Goal: Task Accomplishment & Management: Complete application form

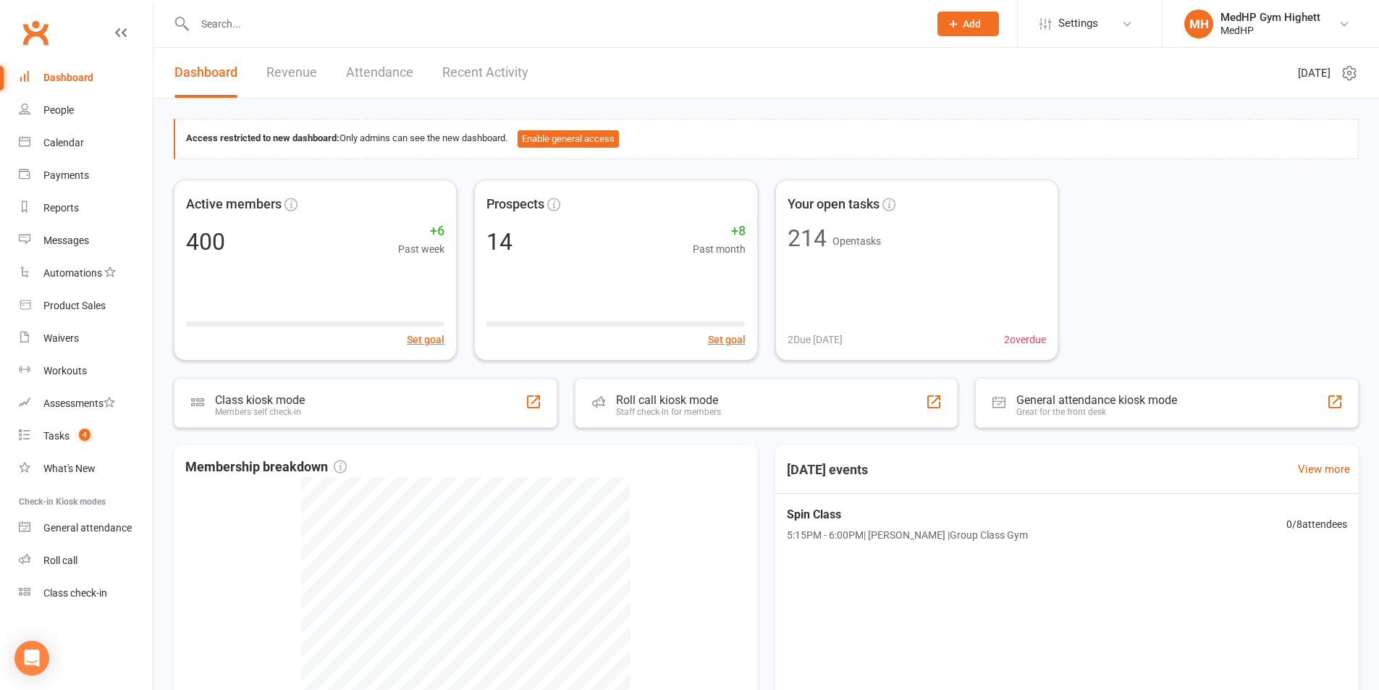
click at [613, 14] on input "text" at bounding box center [554, 24] width 728 height 20
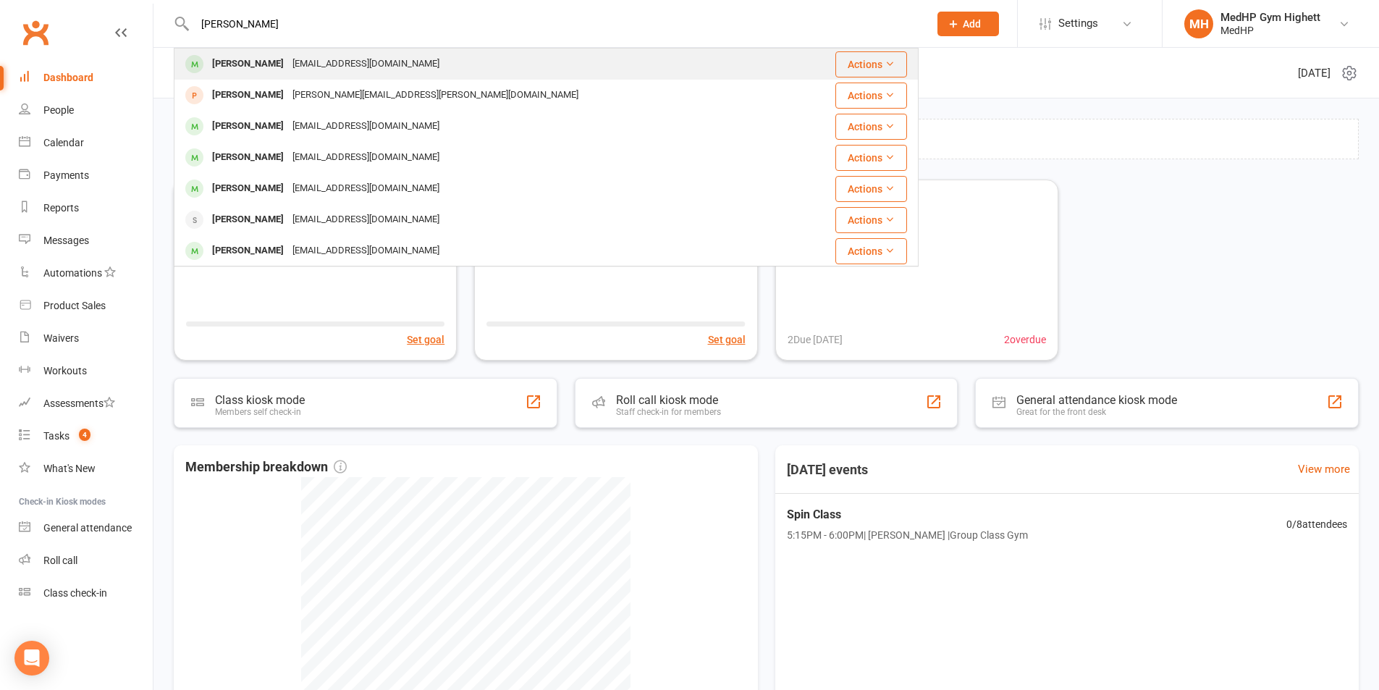
type input "linda d"
click at [485, 66] on div "Linda Darivas lindadarivas@outlook.com" at bounding box center [483, 64] width 617 height 30
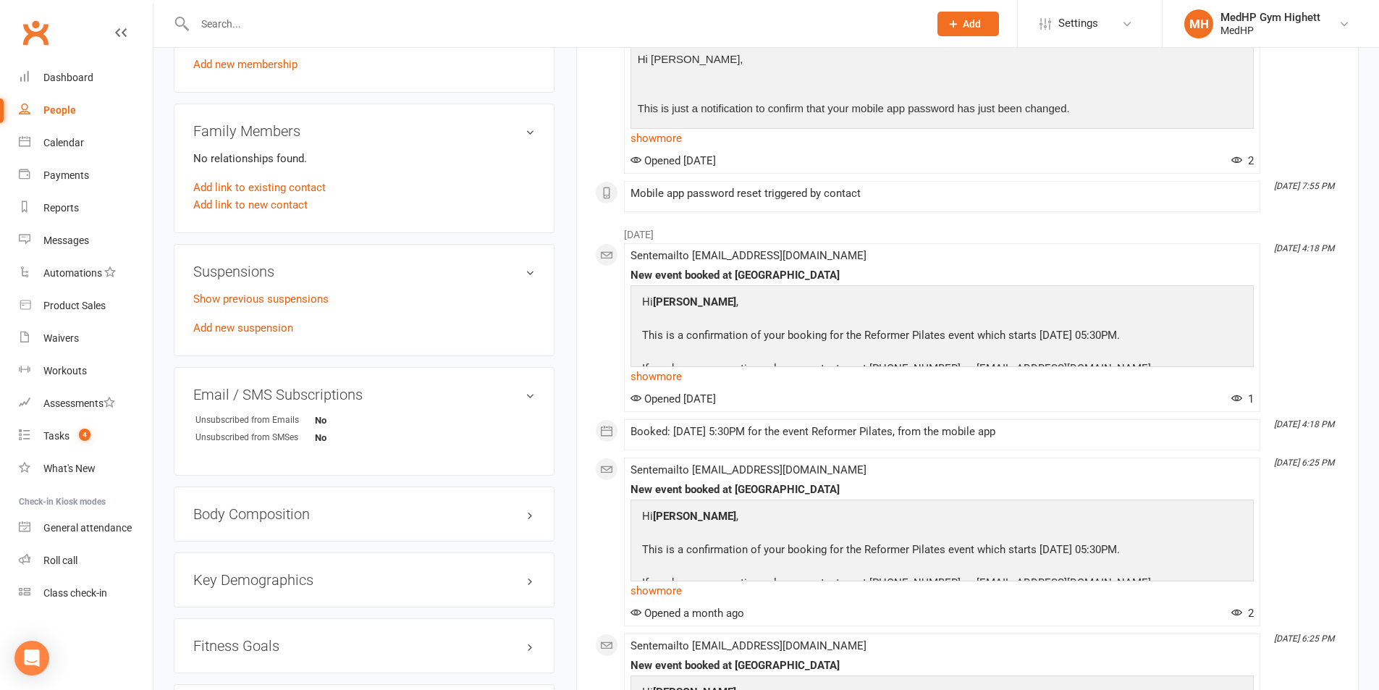
scroll to position [724, 0]
click at [276, 329] on link "Add new suspension" at bounding box center [243, 327] width 100 height 13
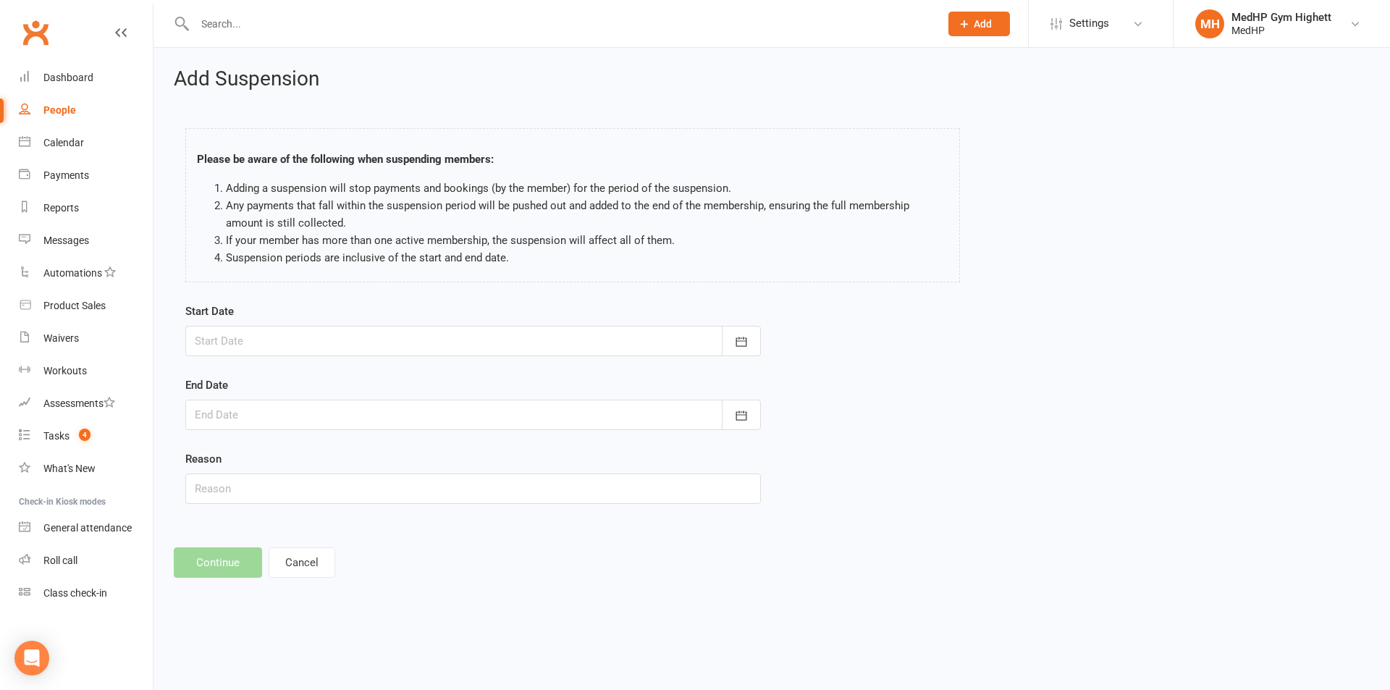
click at [312, 348] on div at bounding box center [472, 341] width 575 height 30
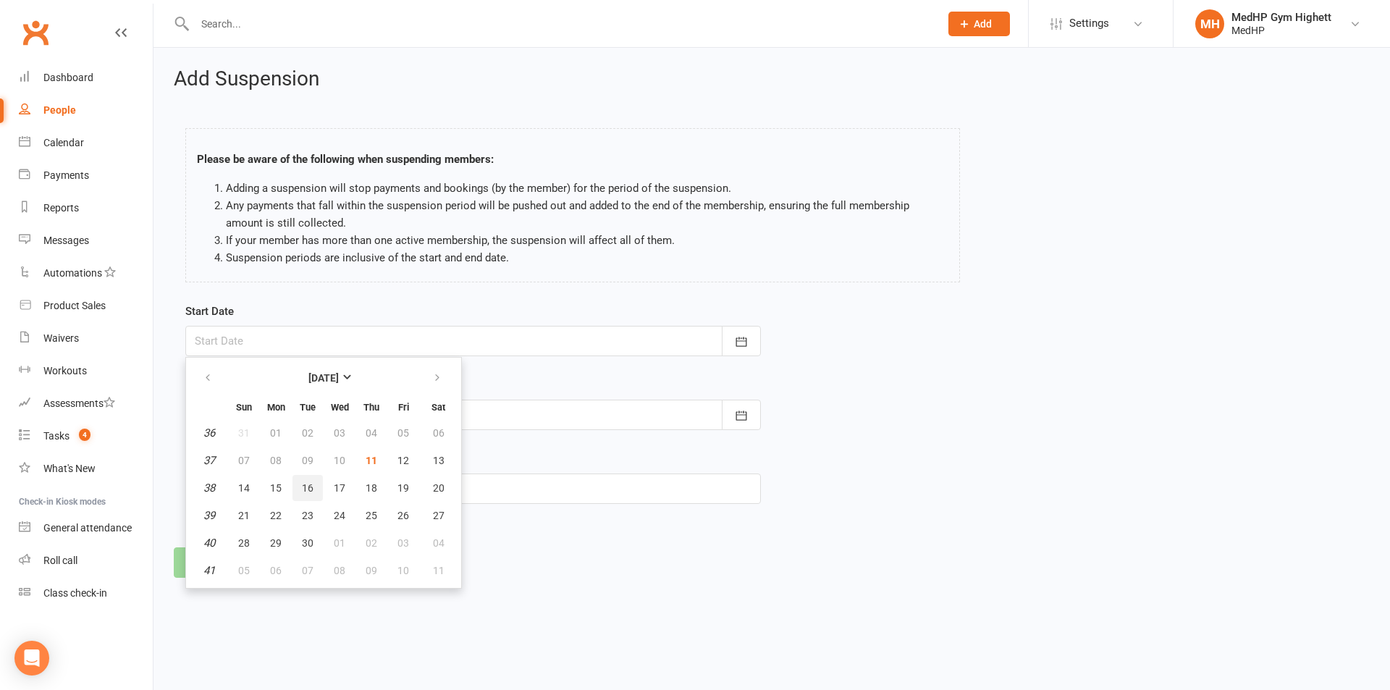
click at [300, 484] on button "16" at bounding box center [307, 488] width 30 height 26
type input "16 Sep 2025"
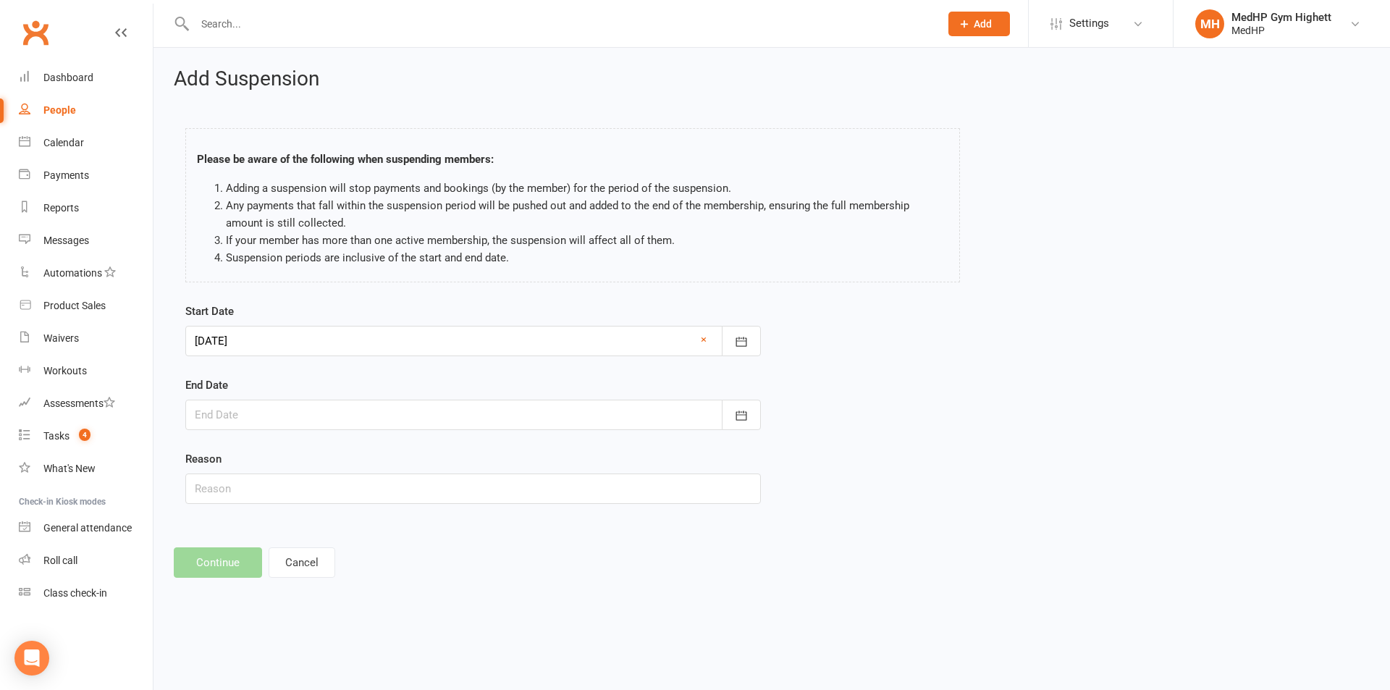
click at [295, 432] on form "Start Date 16 Sep 2025 September 2025 Sun Mon Tue Wed Thu Fri Sat 36 31 01 02 0…" at bounding box center [472, 403] width 575 height 201
click at [301, 409] on div at bounding box center [472, 415] width 575 height 30
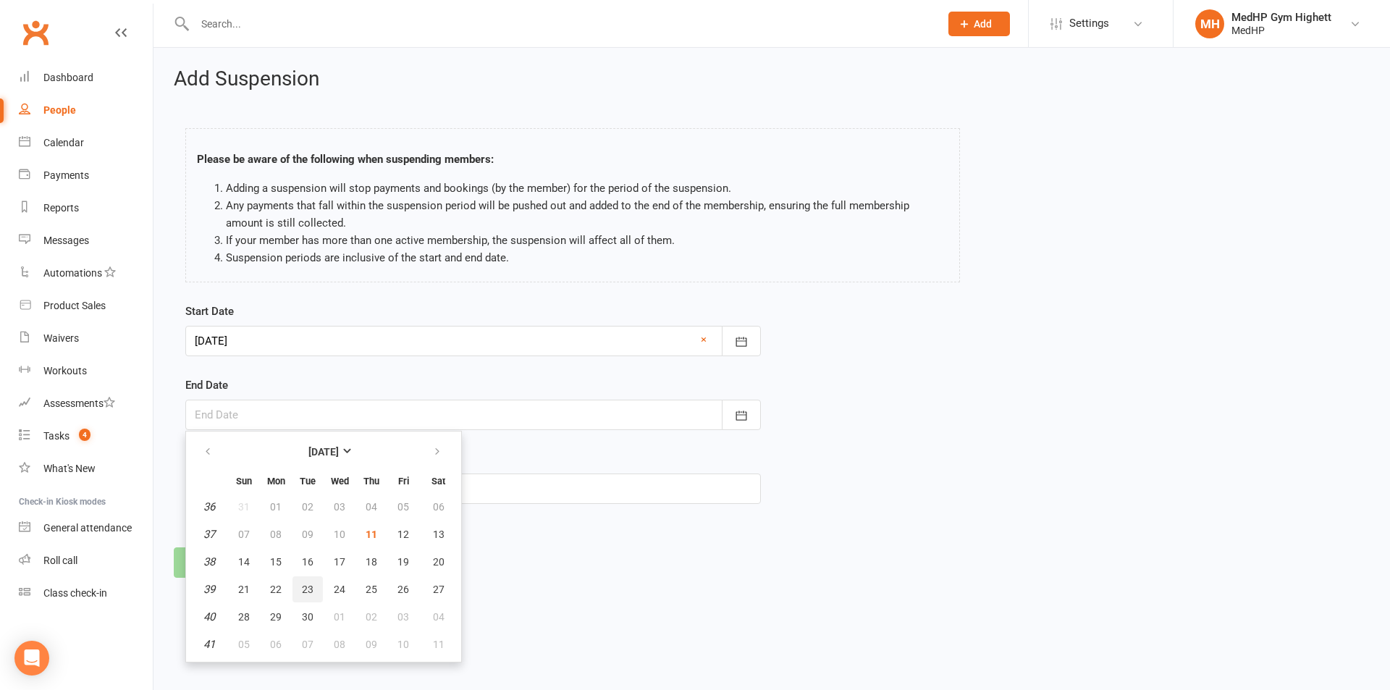
click at [316, 586] on button "23" at bounding box center [307, 589] width 30 height 26
type input "23 Sep 2025"
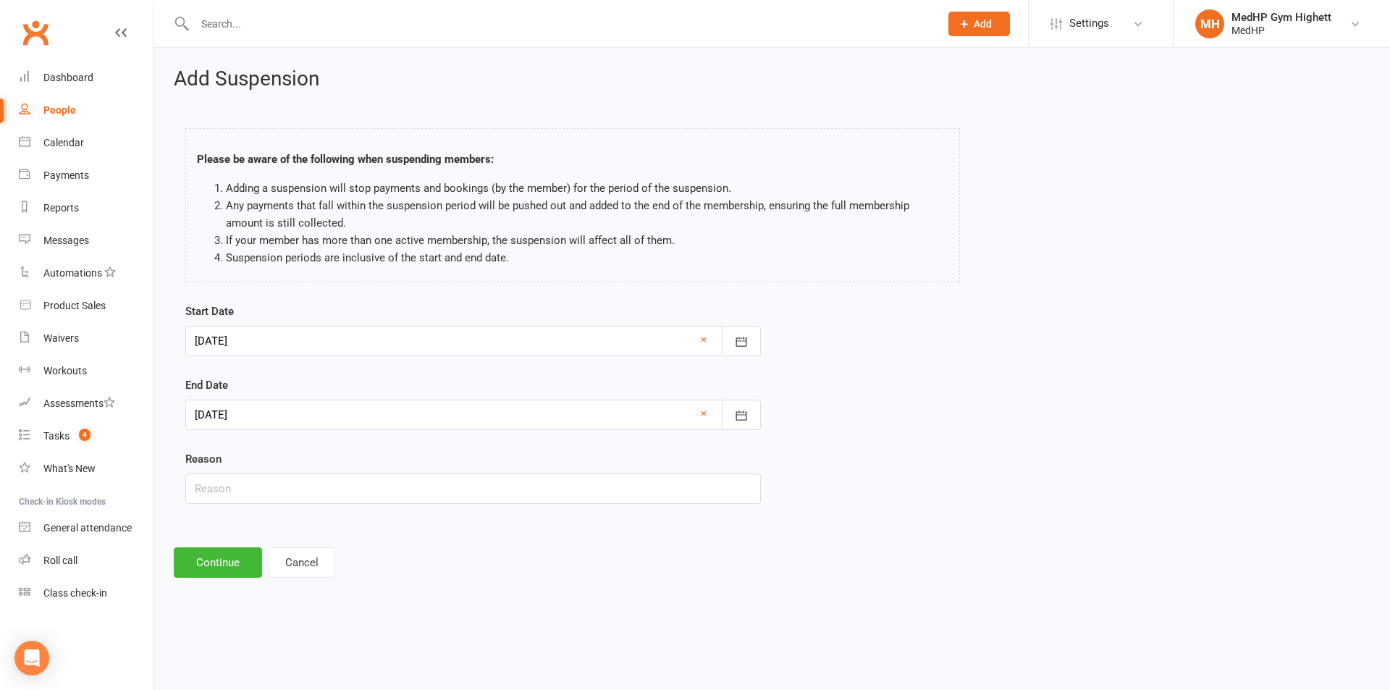
click at [307, 505] on div "Start Date 16 Sep 2025 September 2025 Sun Mon Tue Wed Thu Fri Sat 36 31 01 02 0…" at bounding box center [472, 414] width 597 height 222
click at [315, 498] on input "text" at bounding box center [472, 488] width 575 height 30
type input "Injured"
click at [235, 557] on button "Continue" at bounding box center [218, 562] width 88 height 30
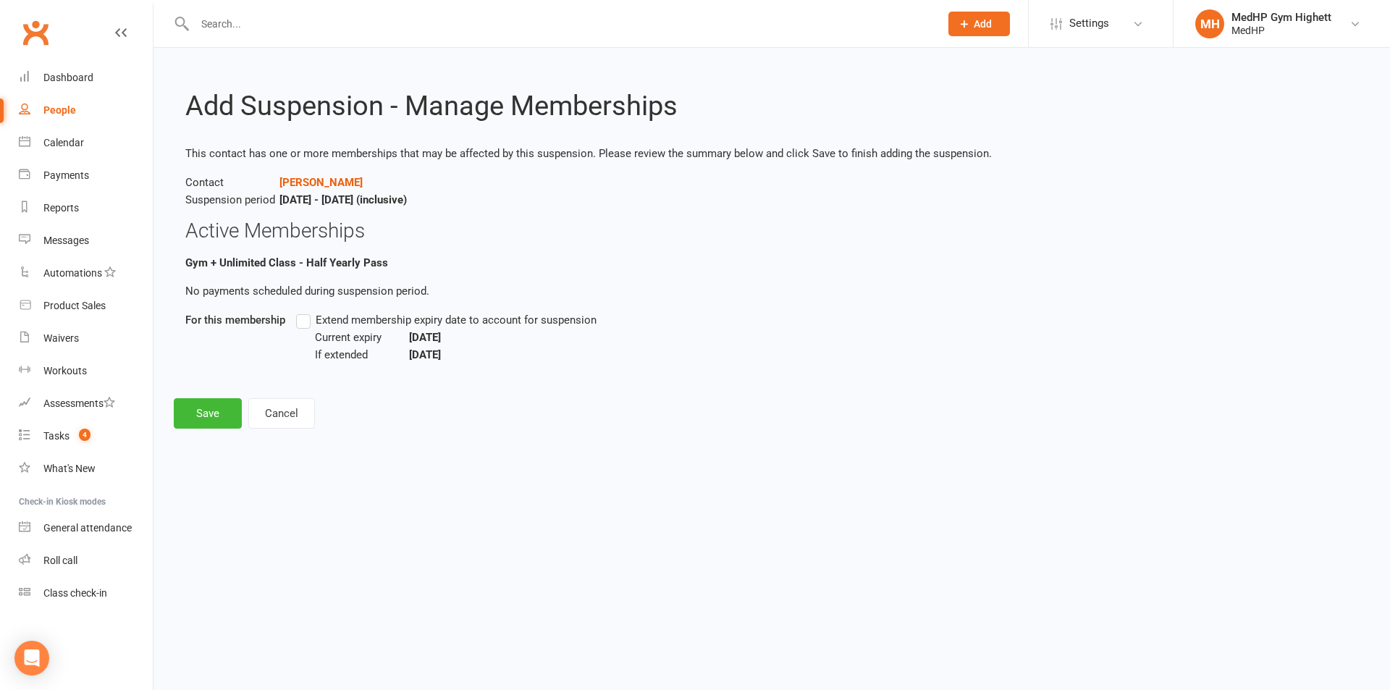
click at [311, 306] on li "Gym + Unlimited Class - Half Yearly Pass No payments scheduled during suspensio…" at bounding box center [771, 314] width 1173 height 121
click at [309, 315] on label "Extend membership expiry date to account for suspension" at bounding box center [446, 319] width 300 height 17
click at [305, 311] on input "Extend membership expiry date to account for suspension" at bounding box center [300, 311] width 9 height 0
click at [248, 410] on button "Cancel" at bounding box center [281, 413] width 67 height 30
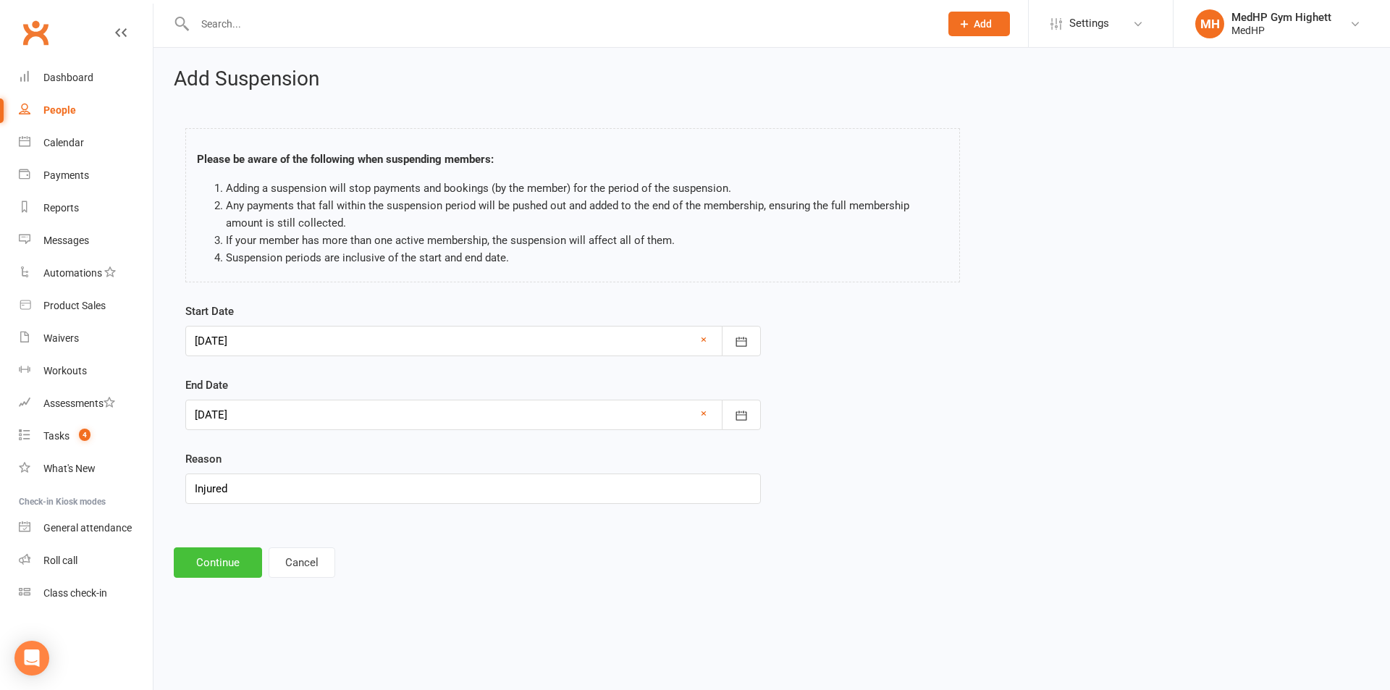
click at [221, 559] on button "Continue" at bounding box center [218, 562] width 88 height 30
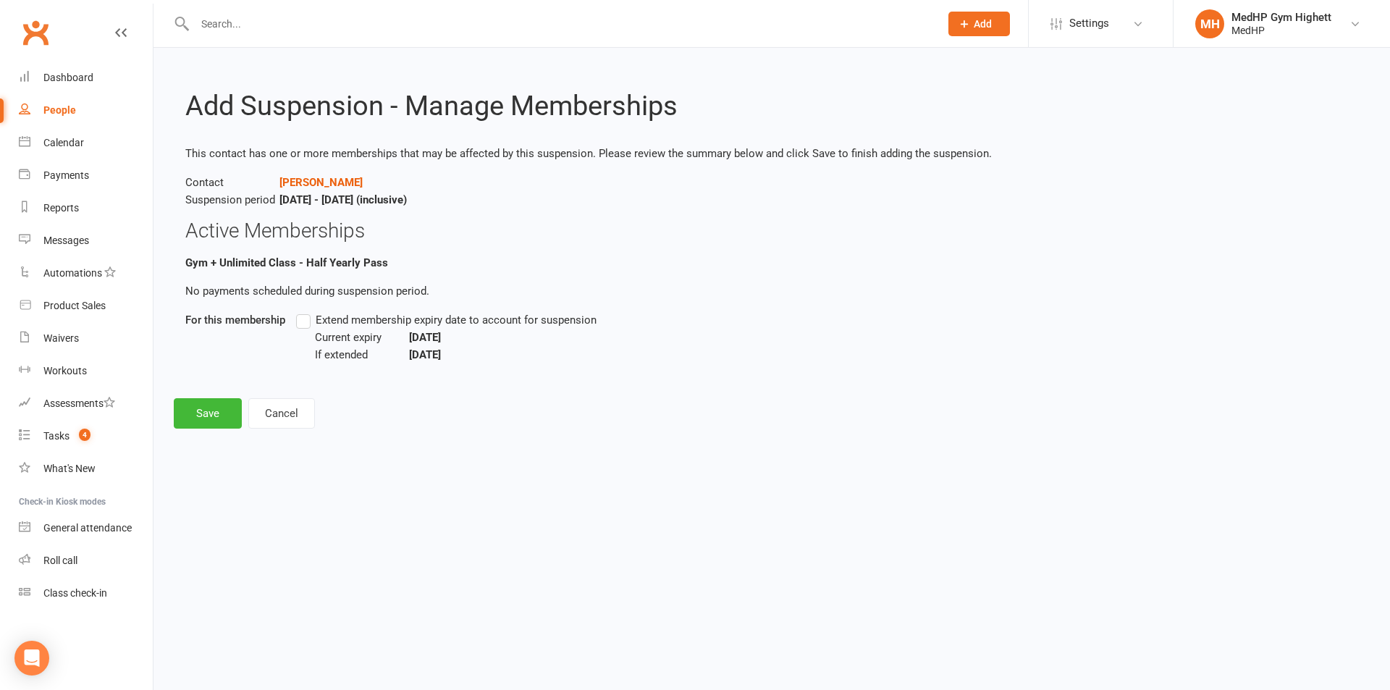
click at [296, 325] on label "Extend membership expiry date to account for suspension" at bounding box center [446, 319] width 300 height 17
click at [296, 311] on input "Extend membership expiry date to account for suspension" at bounding box center [300, 311] width 9 height 0
click at [208, 417] on button "Save" at bounding box center [208, 413] width 68 height 30
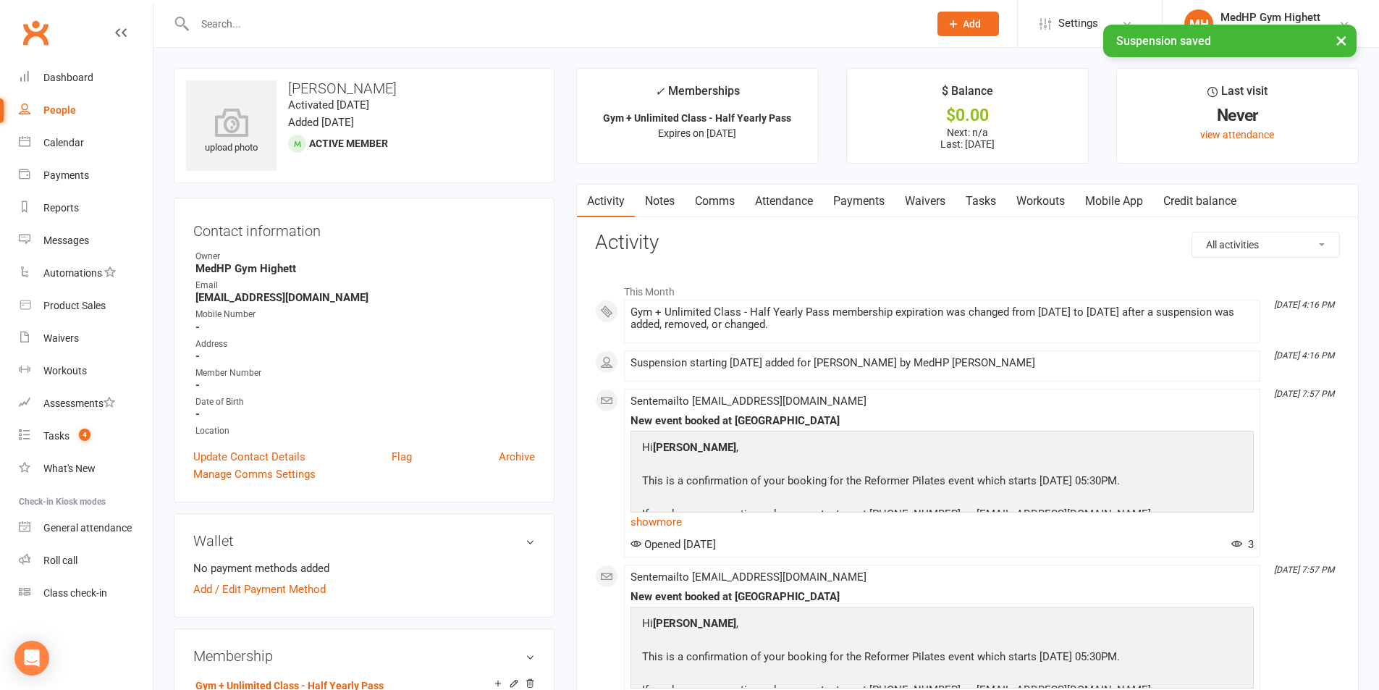
click at [1005, 204] on link "Tasks" at bounding box center [981, 201] width 51 height 33
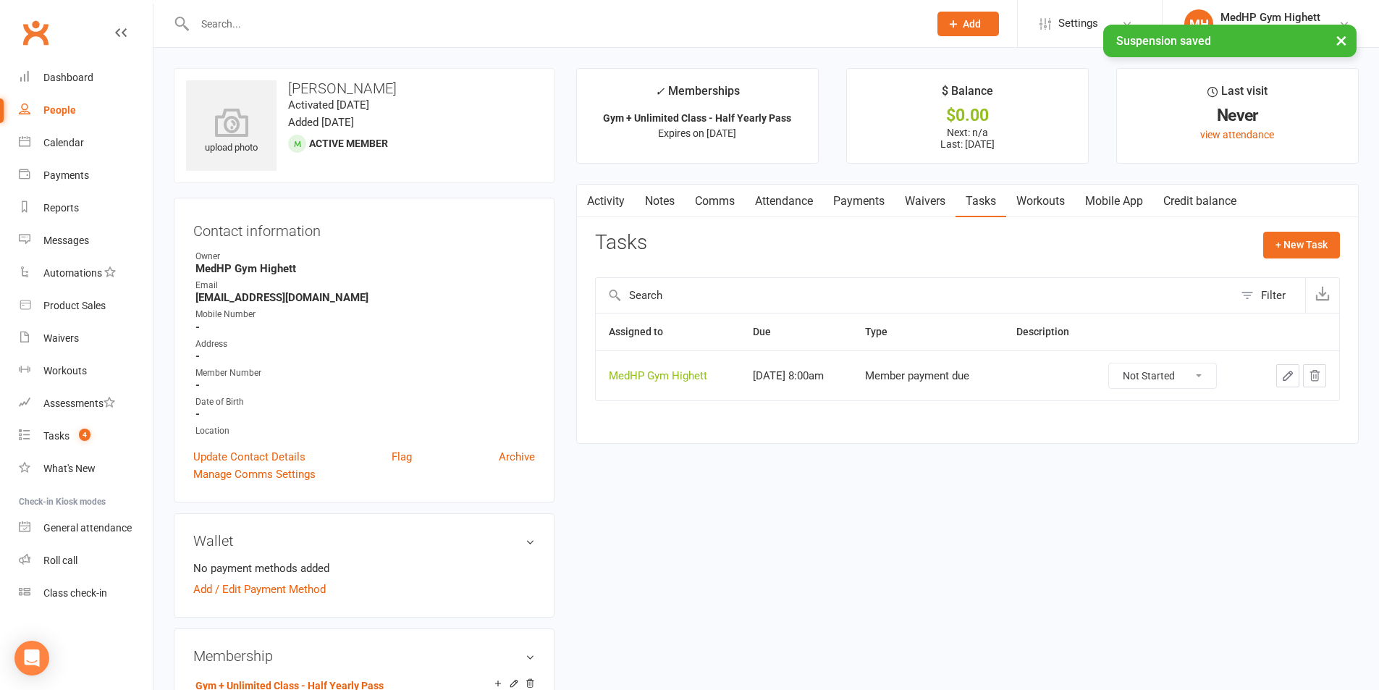
click at [1291, 379] on icon "button" at bounding box center [1287, 375] width 13 height 13
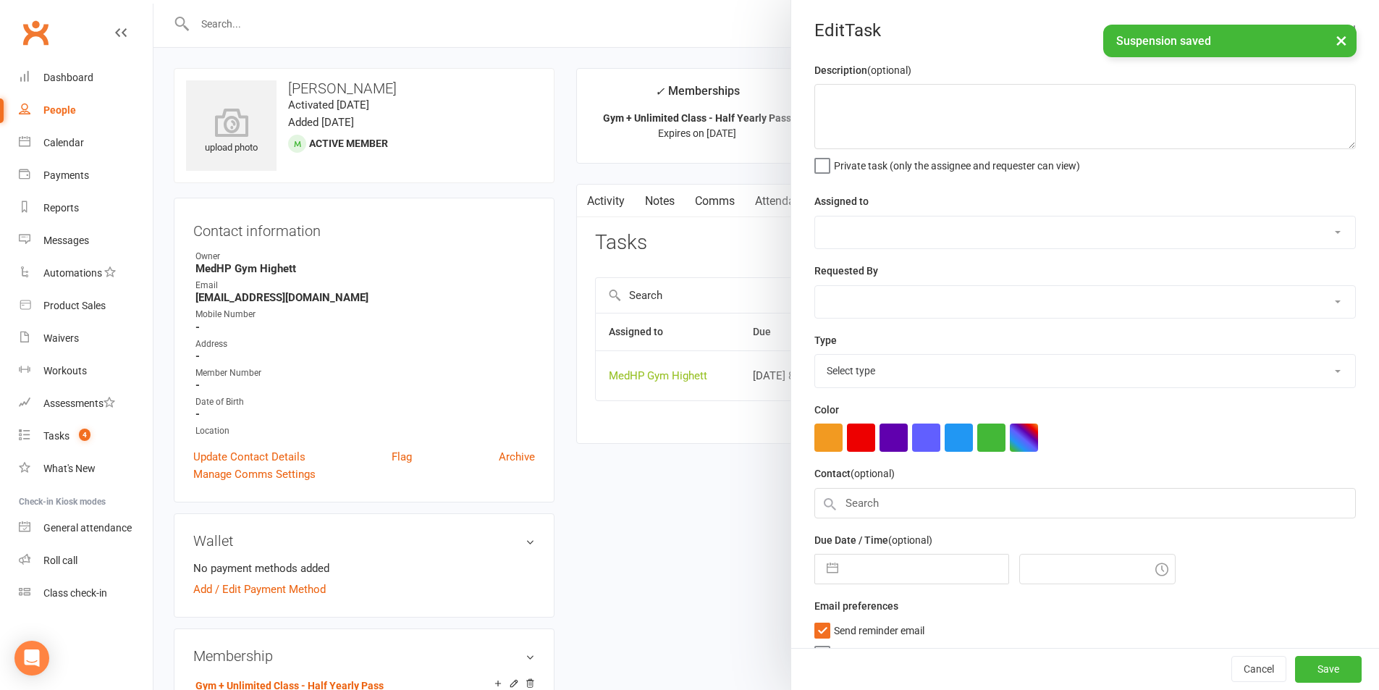
select select "46188"
type input "27 Nov 2025"
type input "8:00am"
select select "23040"
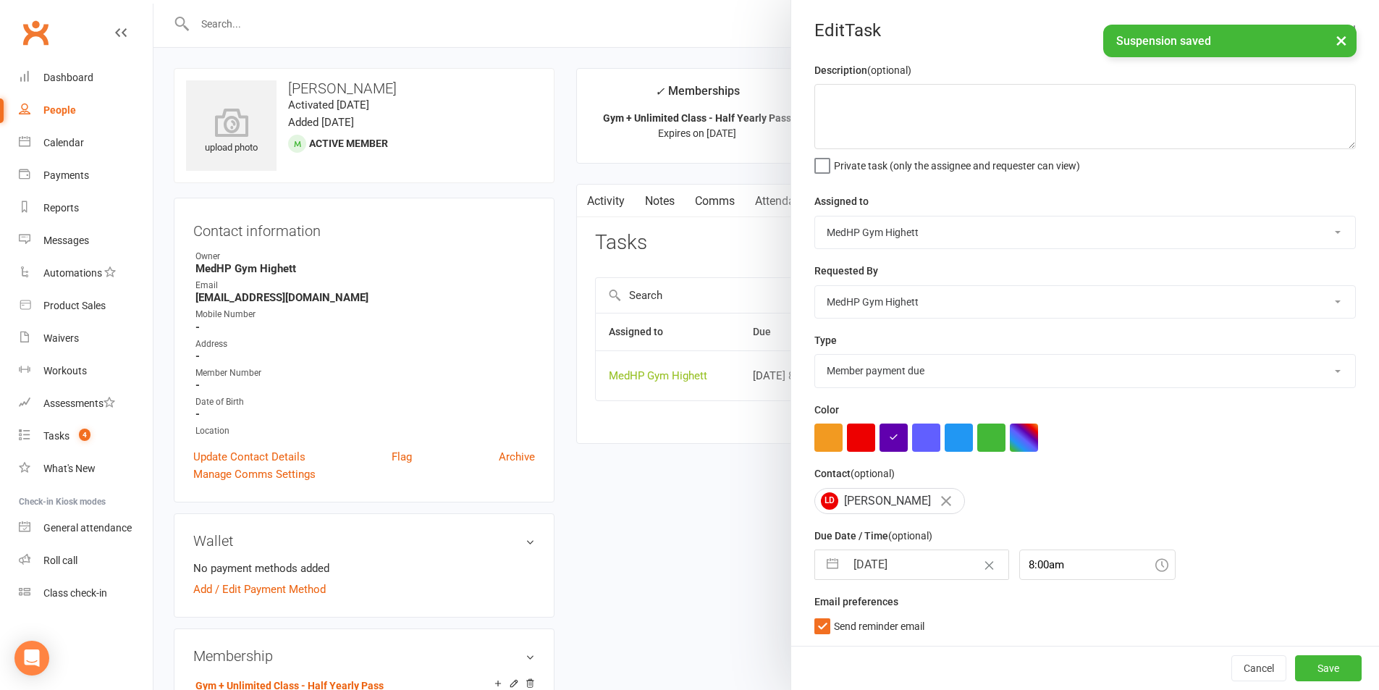
click at [919, 564] on input "27 Nov 2025" at bounding box center [926, 564] width 163 height 29
select select "9"
select select "2025"
select select "10"
select select "2025"
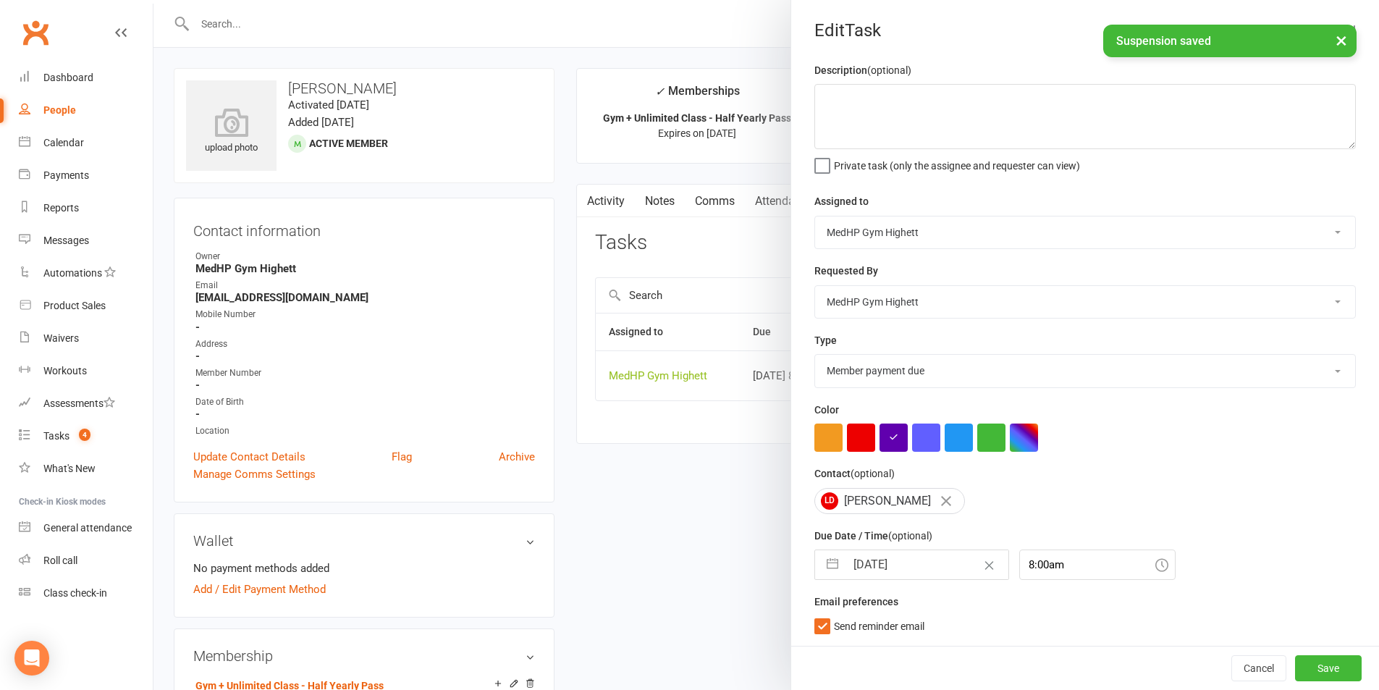
select select "11"
select select "2025"
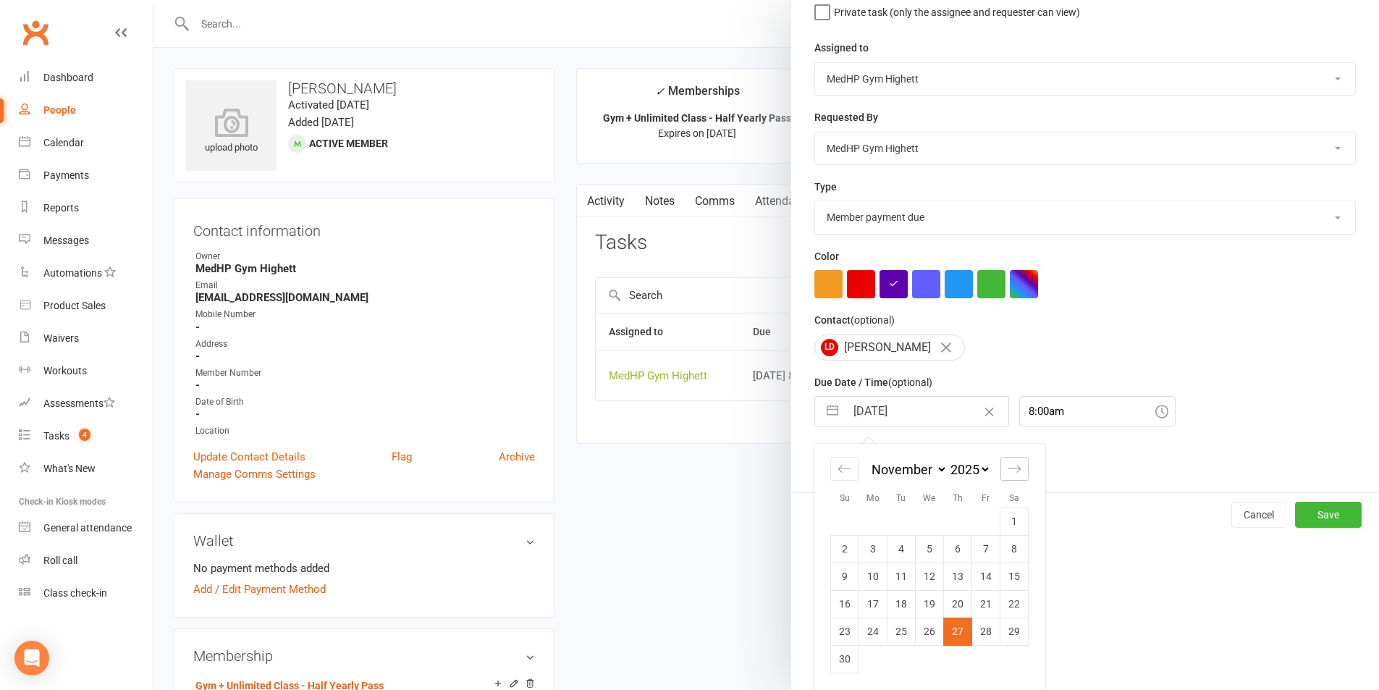
click at [1008, 474] on icon "Move forward to switch to the next month." at bounding box center [1015, 469] width 14 height 14
select select "2026"
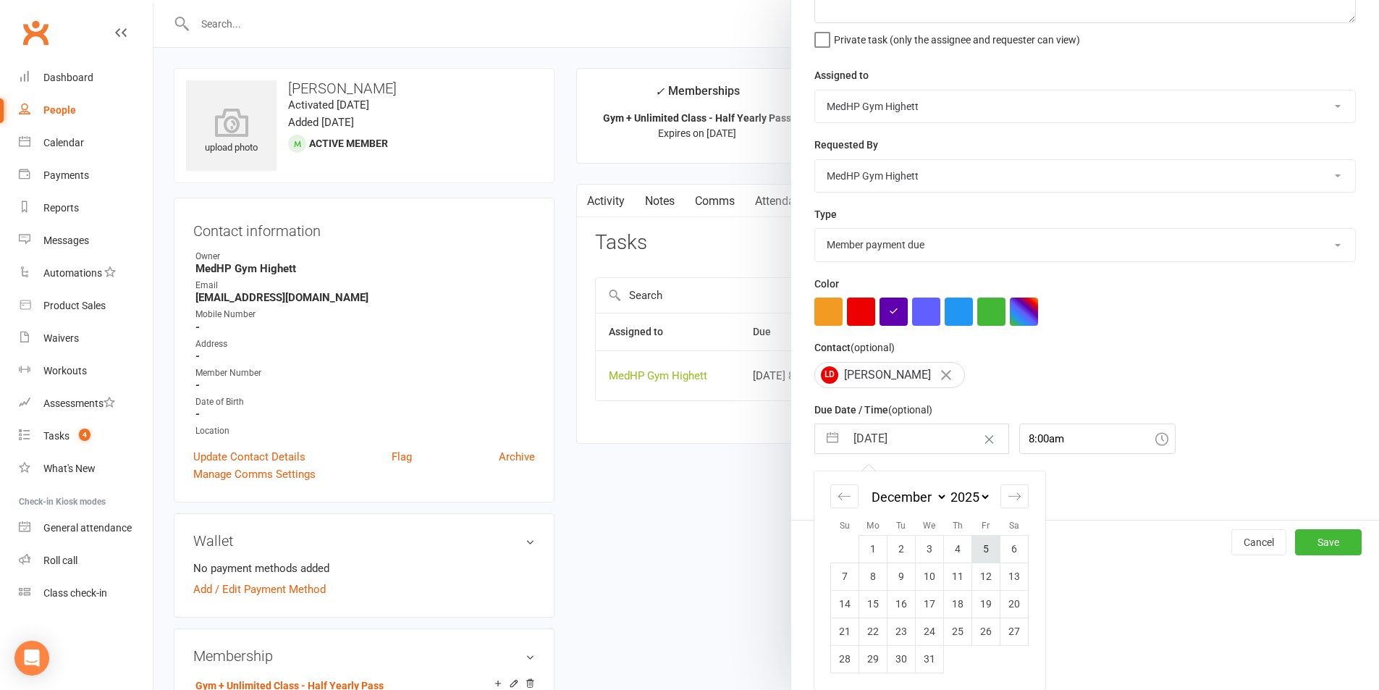
click at [981, 549] on td "5" at bounding box center [986, 549] width 28 height 28
type input "05 Dec 2025"
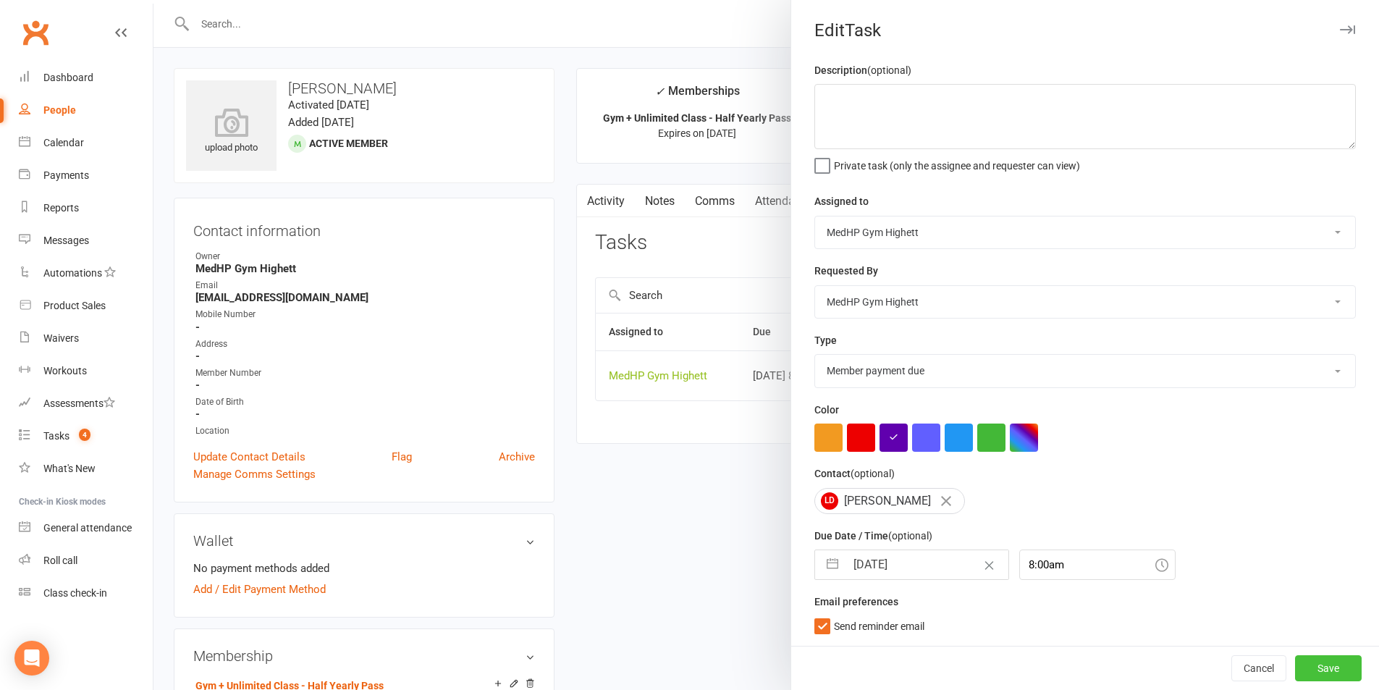
click at [1299, 667] on button "Save" at bounding box center [1328, 668] width 67 height 26
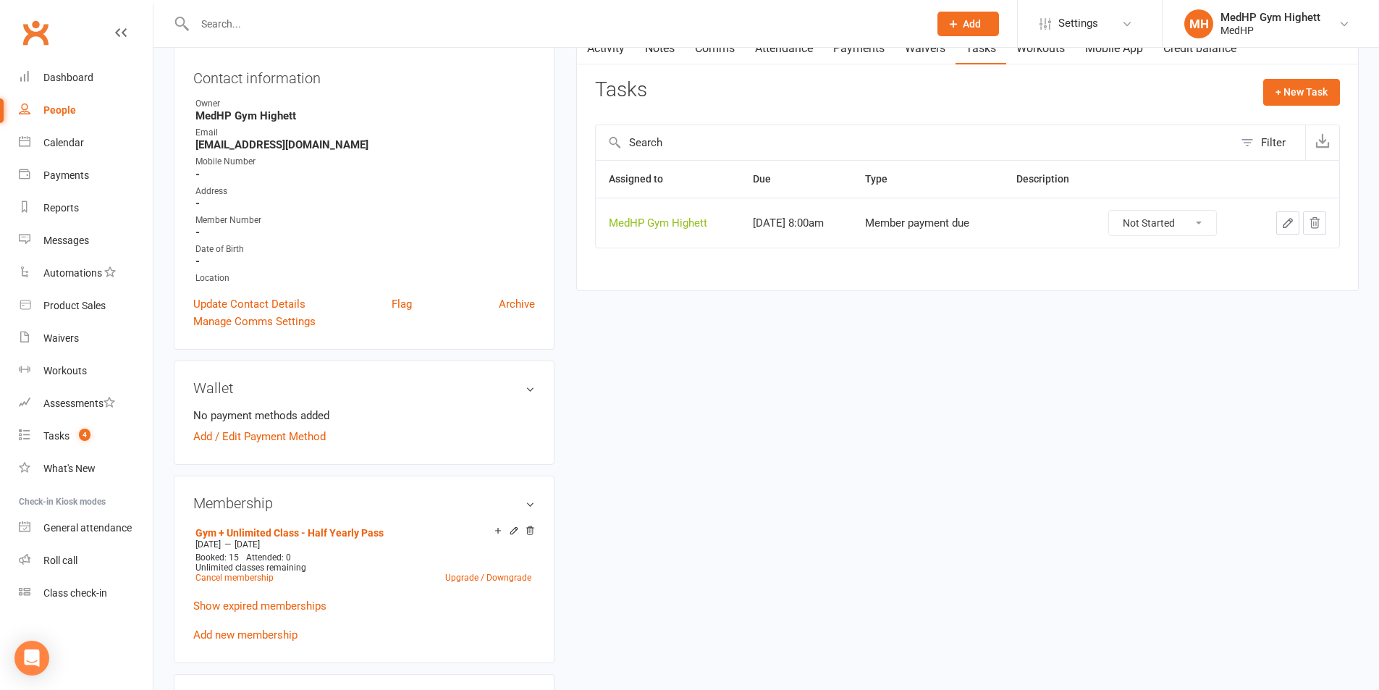
scroll to position [0, 0]
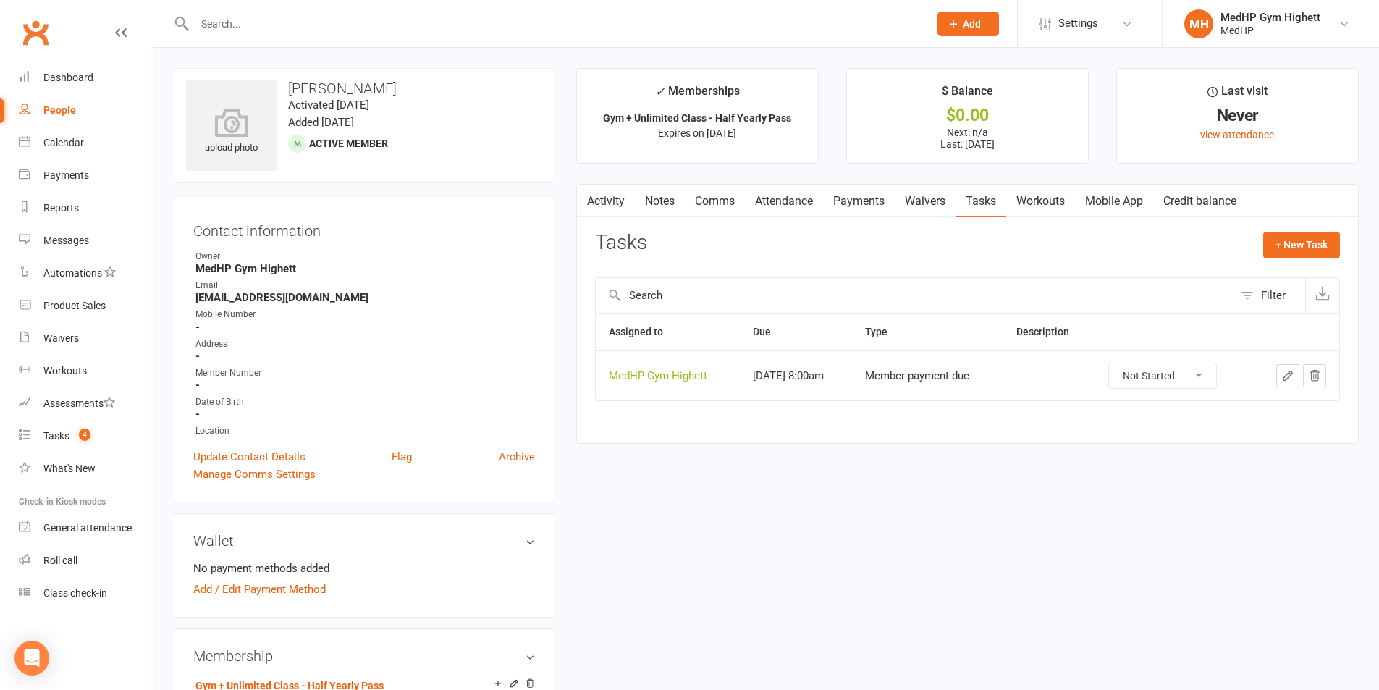
click at [324, 23] on input "text" at bounding box center [554, 24] width 728 height 20
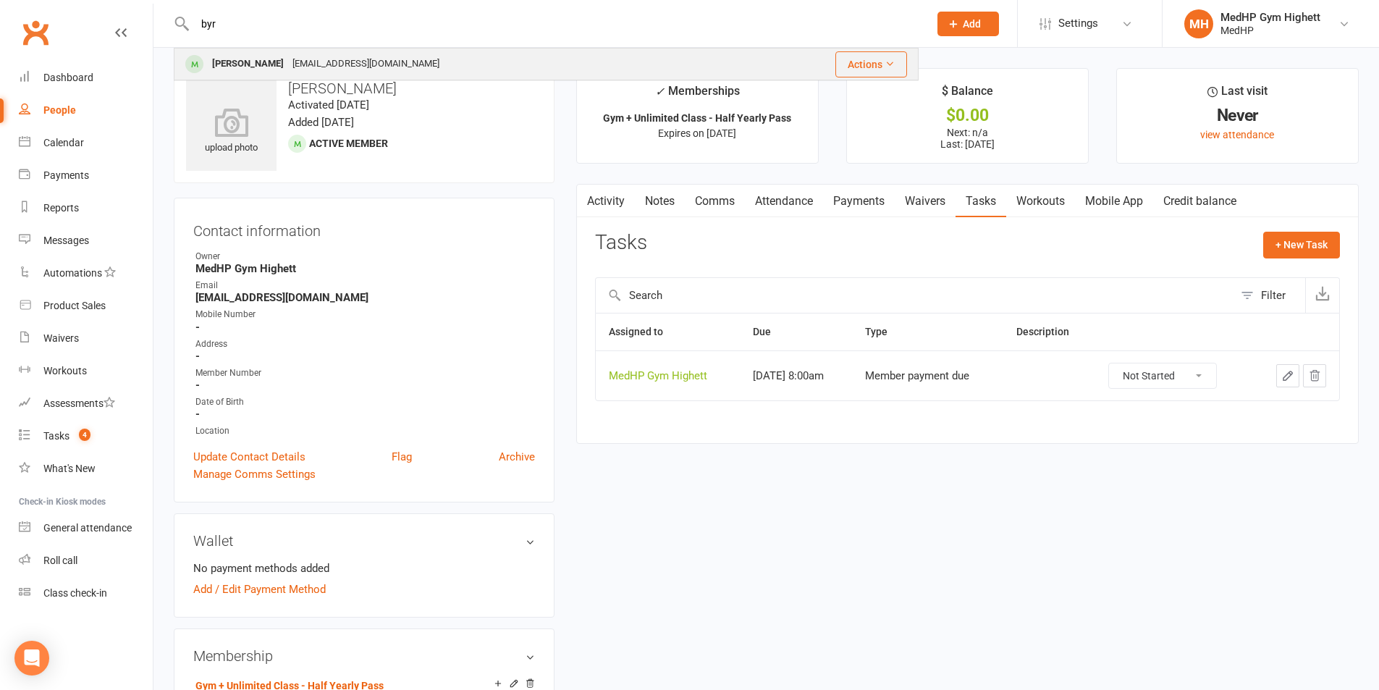
type input "byr"
click at [499, 62] on div "Jenny Byrne jennybsandy@gmail.com" at bounding box center [460, 64] width 570 height 30
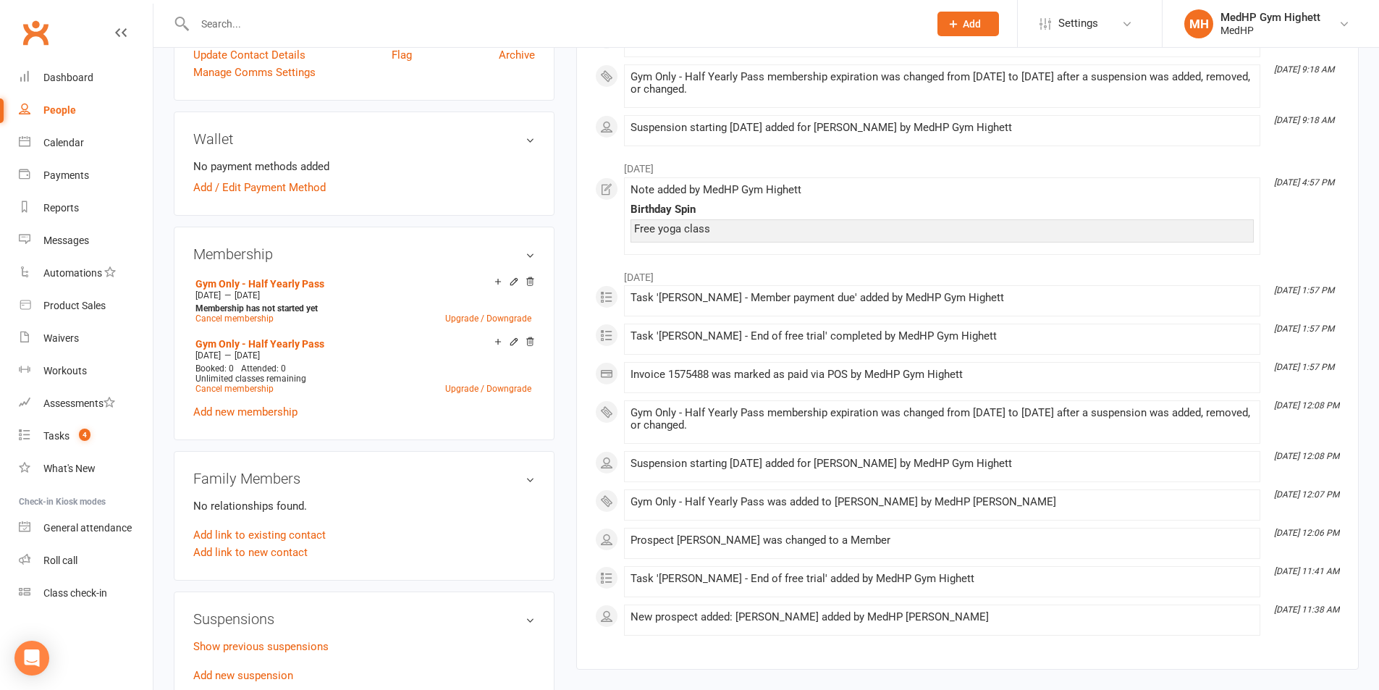
scroll to position [507, 0]
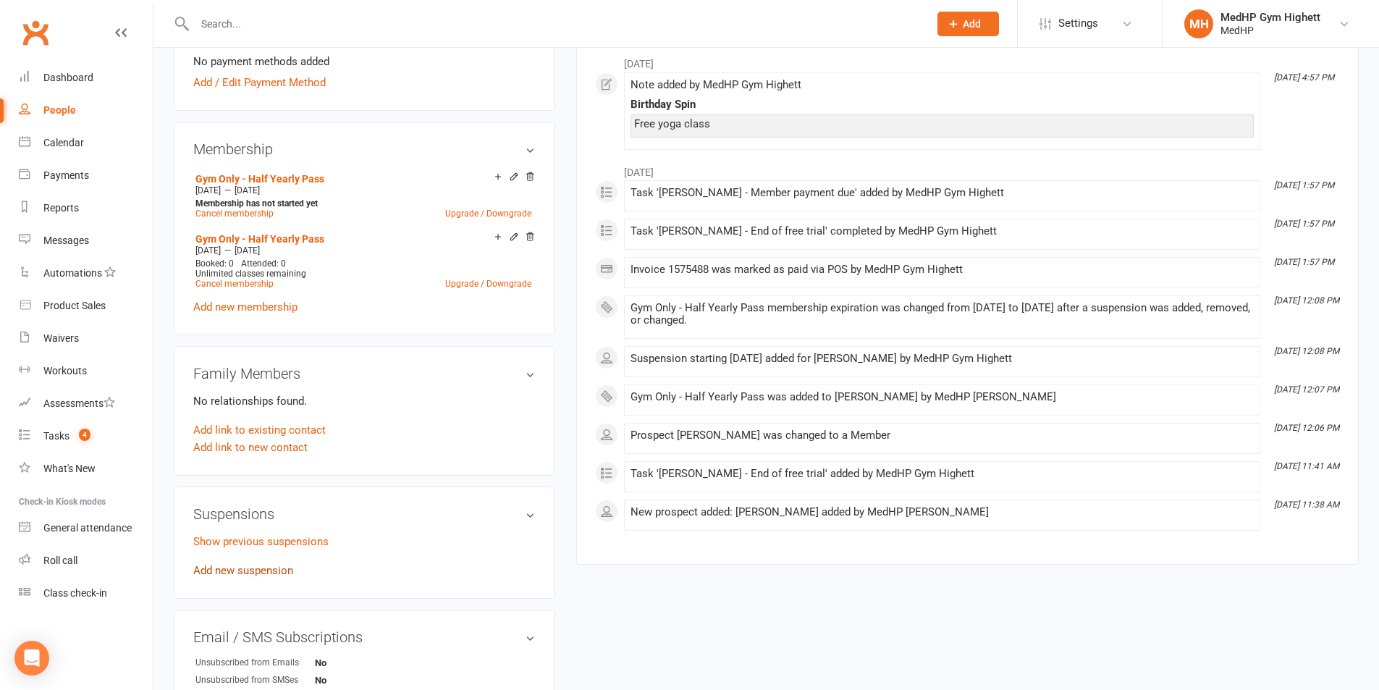
click at [252, 565] on link "Add new suspension" at bounding box center [243, 570] width 100 height 13
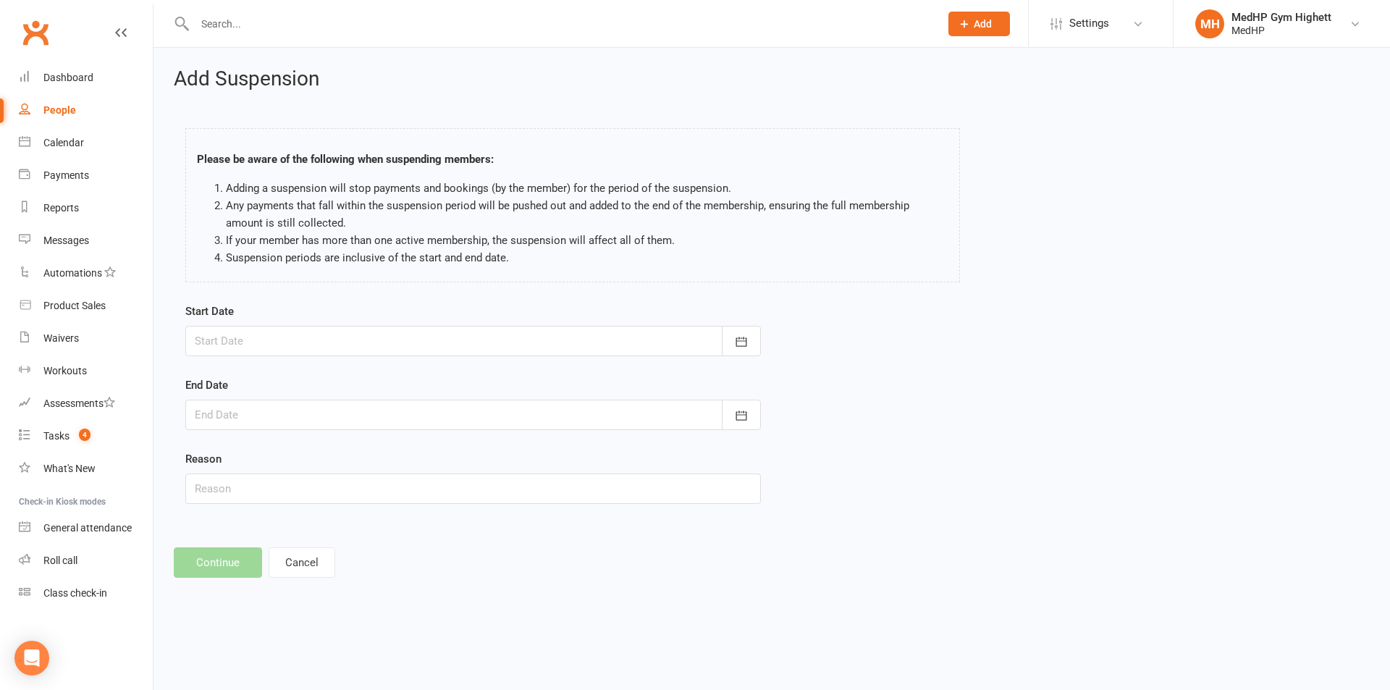
click at [284, 337] on div at bounding box center [472, 341] width 575 height 30
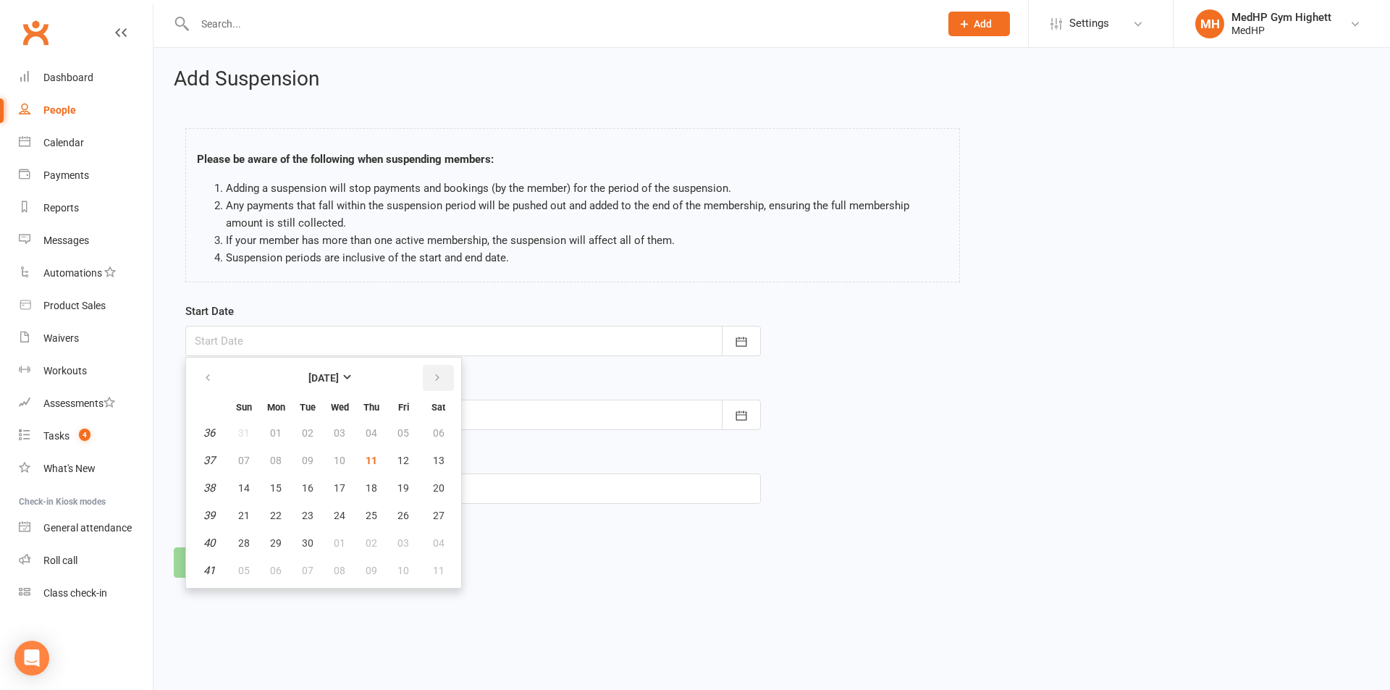
click at [429, 381] on button "button" at bounding box center [438, 378] width 31 height 26
click at [313, 458] on span "04" at bounding box center [308, 461] width 12 height 12
type input "04 Nov 2025"
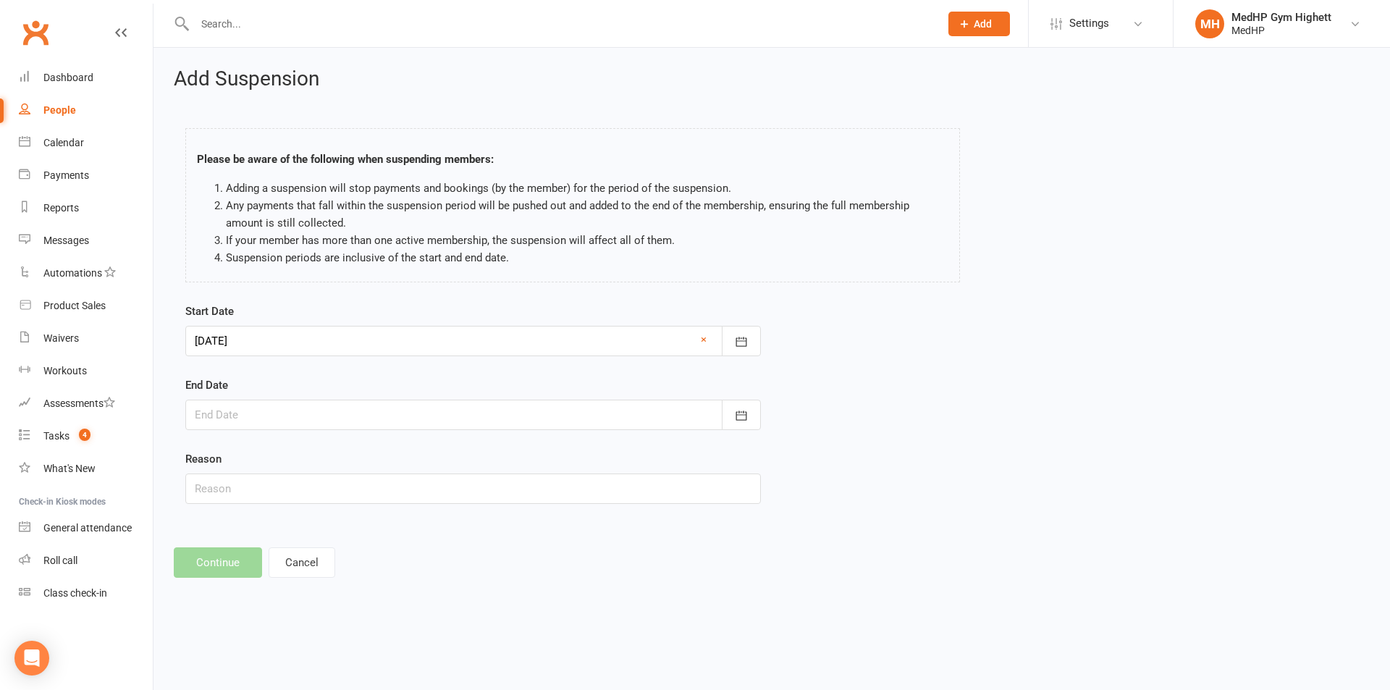
click at [269, 402] on div at bounding box center [472, 415] width 575 height 30
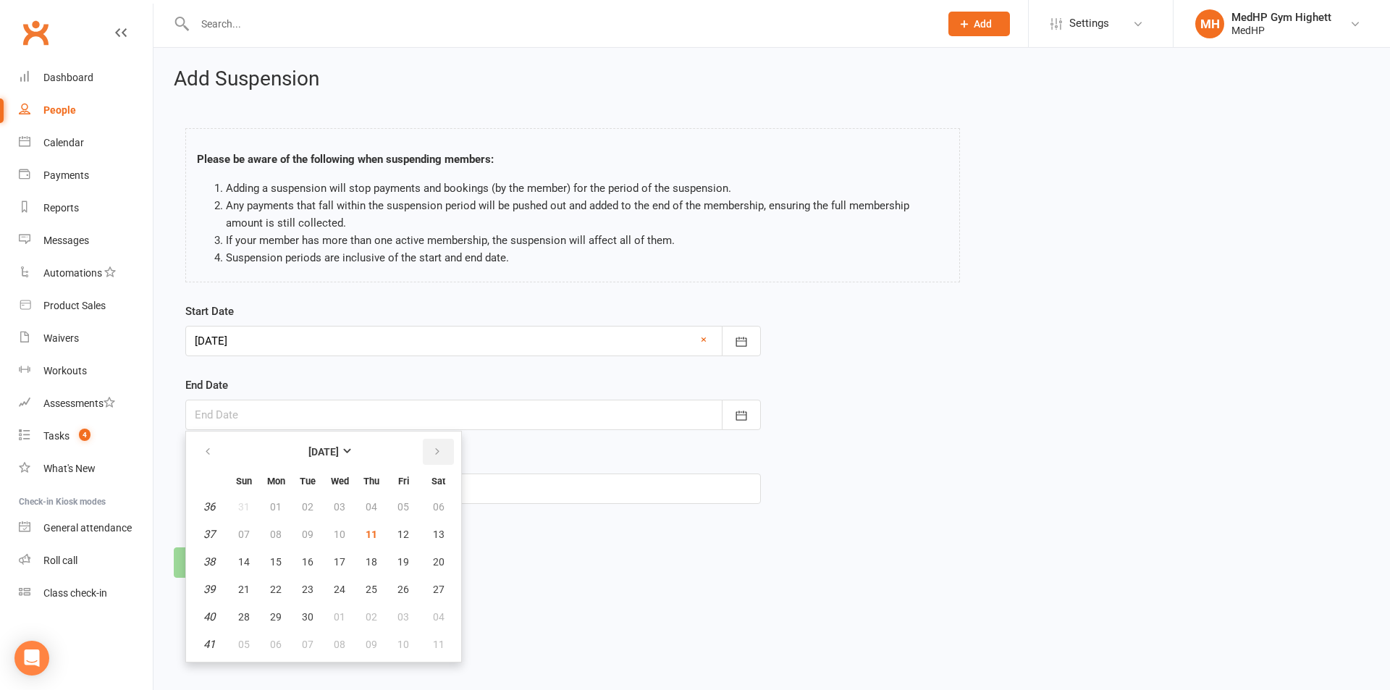
click at [432, 465] on button "button" at bounding box center [438, 452] width 31 height 26
click at [315, 619] on button "25" at bounding box center [307, 617] width 30 height 26
type input "25 Nov 2025"
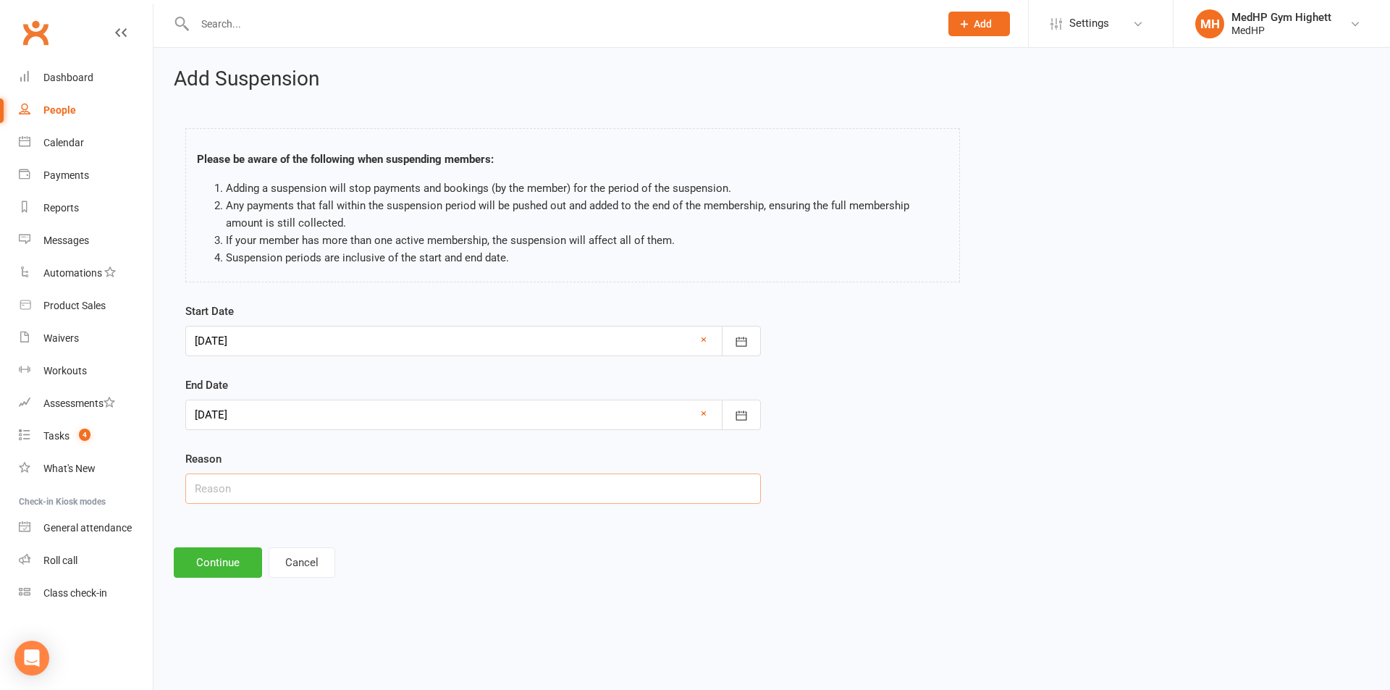
click at [251, 497] on input "text" at bounding box center [472, 488] width 575 height 30
type input "Away"
click at [269, 557] on button "Cancel" at bounding box center [302, 562] width 67 height 30
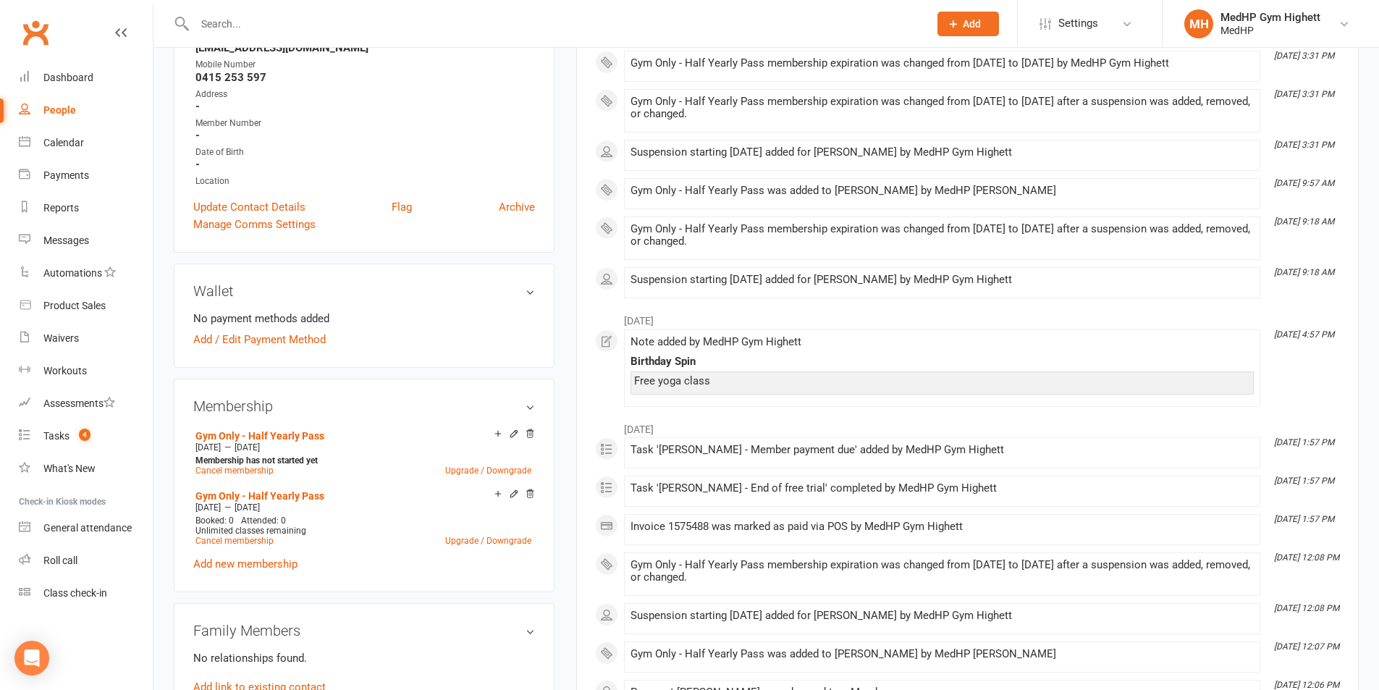
scroll to position [507, 0]
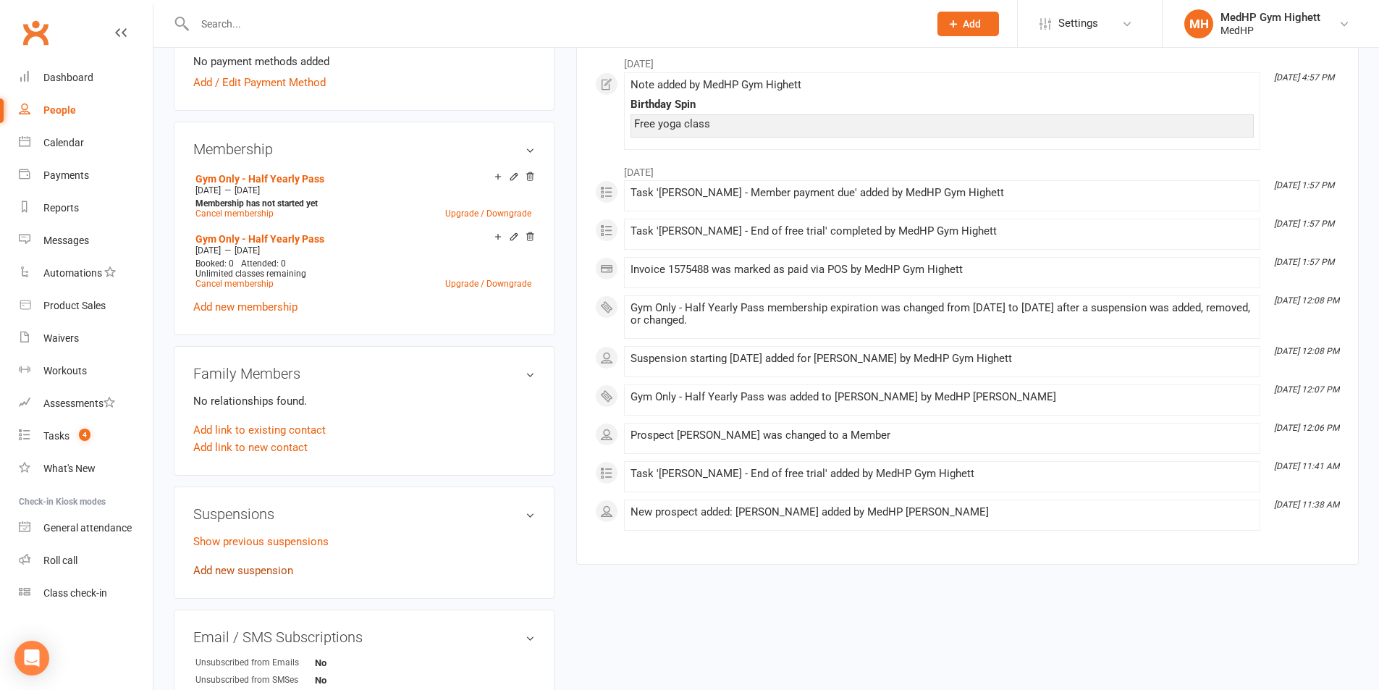
click at [272, 568] on link "Add new suspension" at bounding box center [243, 570] width 100 height 13
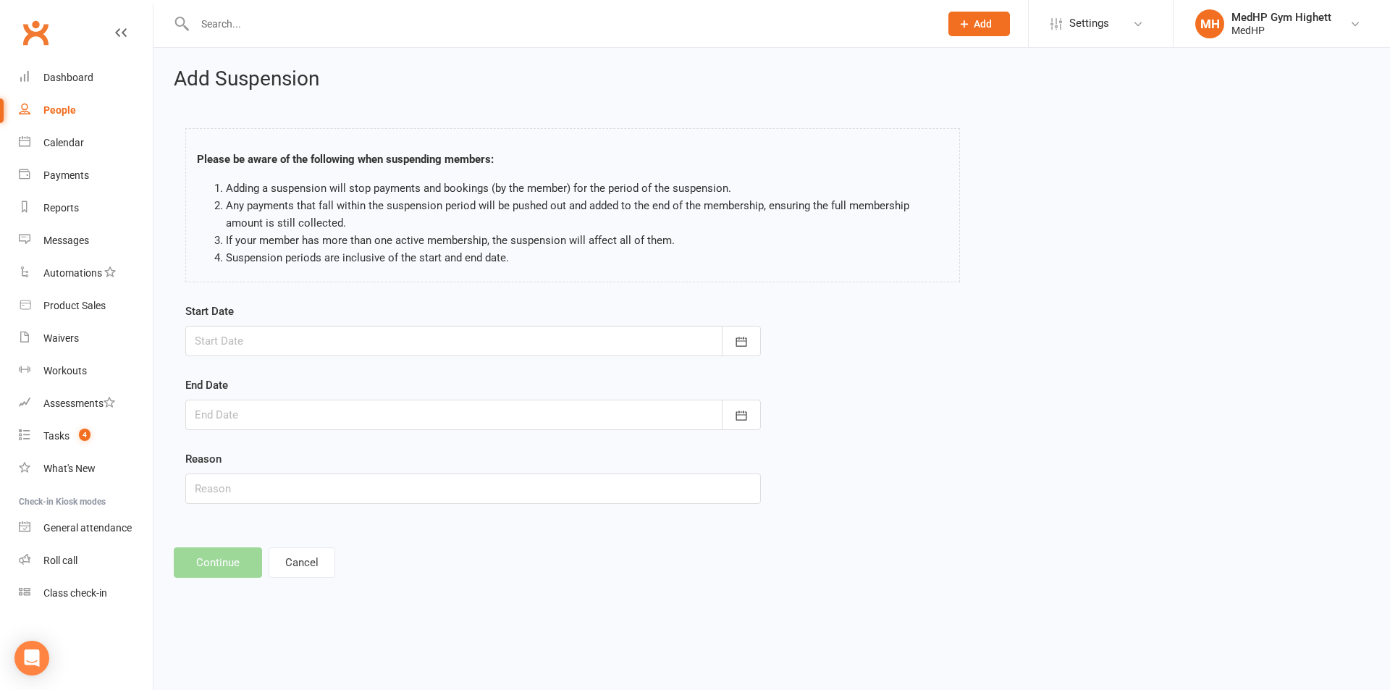
click at [295, 349] on div at bounding box center [472, 341] width 575 height 30
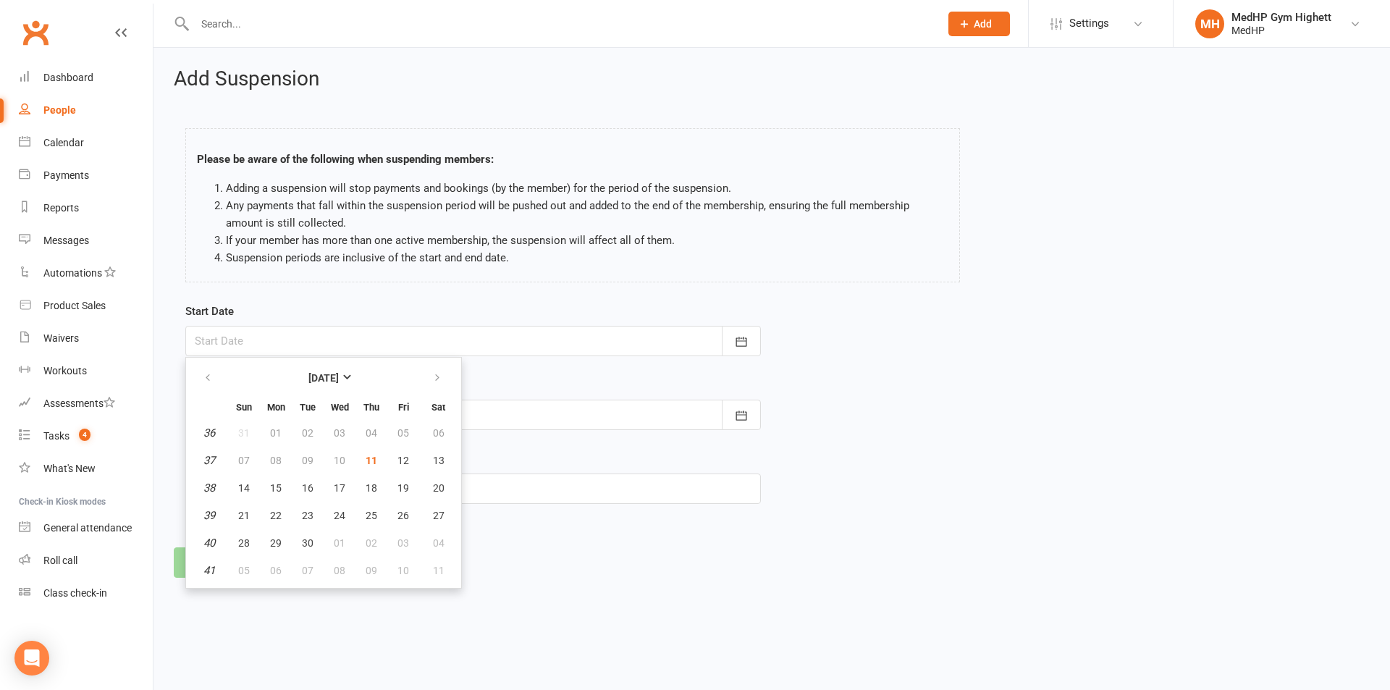
click at [454, 381] on th at bounding box center [438, 378] width 37 height 32
click at [448, 380] on button "button" at bounding box center [438, 378] width 31 height 26
click at [316, 458] on button "04" at bounding box center [307, 460] width 30 height 26
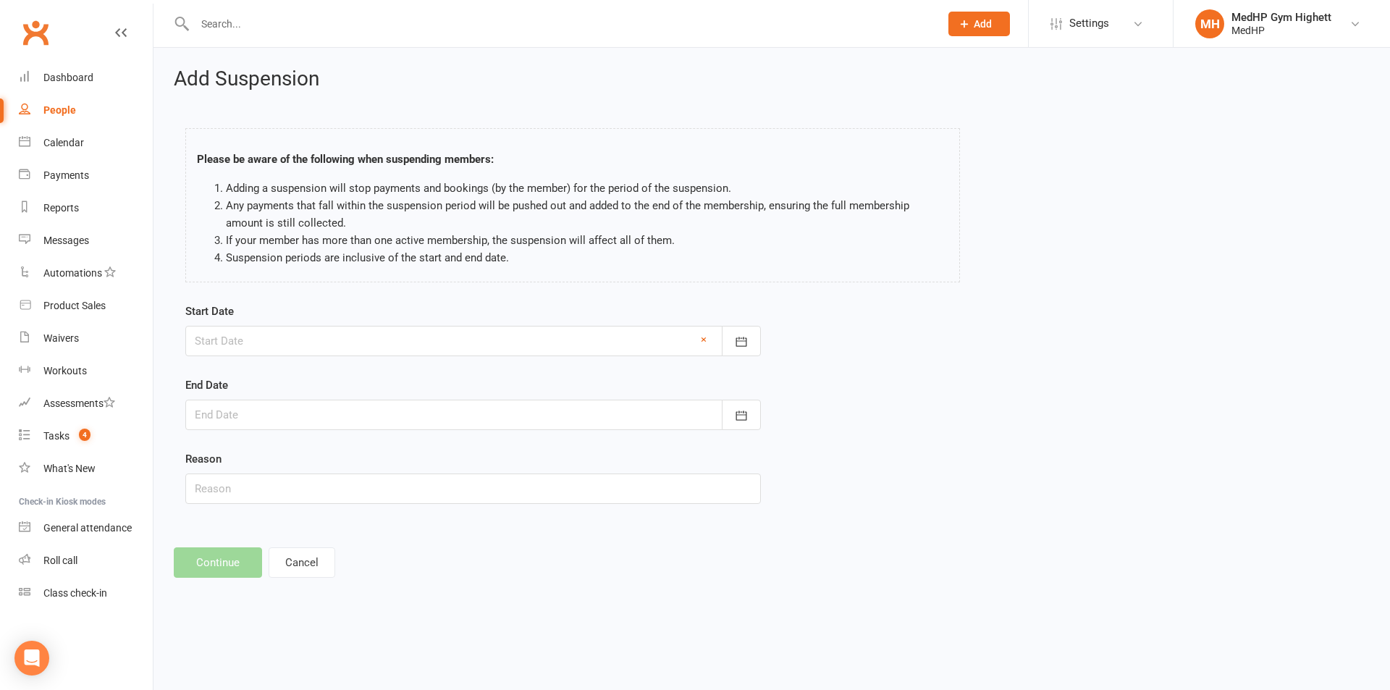
type input "04 Nov 2025"
click at [323, 418] on div at bounding box center [472, 415] width 575 height 30
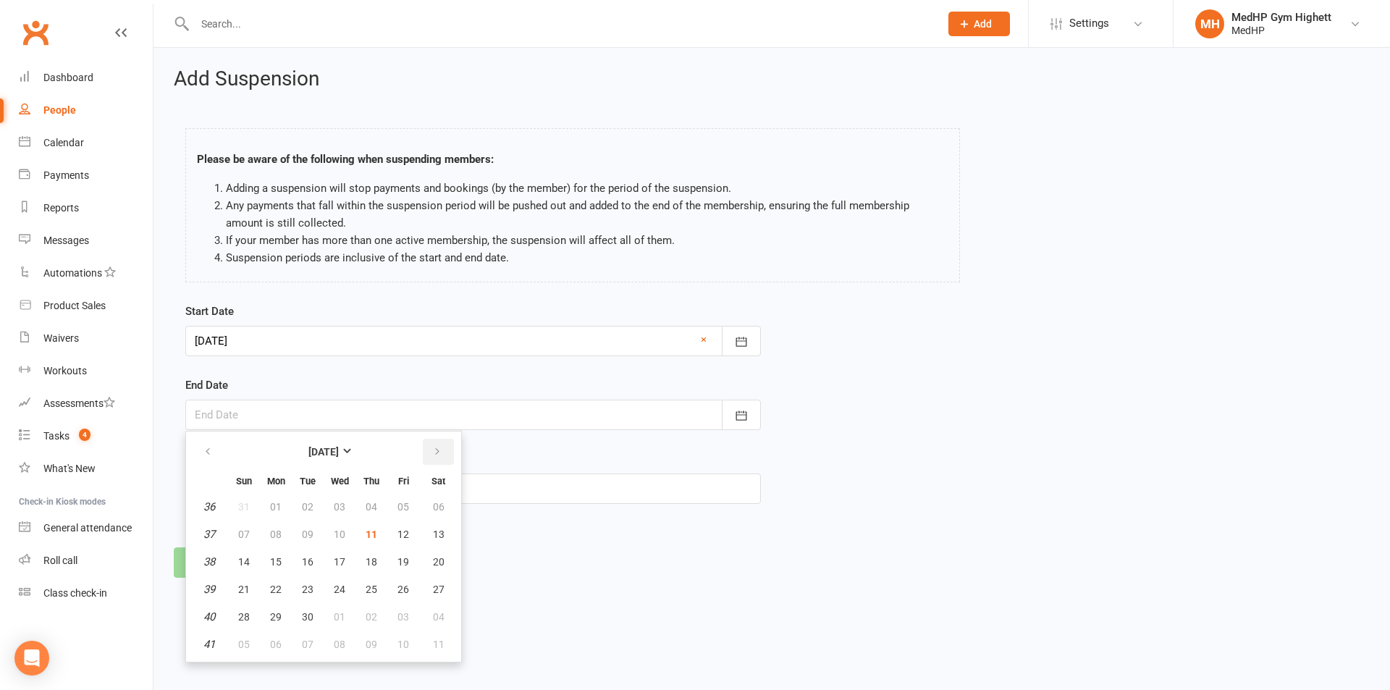
click at [426, 442] on button "button" at bounding box center [438, 452] width 31 height 26
click at [305, 616] on span "25" at bounding box center [308, 617] width 12 height 12
type input "25 Nov 2025"
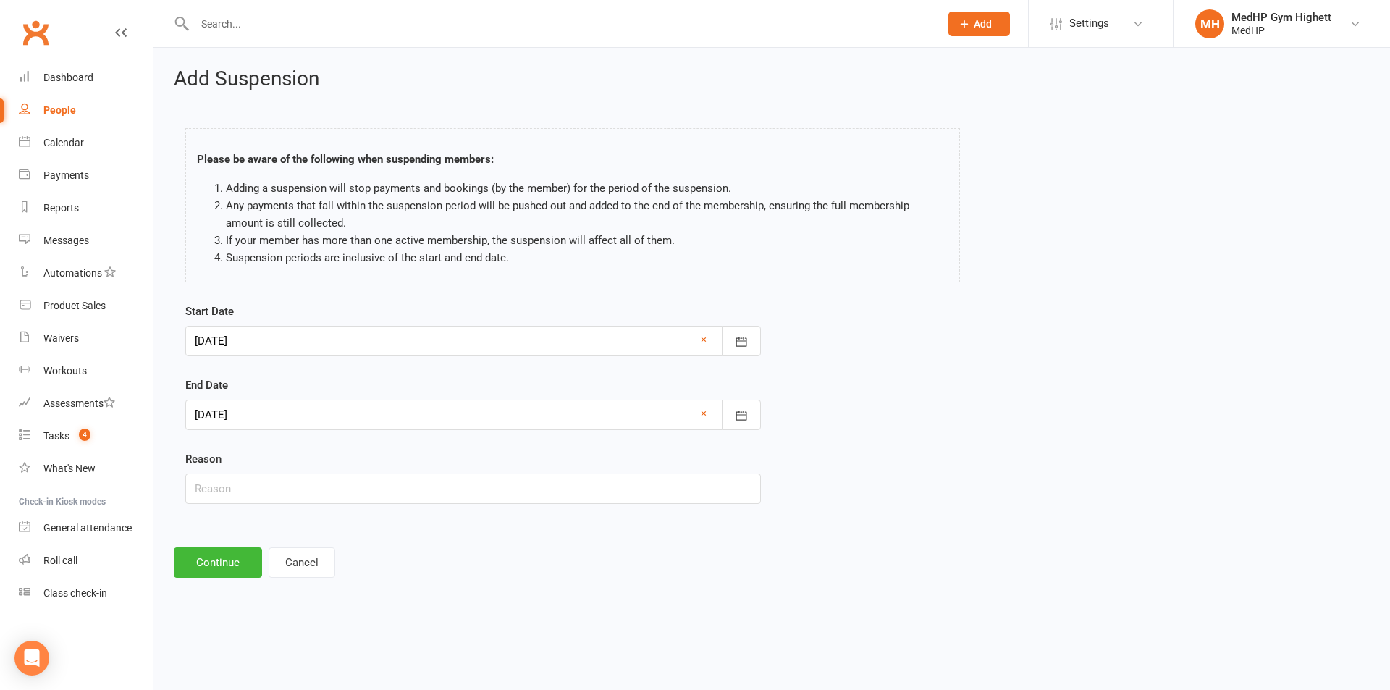
click at [292, 505] on div "Start Date 04 Nov 2025 November 2025 Sun Mon Tue Wed Thu Fri Sat 44 26 27 28 29…" at bounding box center [472, 414] width 597 height 222
click at [294, 495] on input "text" at bounding box center [472, 488] width 575 height 30
type input "Away"
click at [216, 551] on button "Continue" at bounding box center [218, 562] width 88 height 30
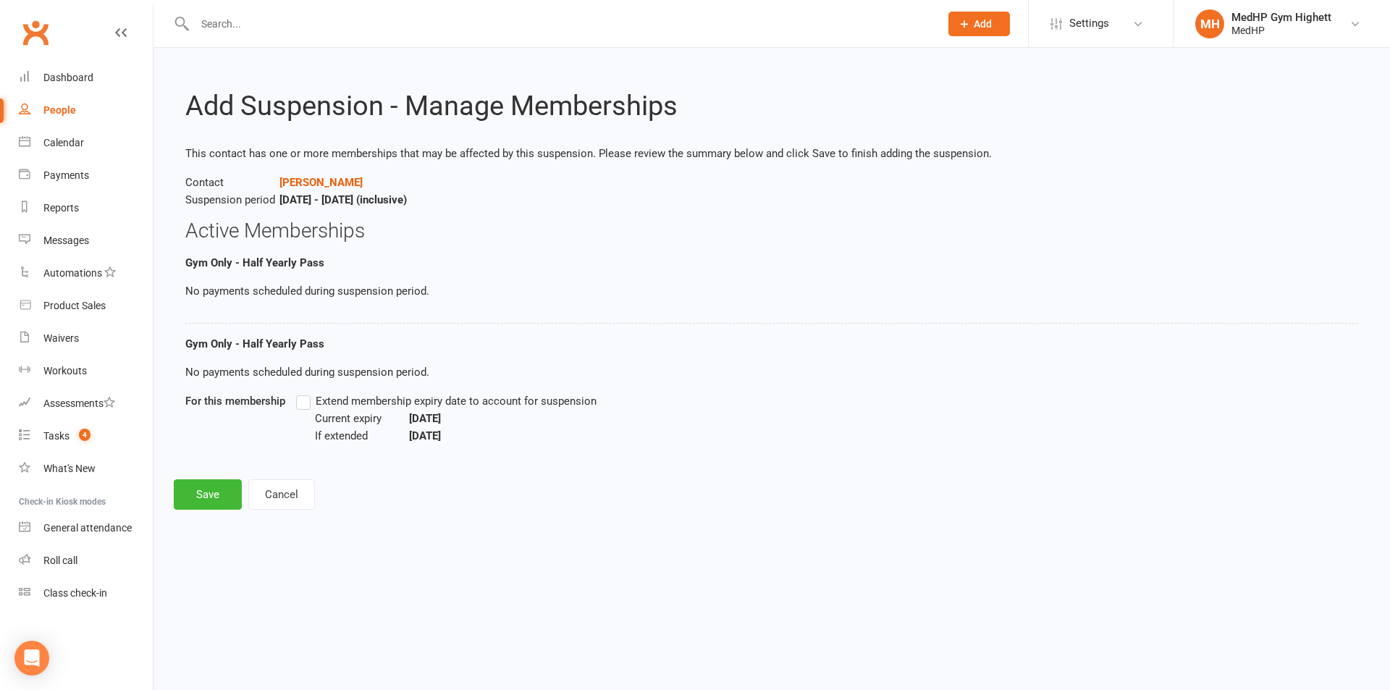
click at [298, 405] on label "Extend membership expiry date to account for suspension" at bounding box center [446, 400] width 300 height 17
click at [298, 392] on input "Extend membership expiry date to account for suspension" at bounding box center [300, 392] width 9 height 0
click at [209, 489] on button "Save" at bounding box center [208, 494] width 68 height 30
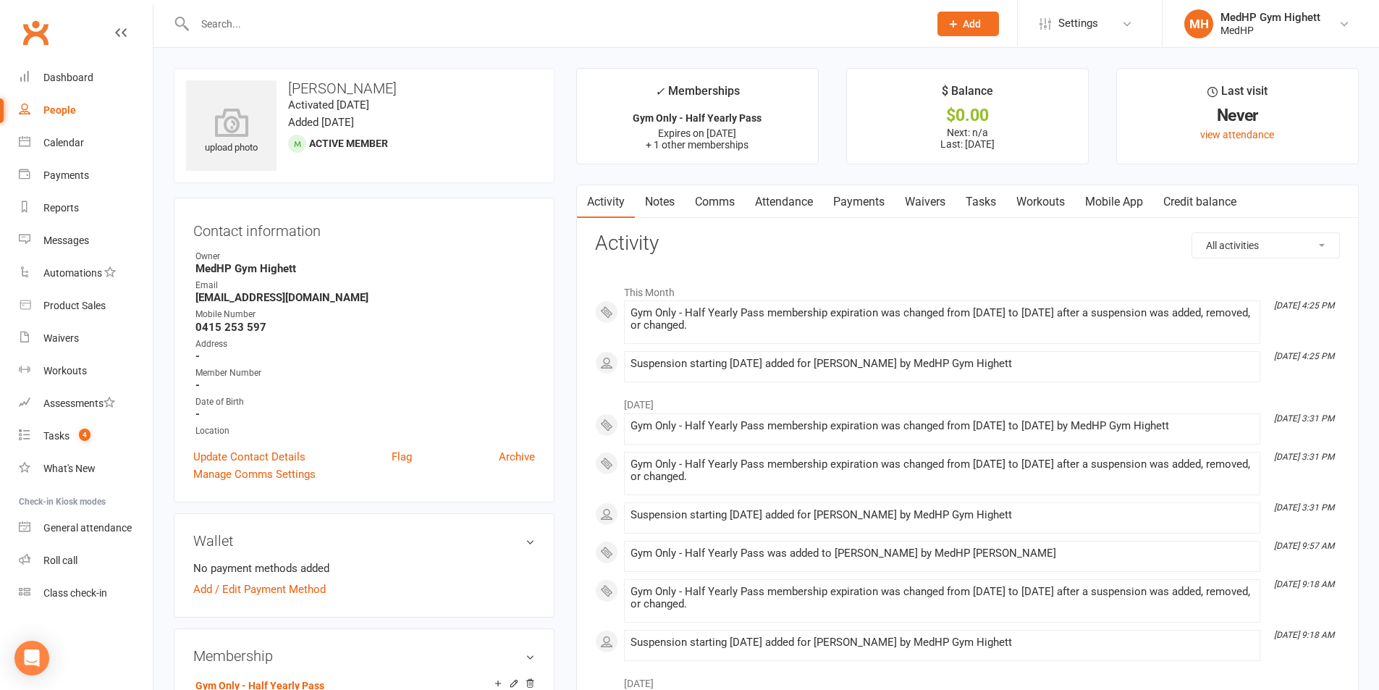
click at [966, 198] on link "Tasks" at bounding box center [981, 201] width 51 height 33
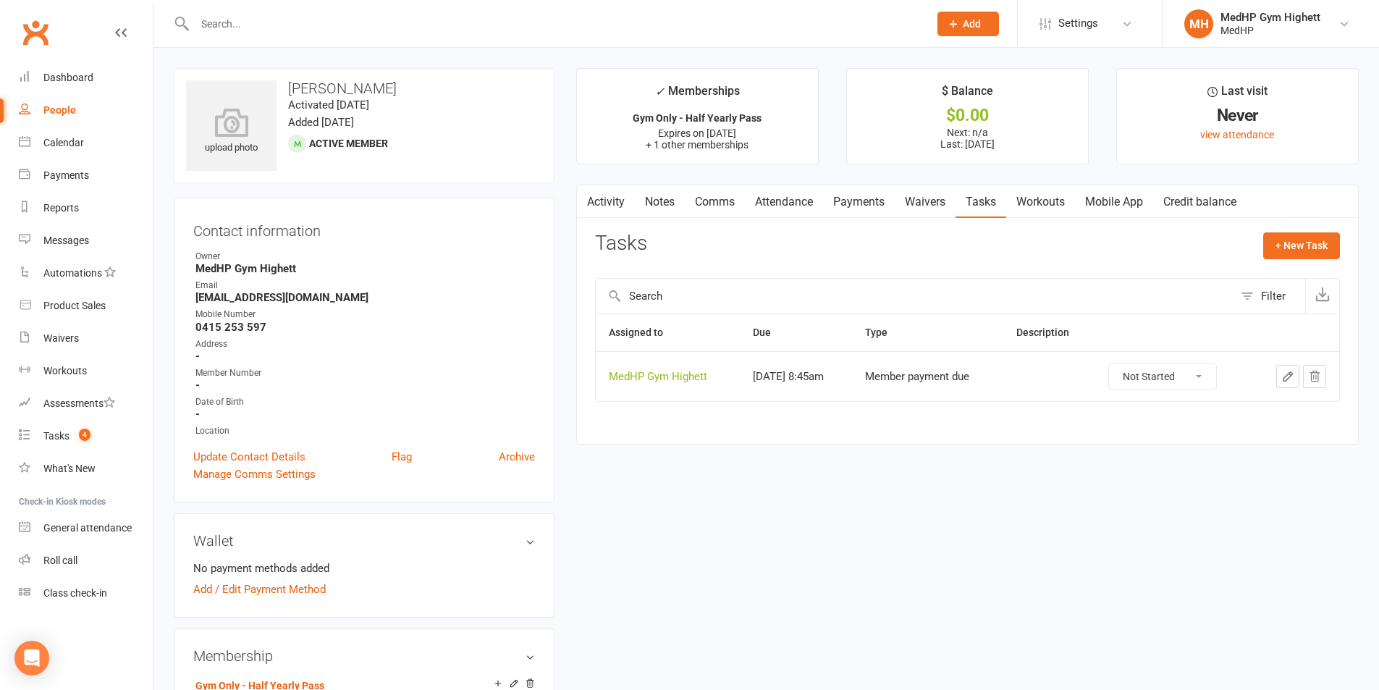
click at [1288, 375] on icon "button" at bounding box center [1287, 376] width 9 height 9
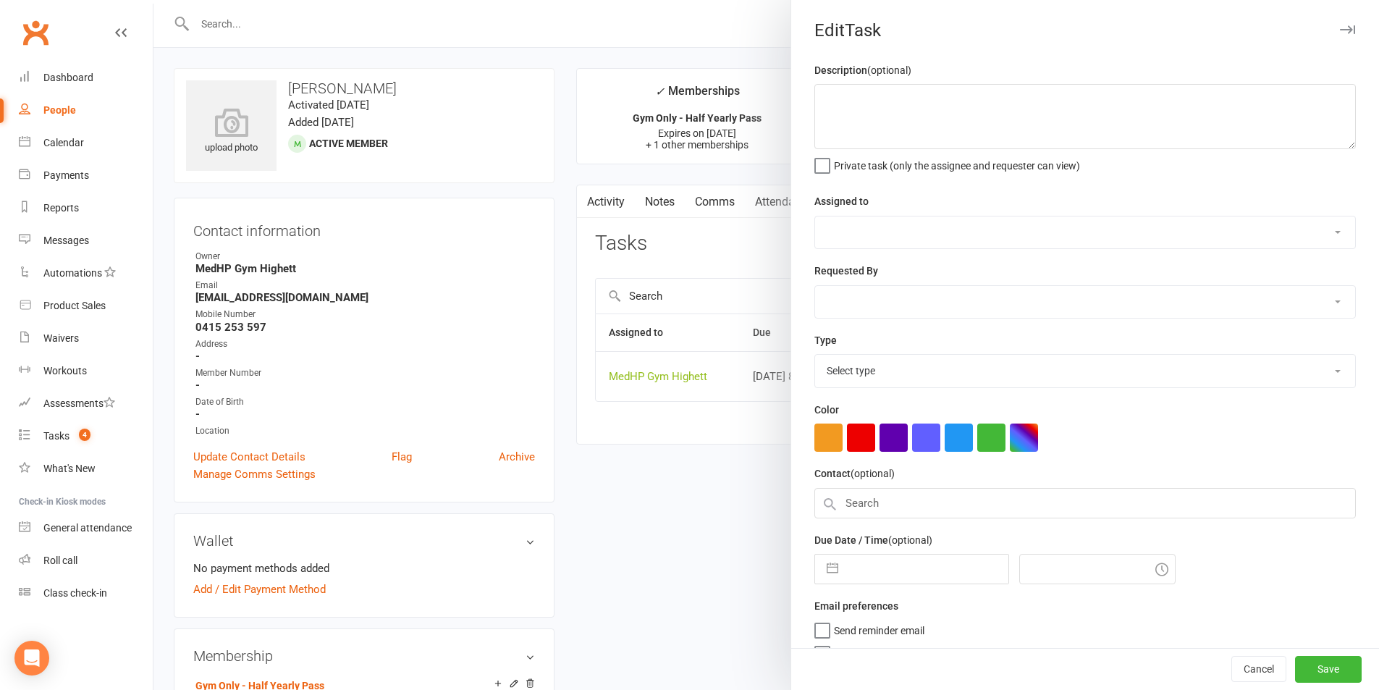
select select "46188"
type input "08 Apr 2026"
type input "8:45am"
select select "23040"
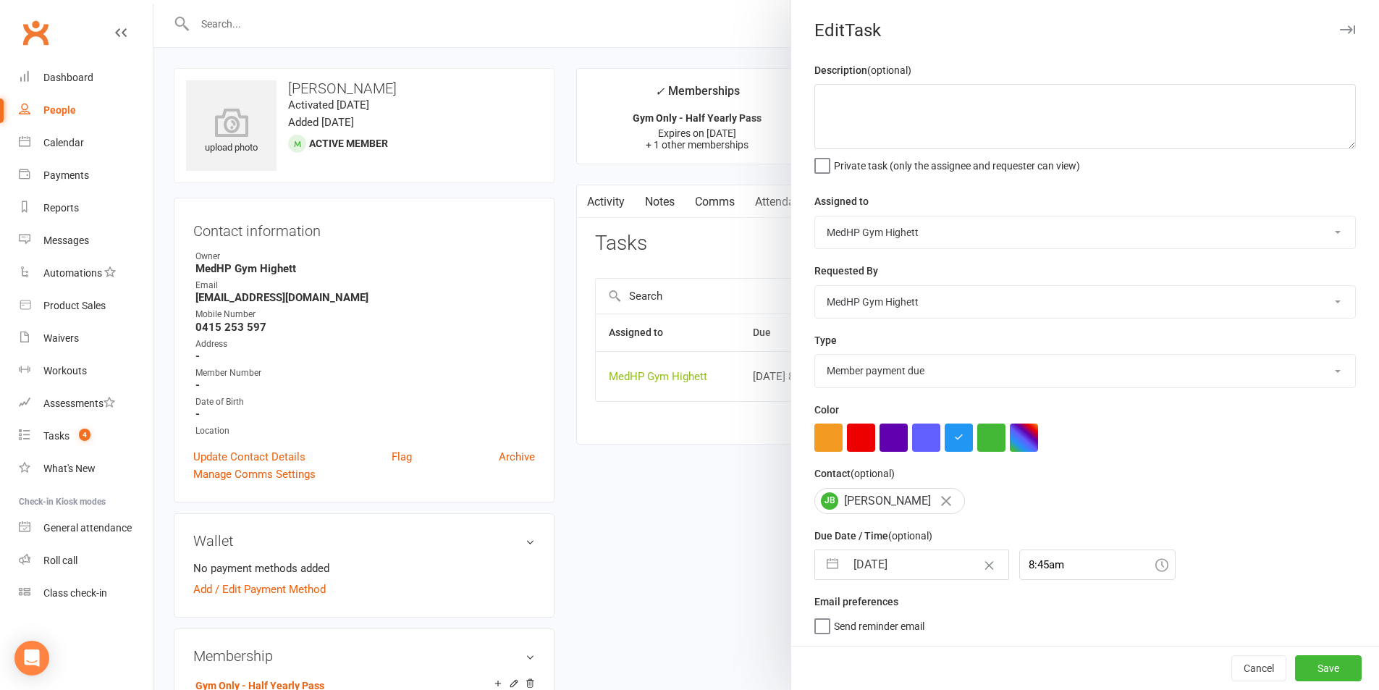
click at [935, 568] on input "08 Apr 2026" at bounding box center [926, 564] width 163 height 29
select select "2"
select select "2026"
select select "3"
select select "2026"
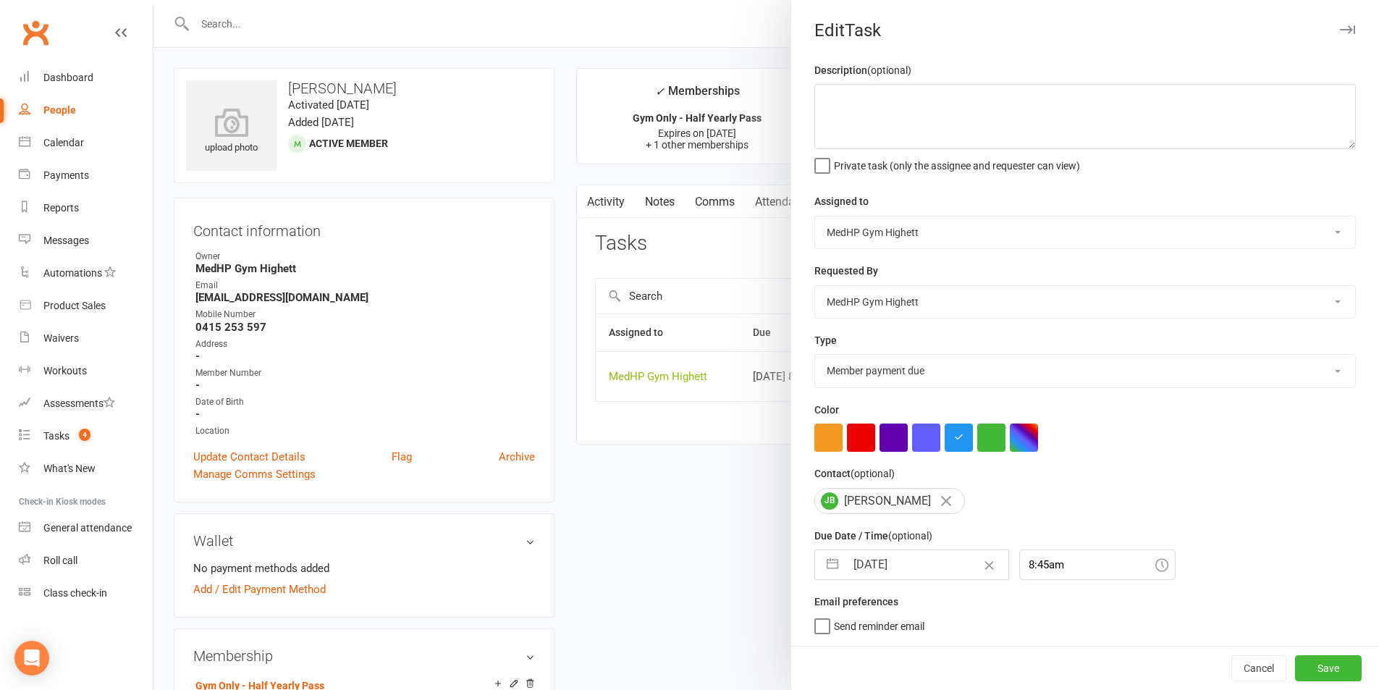
select select "4"
select select "2026"
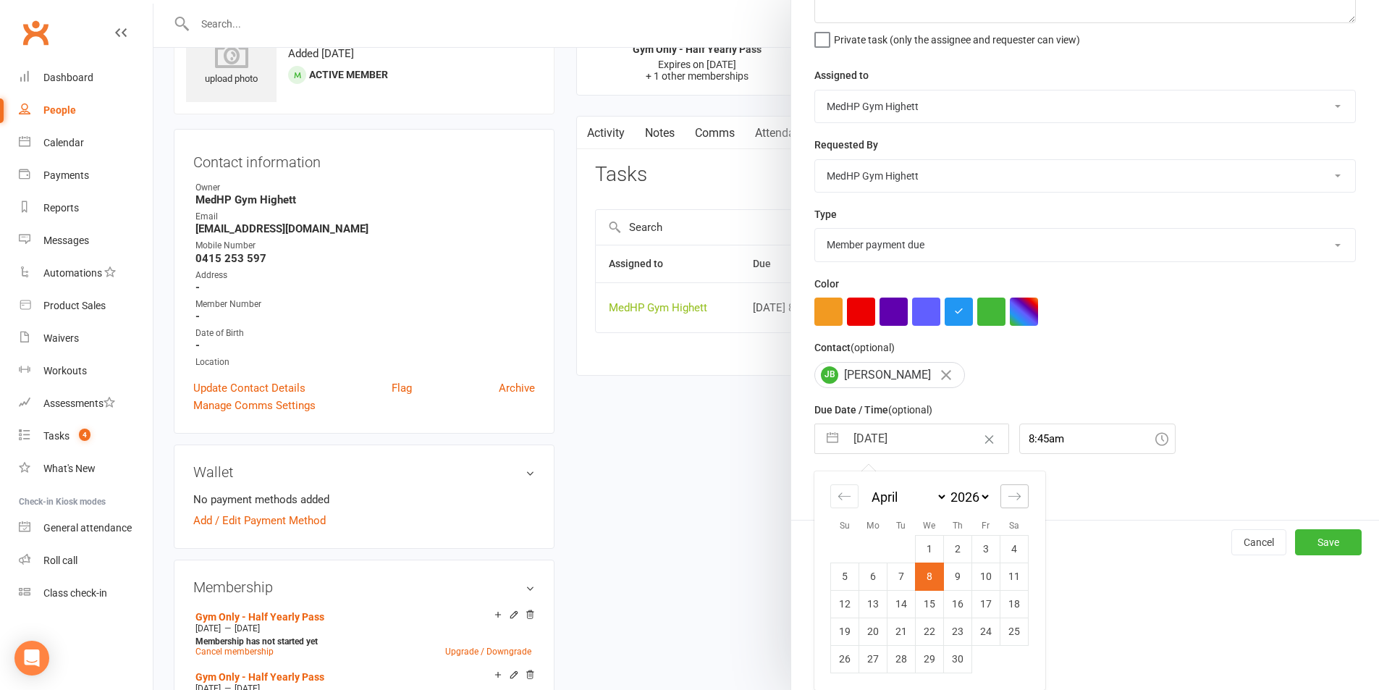
scroll to position [72, 0]
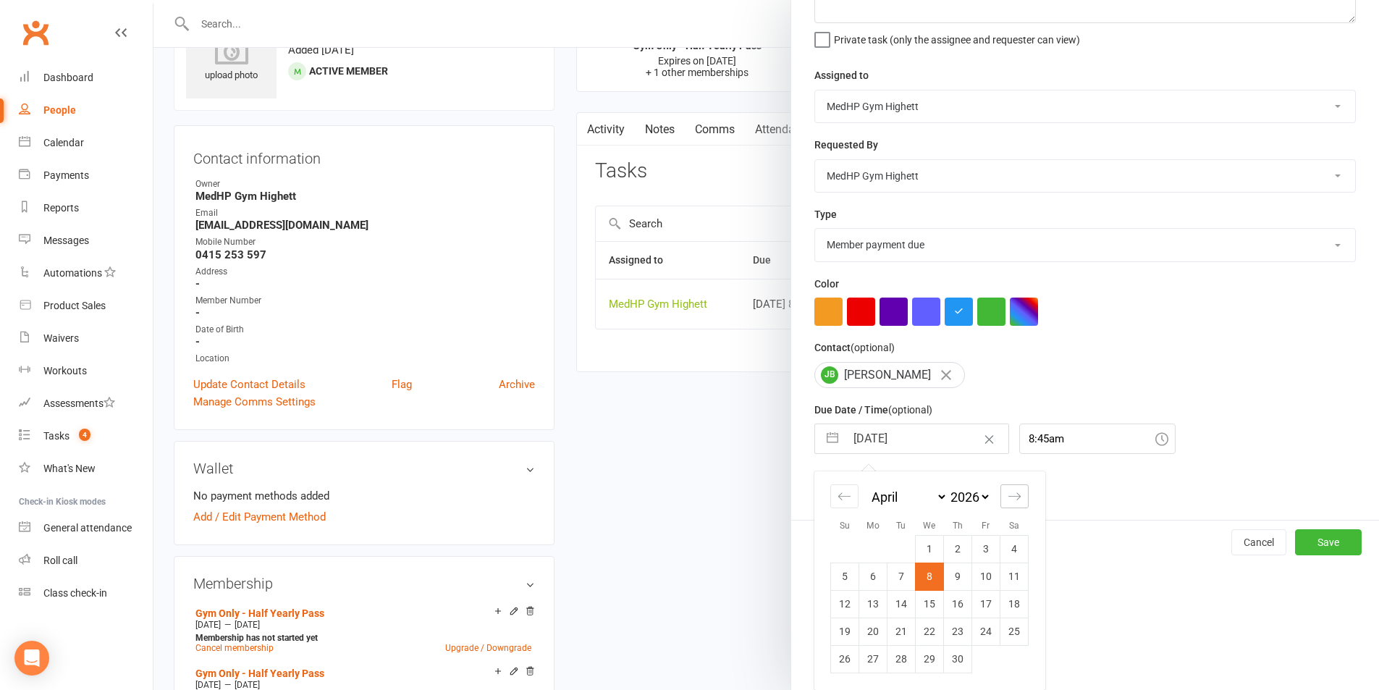
click at [1008, 499] on icon "Move forward to switch to the next month." at bounding box center [1015, 496] width 14 height 14
select select "5"
select select "2026"
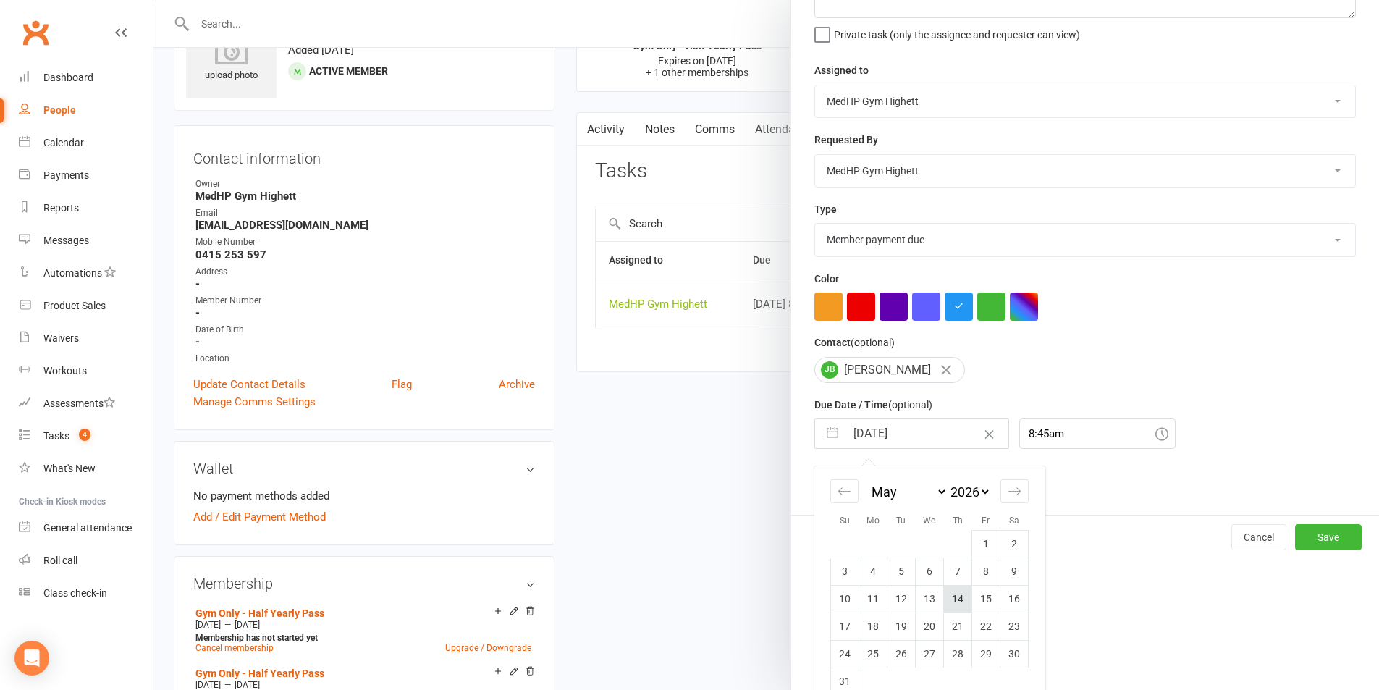
click at [950, 602] on td "14" at bounding box center [958, 599] width 28 height 28
type input "14 May 2026"
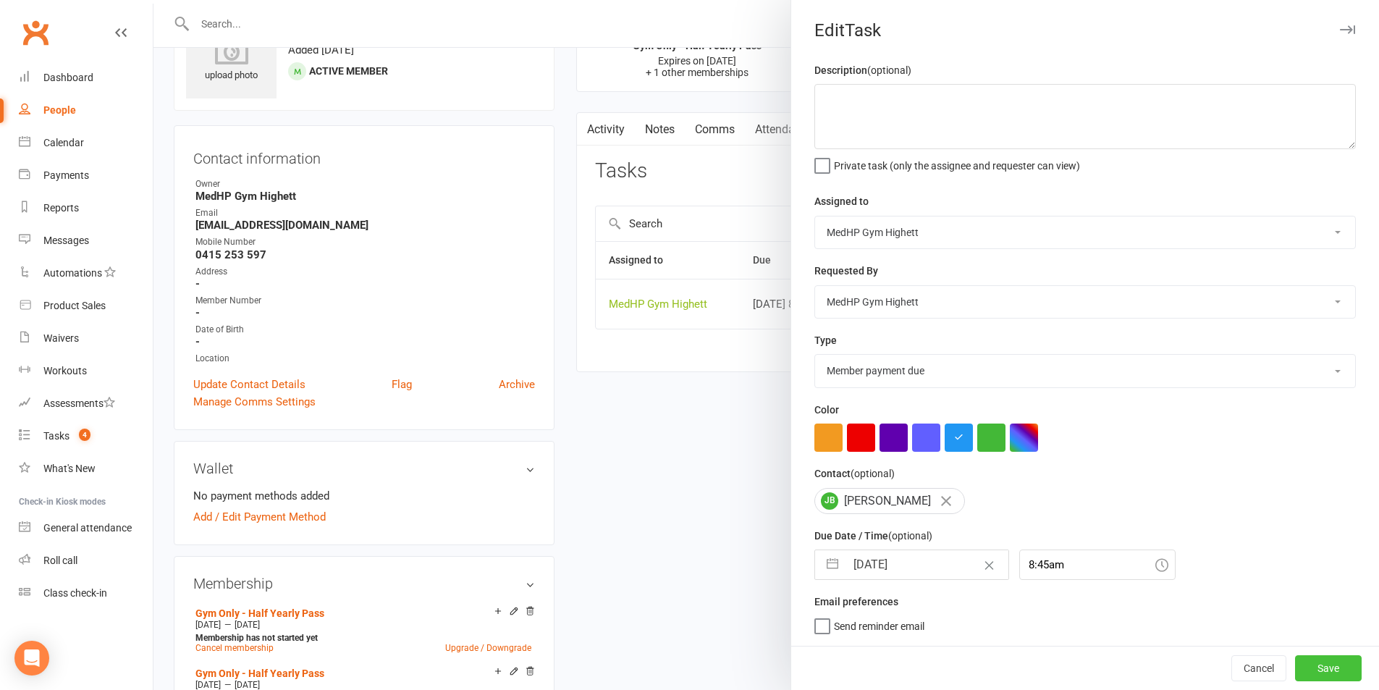
click at [1296, 665] on button "Save" at bounding box center [1328, 668] width 67 height 26
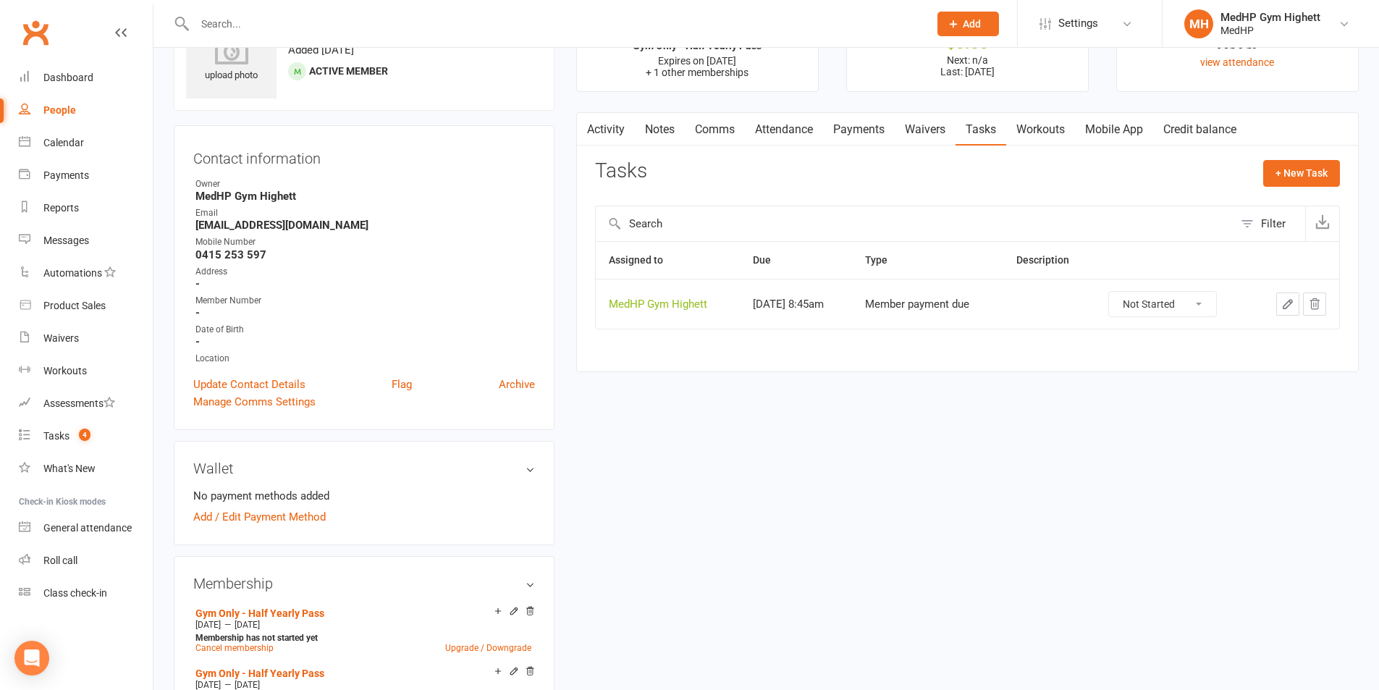
click at [743, 6] on div at bounding box center [546, 23] width 745 height 47
click at [741, 17] on input "text" at bounding box center [554, 24] width 728 height 20
click at [67, 430] on div "Tasks" at bounding box center [56, 436] width 26 height 12
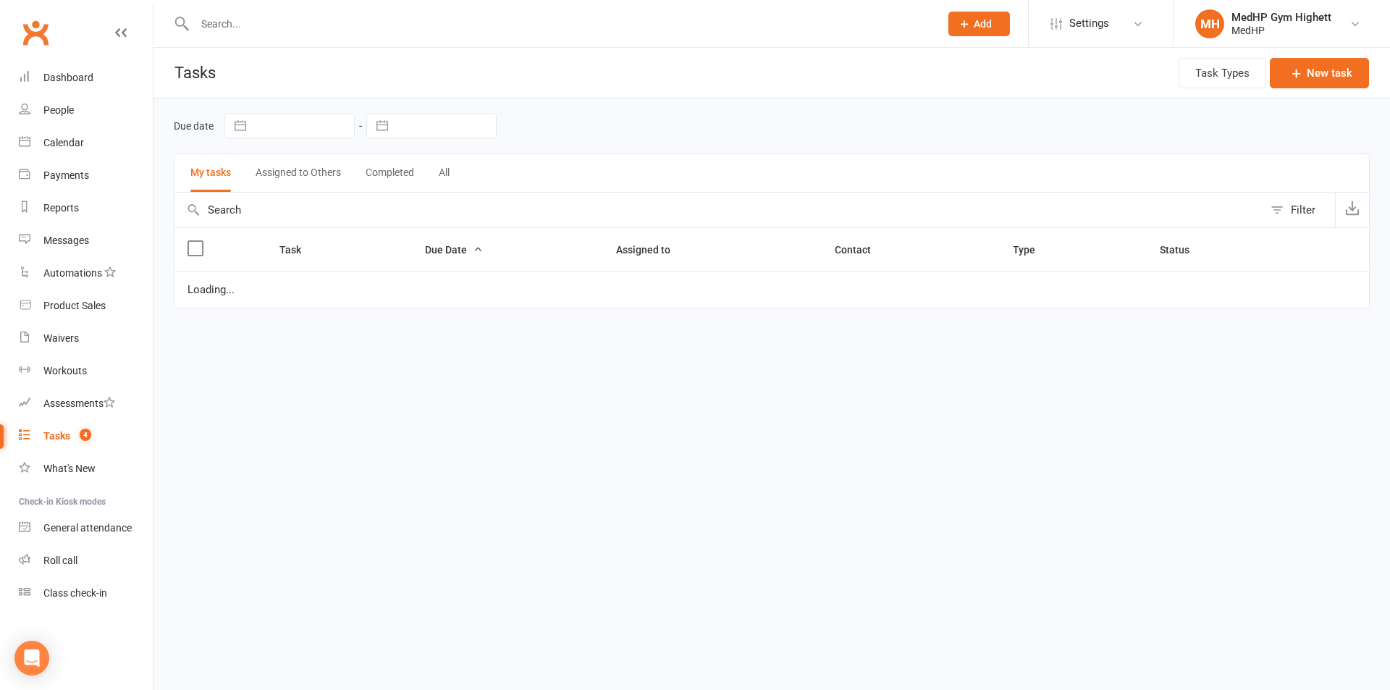
select select "started"
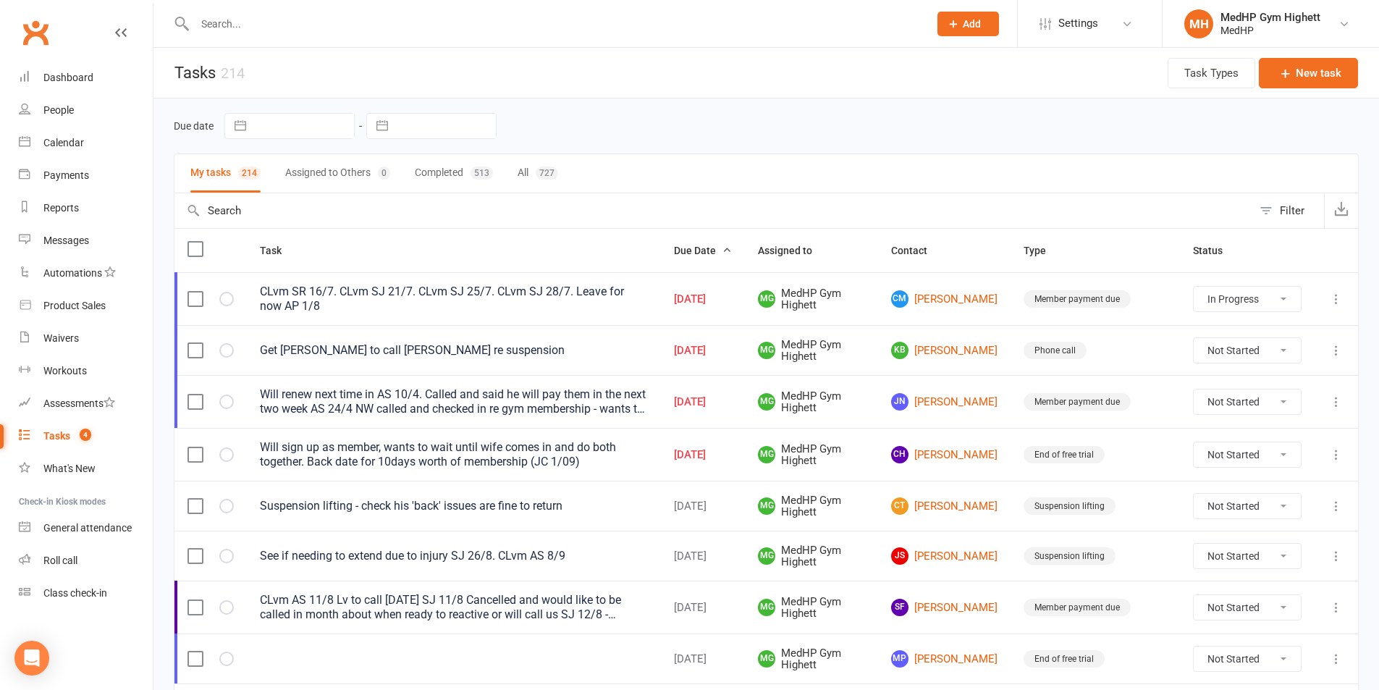
click at [439, 29] on input "text" at bounding box center [554, 24] width 728 height 20
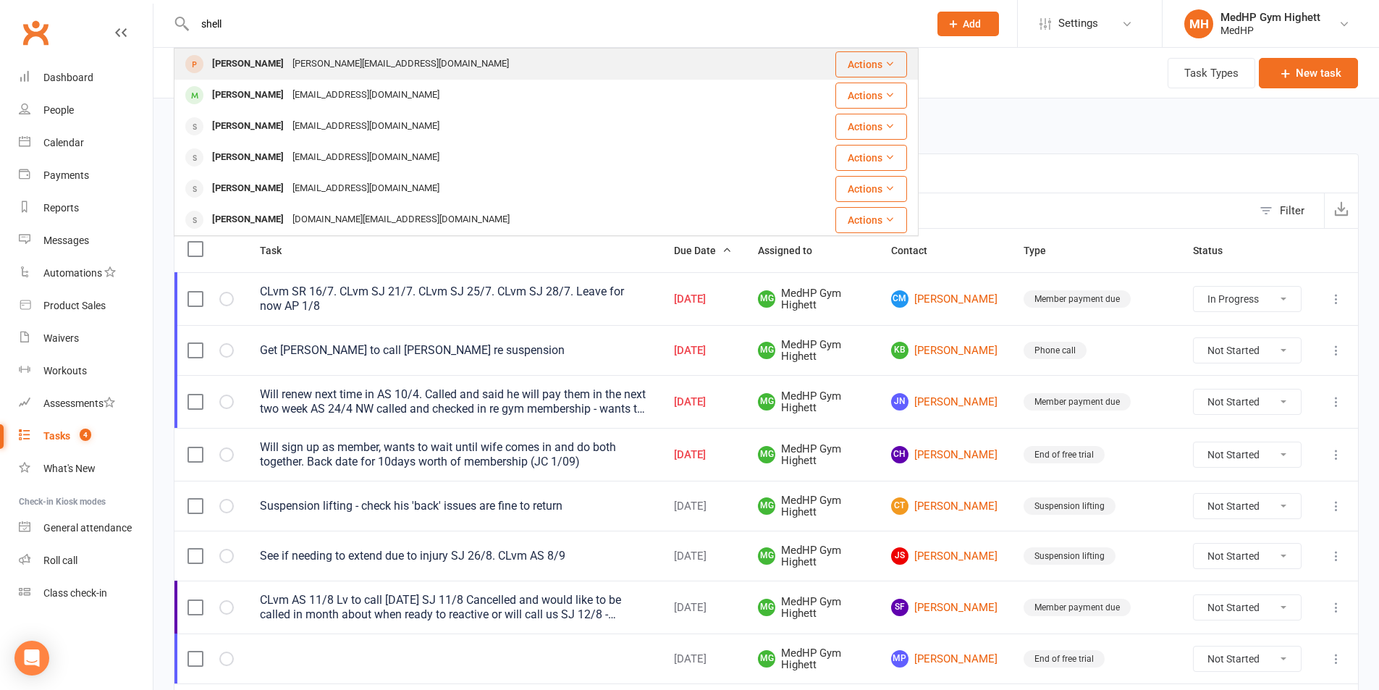
type input "shell"
click at [384, 64] on div "shelley@alltek.com.au" at bounding box center [400, 64] width 225 height 21
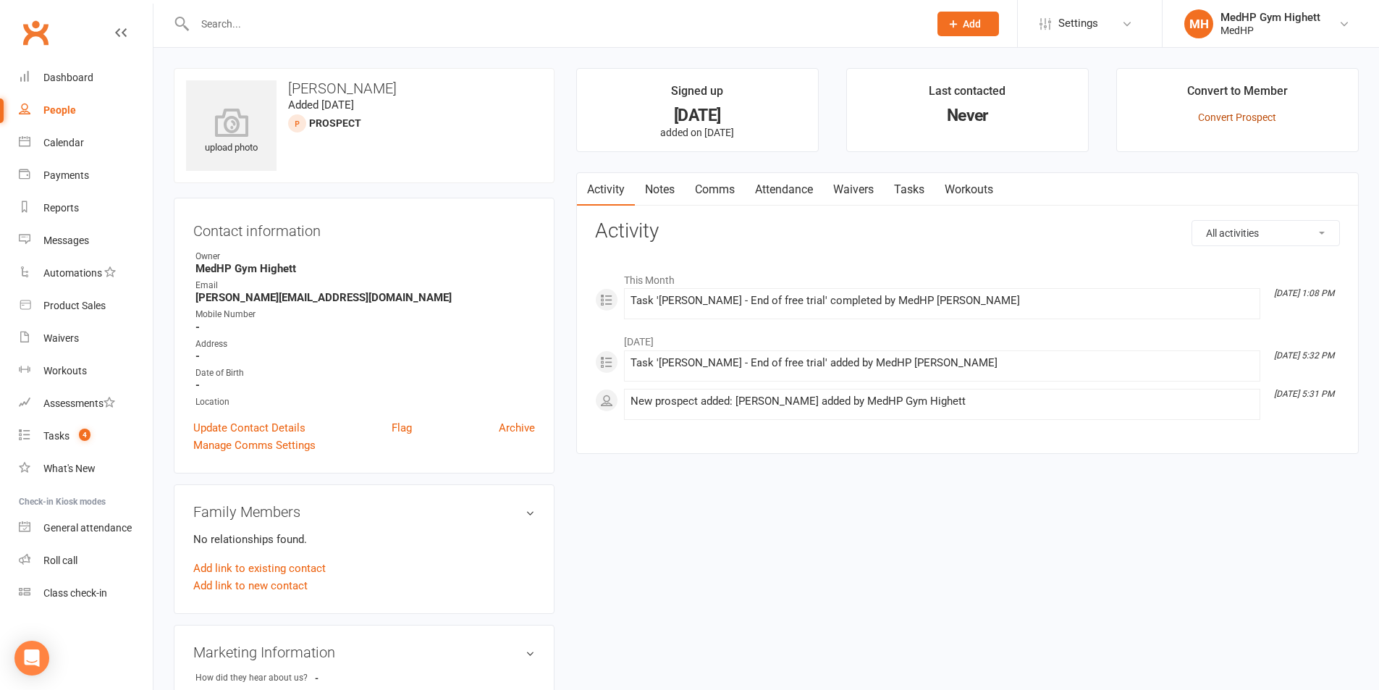
click at [1237, 122] on link "Convert Prospect" at bounding box center [1237, 117] width 78 height 12
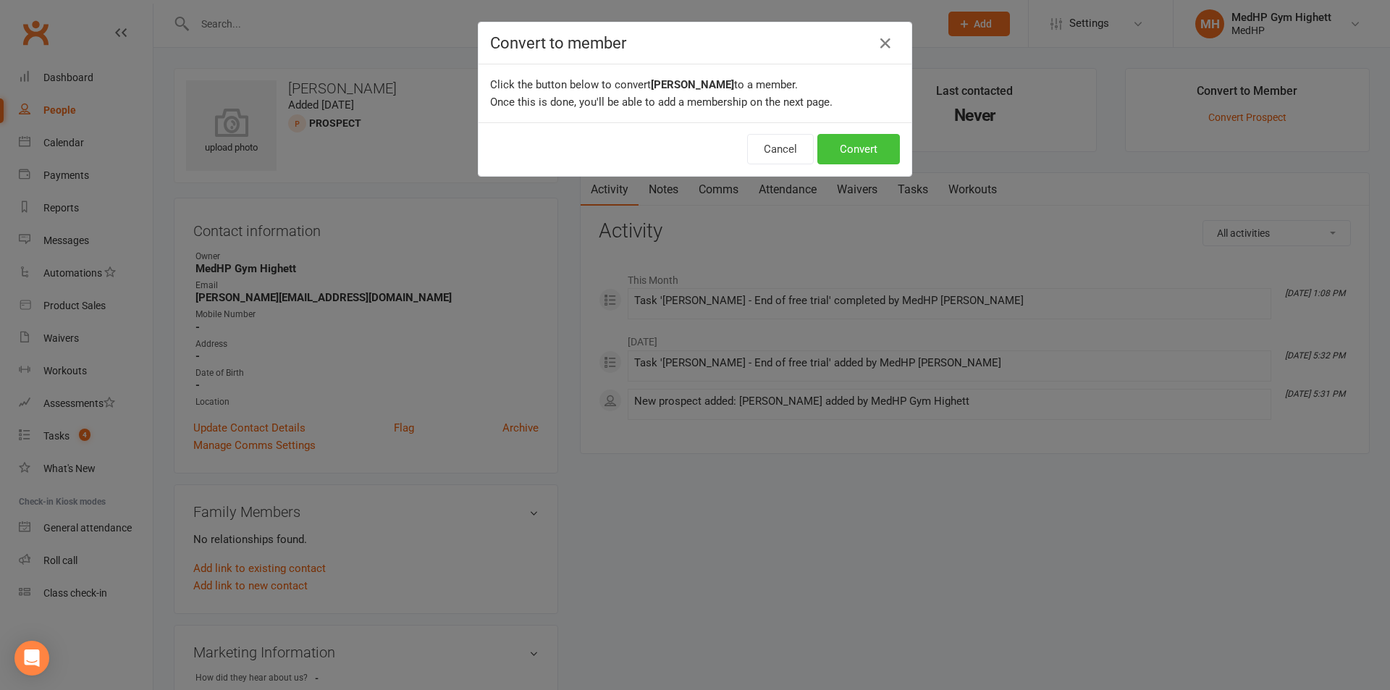
click at [873, 161] on button "Convert" at bounding box center [858, 149] width 83 height 30
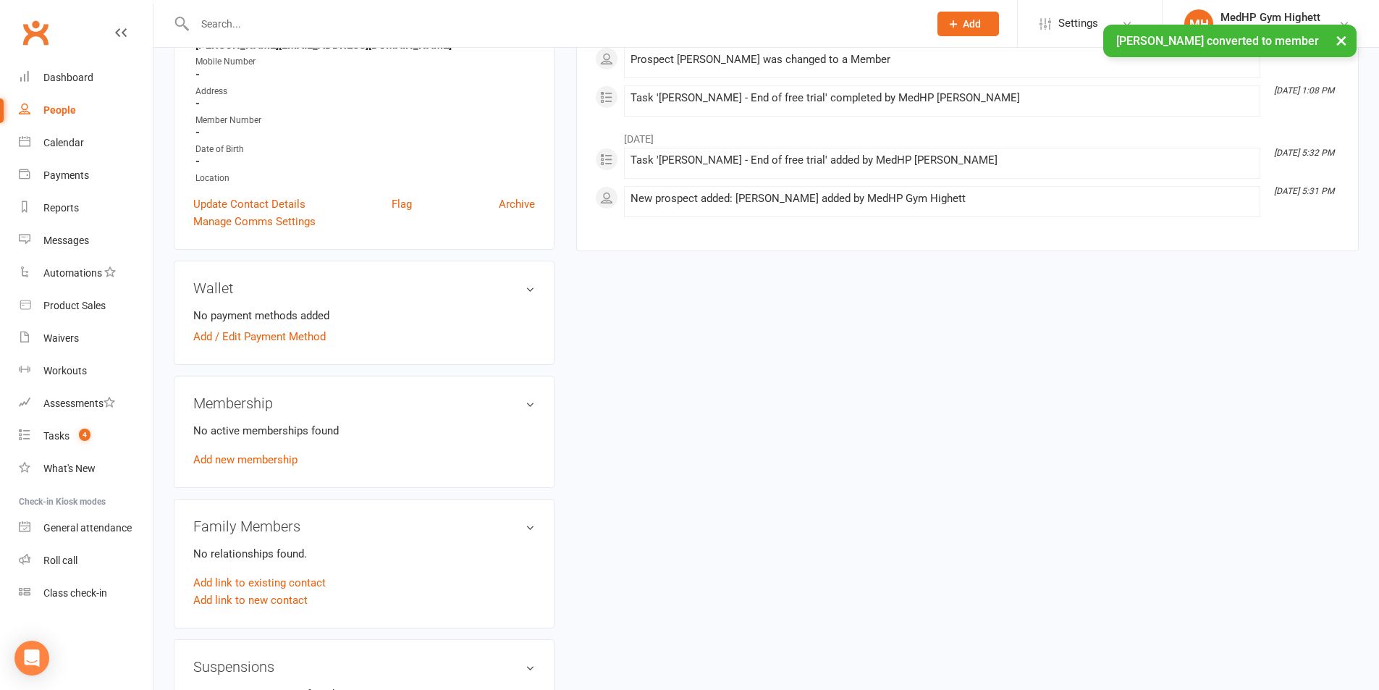
scroll to position [290, 0]
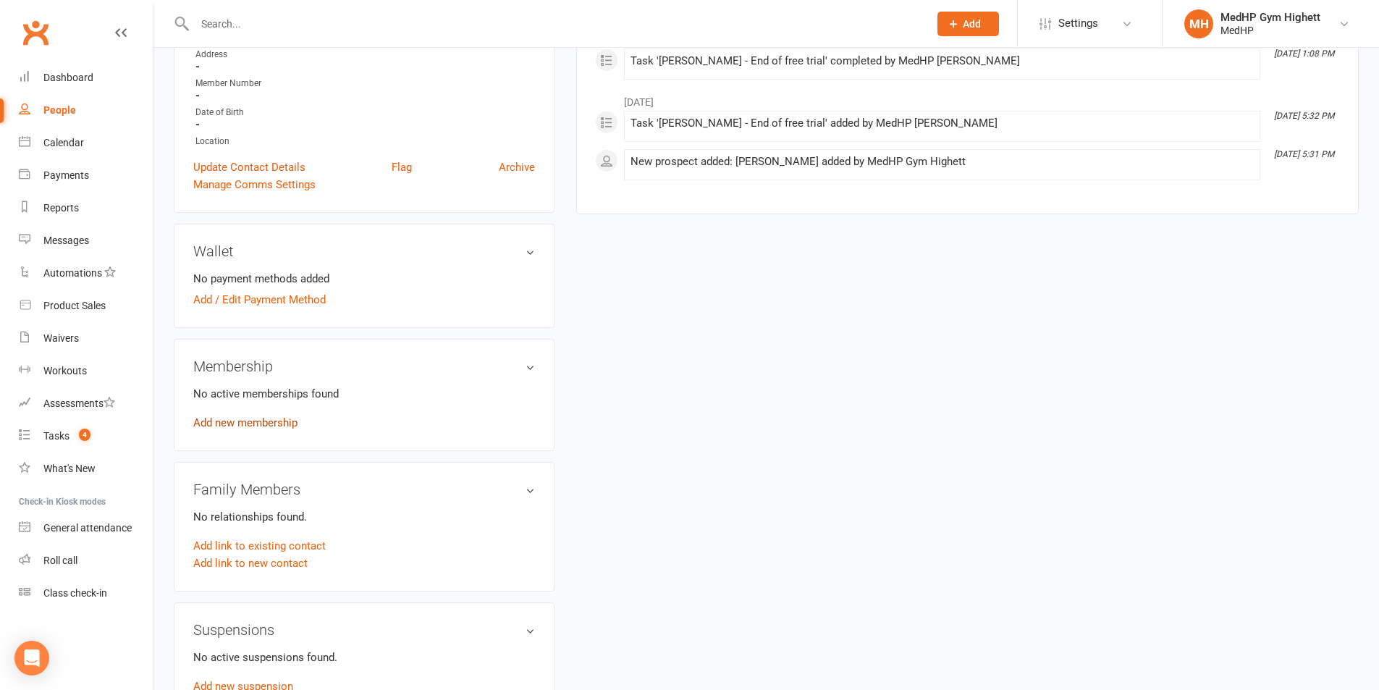
click at [281, 429] on link "Add new membership" at bounding box center [245, 422] width 104 height 13
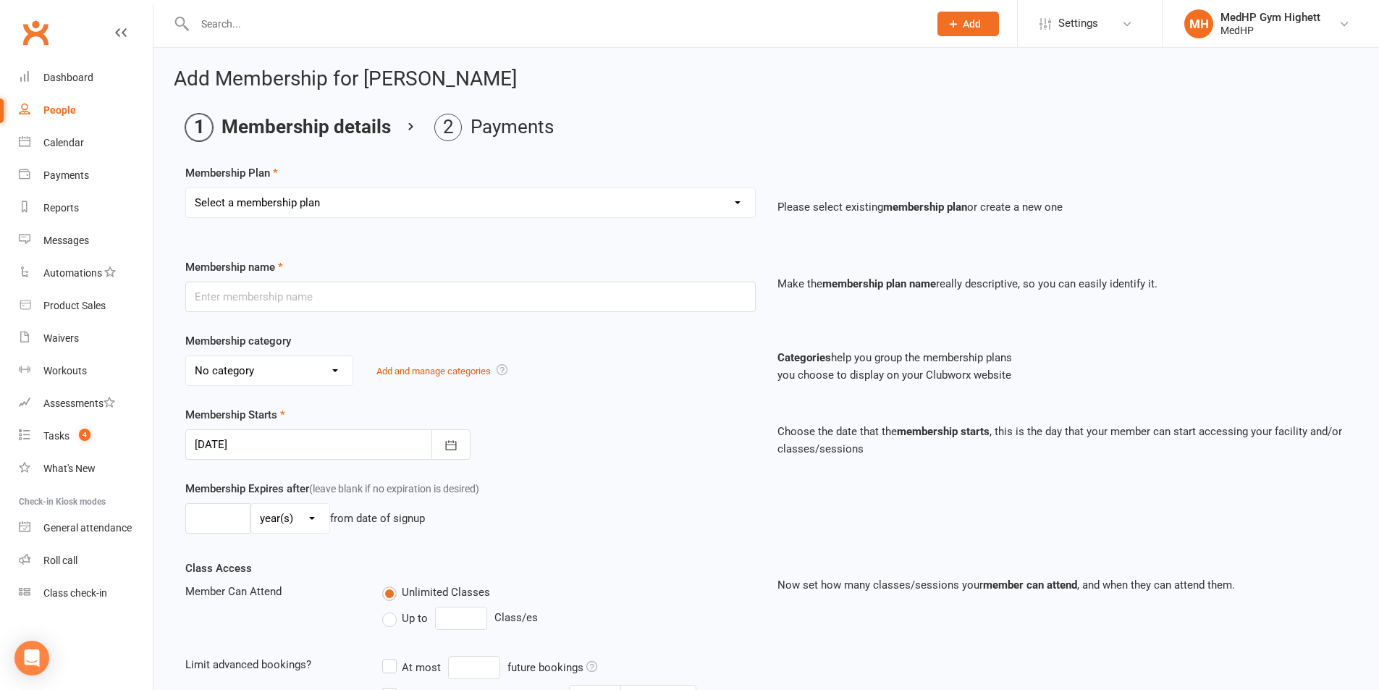
click at [274, 198] on select "Select a membership plan Create new Membership Plan Gym Only - Direct Debit Gym…" at bounding box center [470, 202] width 569 height 29
select select "1"
click at [186, 188] on select "Select a membership plan Create new Membership Plan Gym Only - Direct Debit Gym…" at bounding box center [470, 202] width 569 height 29
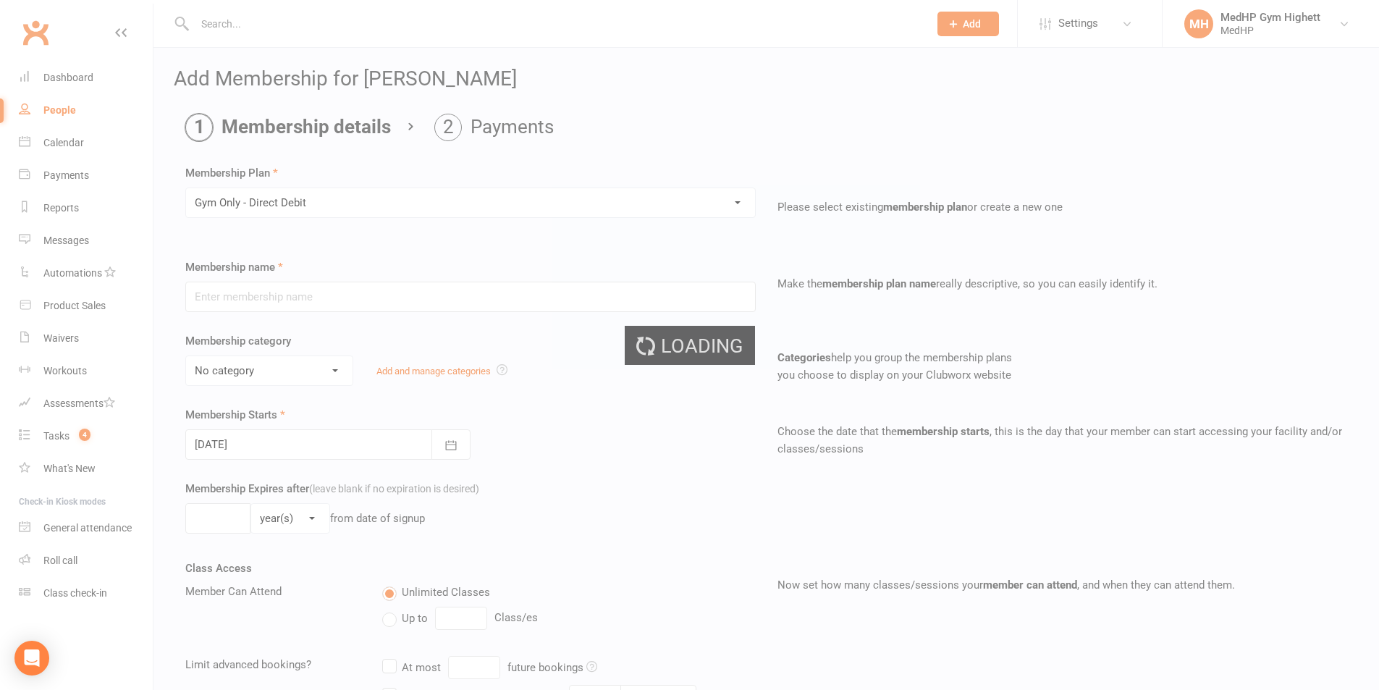
type input "Gym Only - Direct Debit"
select select "6"
type input "0"
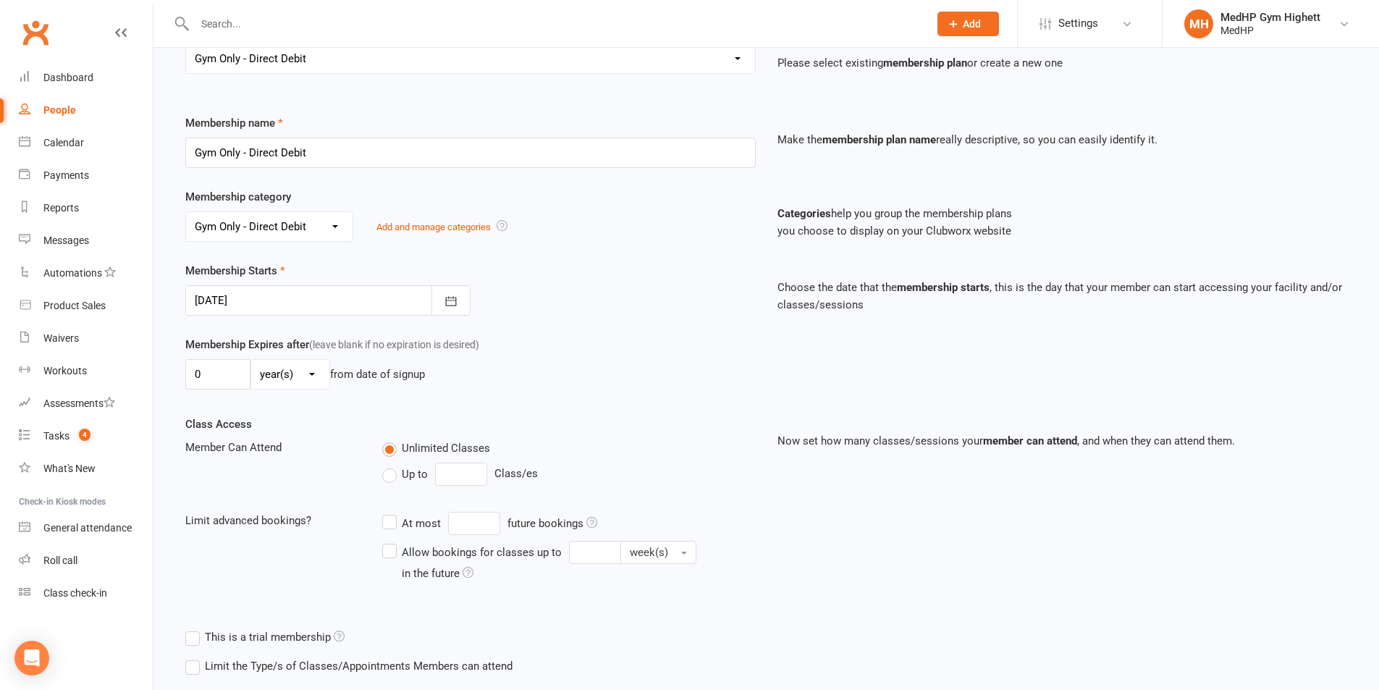
scroll to position [145, 0]
click at [321, 297] on div at bounding box center [327, 299] width 285 height 30
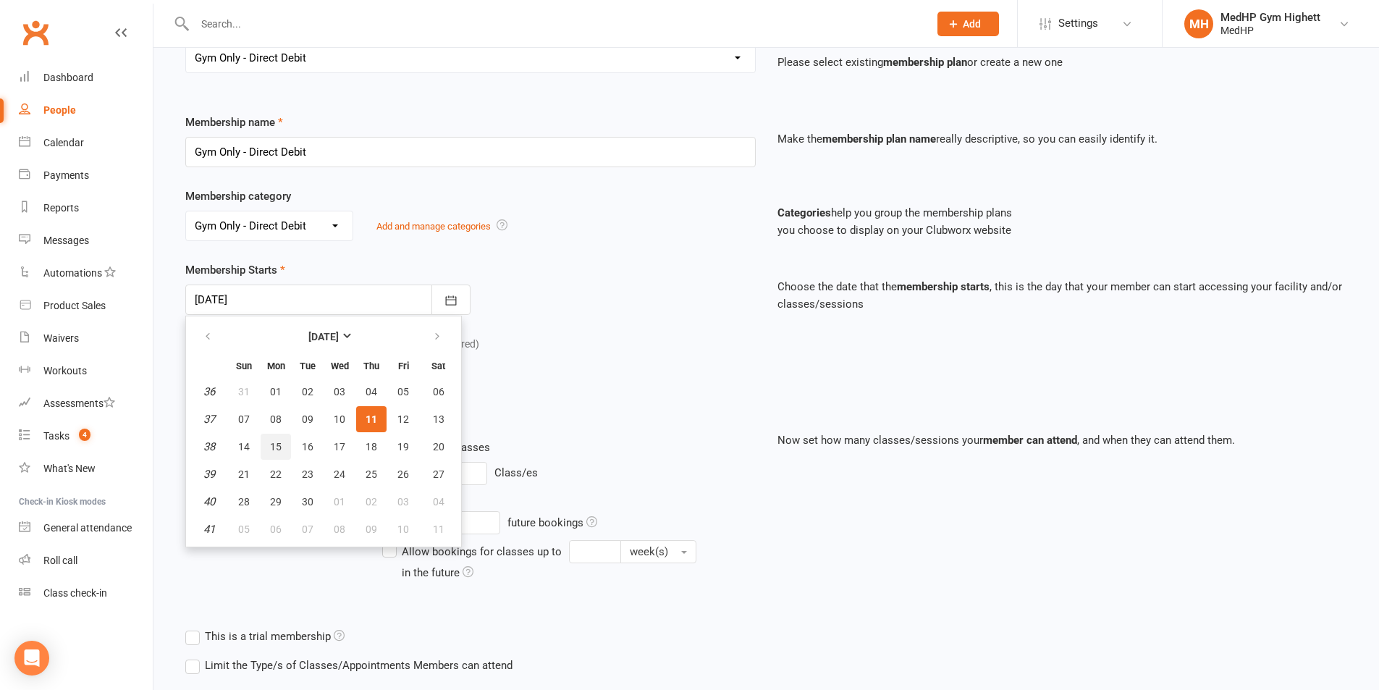
click at [267, 437] on button "15" at bounding box center [276, 447] width 30 height 26
type input "[DATE]"
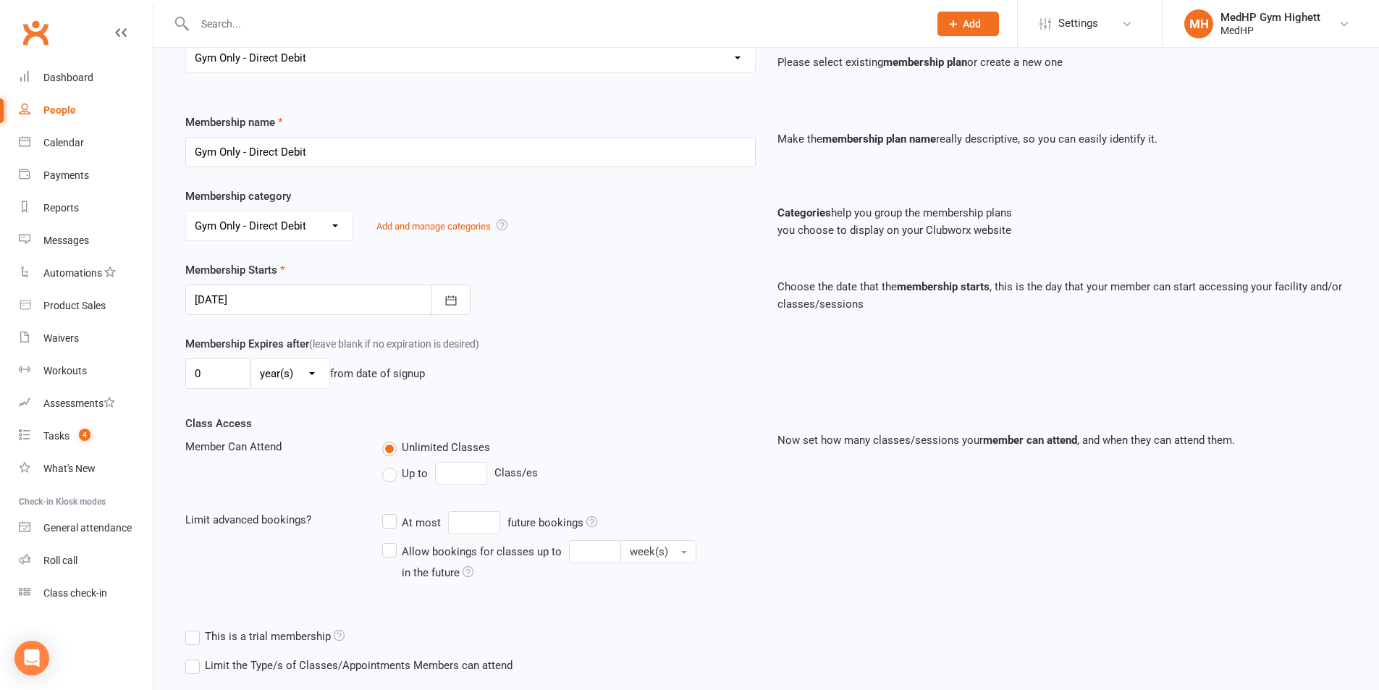
click at [395, 477] on label "Up to" at bounding box center [405, 473] width 46 height 17
click at [392, 465] on input "Up to" at bounding box center [386, 465] width 9 height 0
type input "0"
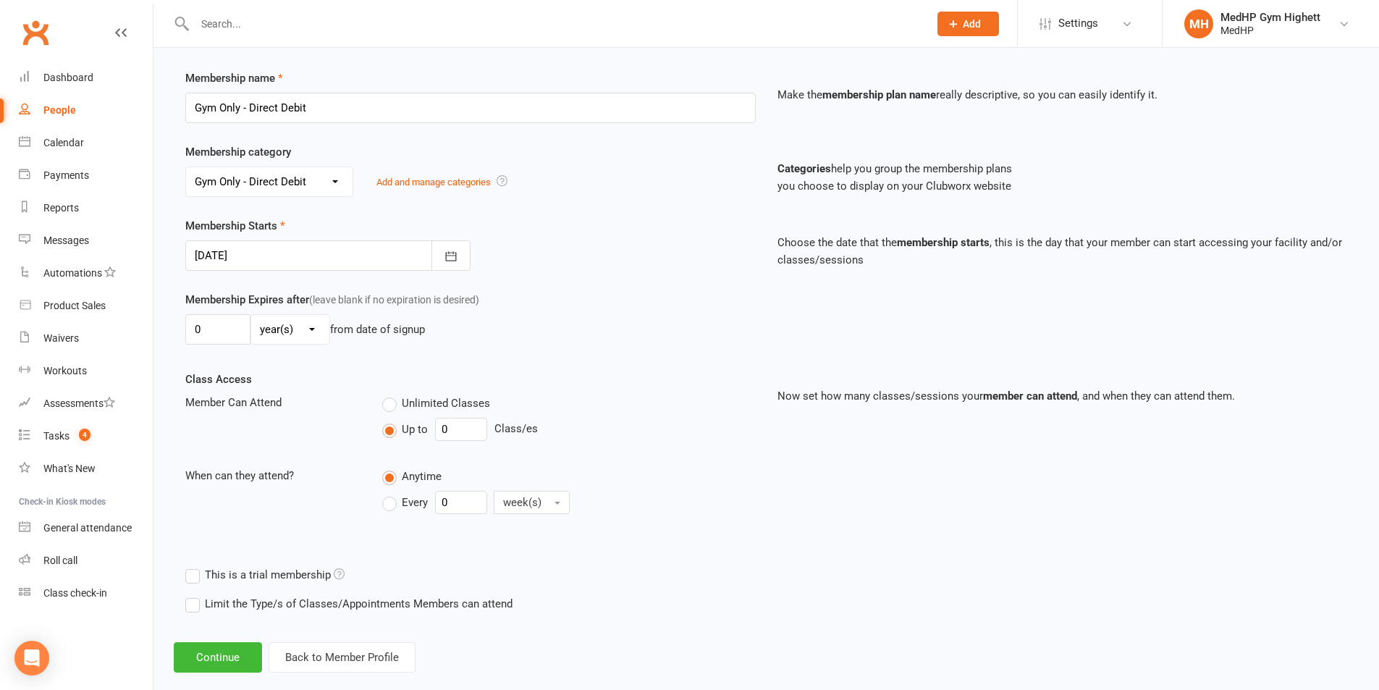
scroll to position [213, 0]
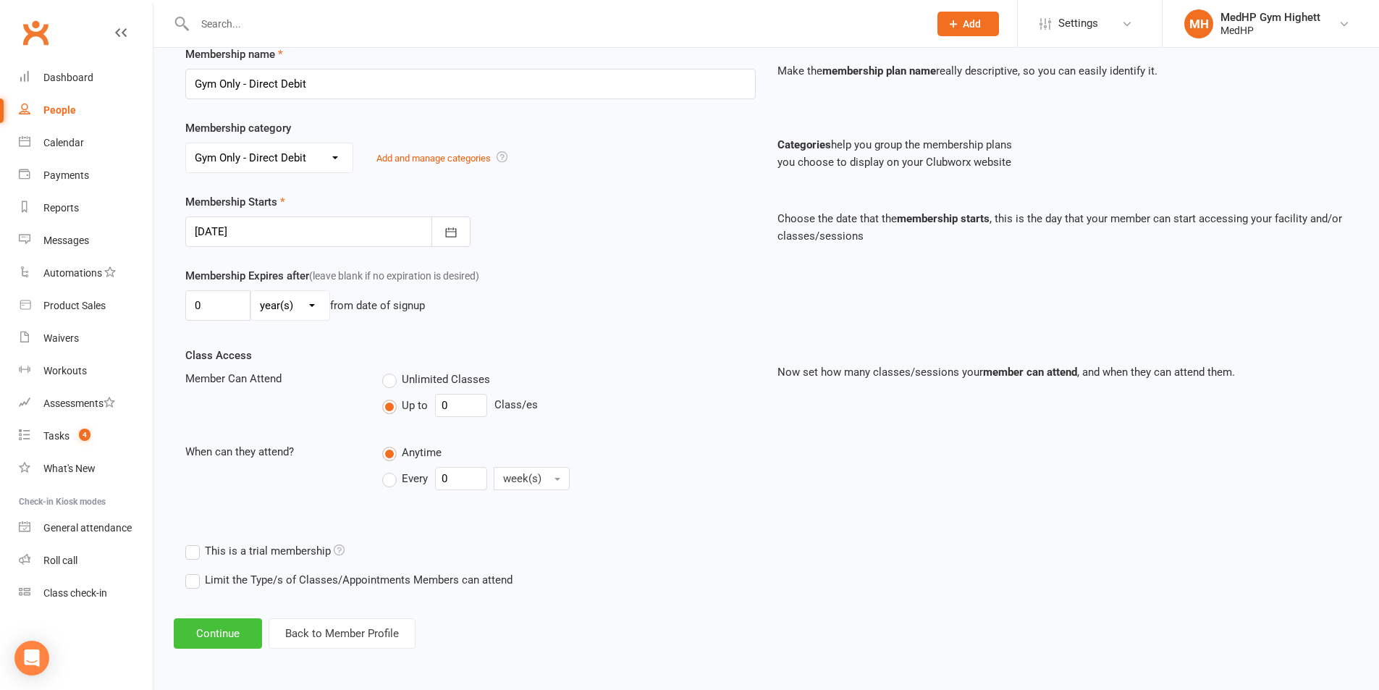
click at [212, 625] on button "Continue" at bounding box center [218, 633] width 88 height 30
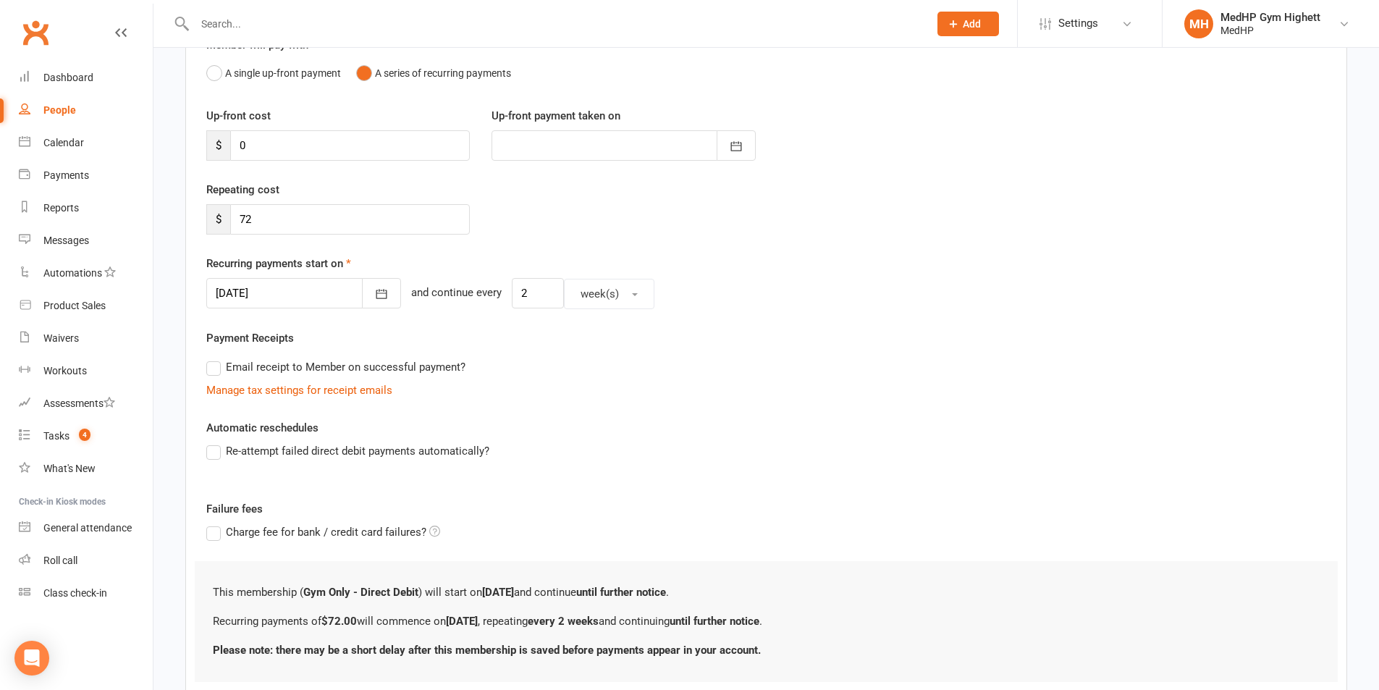
scroll to position [247, 0]
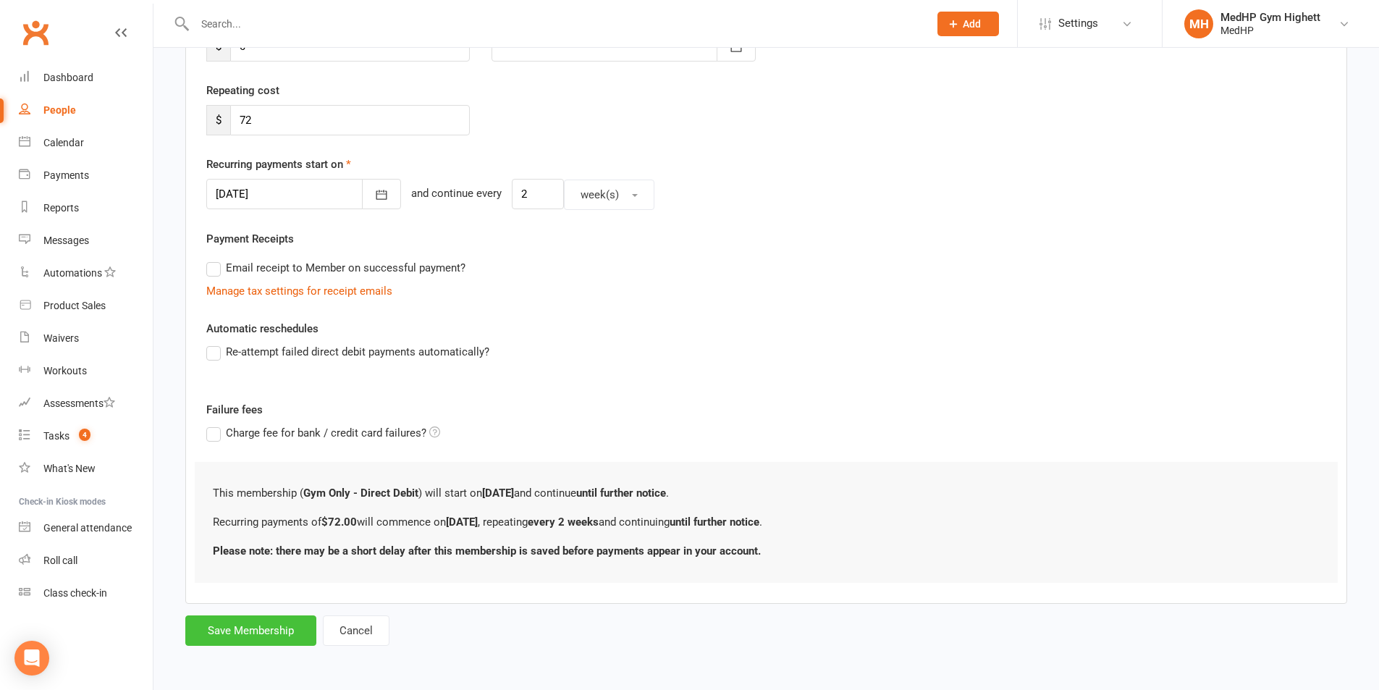
click at [278, 622] on button "Save Membership" at bounding box center [250, 630] width 131 height 30
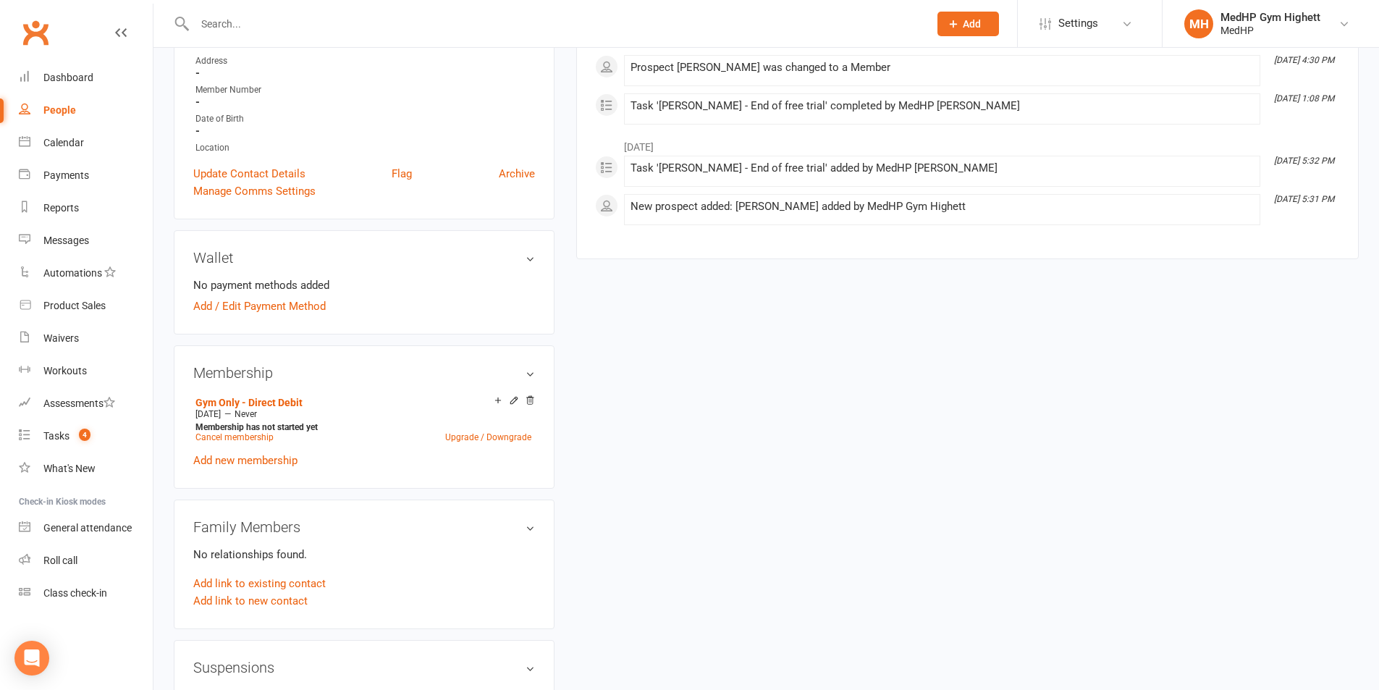
scroll to position [290, 0]
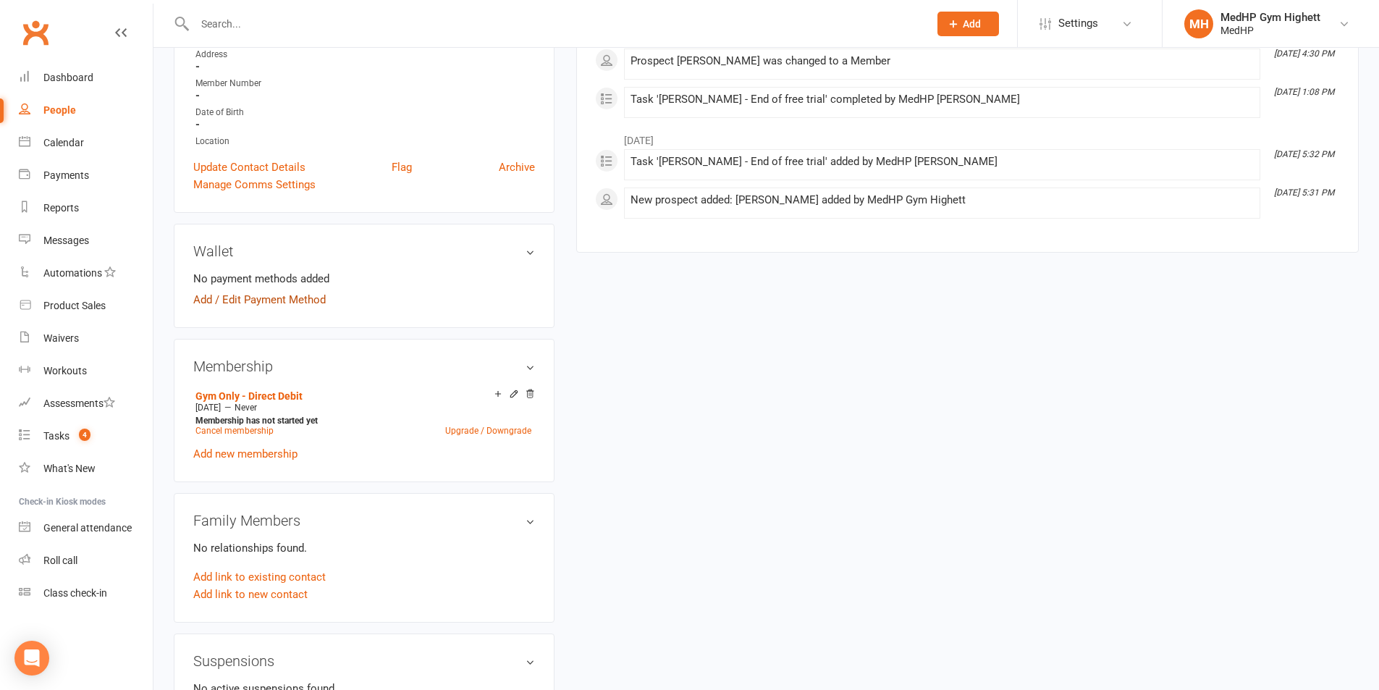
click at [307, 303] on link "Add / Edit Payment Method" at bounding box center [259, 299] width 132 height 17
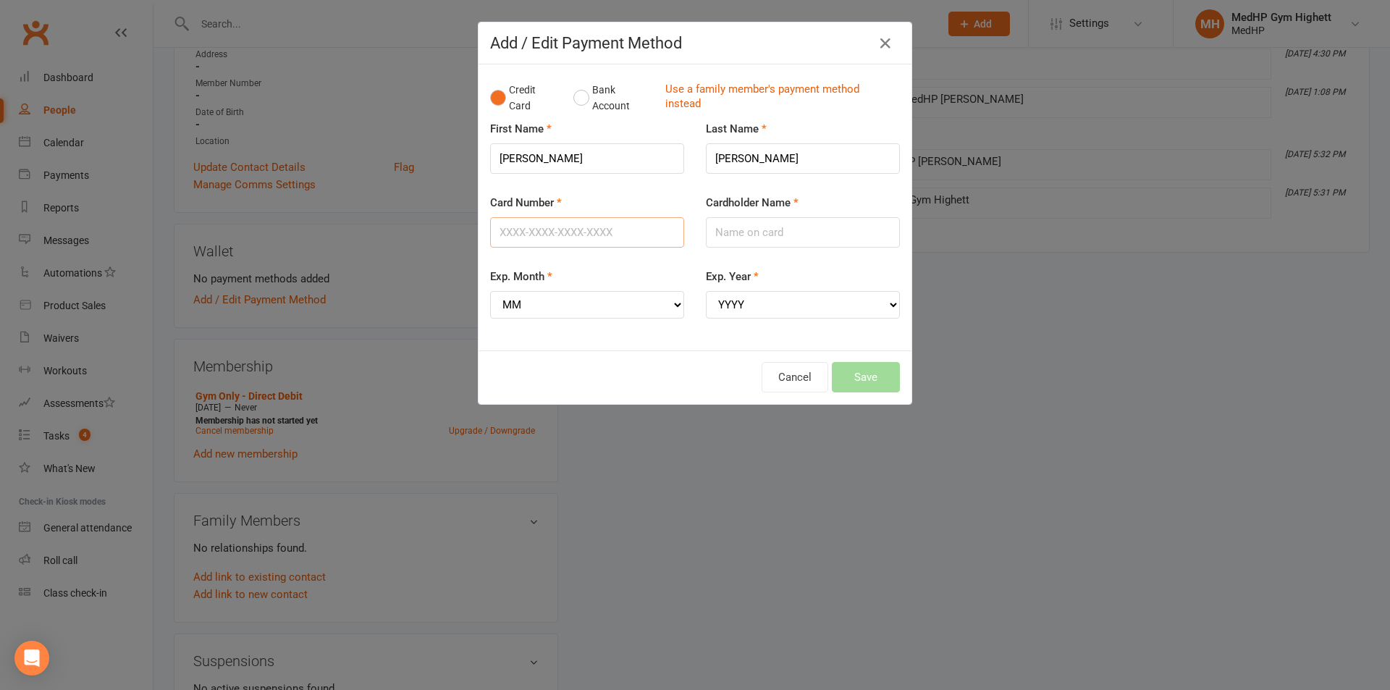
click at [565, 224] on input "Card Number" at bounding box center [587, 232] width 194 height 30
click at [883, 36] on icon "button" at bounding box center [885, 43] width 17 height 17
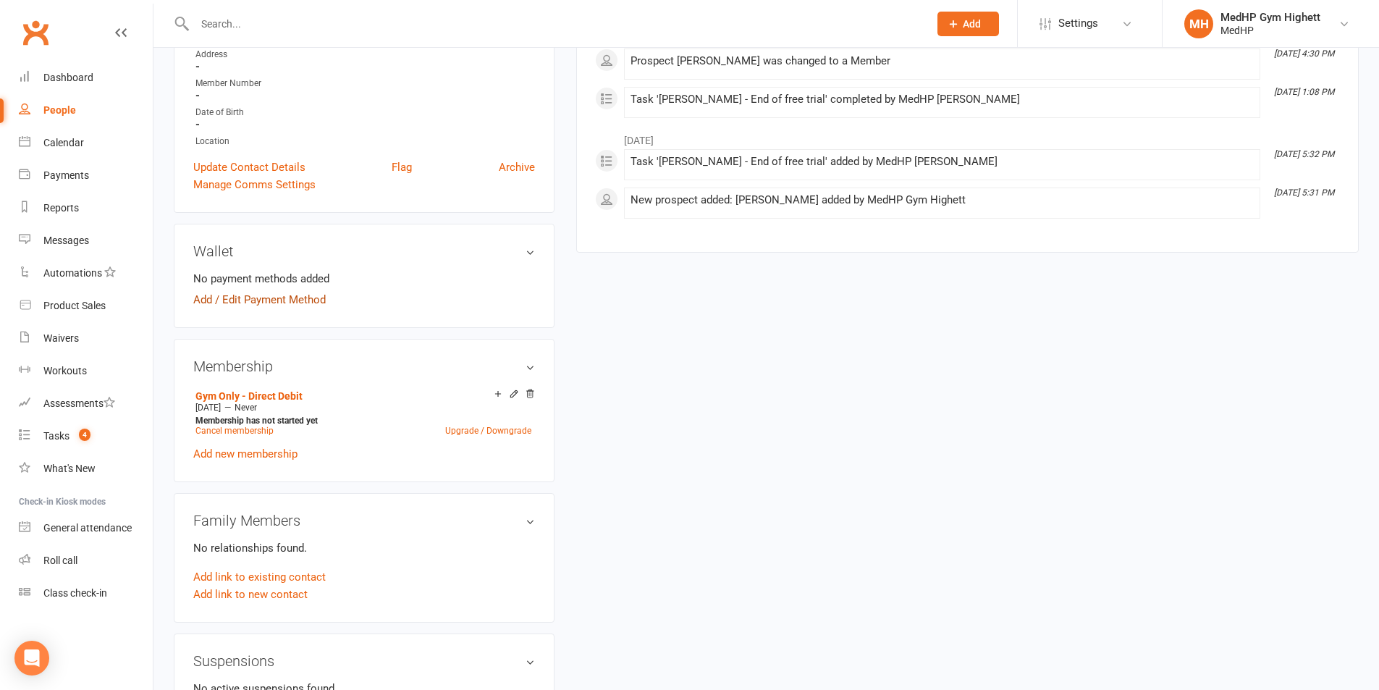
click at [250, 298] on link "Add / Edit Payment Method" at bounding box center [259, 299] width 132 height 17
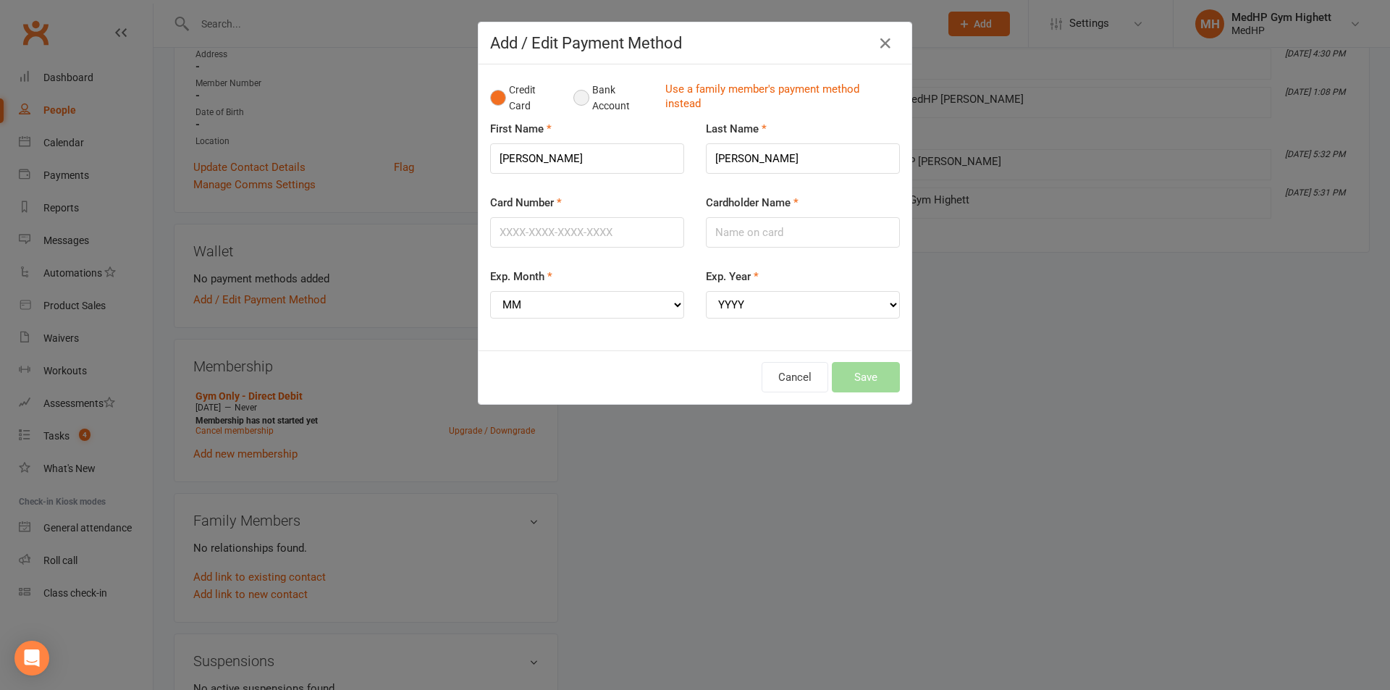
click at [575, 101] on button "Bank Account" at bounding box center [613, 98] width 80 height 44
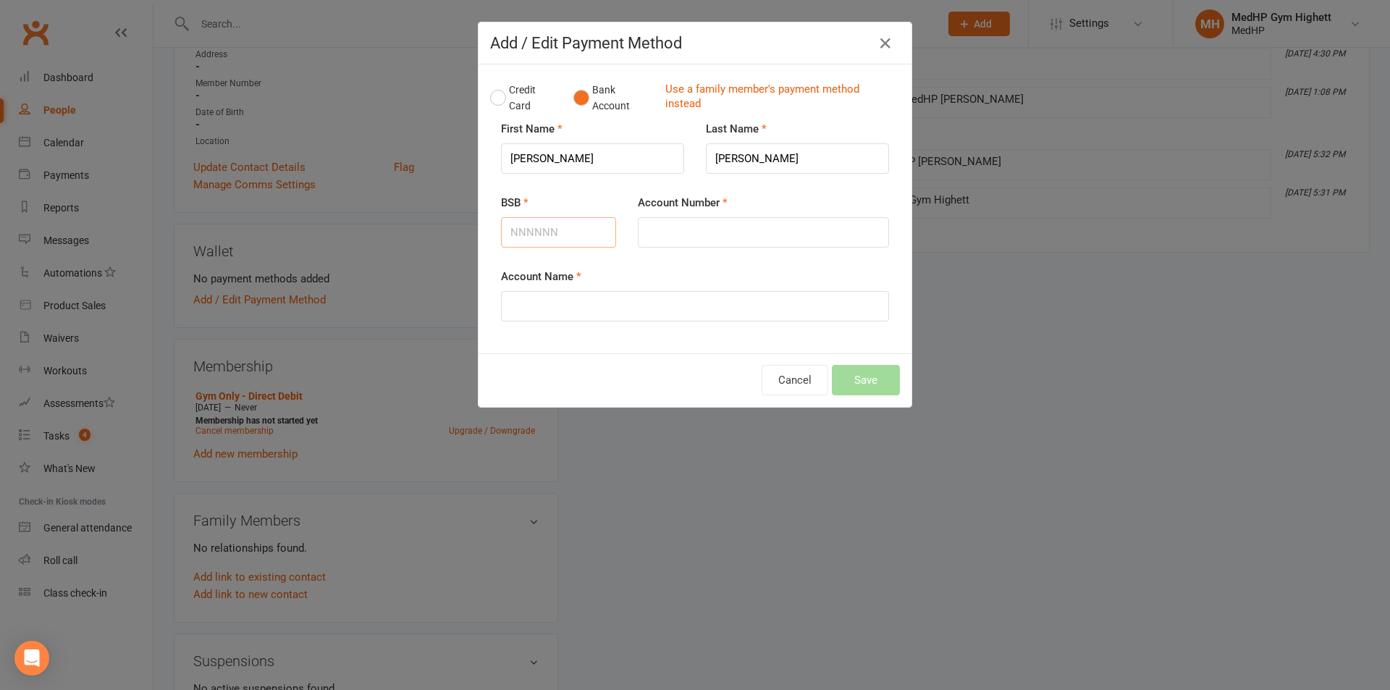
click at [553, 225] on input "BSB" at bounding box center [558, 232] width 115 height 30
type input "083210"
drag, startPoint x: 704, startPoint y: 232, endPoint x: 706, endPoint y: 224, distance: 8.3
click at [704, 232] on input "Account Number" at bounding box center [763, 232] width 251 height 30
type input "755106997"
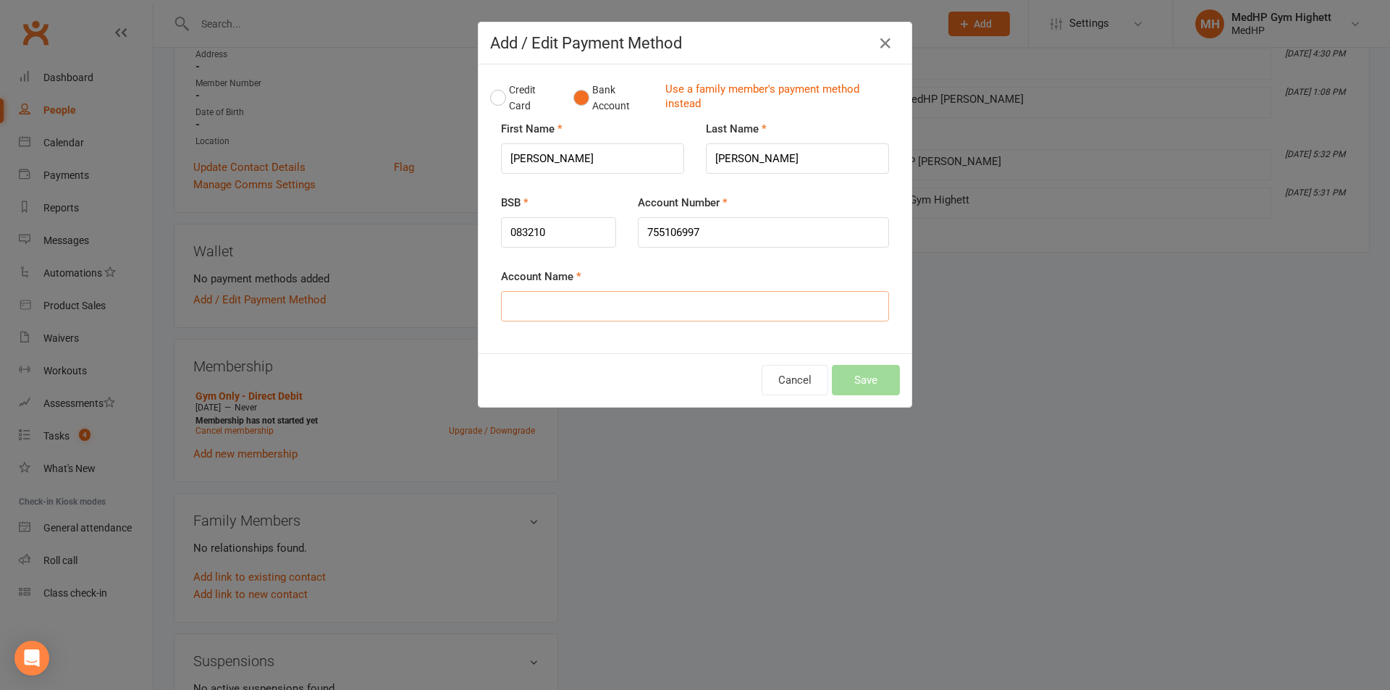
click at [553, 308] on input "Account Name" at bounding box center [695, 306] width 388 height 30
drag, startPoint x: 575, startPoint y: 161, endPoint x: 486, endPoint y: 169, distance: 90.2
click at [490, 169] on div "First Name Shelley" at bounding box center [592, 157] width 205 height 74
click at [552, 304] on input "Account Name" at bounding box center [695, 306] width 388 height 30
paste input "Shelley"
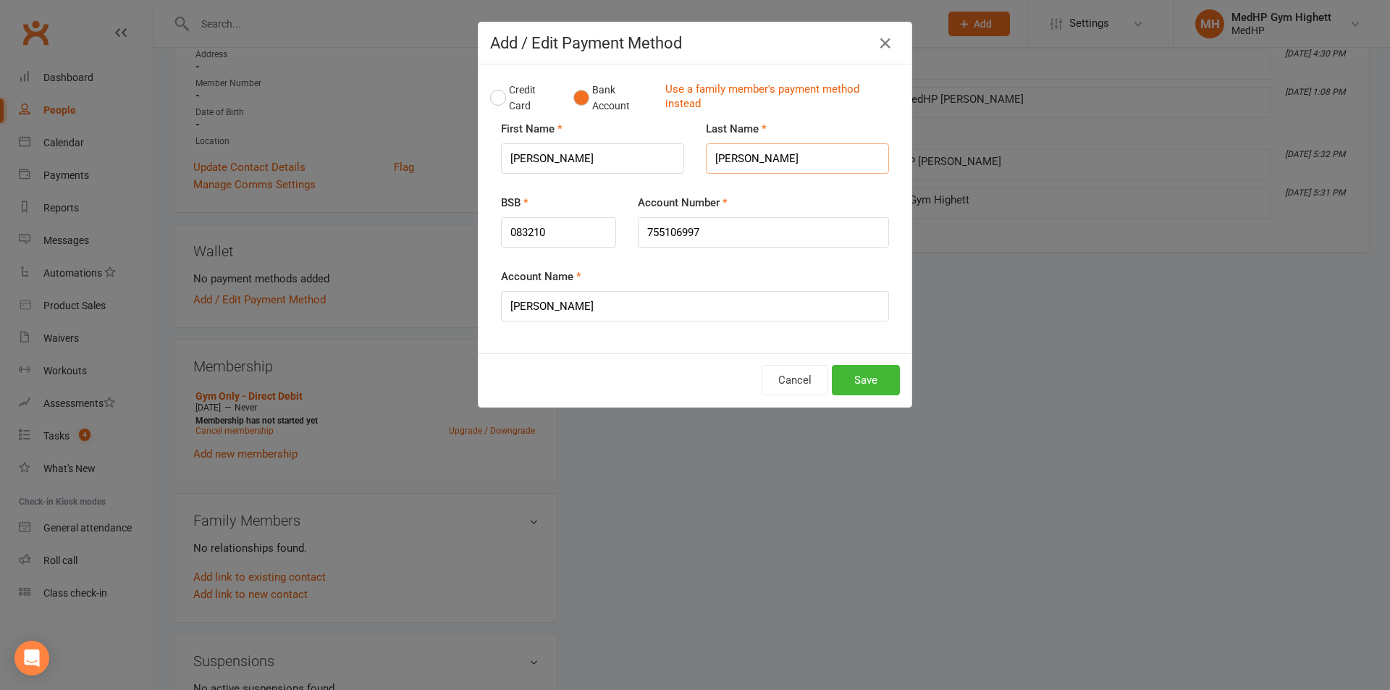
drag, startPoint x: 782, startPoint y: 158, endPoint x: 702, endPoint y: 162, distance: 79.7
click at [706, 162] on input "[PERSON_NAME]" at bounding box center [797, 158] width 183 height 30
click at [645, 299] on input "Shelley" at bounding box center [695, 306] width 388 height 30
paste input "[PERSON_NAME]"
type input "[PERSON_NAME]"
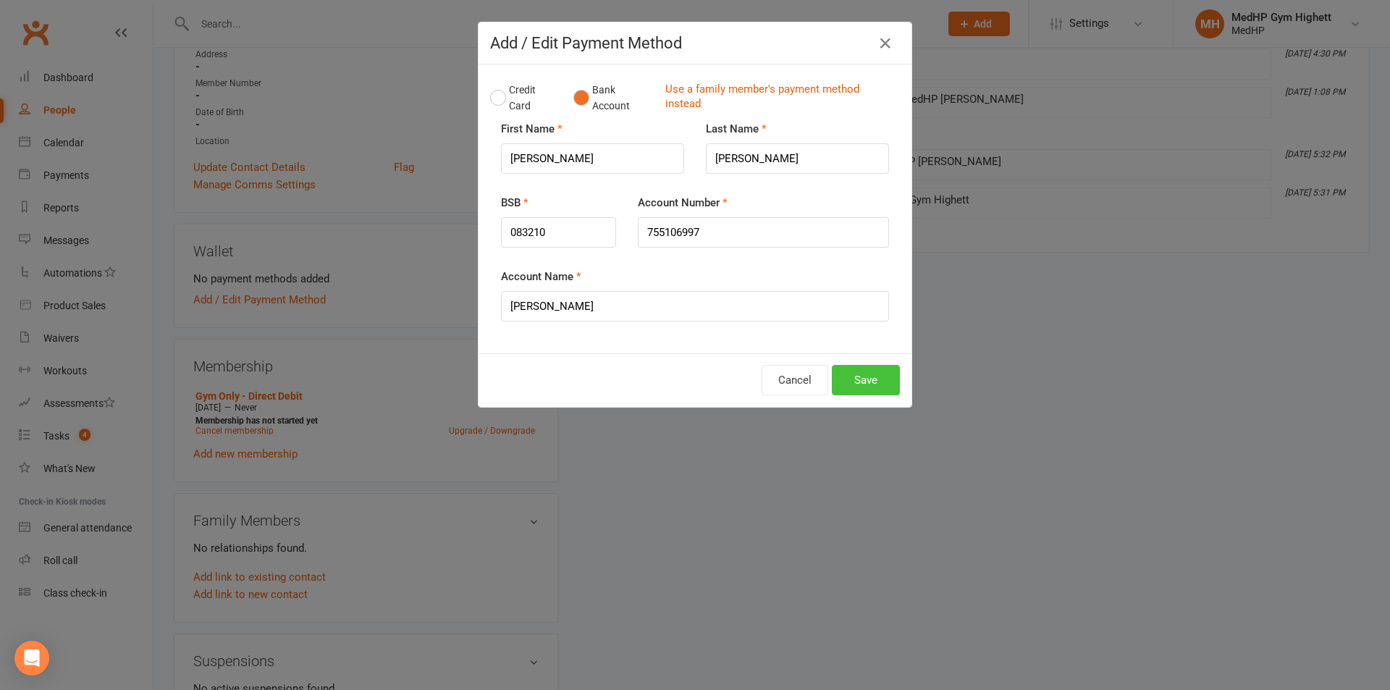
click at [859, 377] on button "Save" at bounding box center [866, 380] width 68 height 30
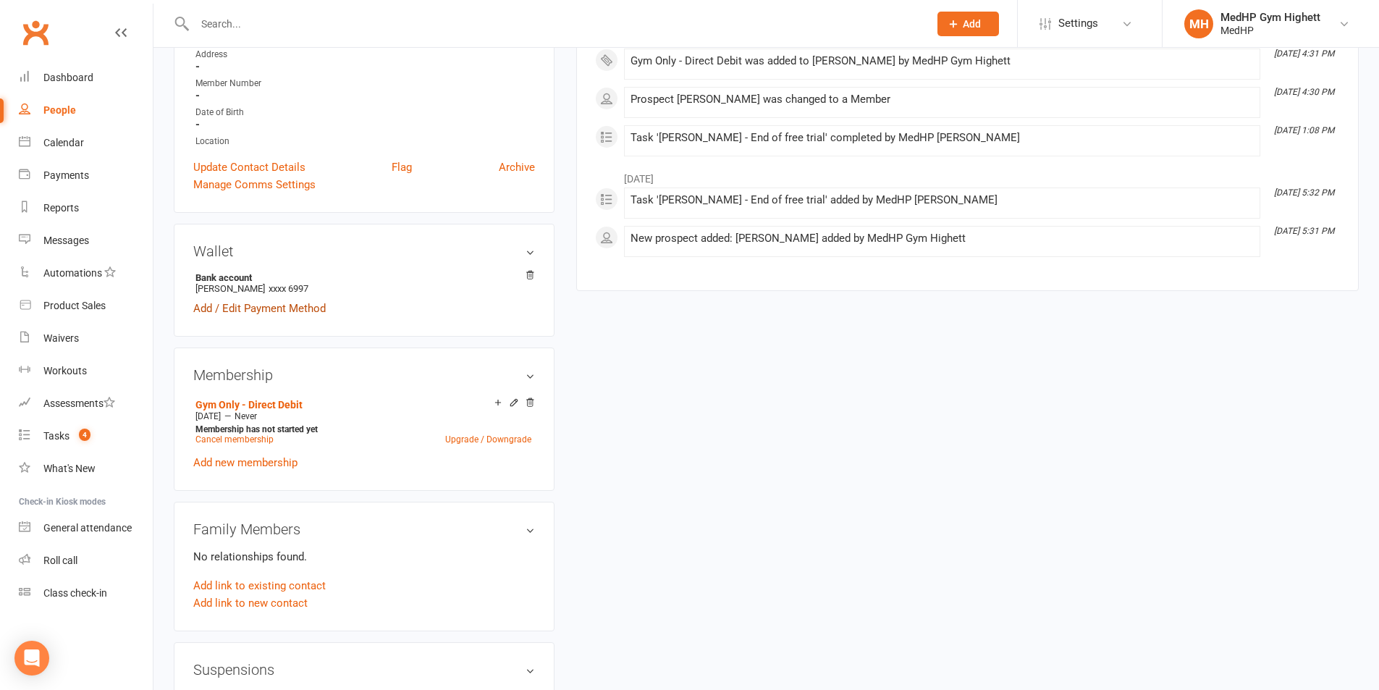
click at [299, 303] on link "Add / Edit Payment Method" at bounding box center [259, 308] width 132 height 17
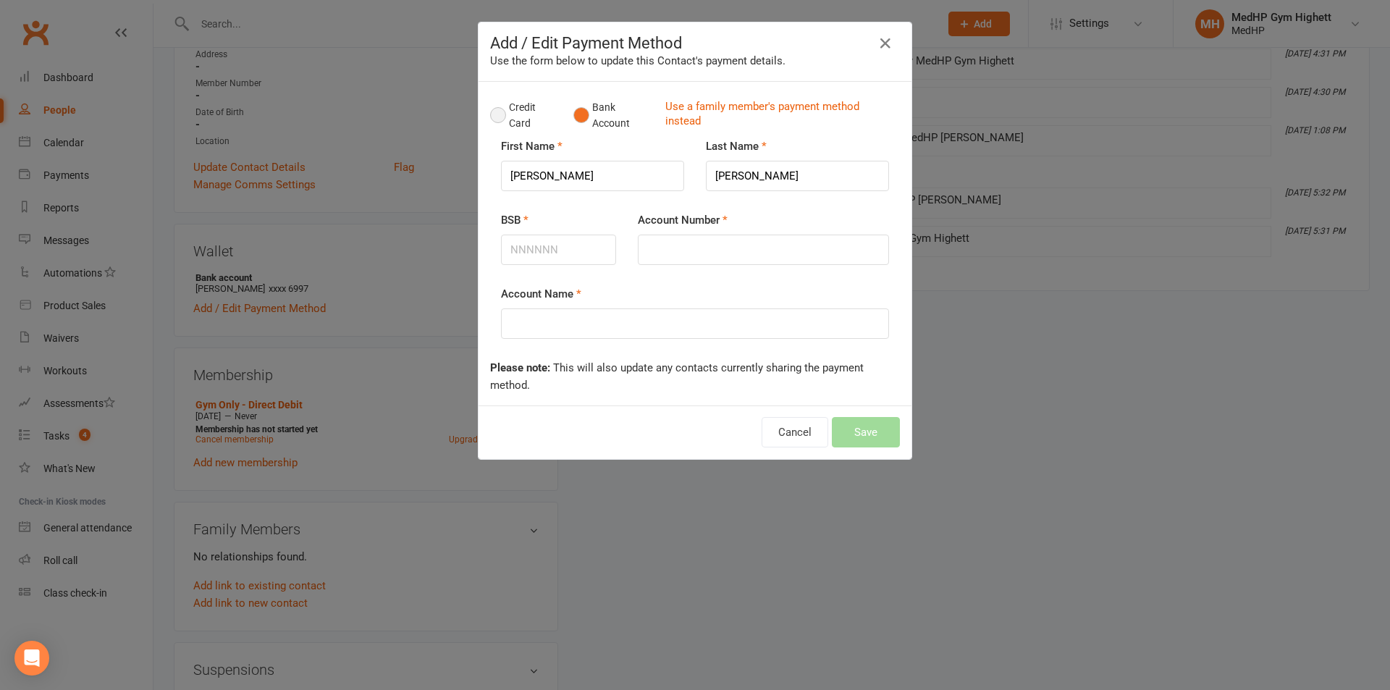
click at [493, 115] on button "Credit Card" at bounding box center [524, 115] width 68 height 44
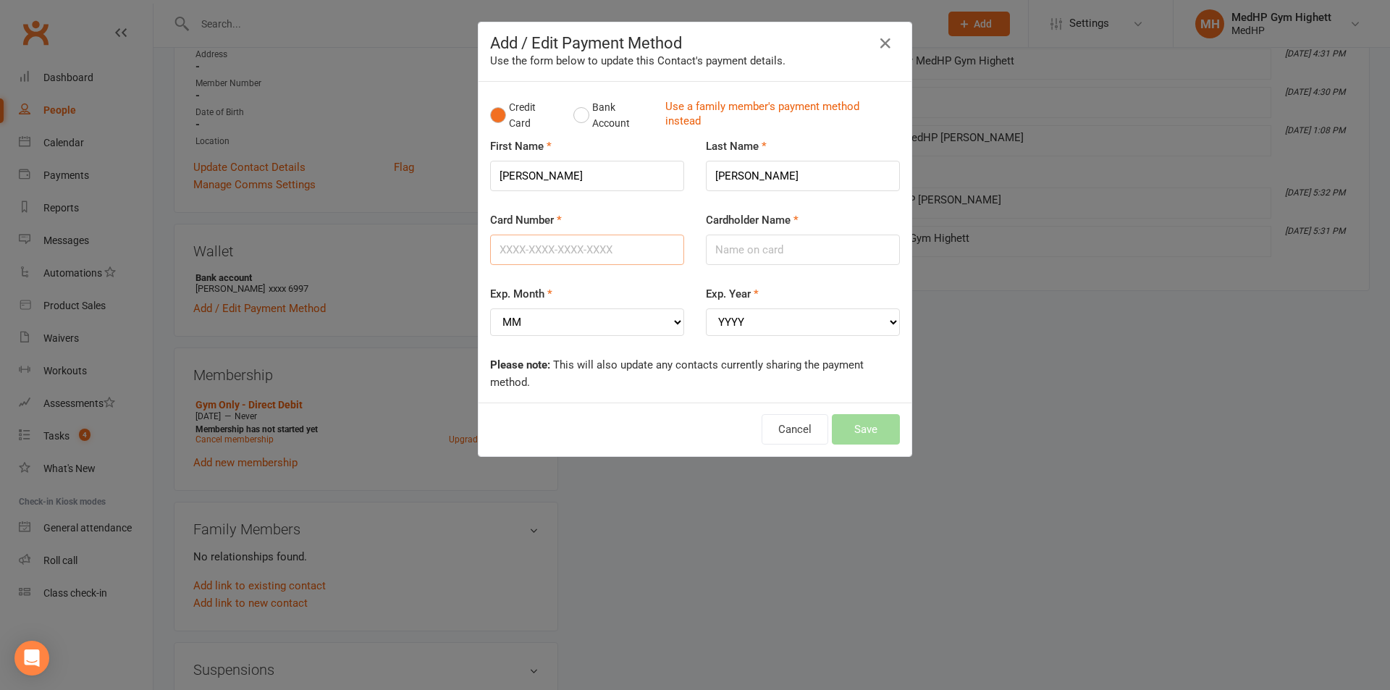
click at [539, 251] on input "Card Number" at bounding box center [587, 250] width 194 height 30
type input "4530307024025819"
click at [782, 256] on input "Cardholder Name" at bounding box center [803, 250] width 194 height 30
click at [544, 332] on select "MM 01 02 03 04 05 06 07 08 09 10 11 12" at bounding box center [587, 322] width 194 height 28
select select "08"
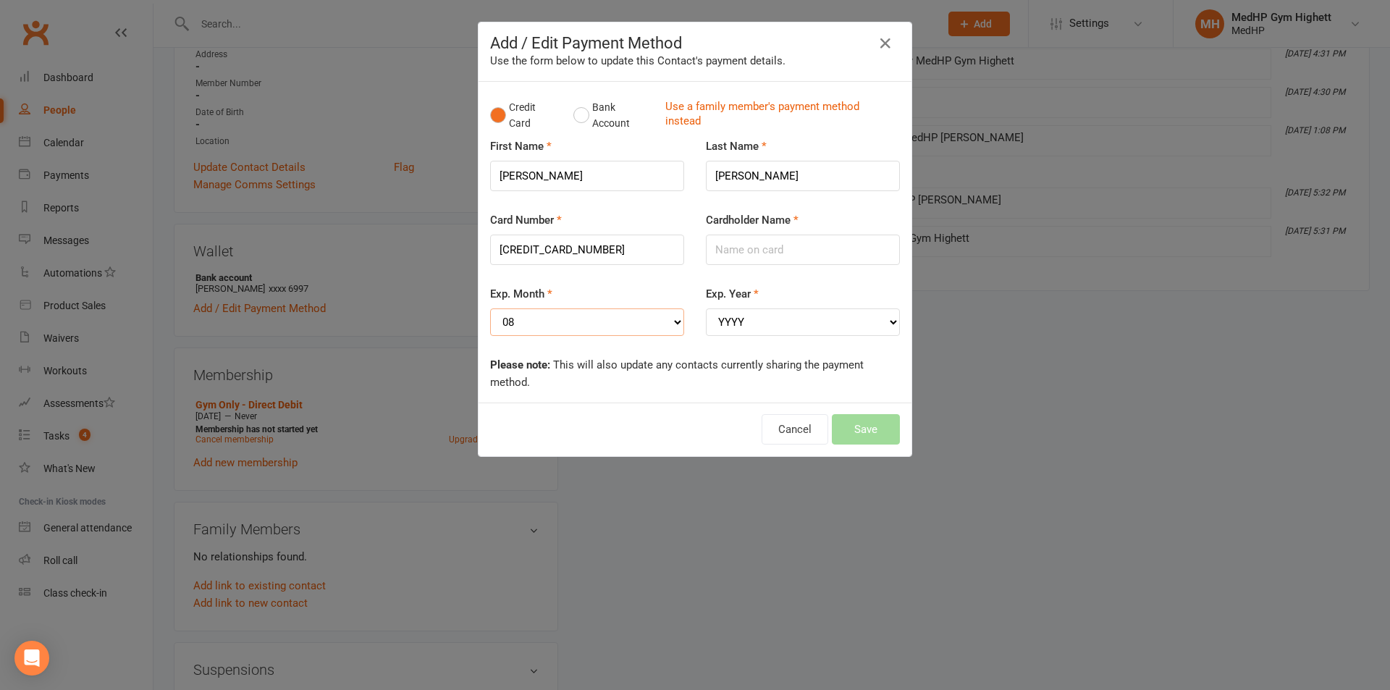
click at [490, 308] on select "MM 01 02 03 04 05 06 07 08 09 10 11 12" at bounding box center [587, 322] width 194 height 28
drag, startPoint x: 727, startPoint y: 326, endPoint x: 733, endPoint y: 335, distance: 10.4
click at [727, 326] on select "YYYY 2025 2026 2027 2028 2029 2030 2031 2032 2033 2034" at bounding box center [803, 322] width 194 height 28
select select "2026"
click at [706, 308] on select "YYYY 2025 2026 2027 2028 2029 2030 2031 2032 2033 2034" at bounding box center [803, 322] width 194 height 28
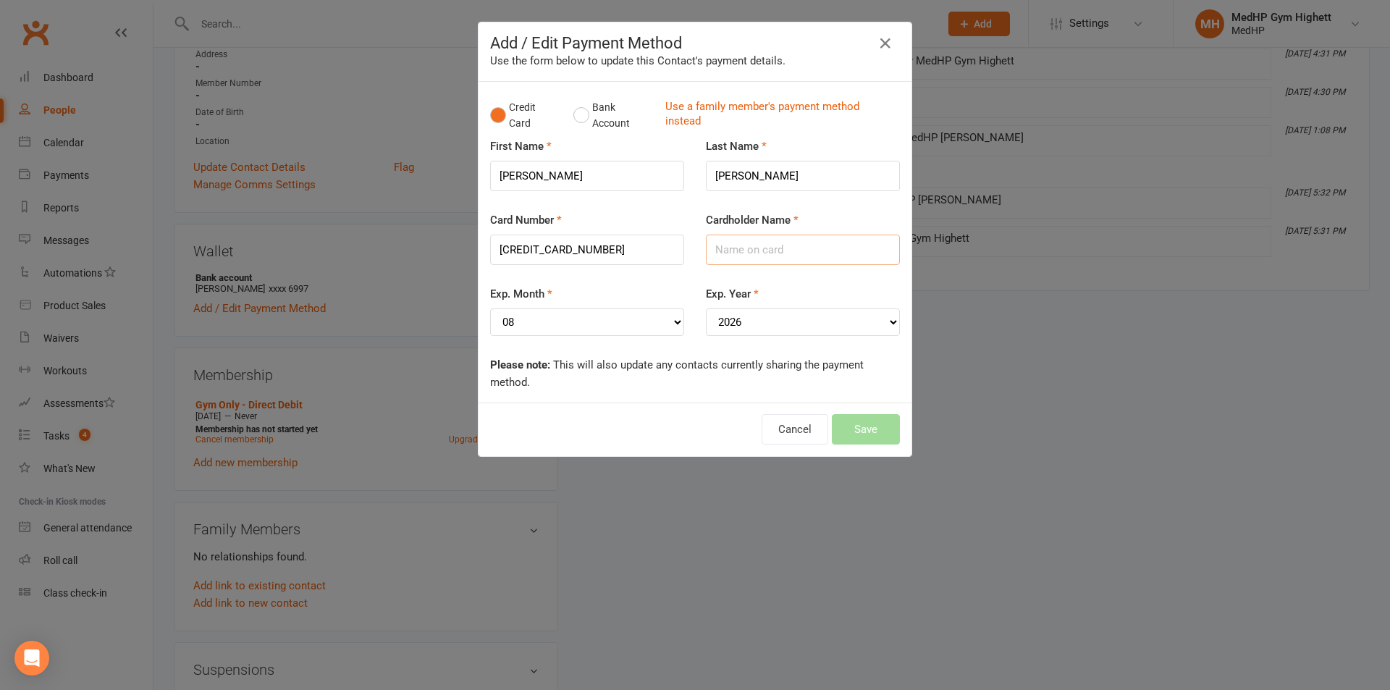
click at [743, 253] on input "Cardholder Name" at bounding box center [803, 250] width 194 height 30
click at [479, 185] on div "First Name Shelley" at bounding box center [587, 175] width 216 height 74
click at [764, 247] on input "Cardholder Name" at bounding box center [803, 250] width 194 height 30
paste input "Shelley"
drag, startPoint x: 780, startPoint y: 174, endPoint x: 708, endPoint y: 180, distance: 72.6
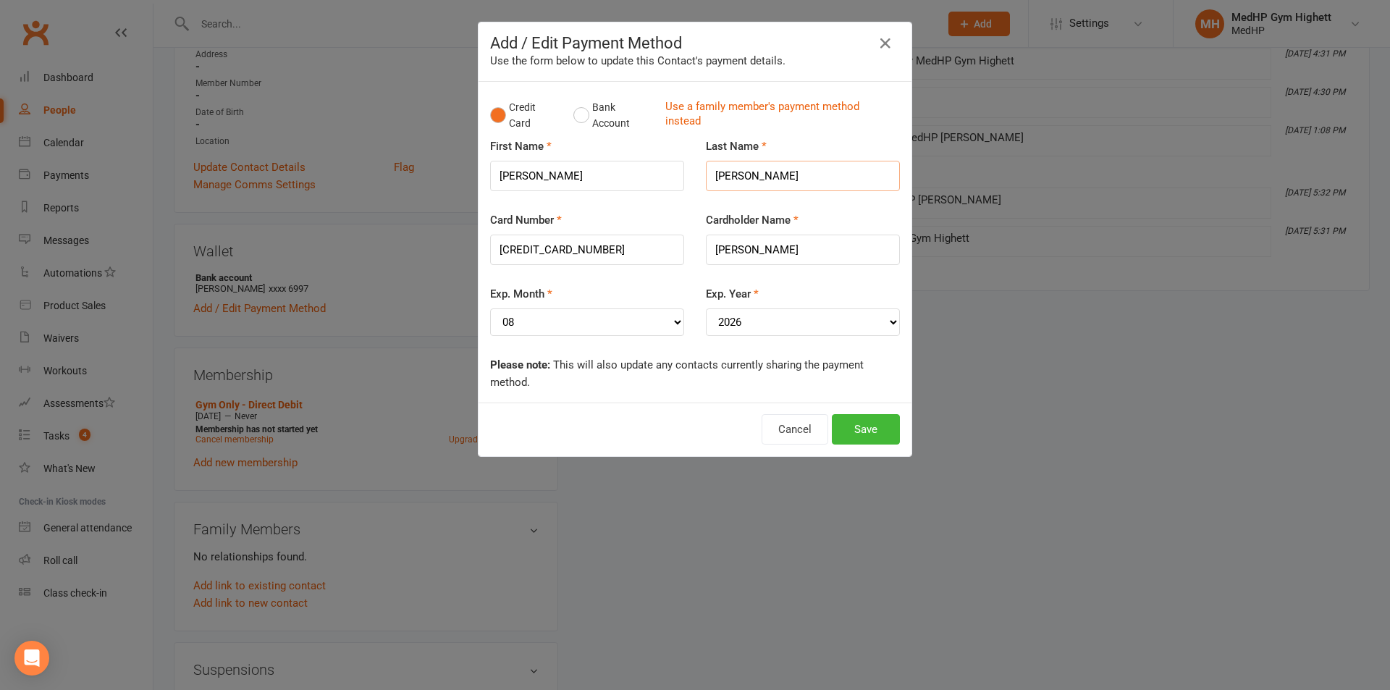
click at [708, 180] on input "[PERSON_NAME]" at bounding box center [803, 176] width 194 height 30
click at [777, 248] on input "Shelley" at bounding box center [803, 250] width 194 height 30
paste input "[PERSON_NAME]"
type input "[PERSON_NAME]"
click at [861, 416] on button "Save" at bounding box center [866, 429] width 68 height 30
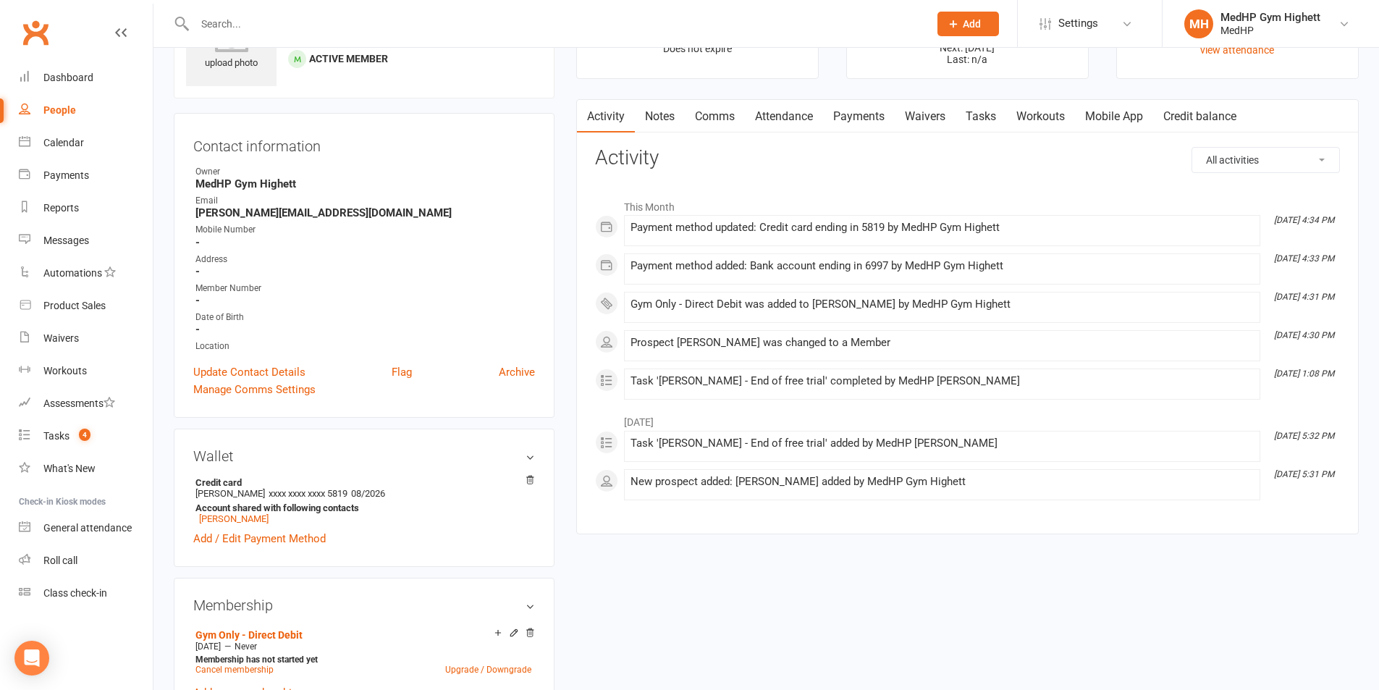
scroll to position [72, 0]
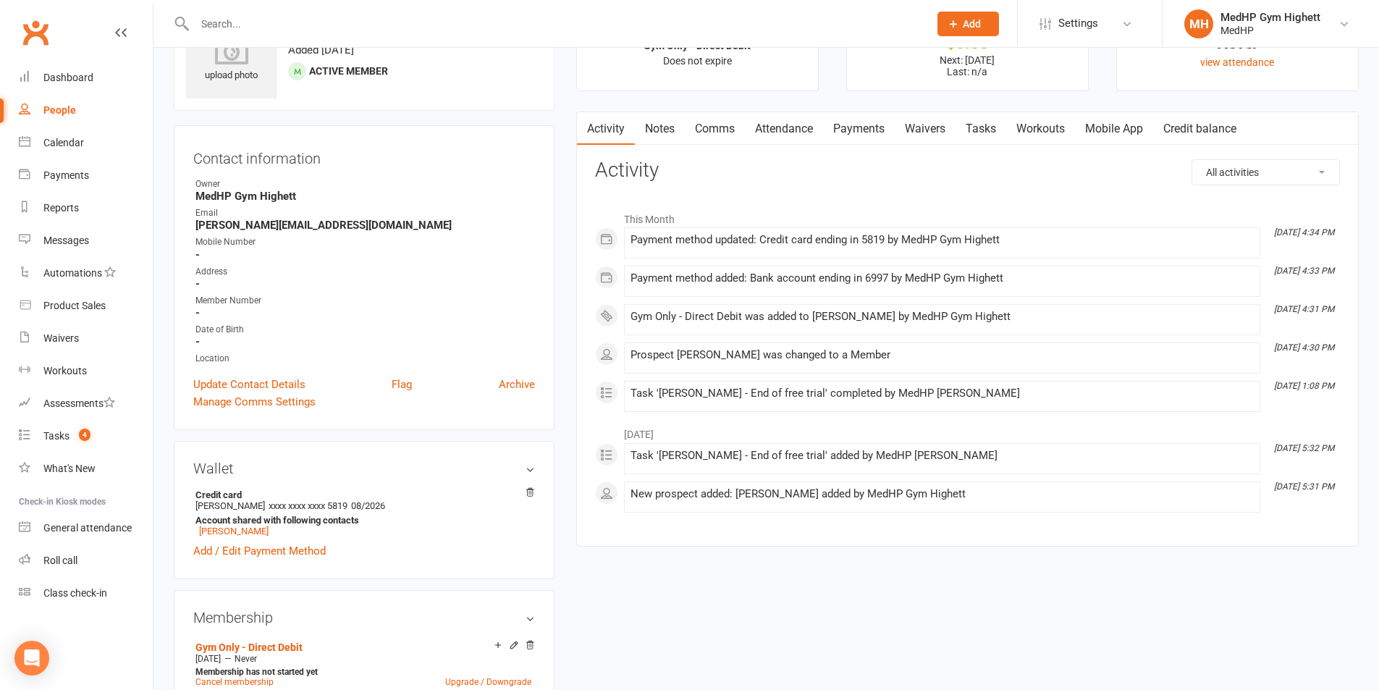
click at [996, 118] on link "Tasks" at bounding box center [981, 128] width 51 height 33
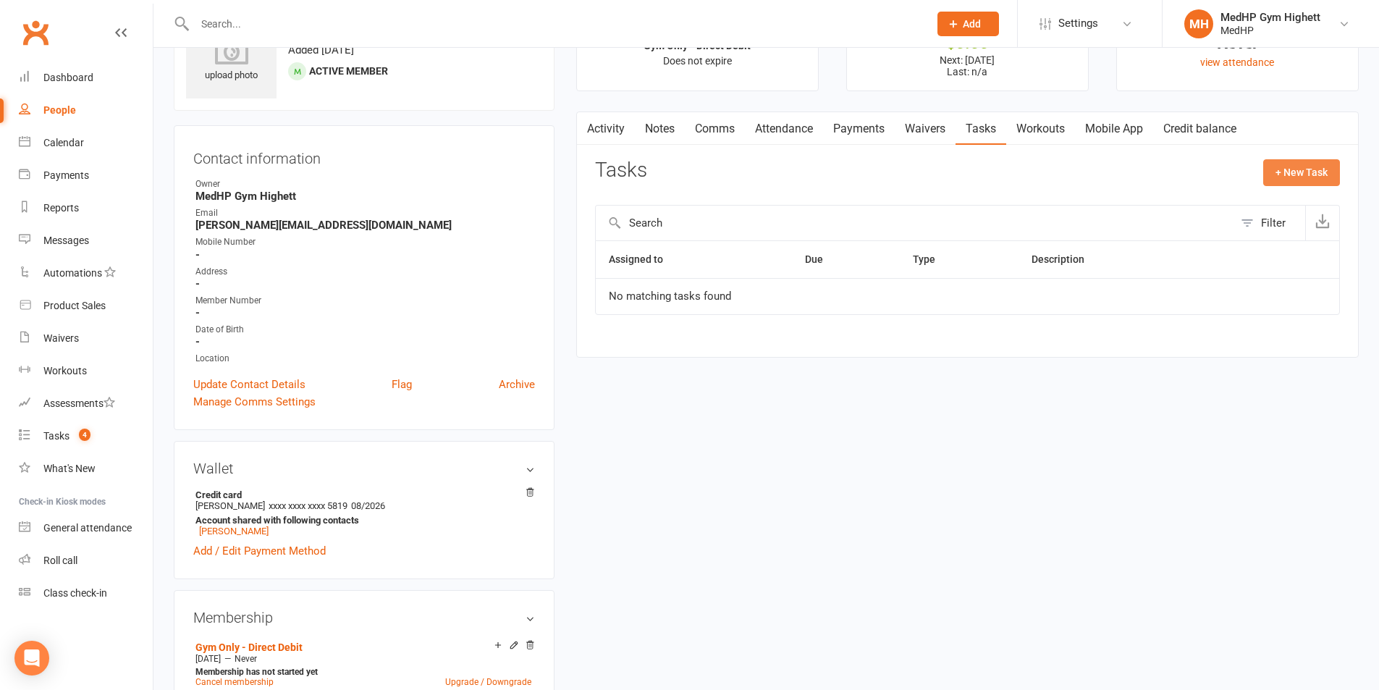
click at [1290, 177] on button "+ New Task" at bounding box center [1301, 172] width 77 height 26
select select "46188"
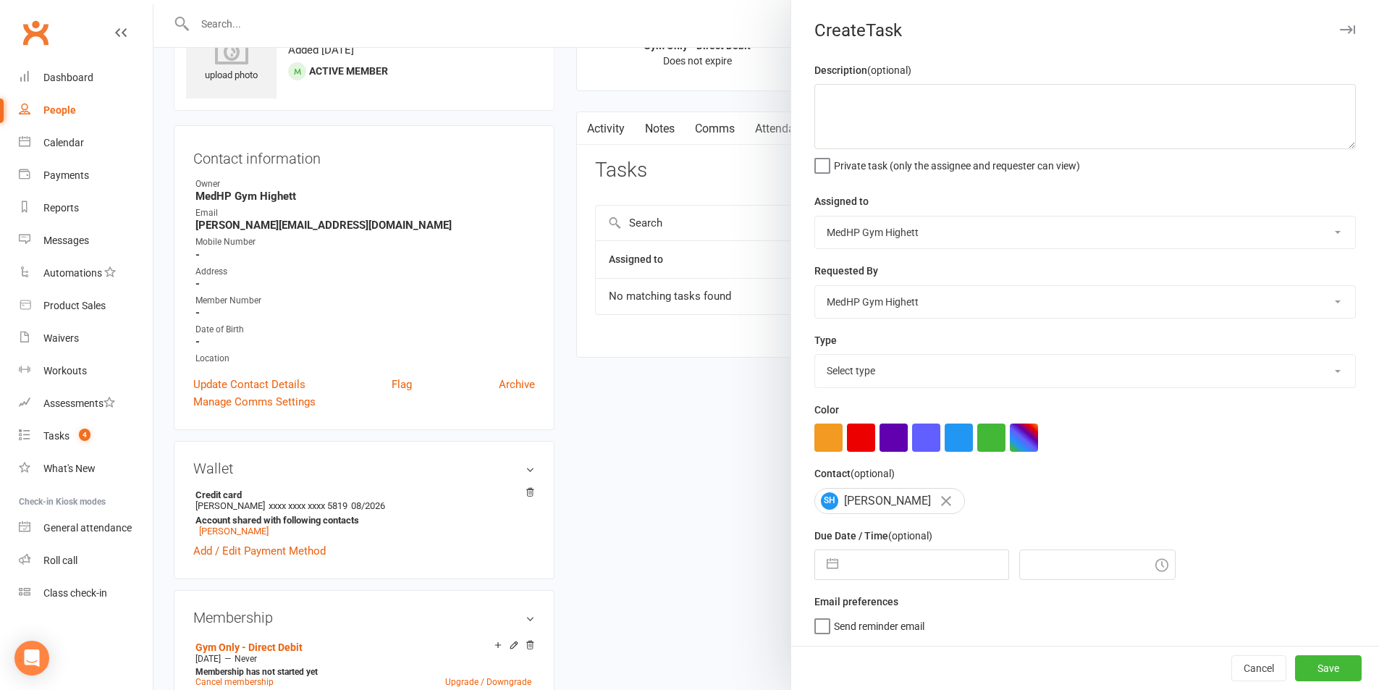
click at [927, 367] on select "Select type 10 class pack finished 6 week program review 6 week review 8 week c…" at bounding box center [1085, 371] width 540 height 32
select select "23034"
click at [815, 358] on select "Select type 10 class pack finished 6 week program review 6 week review 8 week c…" at bounding box center [1085, 371] width 540 height 32
drag, startPoint x: 911, startPoint y: 117, endPoint x: 953, endPoint y: 101, distance: 44.9
click at [912, 117] on textarea at bounding box center [1084, 116] width 541 height 65
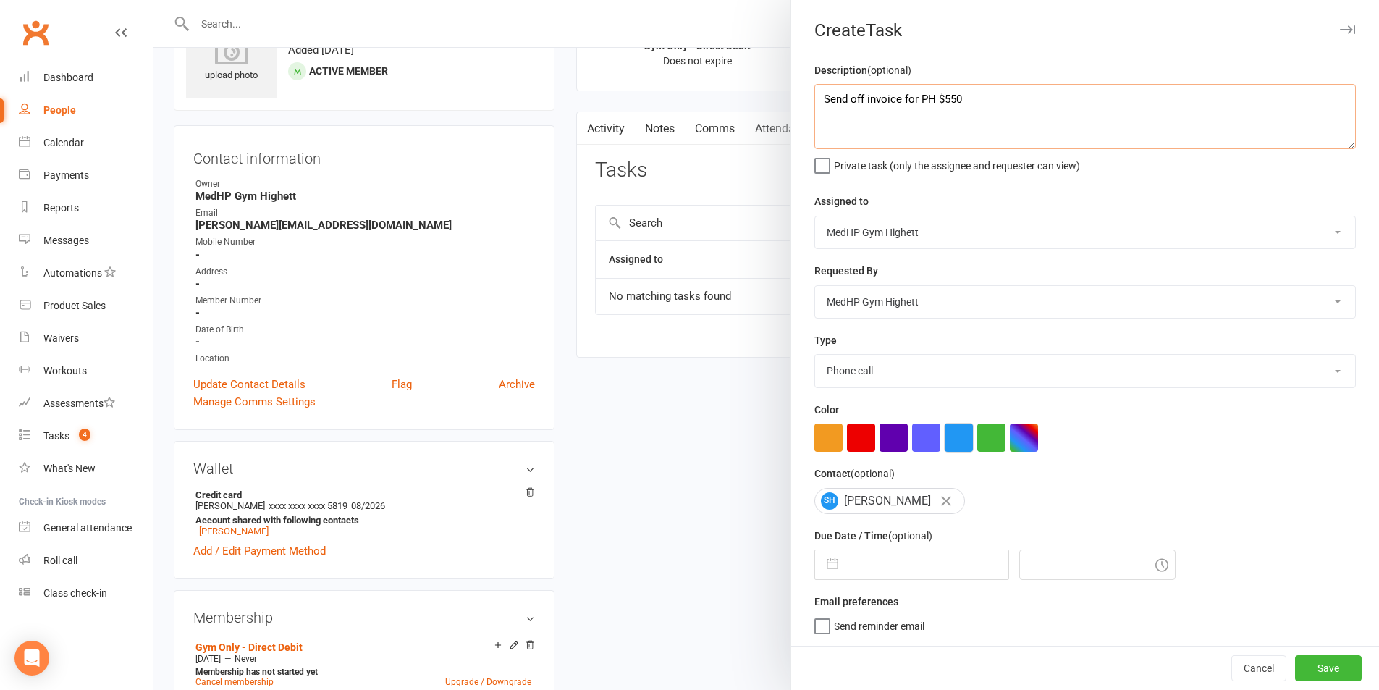
type textarea "Send off invoice for PH $550"
click at [950, 447] on button "button" at bounding box center [959, 437] width 28 height 28
click at [902, 576] on input "text" at bounding box center [926, 564] width 163 height 29
select select "7"
select select "2025"
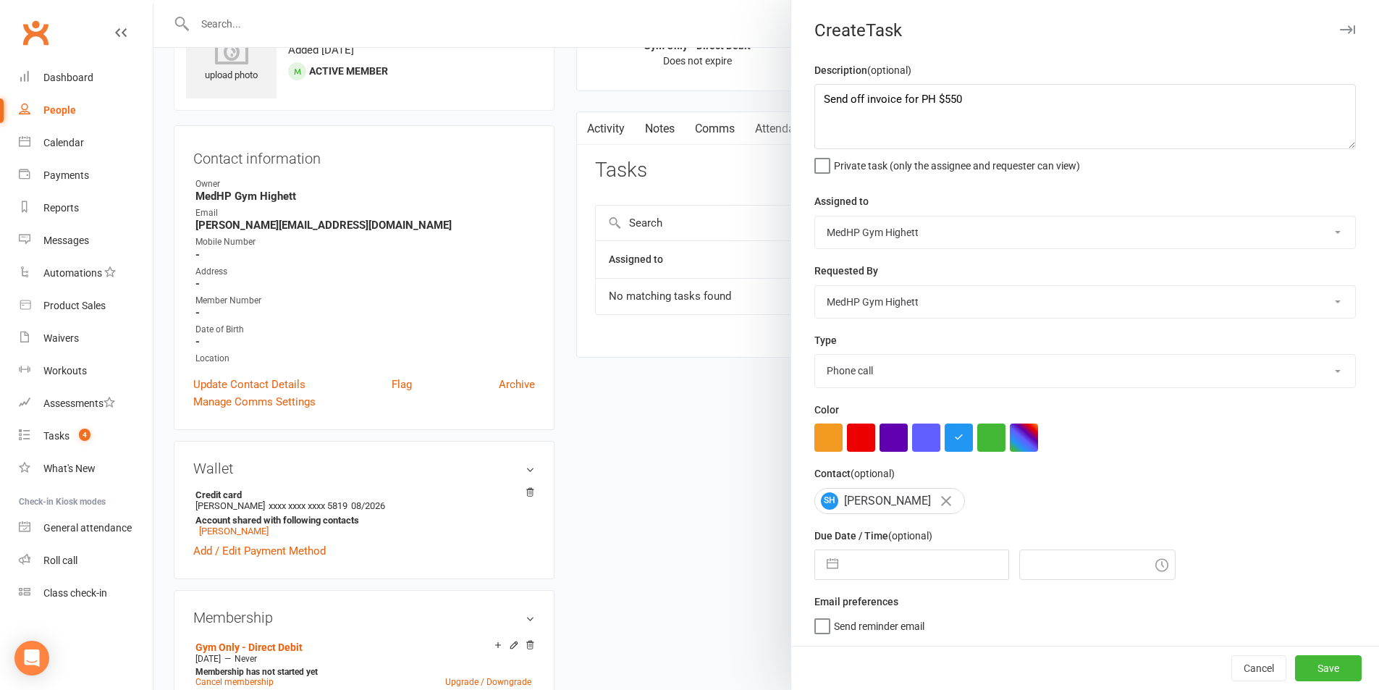
select select "8"
select select "2025"
select select "9"
select select "2025"
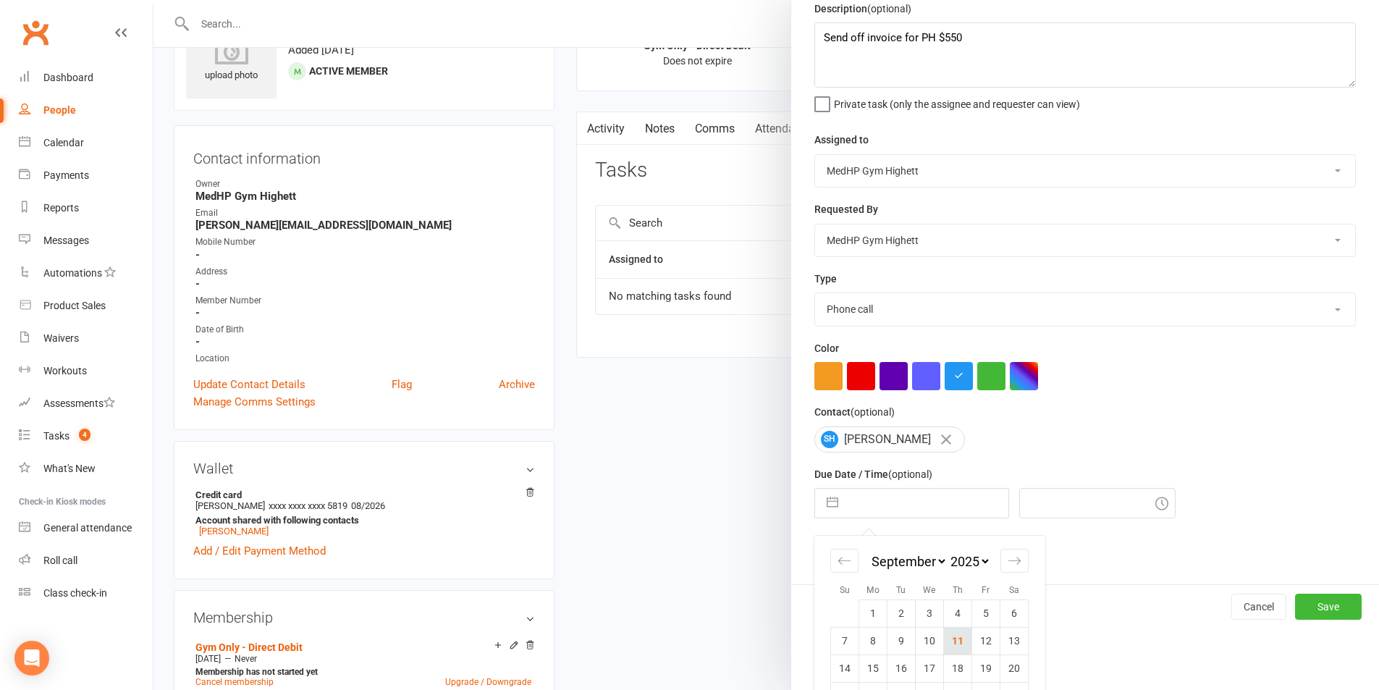
scroll to position [131, 0]
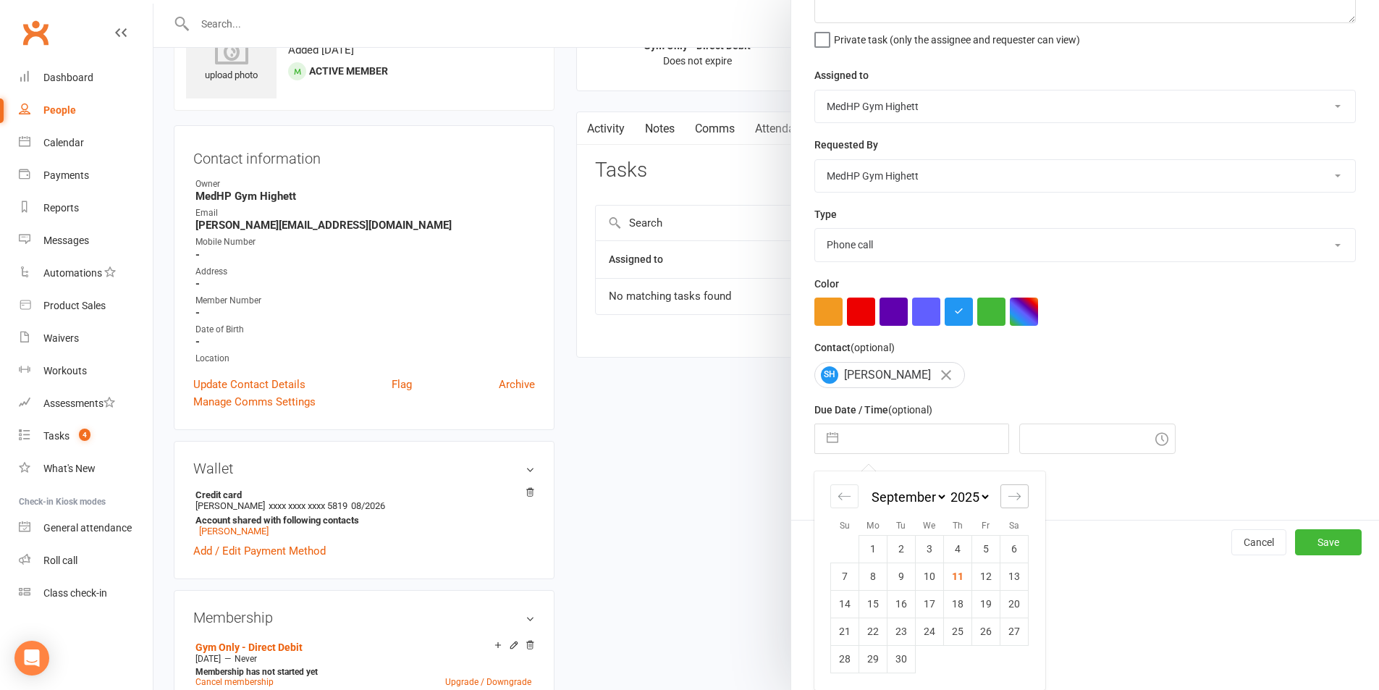
click at [1011, 493] on icon "Move forward to switch to the next month." at bounding box center [1015, 496] width 14 height 14
select select "10"
select select "2025"
click at [1011, 493] on icon "Move forward to switch to the next month." at bounding box center [1015, 496] width 14 height 14
select select "11"
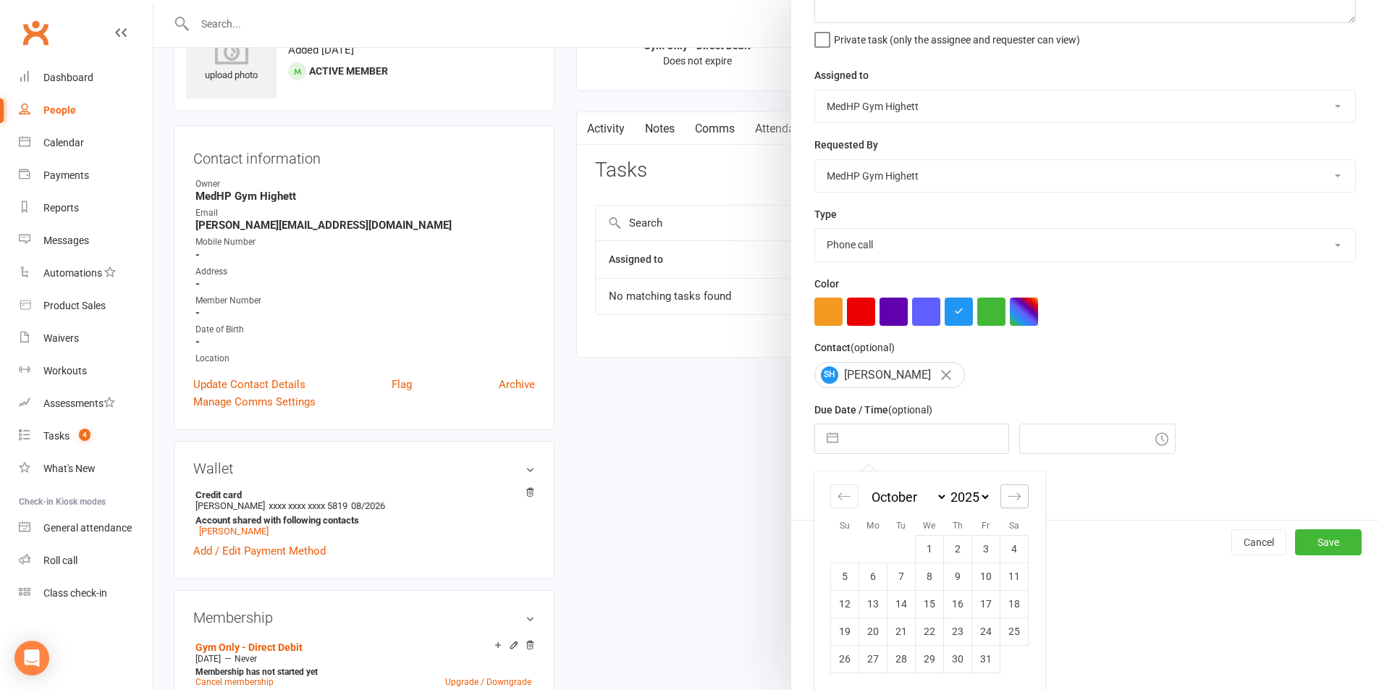
select select "2025"
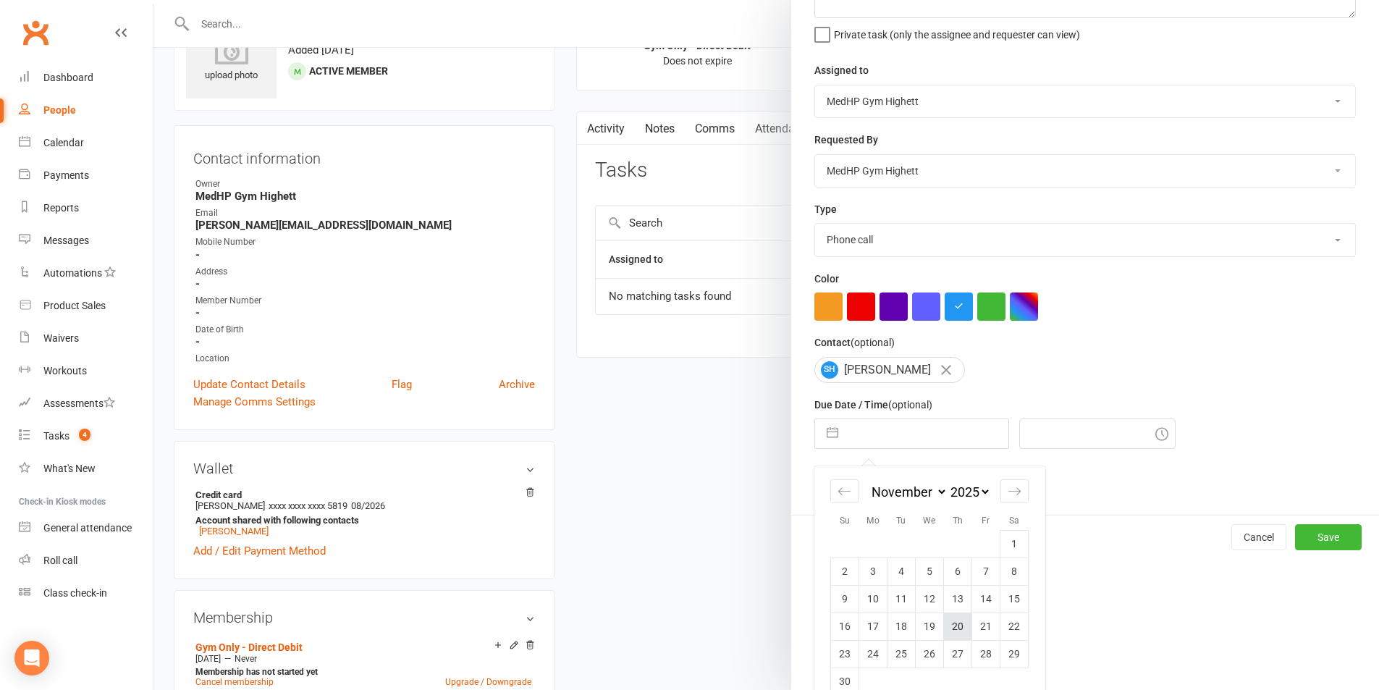
click at [946, 640] on td "20" at bounding box center [958, 626] width 28 height 28
type input "20 Nov 2025"
type input "4:45pm"
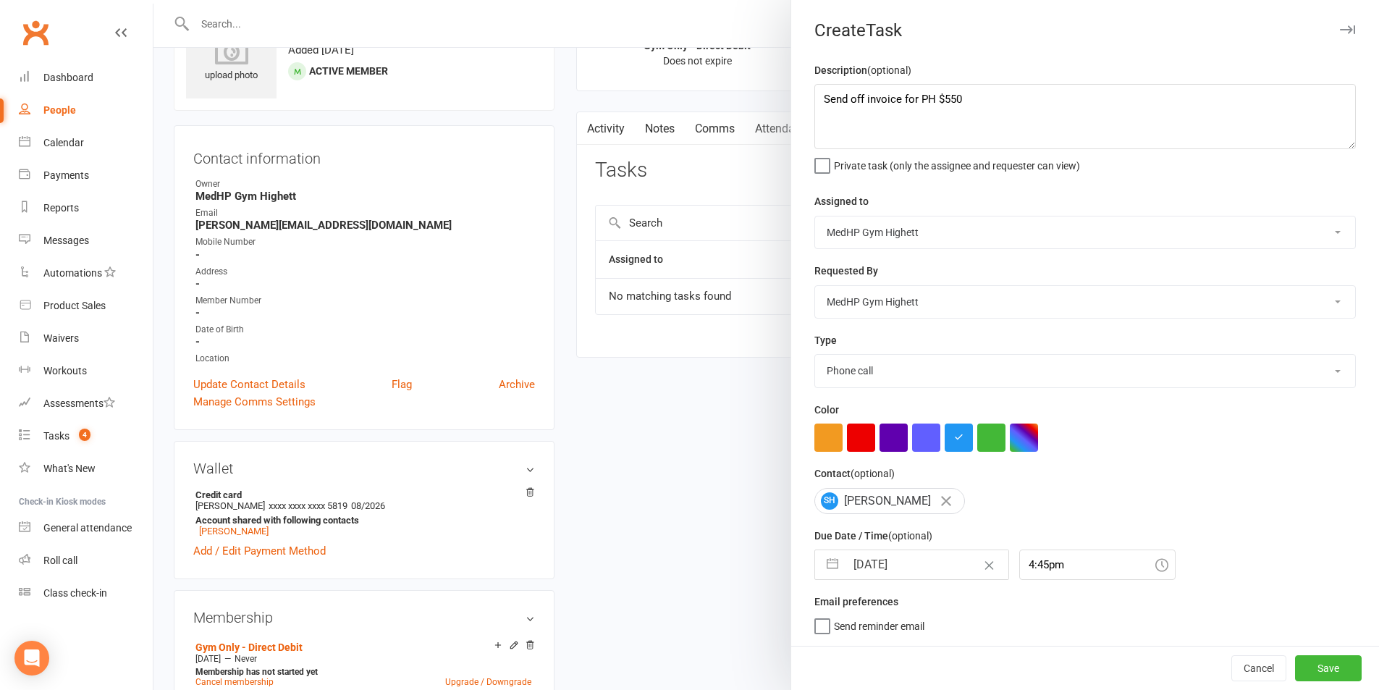
scroll to position [4, 0]
drag, startPoint x: 1304, startPoint y: 663, endPoint x: 1315, endPoint y: 669, distance: 12.3
click at [1304, 665] on button "Save" at bounding box center [1328, 668] width 67 height 26
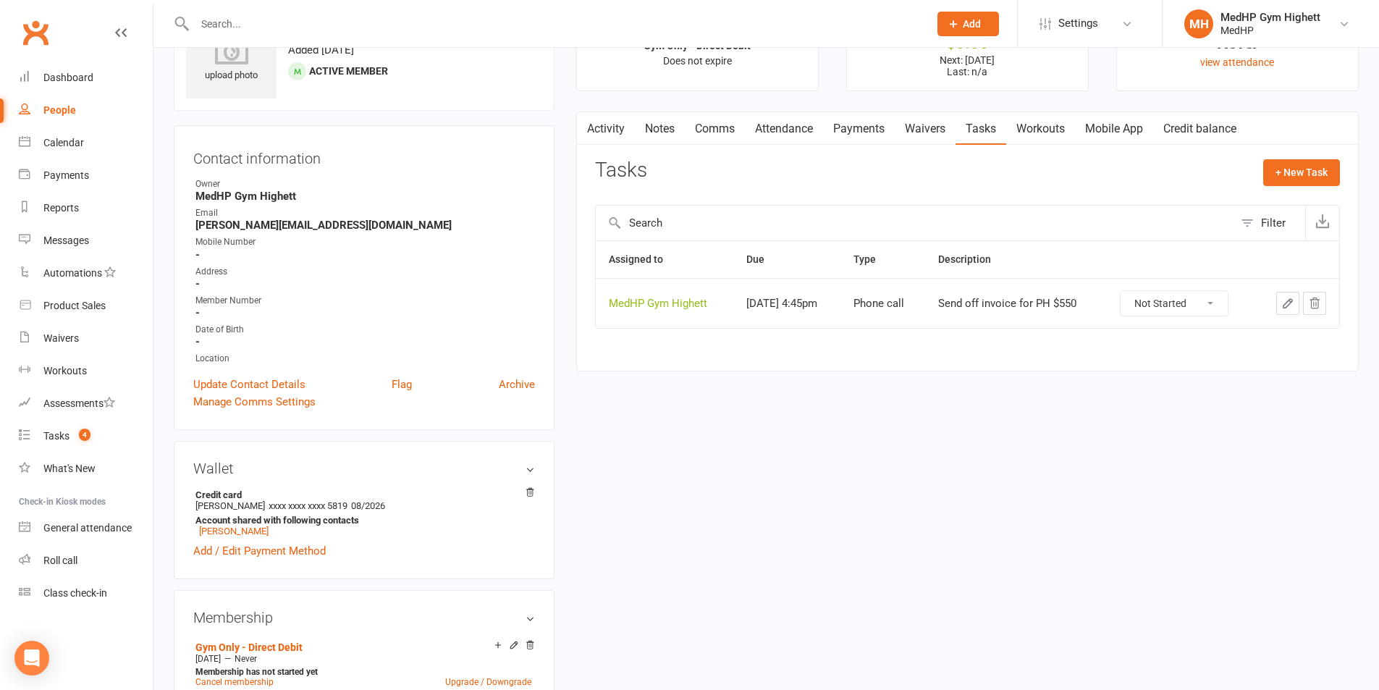
click at [732, 19] on input "text" at bounding box center [554, 24] width 728 height 20
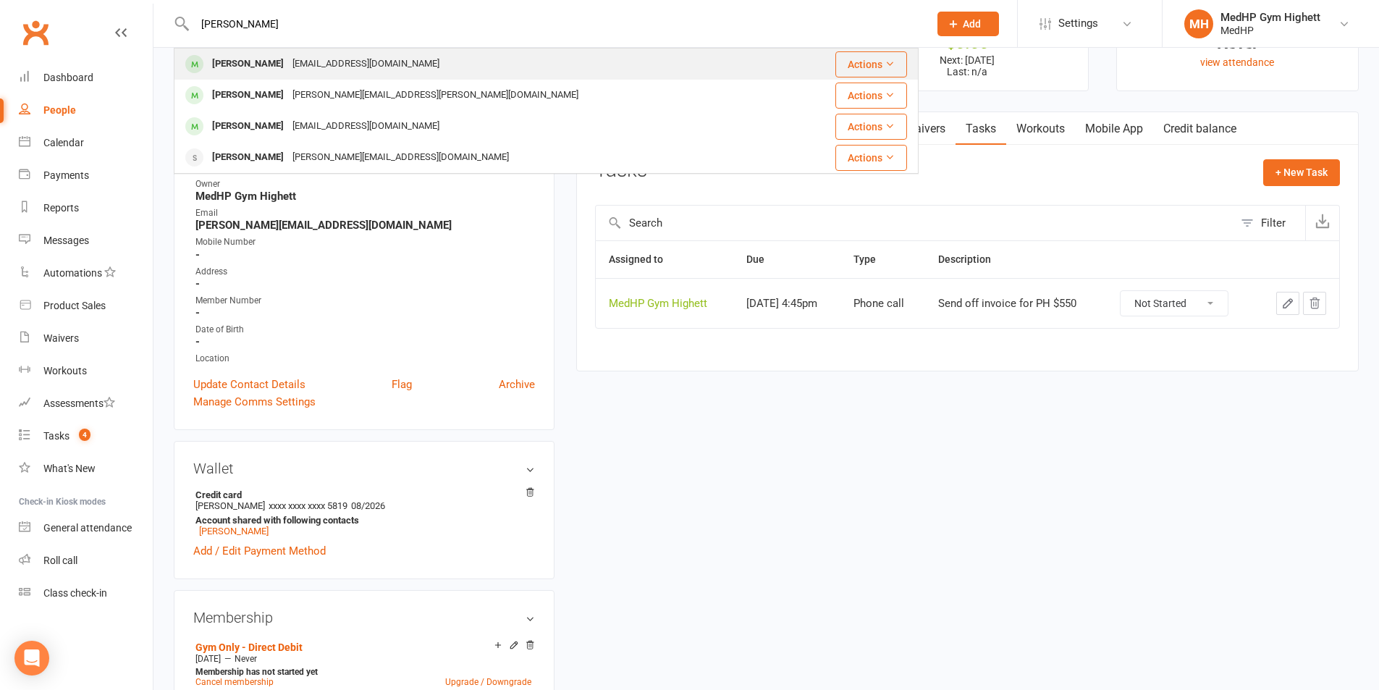
type input "jason"
click at [514, 73] on div "Jason Beer tangentland01@outlook.com" at bounding box center [483, 64] width 617 height 30
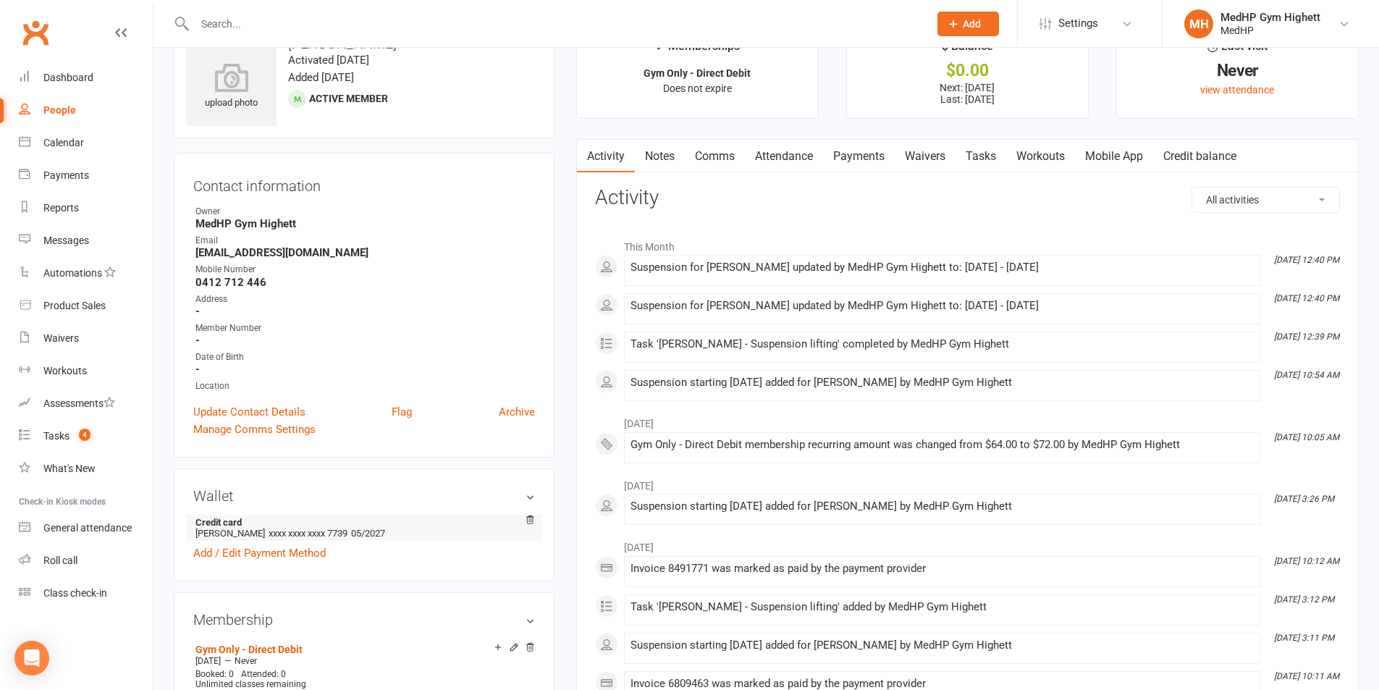
scroll to position [145, 0]
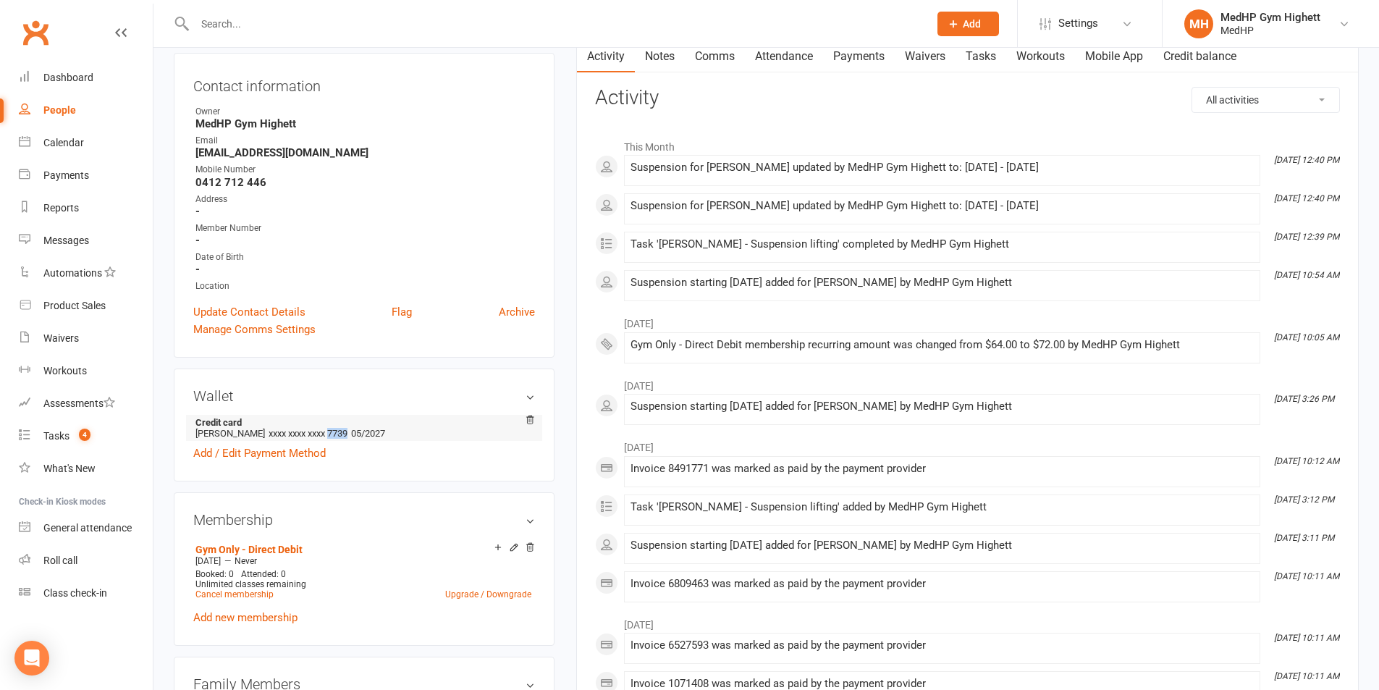
drag, startPoint x: 311, startPoint y: 433, endPoint x: 334, endPoint y: 433, distance: 23.2
click at [334, 433] on span "xxxx xxxx xxxx 7739" at bounding box center [308, 433] width 79 height 11
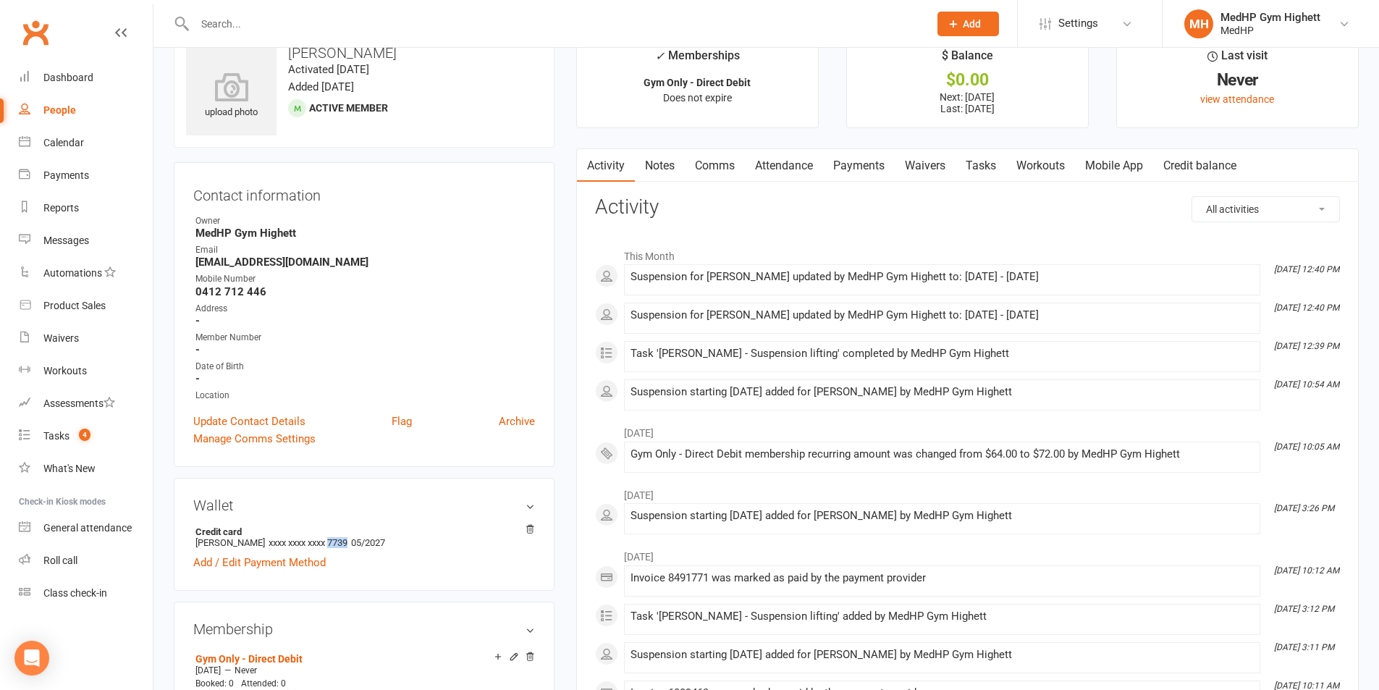
scroll to position [0, 0]
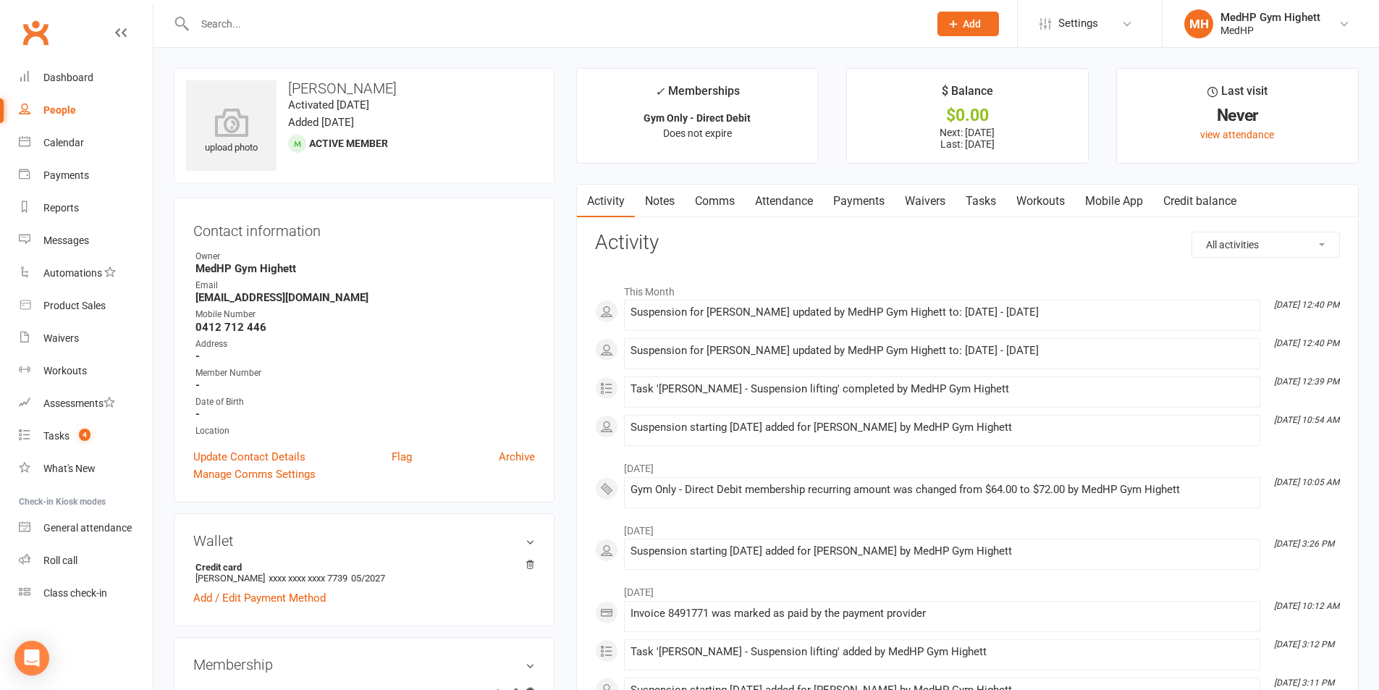
click at [314, 22] on input "text" at bounding box center [554, 24] width 728 height 20
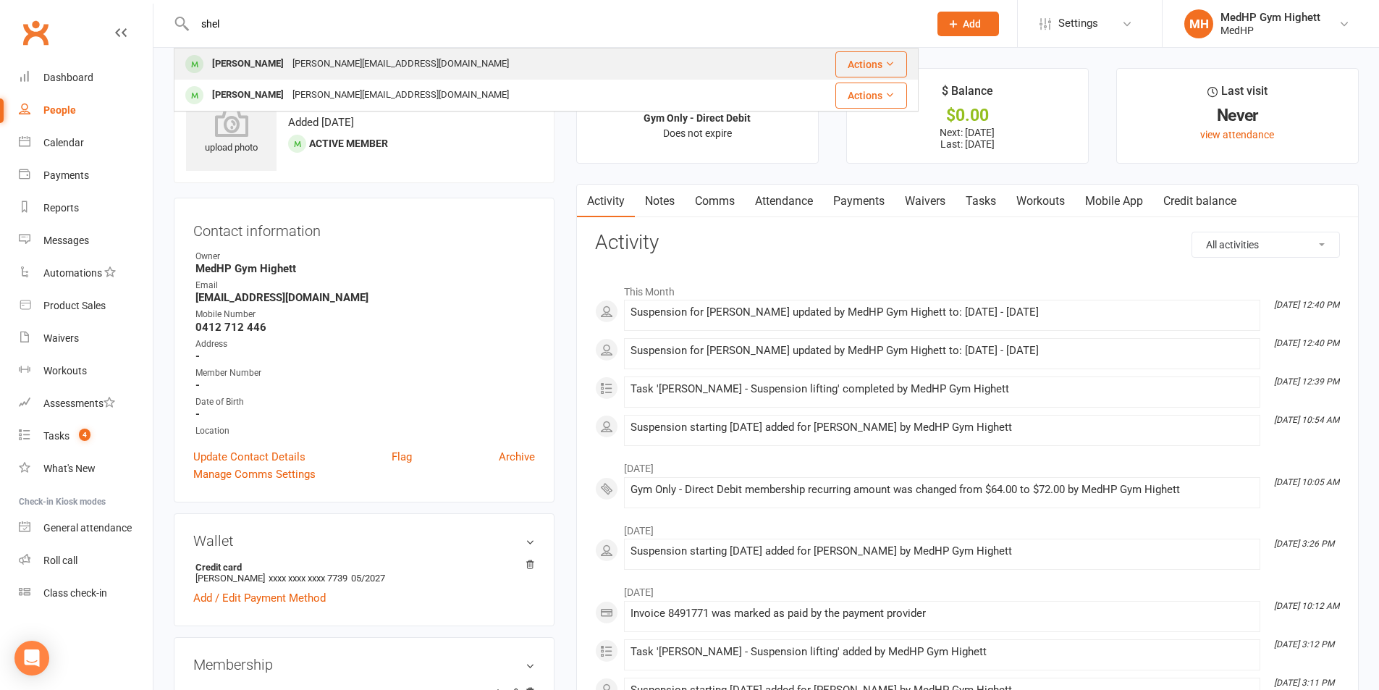
type input "shel"
click at [311, 61] on div "shelley@alltek.com.au" at bounding box center [400, 64] width 225 height 21
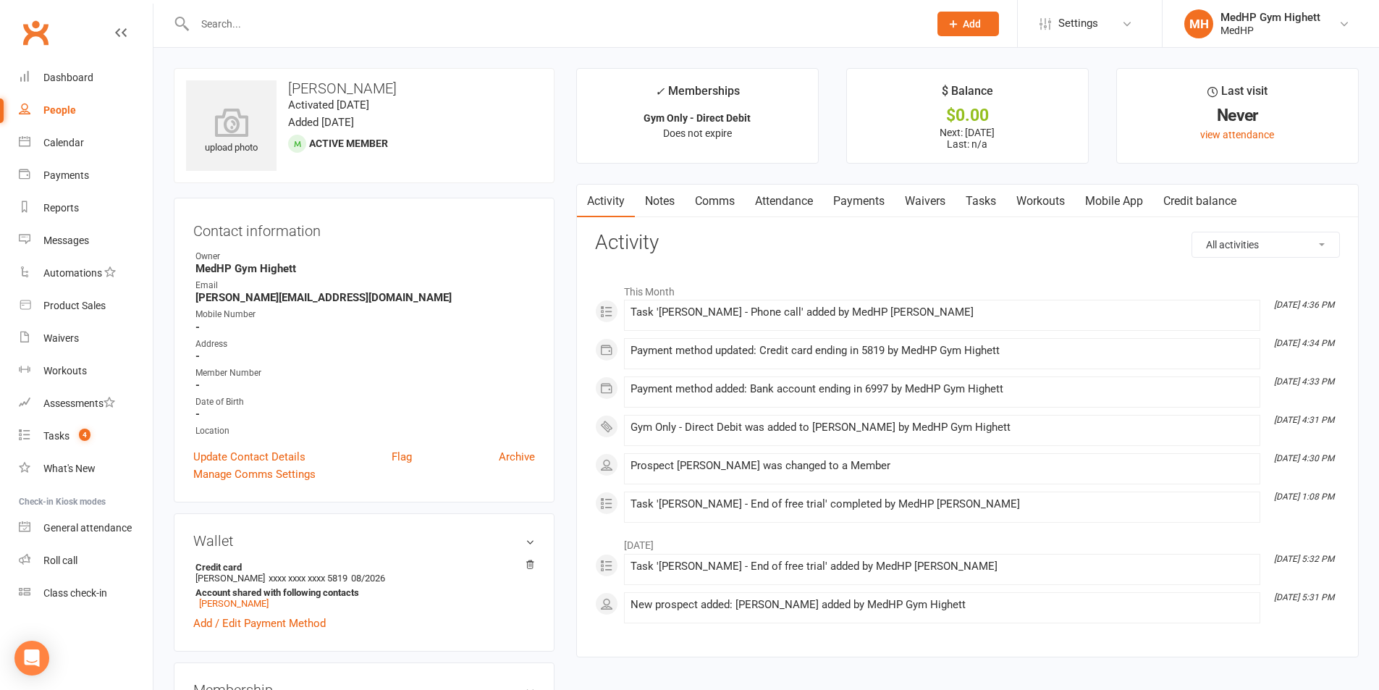
click at [975, 198] on link "Tasks" at bounding box center [981, 201] width 51 height 33
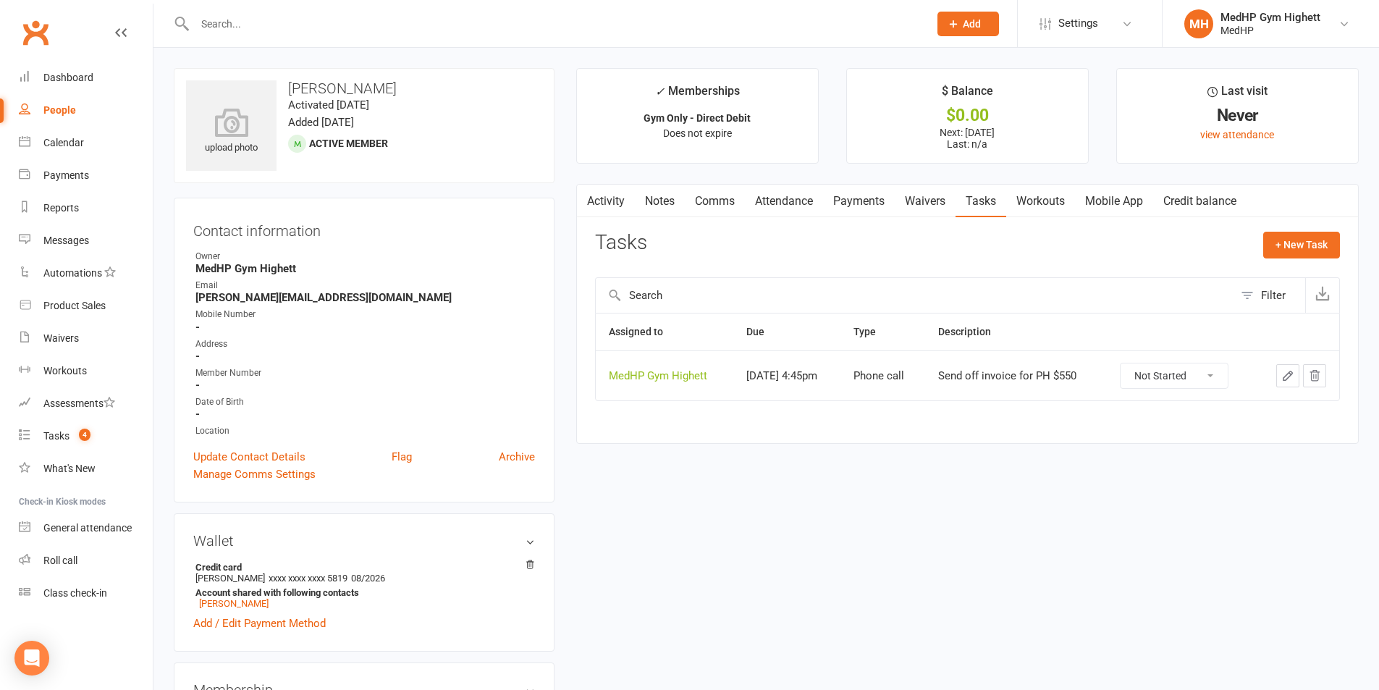
click at [1272, 379] on div at bounding box center [1297, 375] width 58 height 23
click at [1276, 379] on button "button" at bounding box center [1287, 375] width 23 height 23
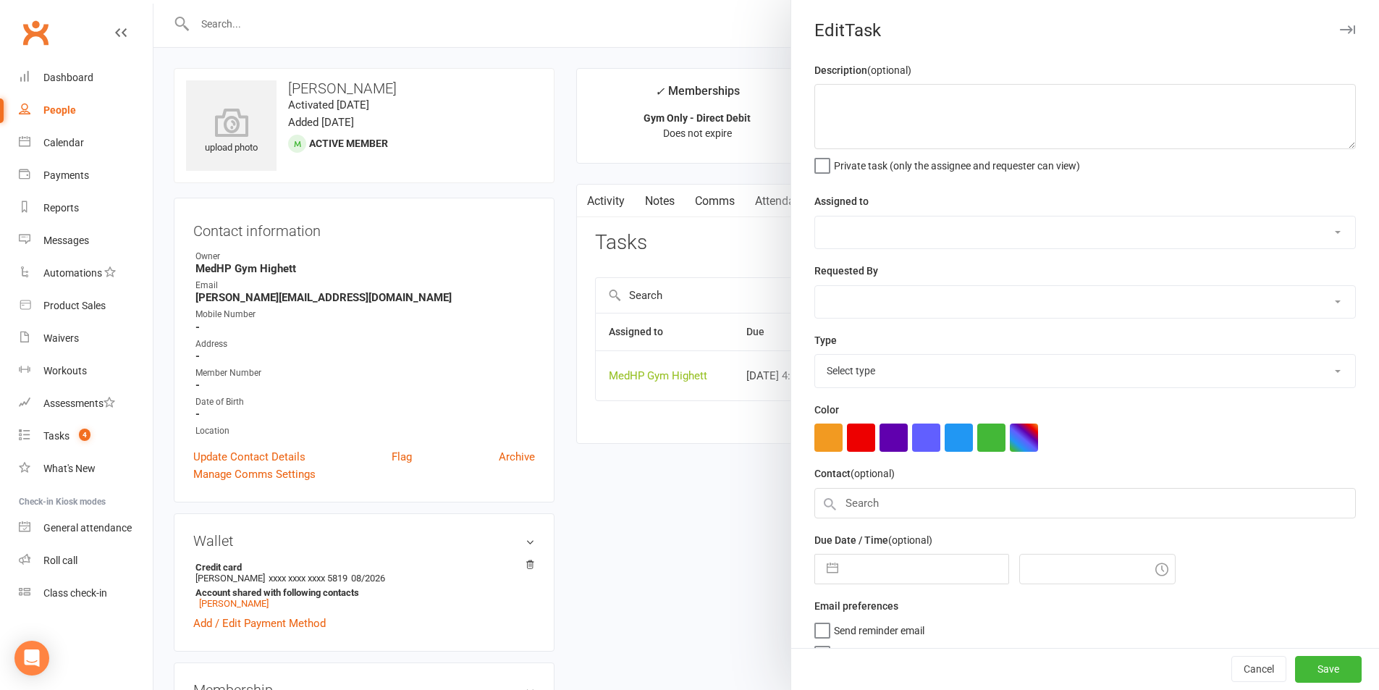
type textarea "Send off invoice for PH $550"
select select "46188"
type input "20 Nov 2025"
type input "4:45pm"
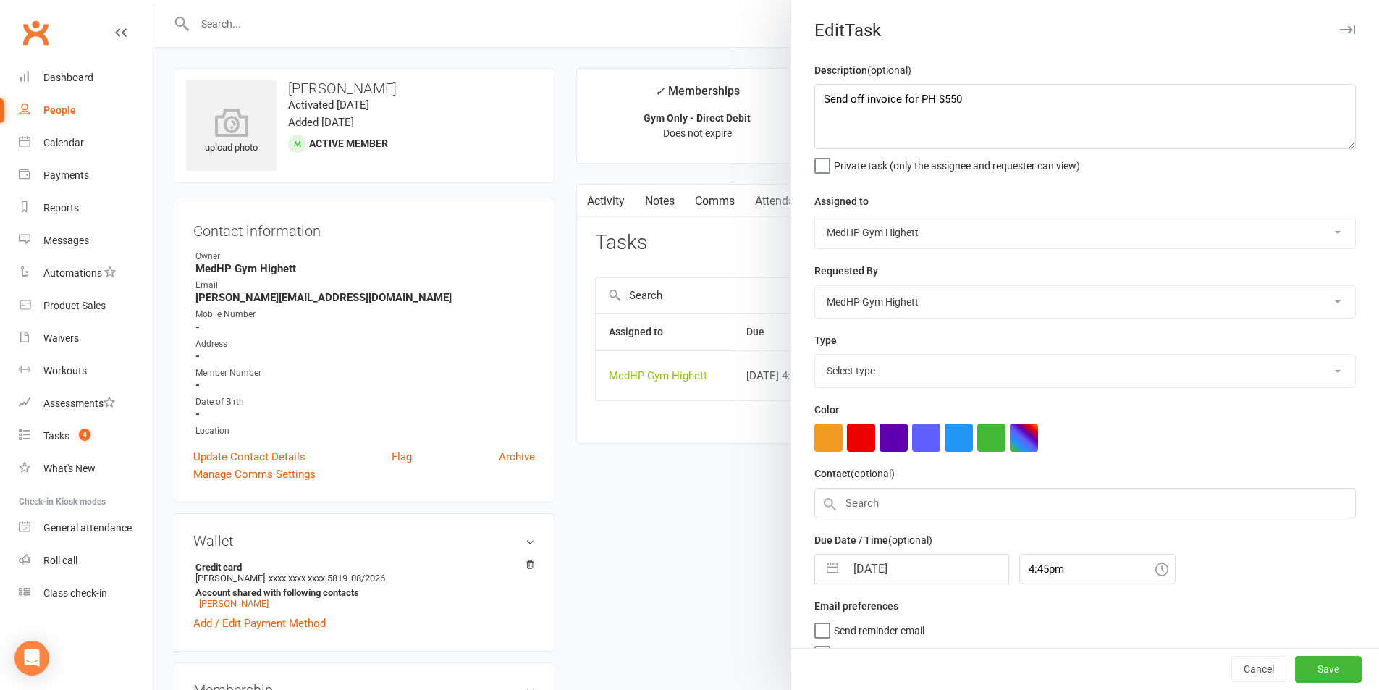
select select "23034"
click at [921, 575] on input "20 Nov 2025" at bounding box center [926, 564] width 163 height 29
select select "9"
select select "2025"
select select "10"
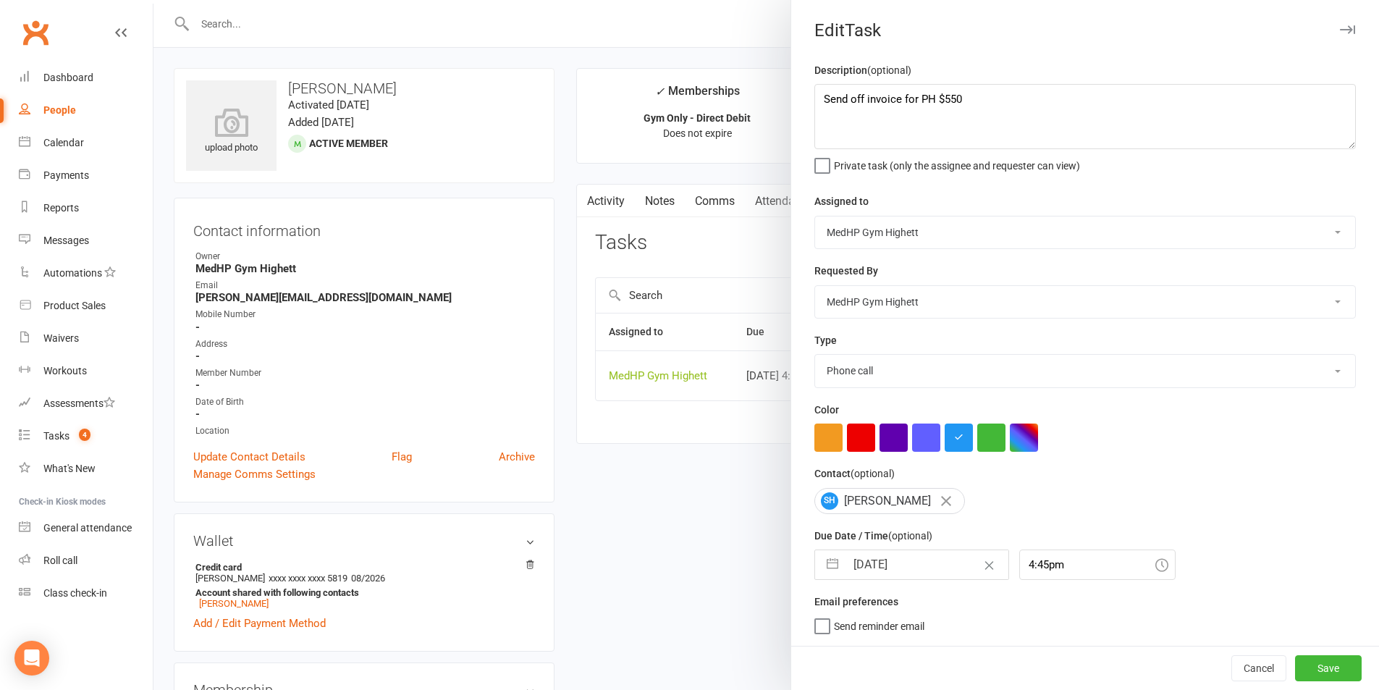
select select "2025"
select select "11"
select select "2025"
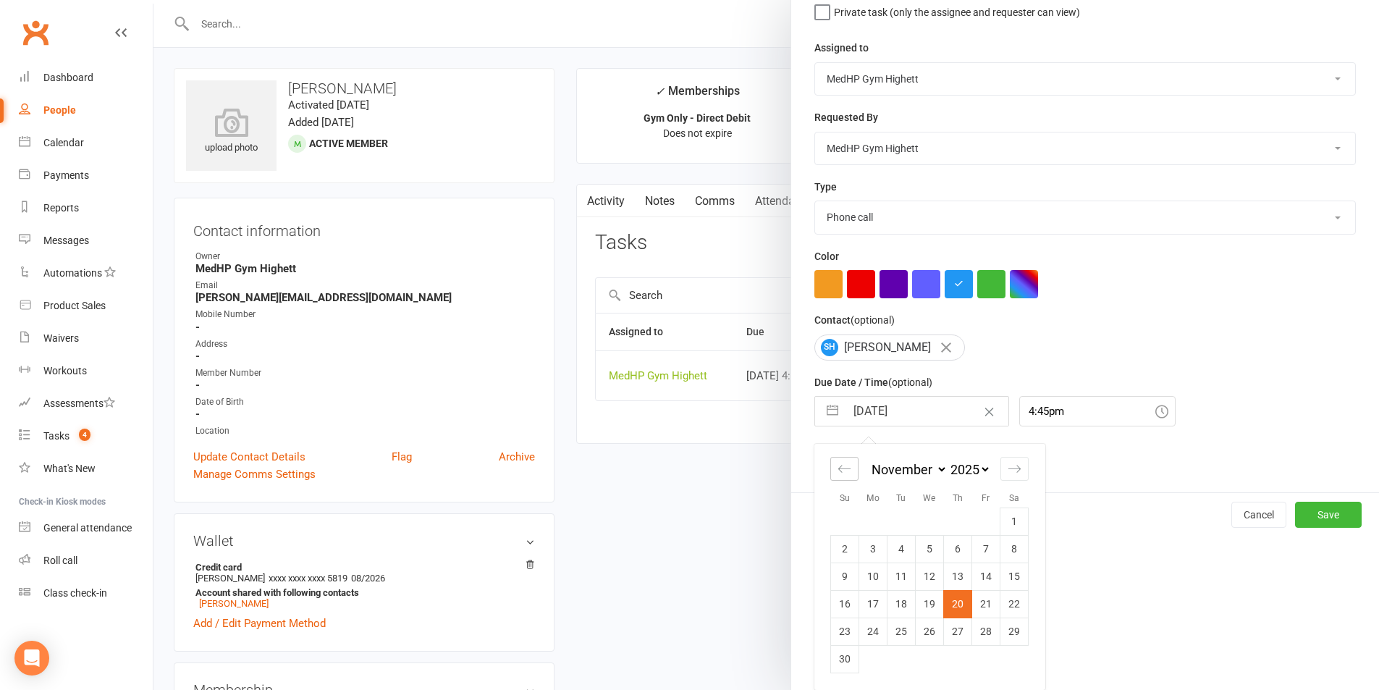
click at [850, 469] on div "Move backward to switch to the previous month." at bounding box center [844, 469] width 28 height 24
select select "8"
select select "2025"
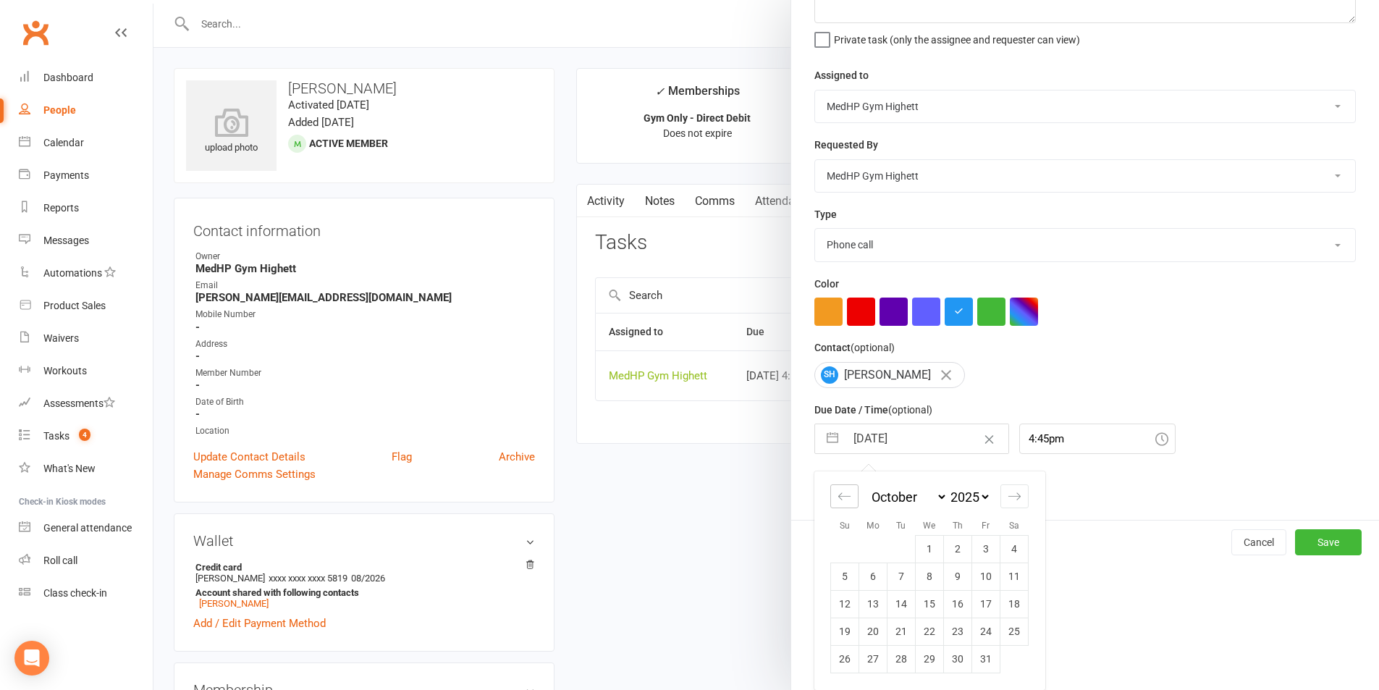
scroll to position [131, 0]
click at [841, 492] on icon "Move backward to switch to the previous month." at bounding box center [845, 496] width 14 height 14
select select "7"
select select "2025"
click at [1014, 507] on div "Move forward to switch to the next month." at bounding box center [1014, 496] width 28 height 24
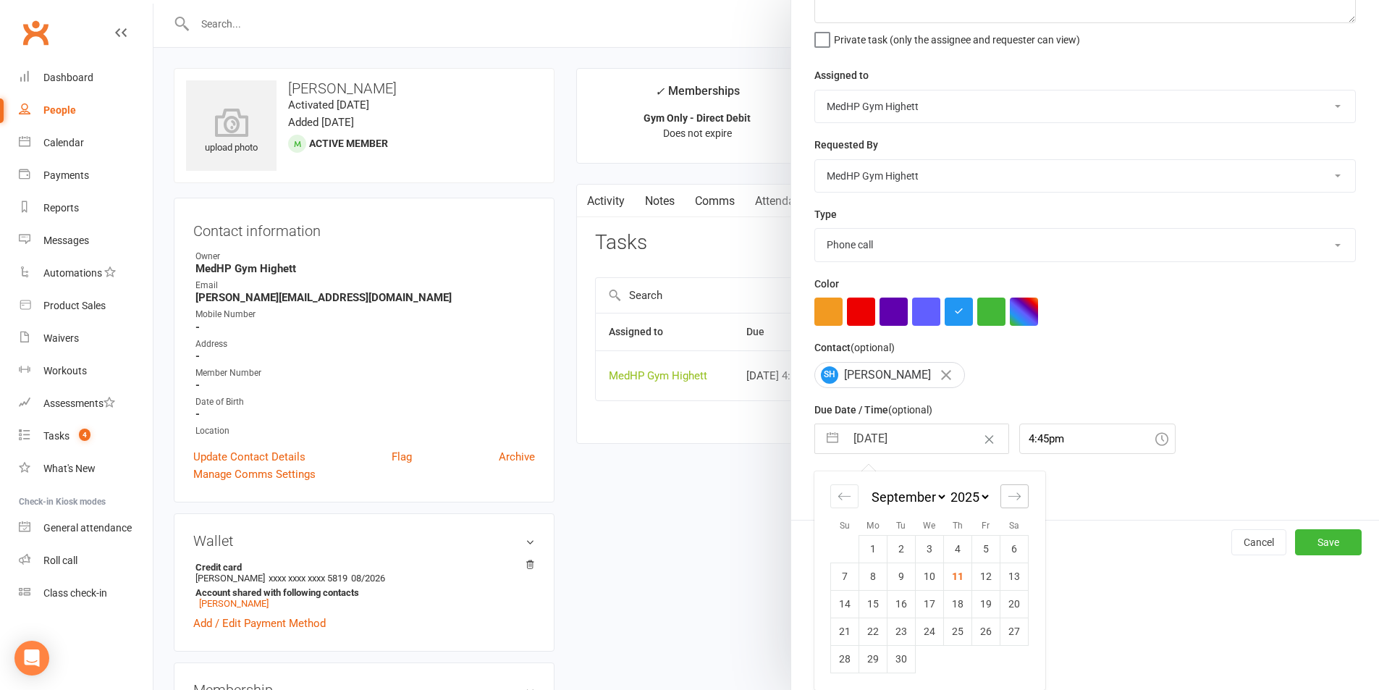
select select "10"
select select "2025"
click at [1014, 507] on div "Move forward to switch to the next month." at bounding box center [1014, 496] width 28 height 24
select select "11"
select select "2025"
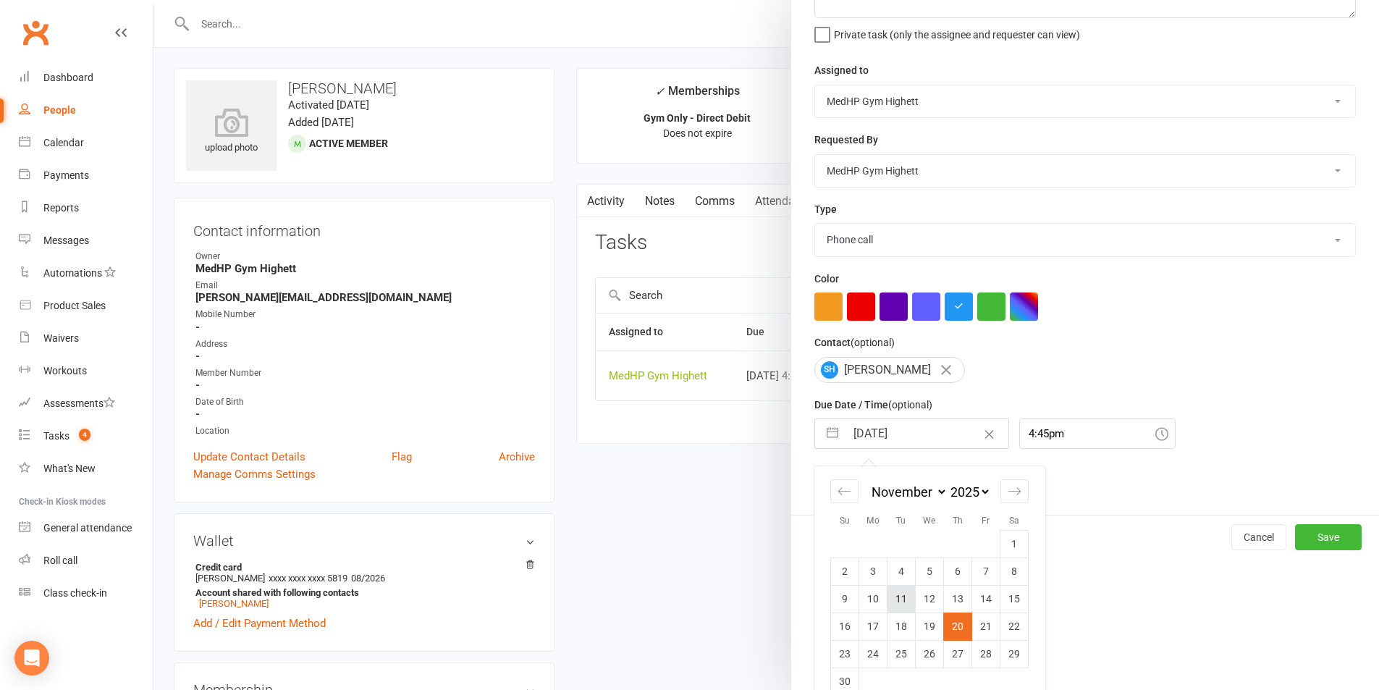
click at [895, 612] on td "11" at bounding box center [901, 599] width 28 height 28
type input "[DATE]"
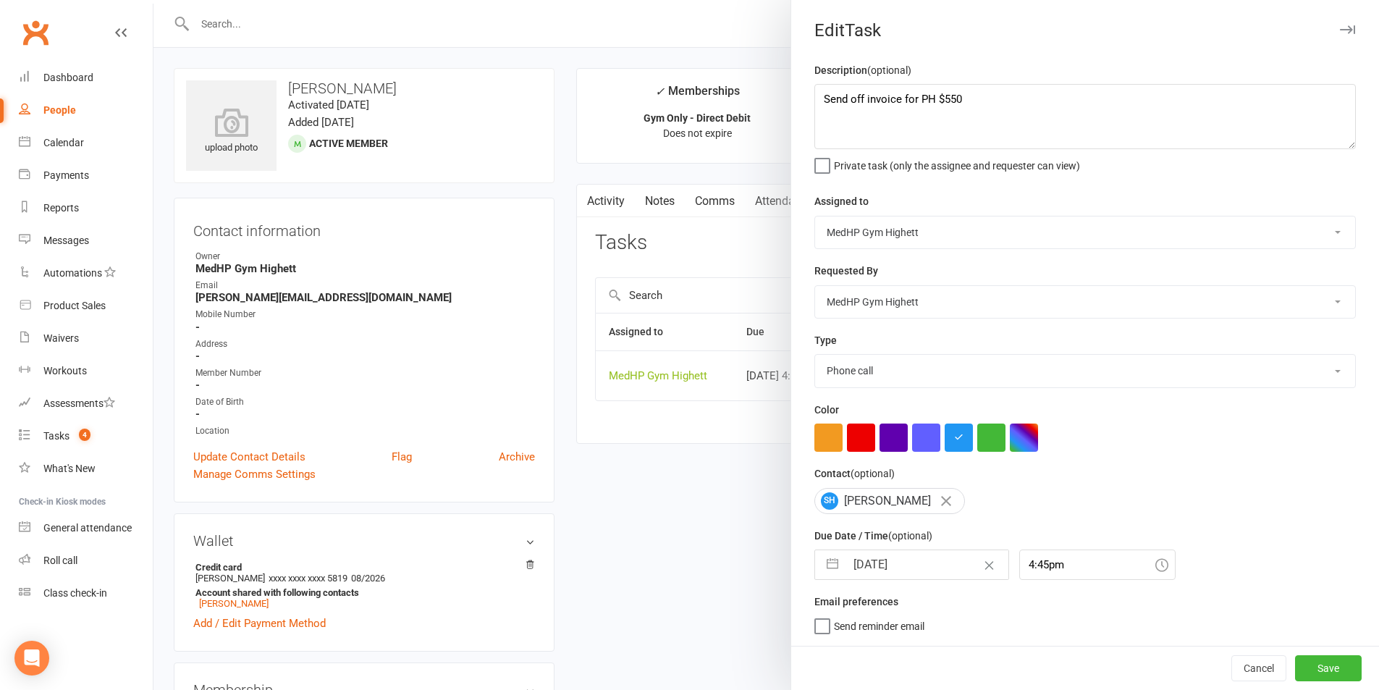
scroll to position [4, 0]
click at [1315, 658] on button "Save" at bounding box center [1328, 668] width 67 height 26
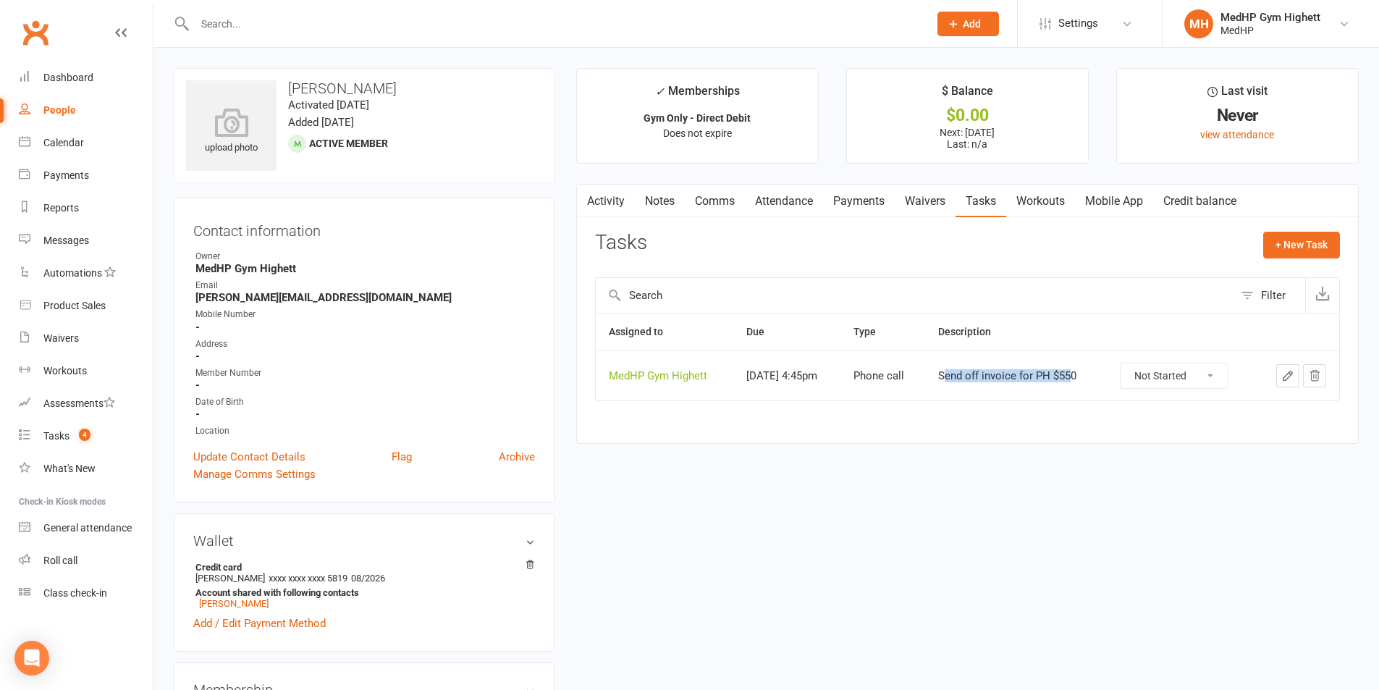
drag, startPoint x: 960, startPoint y: 378, endPoint x: 1089, endPoint y: 375, distance: 129.6
click at [1089, 375] on div "Send off invoice for PH $550" at bounding box center [1016, 376] width 156 height 12
drag, startPoint x: 1100, startPoint y: 374, endPoint x: 942, endPoint y: 381, distance: 158.7
click at [942, 381] on tr "MedHP Gym Highett Nov 11, 2025 4:45pm Phone call Send off invoice for PH $550 N…" at bounding box center [967, 375] width 743 height 50
copy tr "Send off invoice for PH $550"
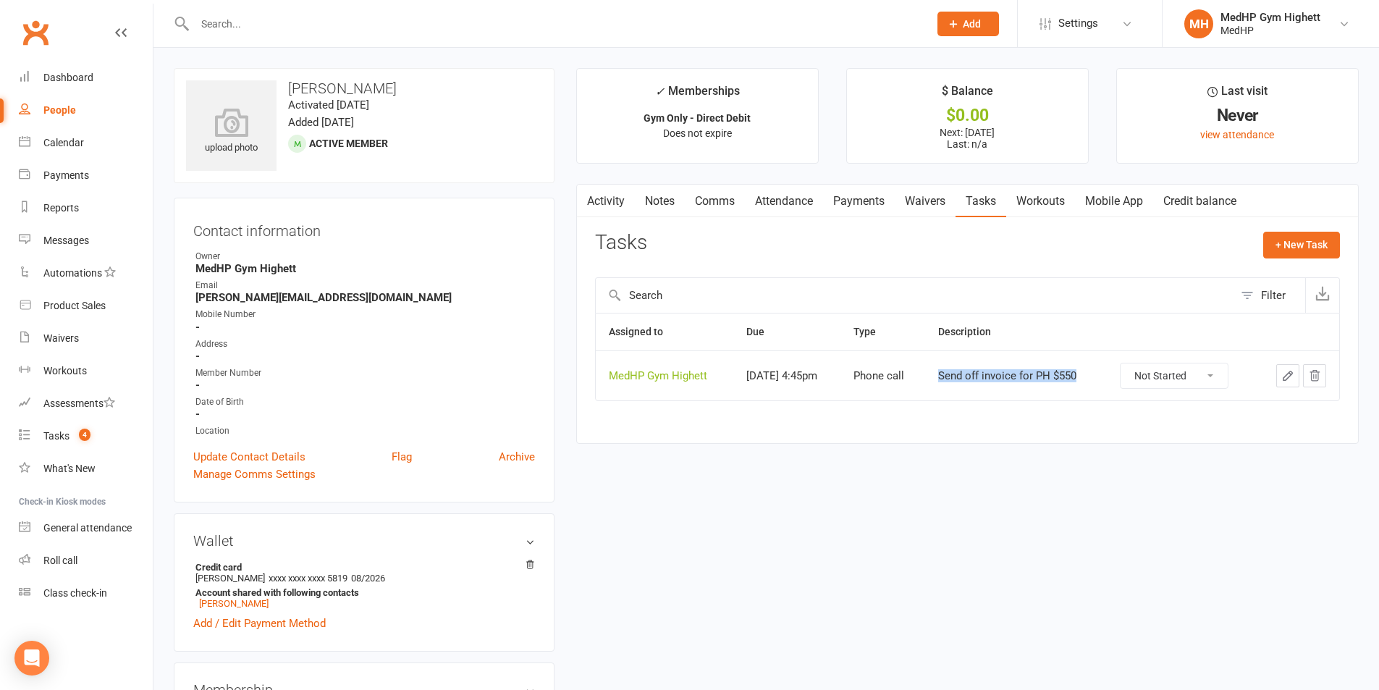
drag, startPoint x: 288, startPoint y: 88, endPoint x: 406, endPoint y: 88, distance: 118.0
click at [406, 88] on h3 "[PERSON_NAME]" at bounding box center [364, 88] width 356 height 16
copy h3 "[PERSON_NAME]"
click at [75, 437] on count-badge "4" at bounding box center [81, 436] width 19 height 12
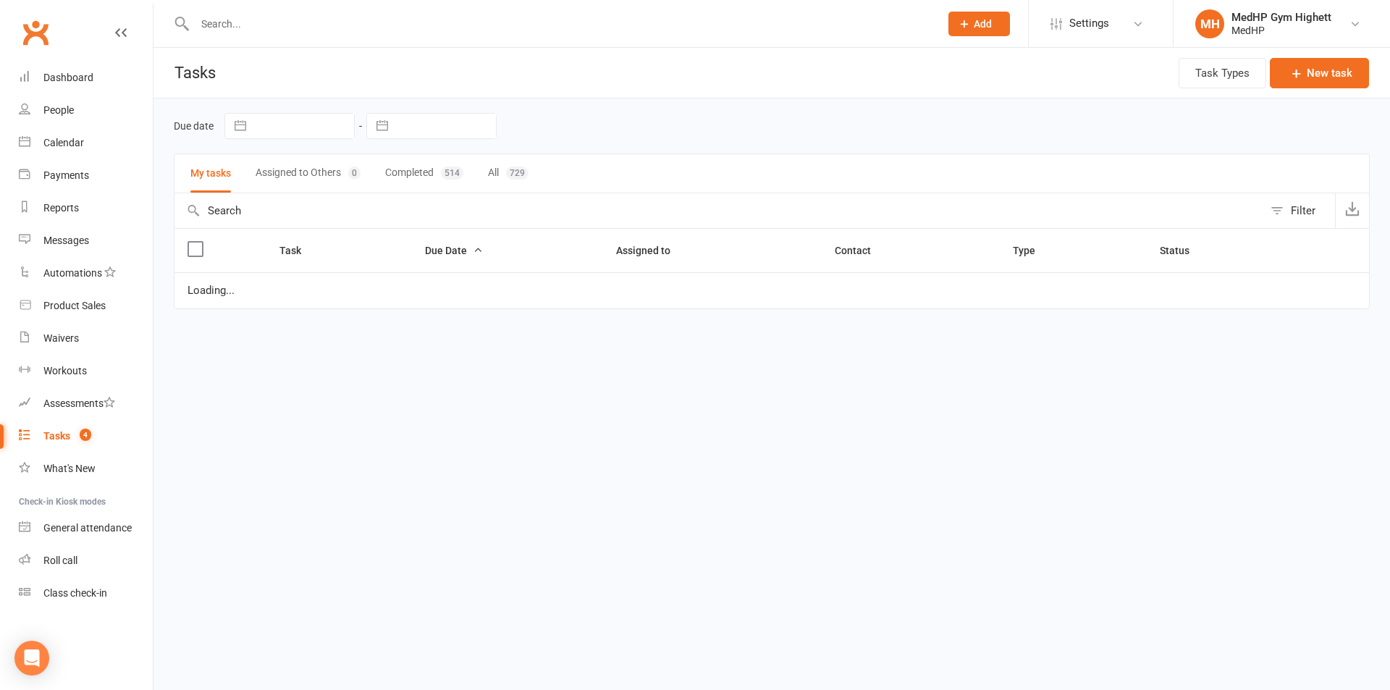
select select "started"
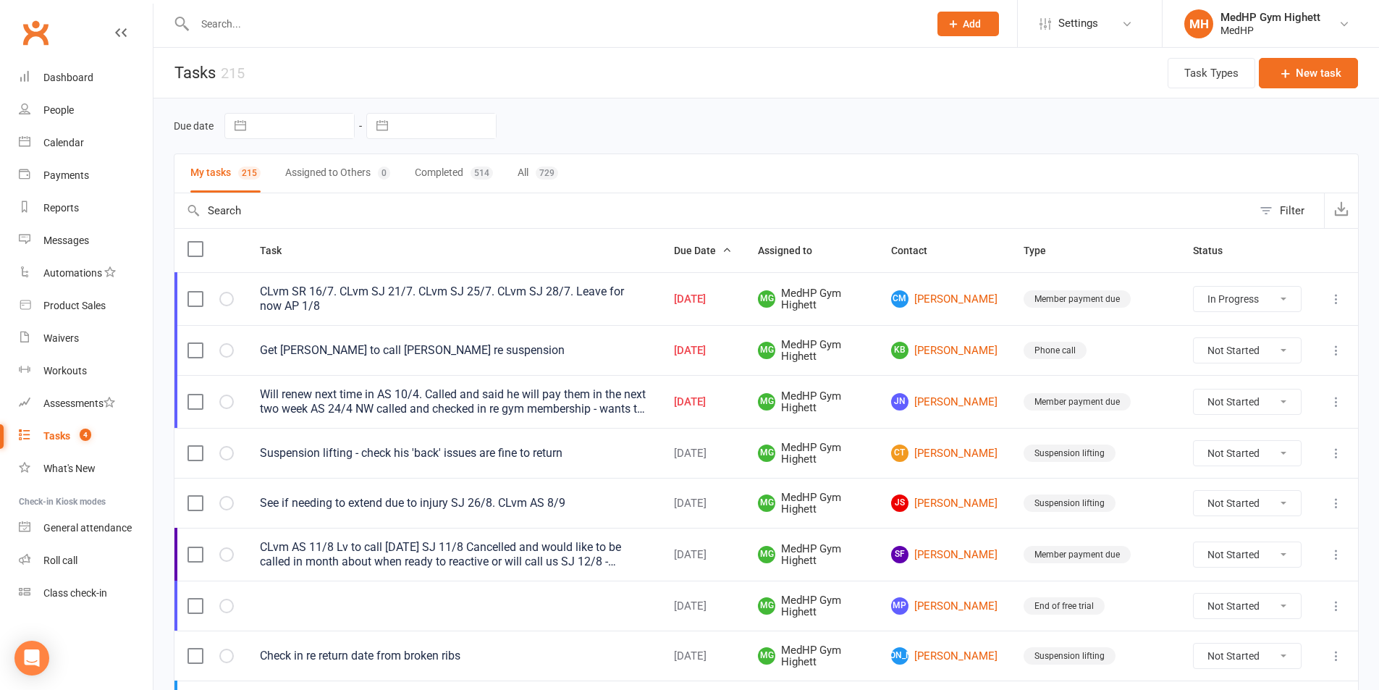
click at [578, 403] on div "Will renew next time in AS 10/4. Called and said he will pay them in the next t…" at bounding box center [454, 401] width 388 height 29
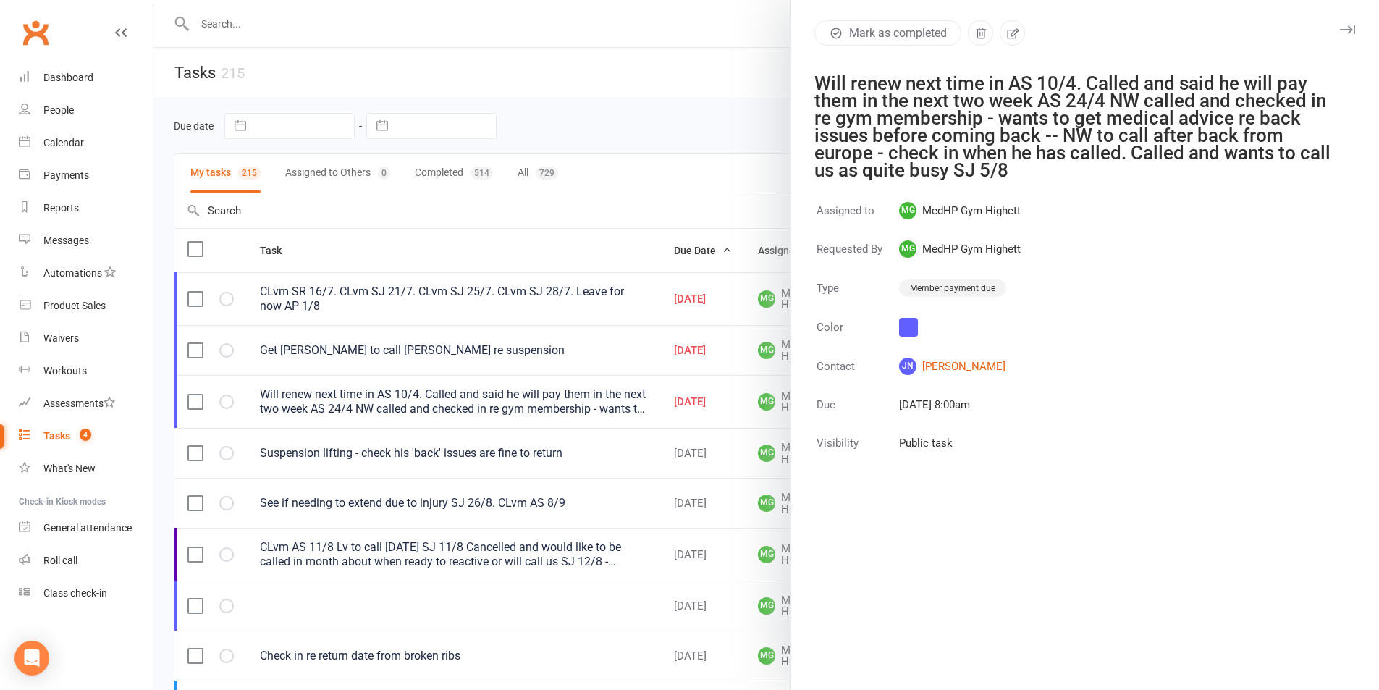
click at [578, 403] on div at bounding box center [766, 345] width 1226 height 690
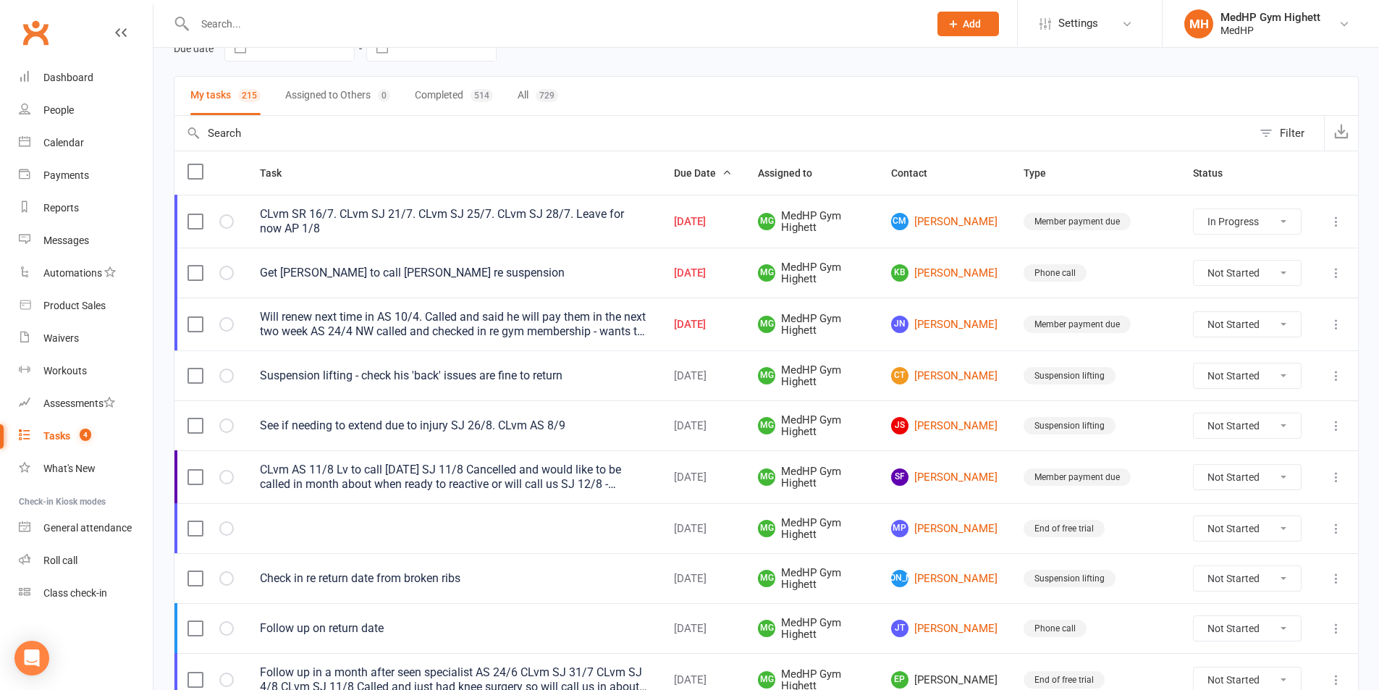
scroll to position [217, 0]
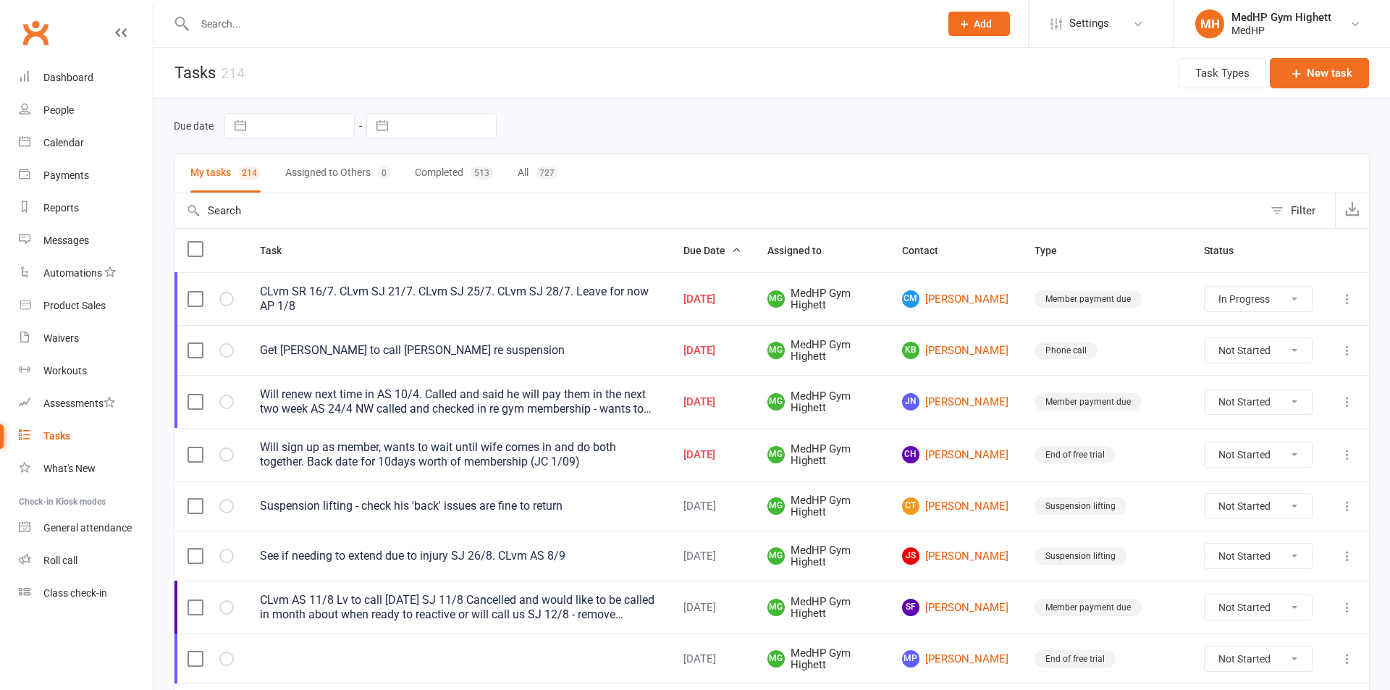
select select "started"
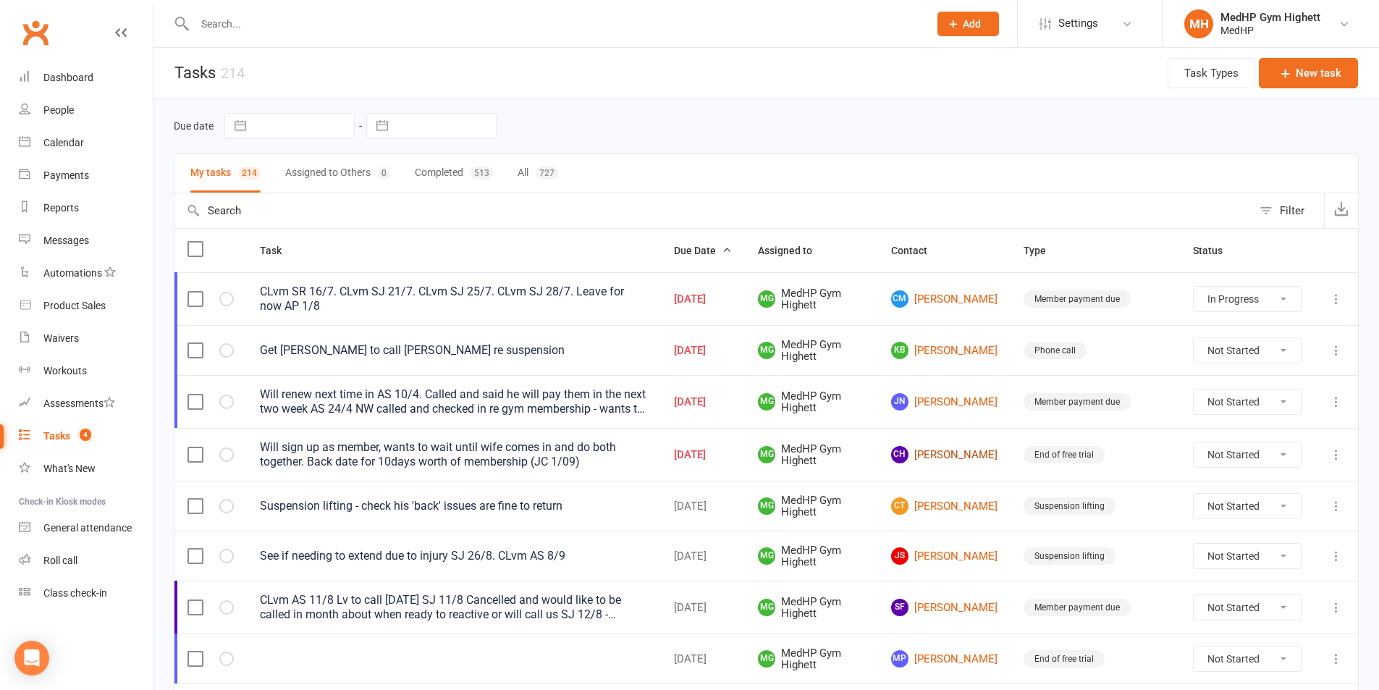
click at [948, 462] on link "CH [PERSON_NAME]" at bounding box center [944, 454] width 106 height 17
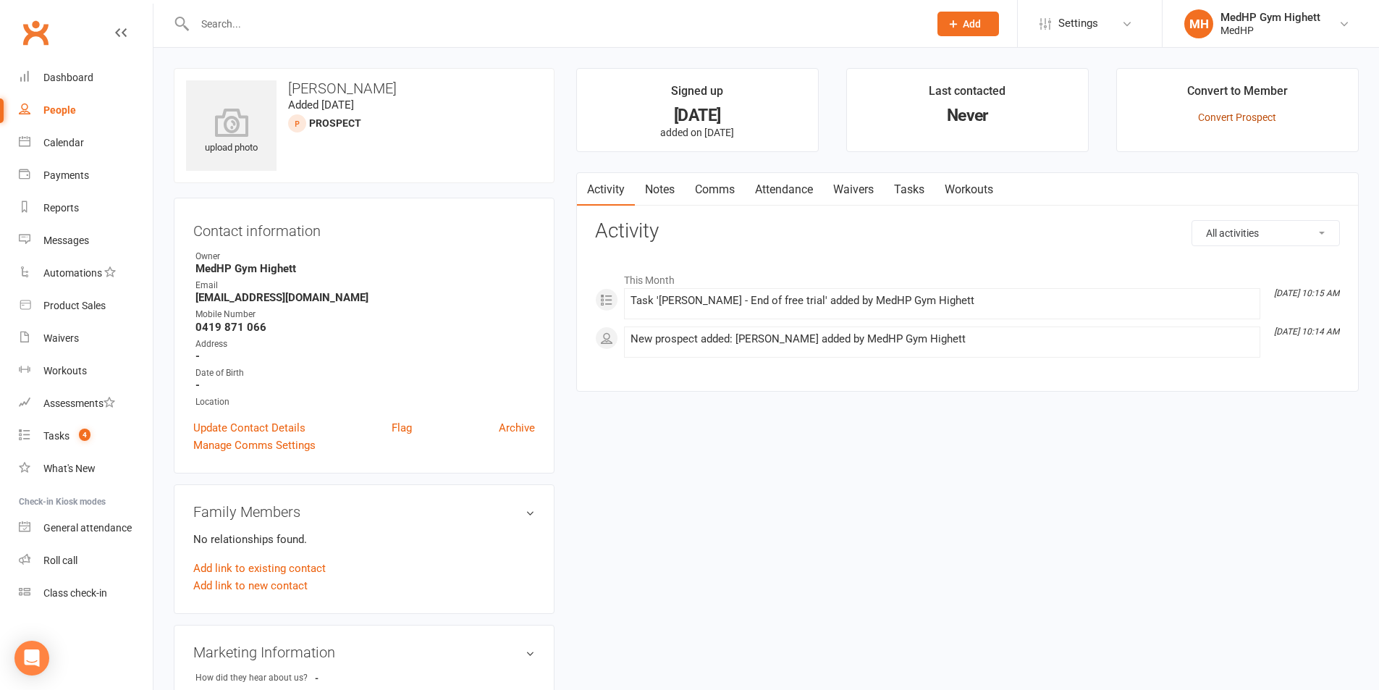
click at [1252, 115] on link "Convert Prospect" at bounding box center [1237, 117] width 78 height 12
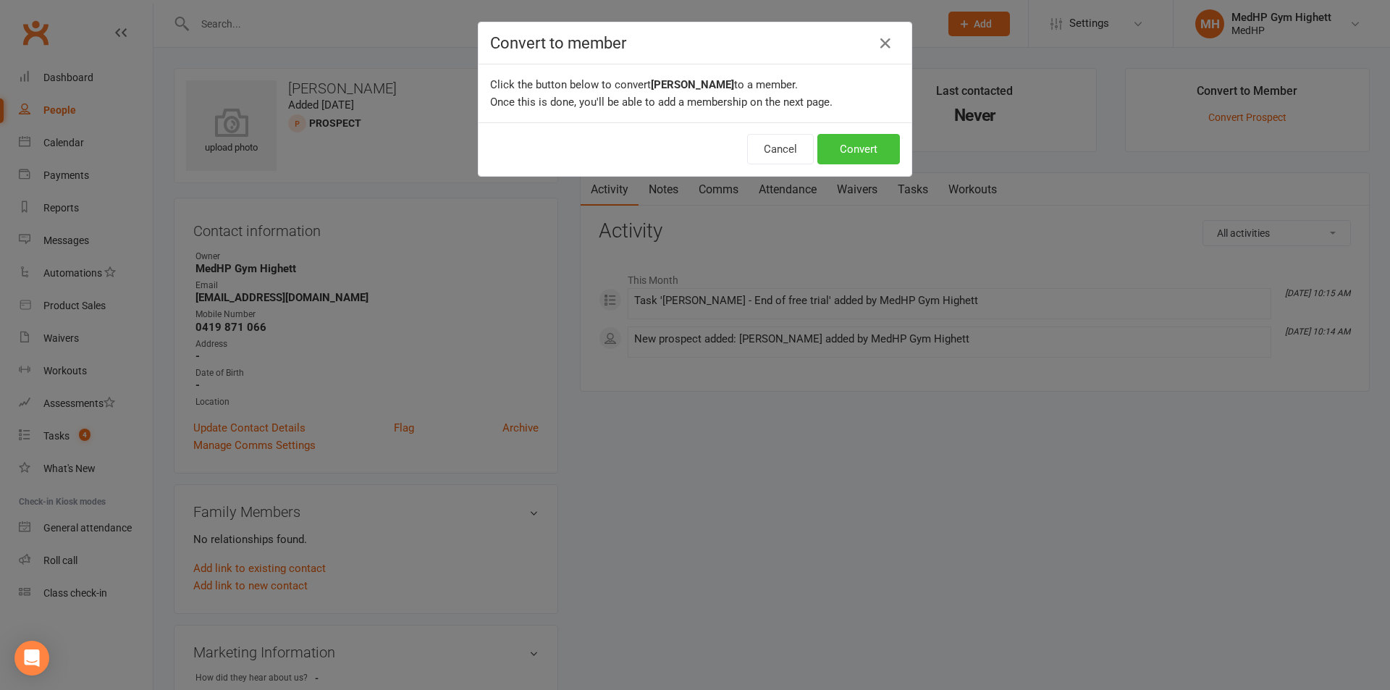
click at [874, 152] on button "Convert" at bounding box center [858, 149] width 83 height 30
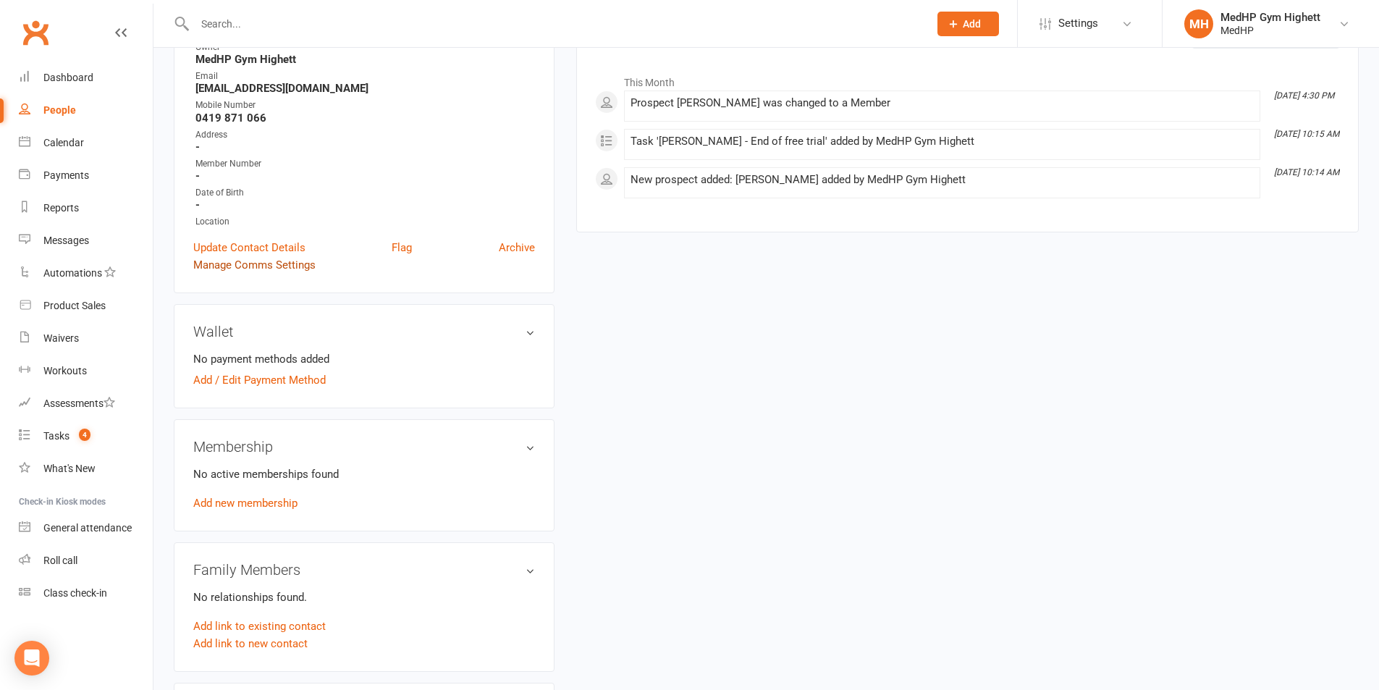
scroll to position [217, 0]
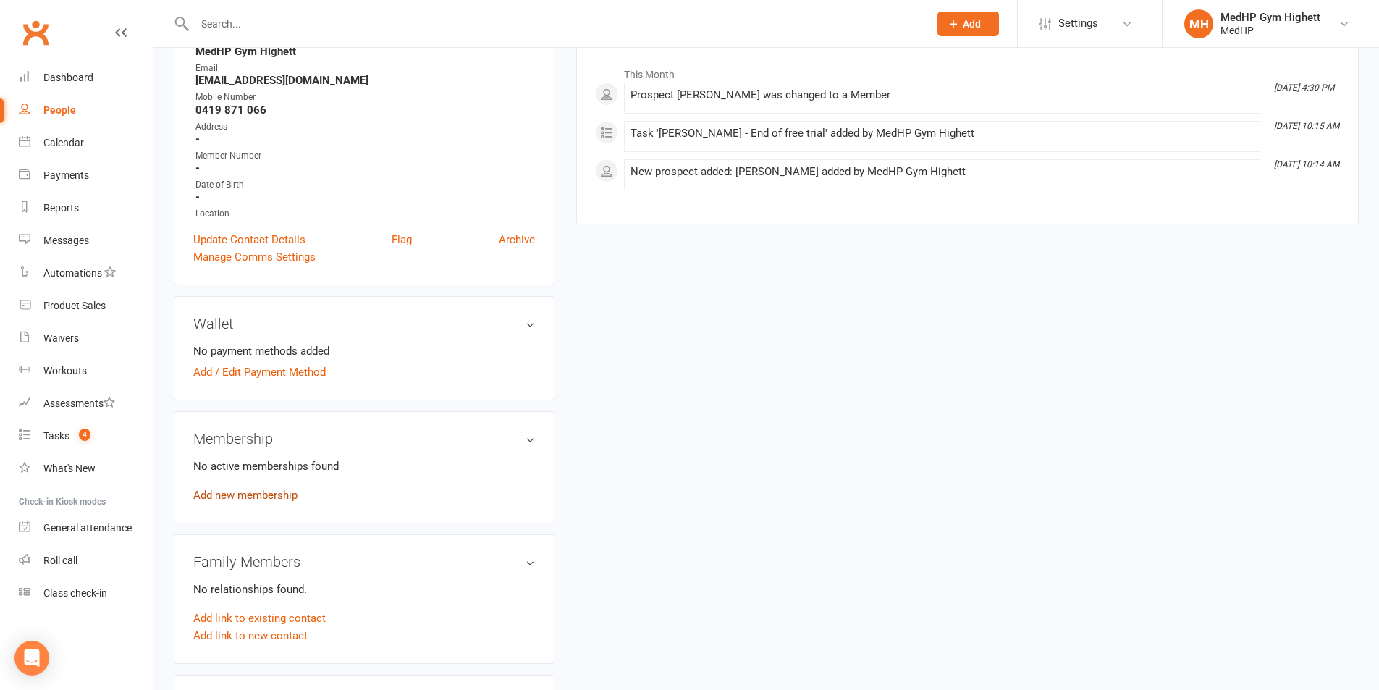
click at [264, 492] on link "Add new membership" at bounding box center [245, 495] width 104 height 13
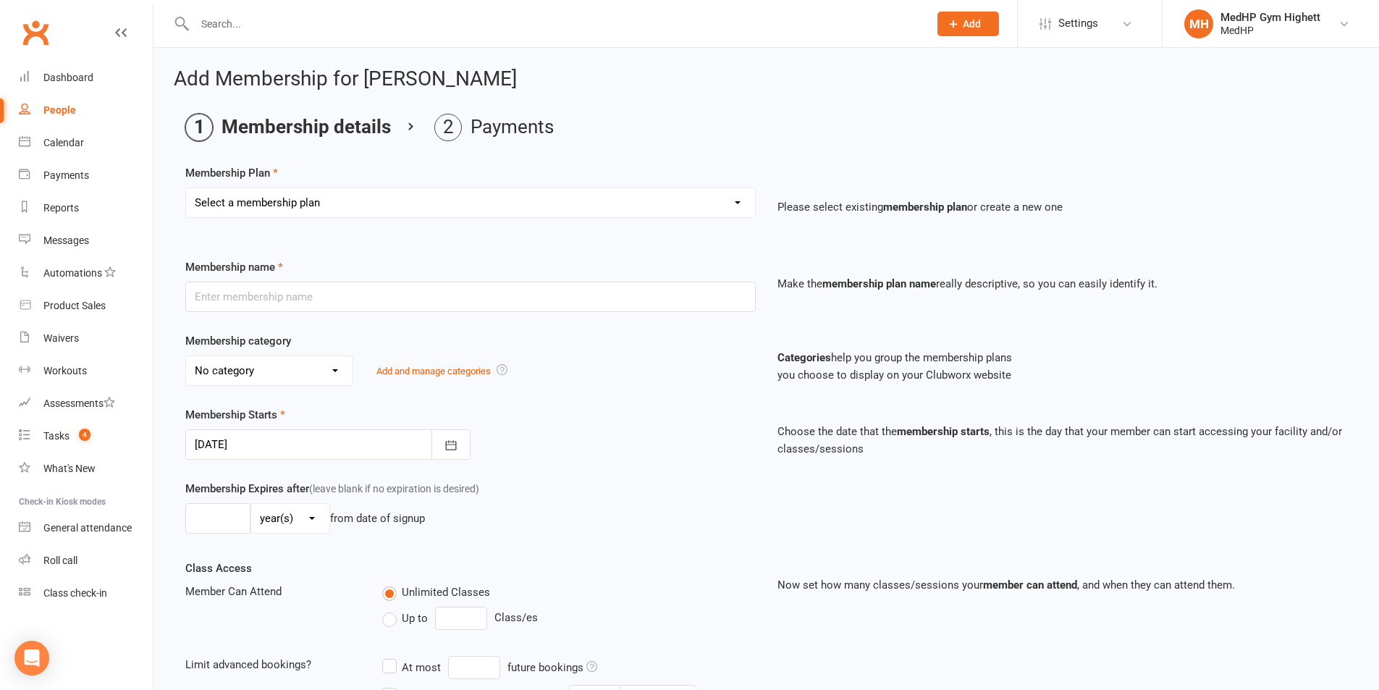
click at [327, 203] on select "Select a membership plan Create new Membership Plan Gym Only - Direct Debit Gym…" at bounding box center [470, 202] width 569 height 29
select select "1"
click at [186, 188] on select "Select a membership plan Create new Membership Plan Gym Only - Direct Debit Gym…" at bounding box center [470, 202] width 569 height 29
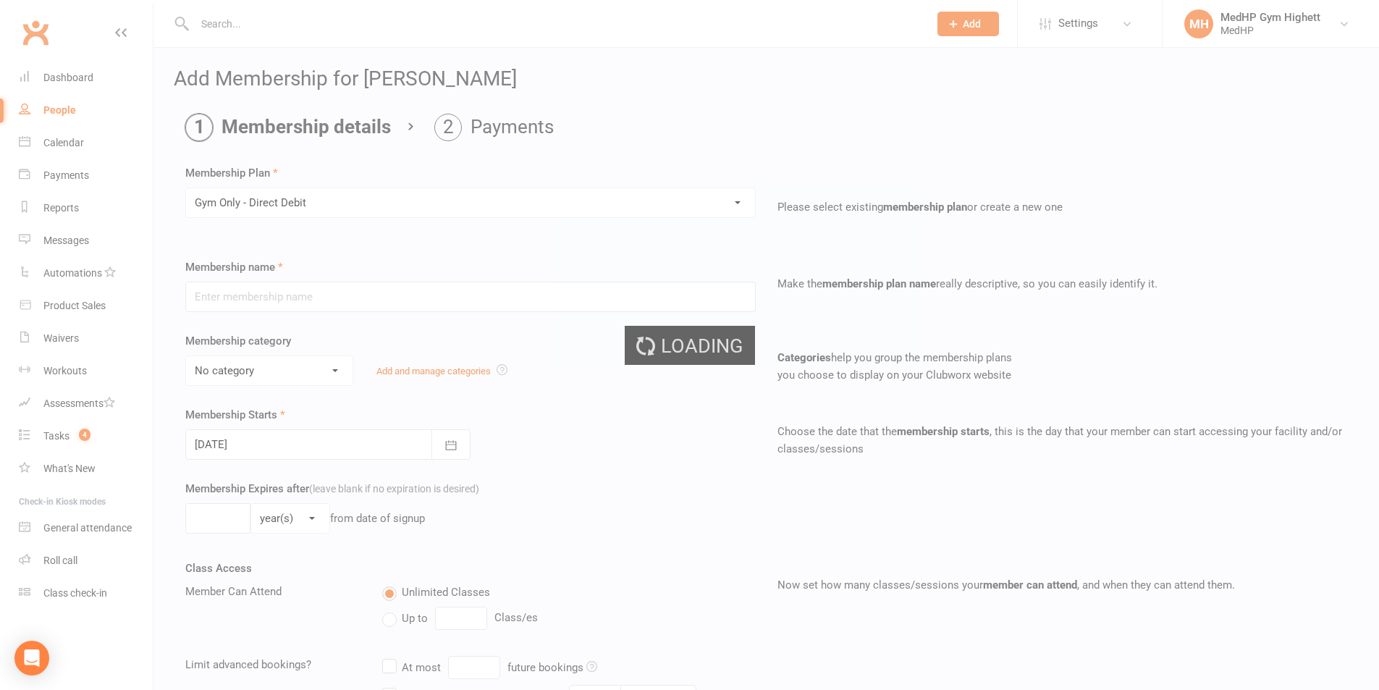
type input "Gym Only - Direct Debit"
select select "6"
type input "0"
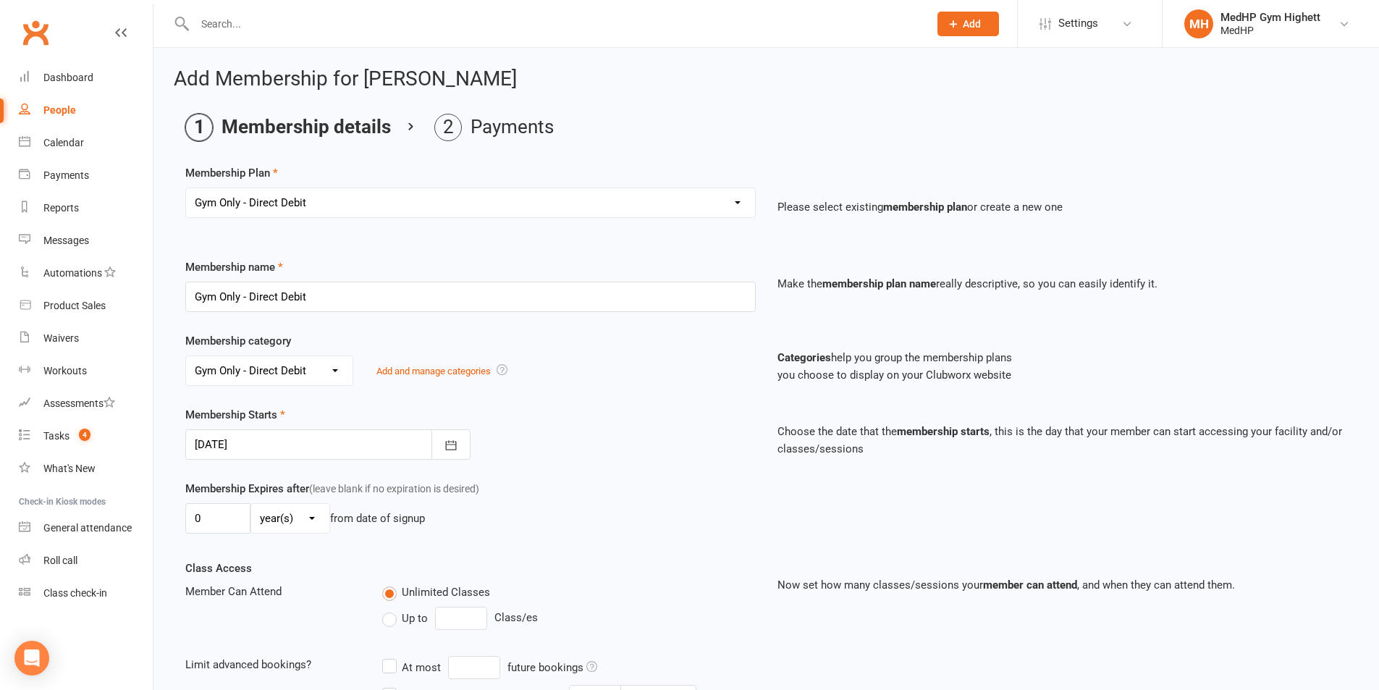
click at [280, 448] on div at bounding box center [327, 444] width 285 height 30
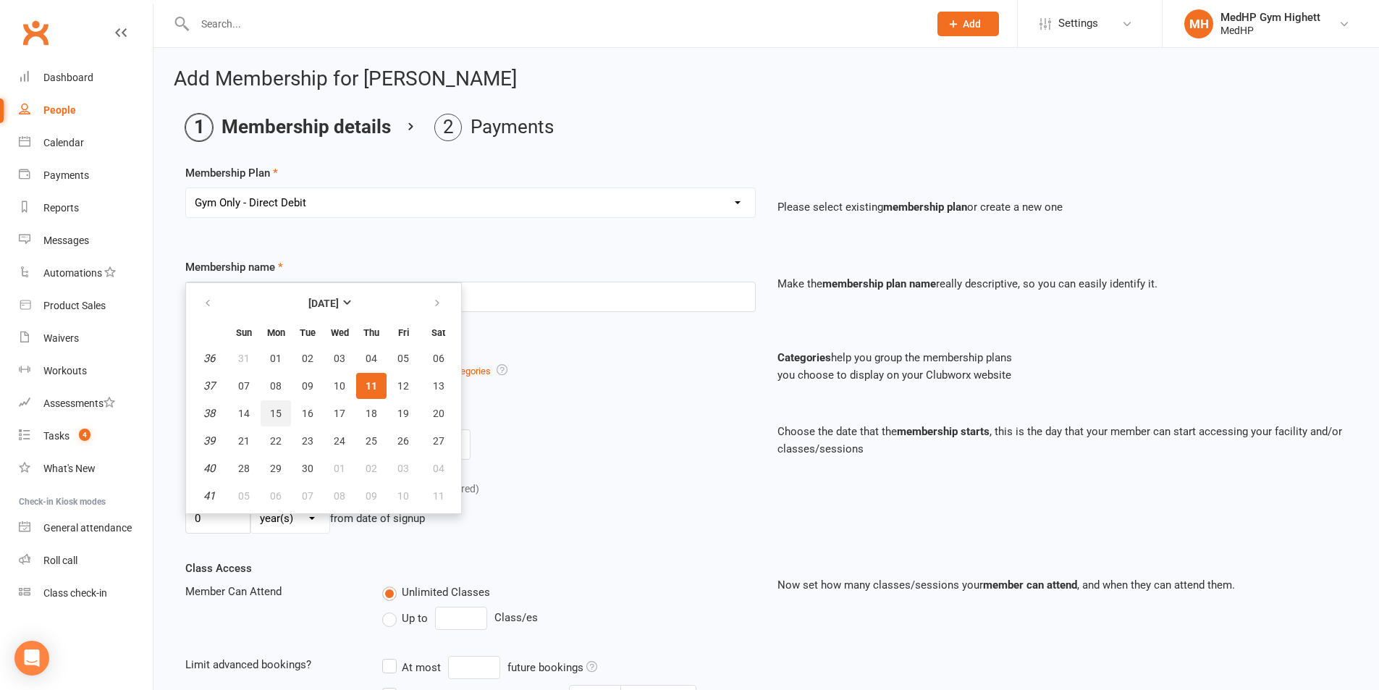
click at [281, 403] on button "15" at bounding box center [276, 413] width 30 height 26
type input "[DATE]"
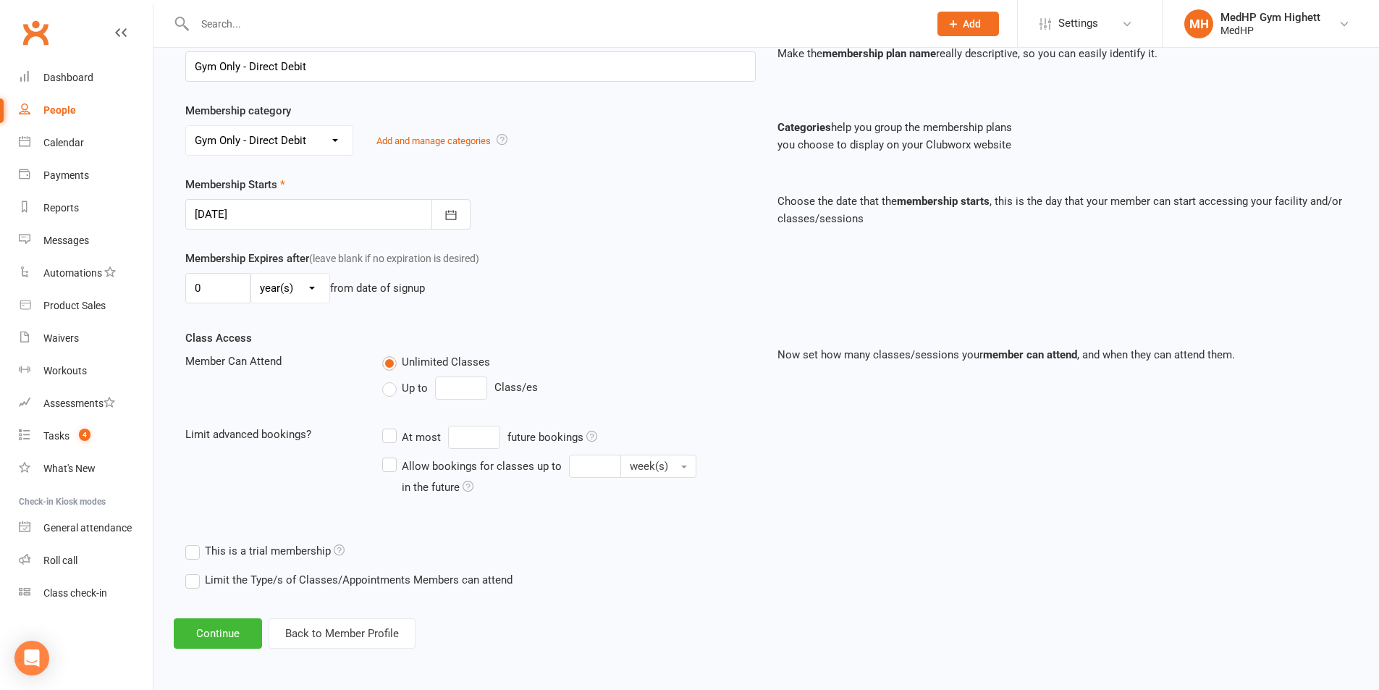
click at [391, 387] on label "Up to" at bounding box center [405, 387] width 46 height 17
click at [391, 379] on input "Up to" at bounding box center [386, 379] width 9 height 0
type input "0"
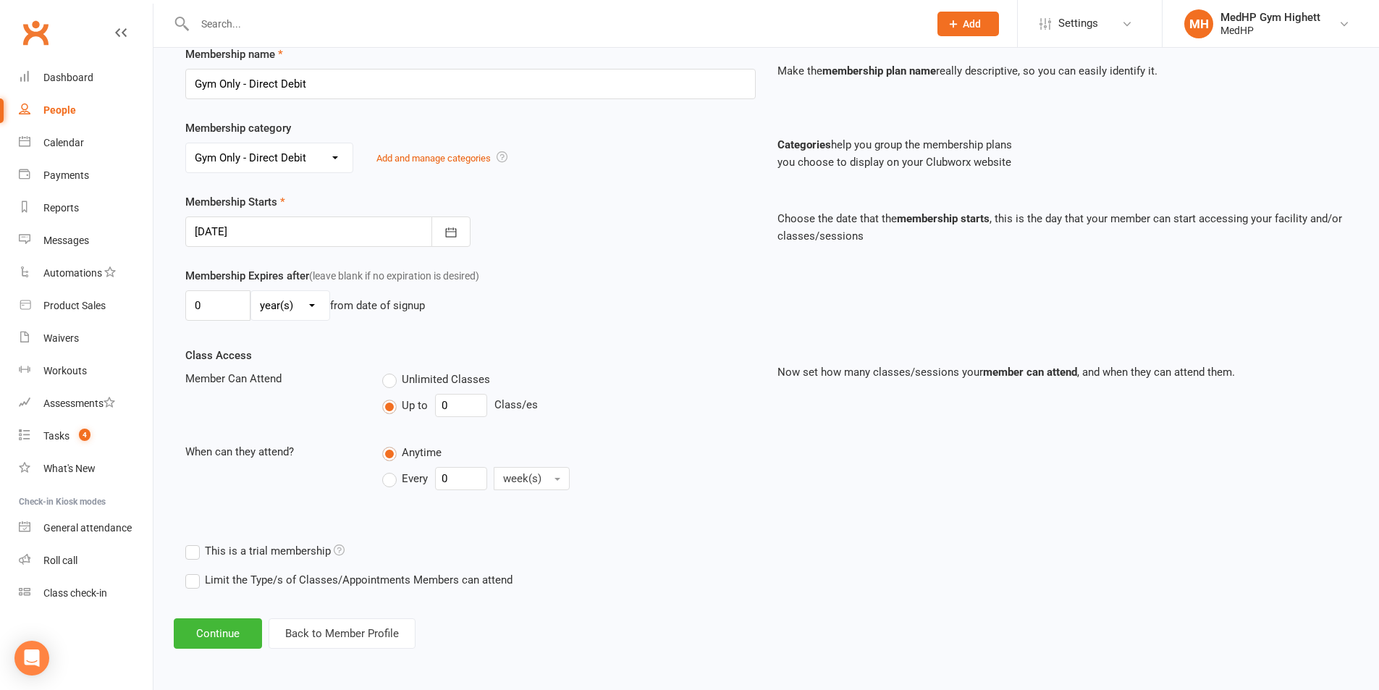
scroll to position [213, 0]
click at [240, 639] on button "Continue" at bounding box center [218, 633] width 88 height 30
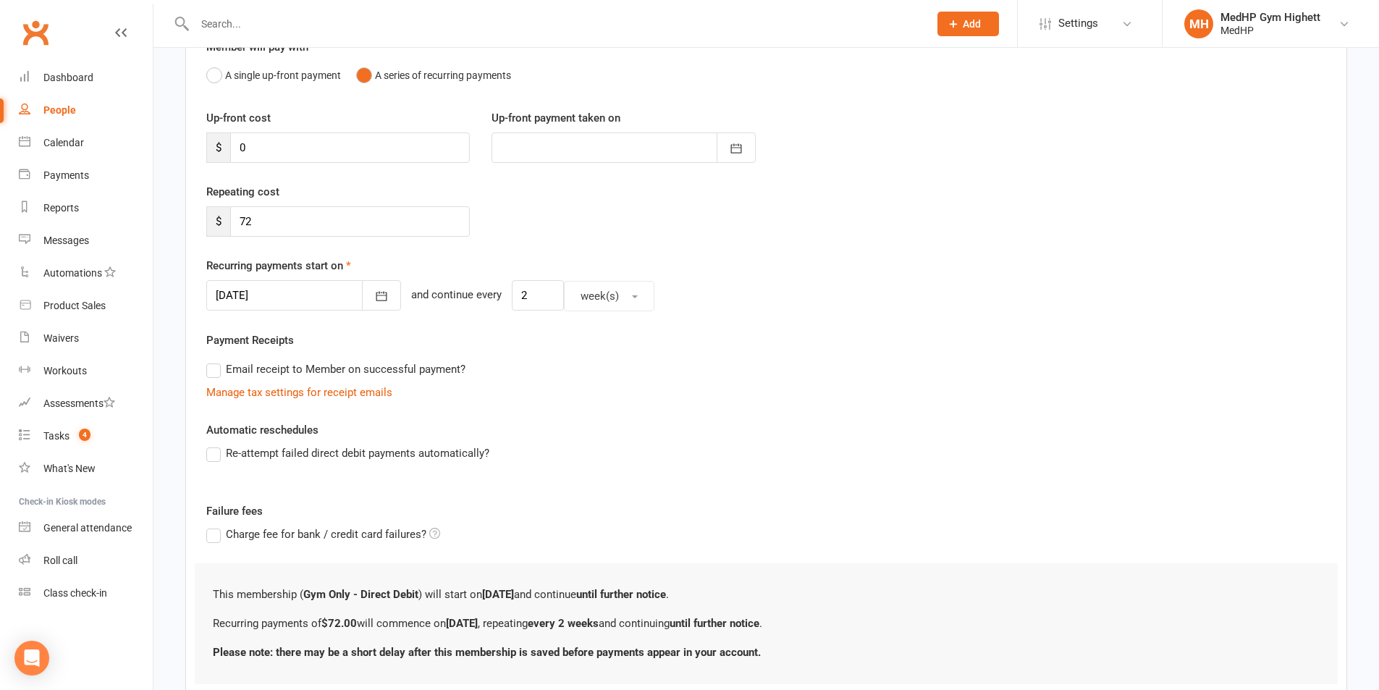
scroll to position [247, 0]
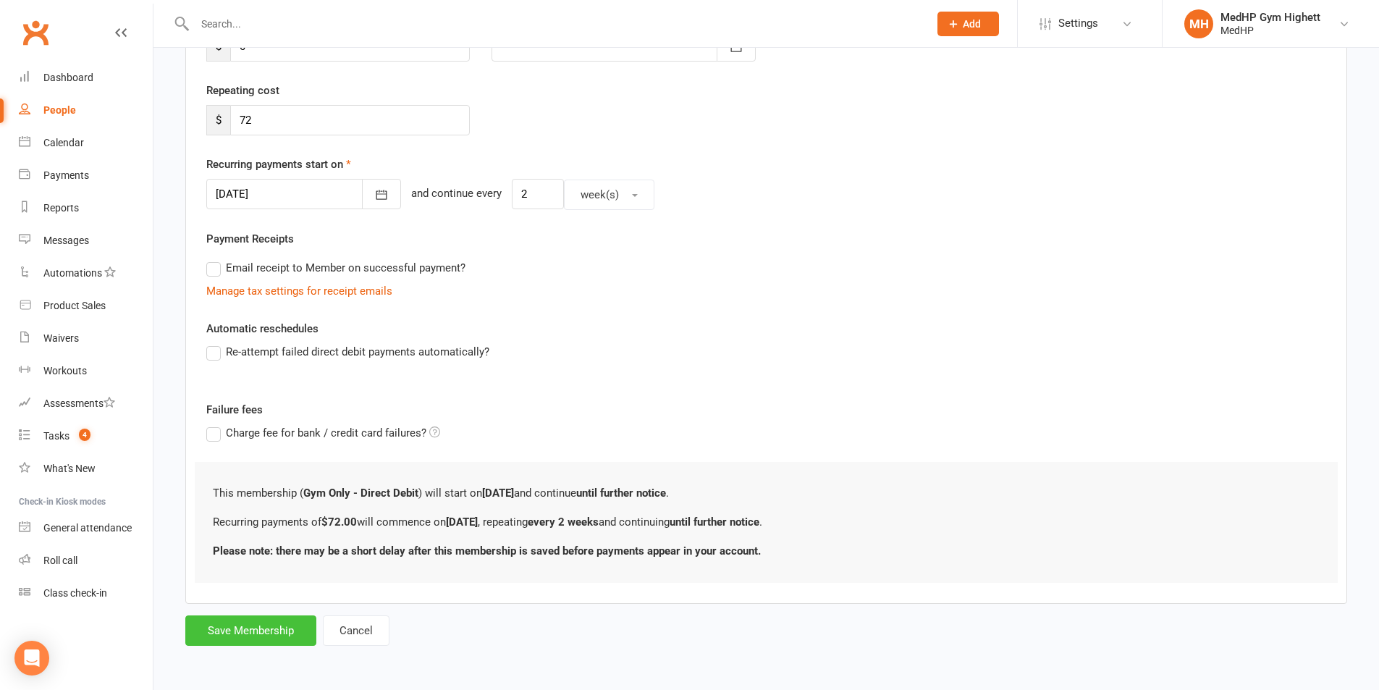
click at [251, 616] on button "Save Membership" at bounding box center [250, 630] width 131 height 30
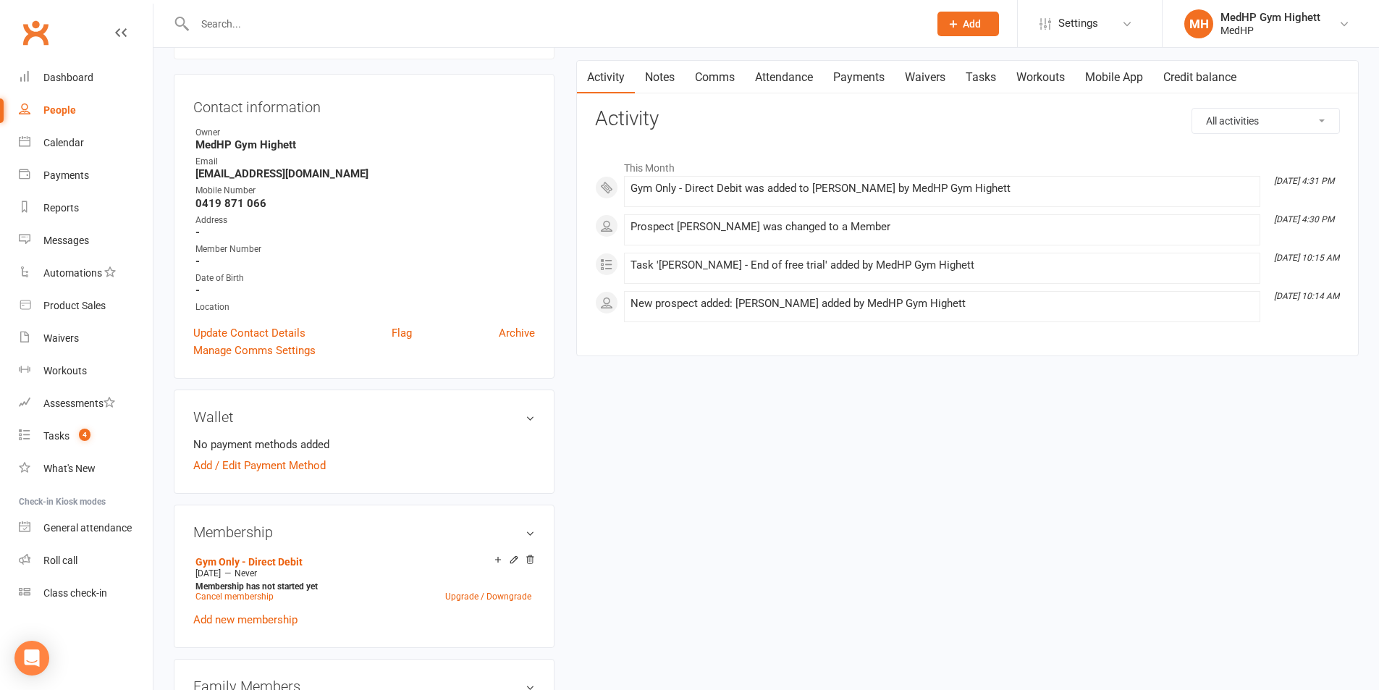
scroll to position [145, 0]
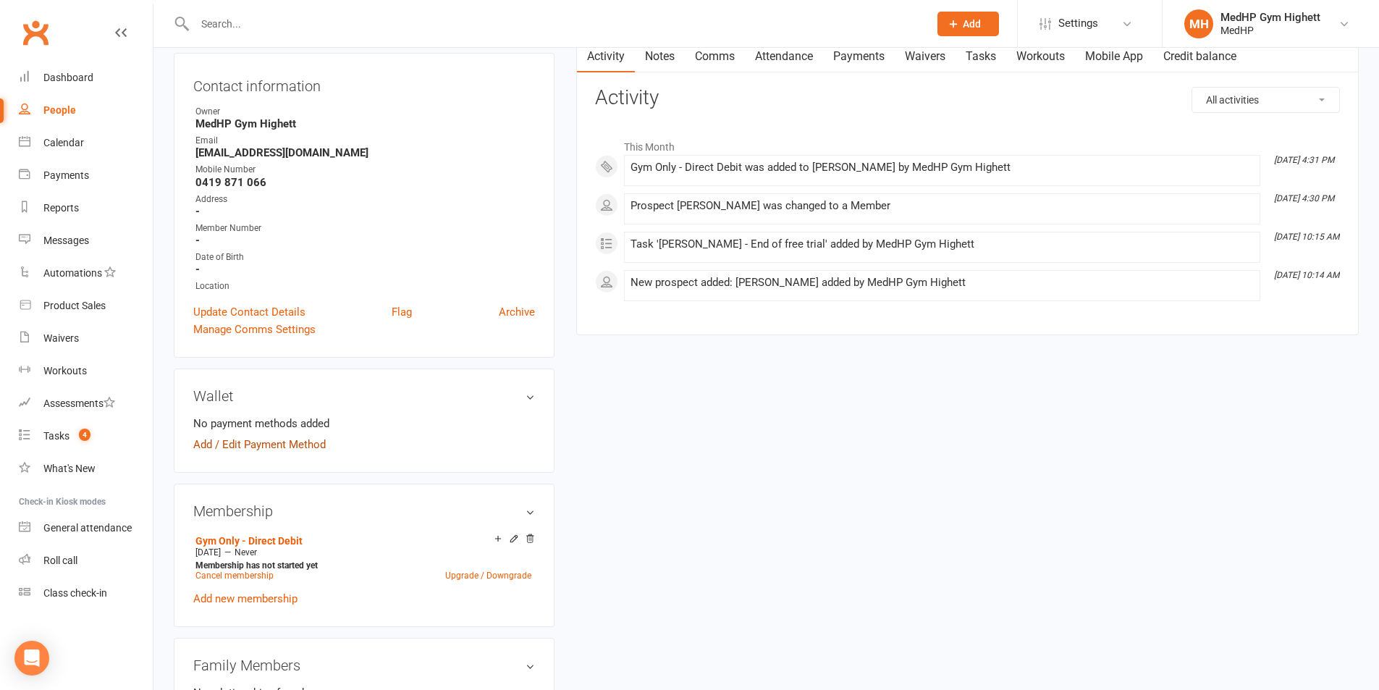
click at [266, 443] on link "Add / Edit Payment Method" at bounding box center [259, 444] width 132 height 17
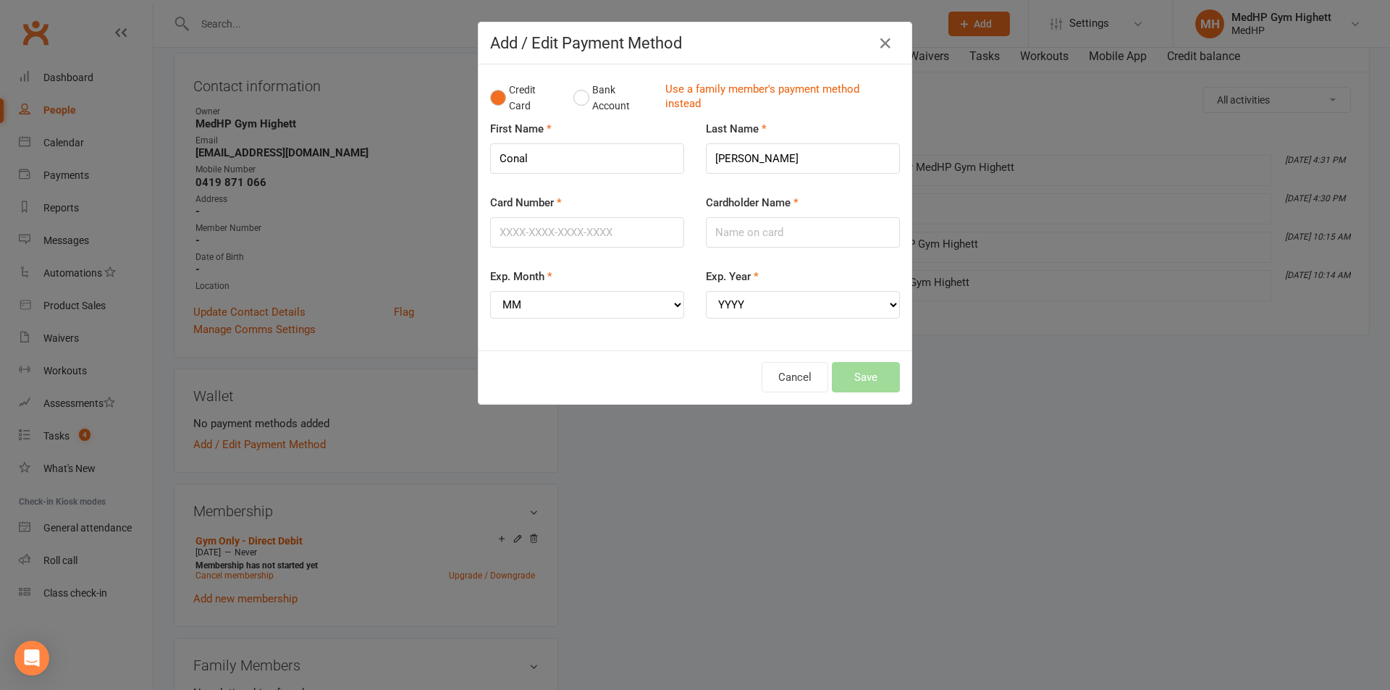
click at [688, 81] on div "Credit Card Bank Account Use a family member's payment method instead" at bounding box center [695, 98] width 410 height 44
click at [688, 89] on link "Use a family member's payment method instead" at bounding box center [778, 98] width 227 height 33
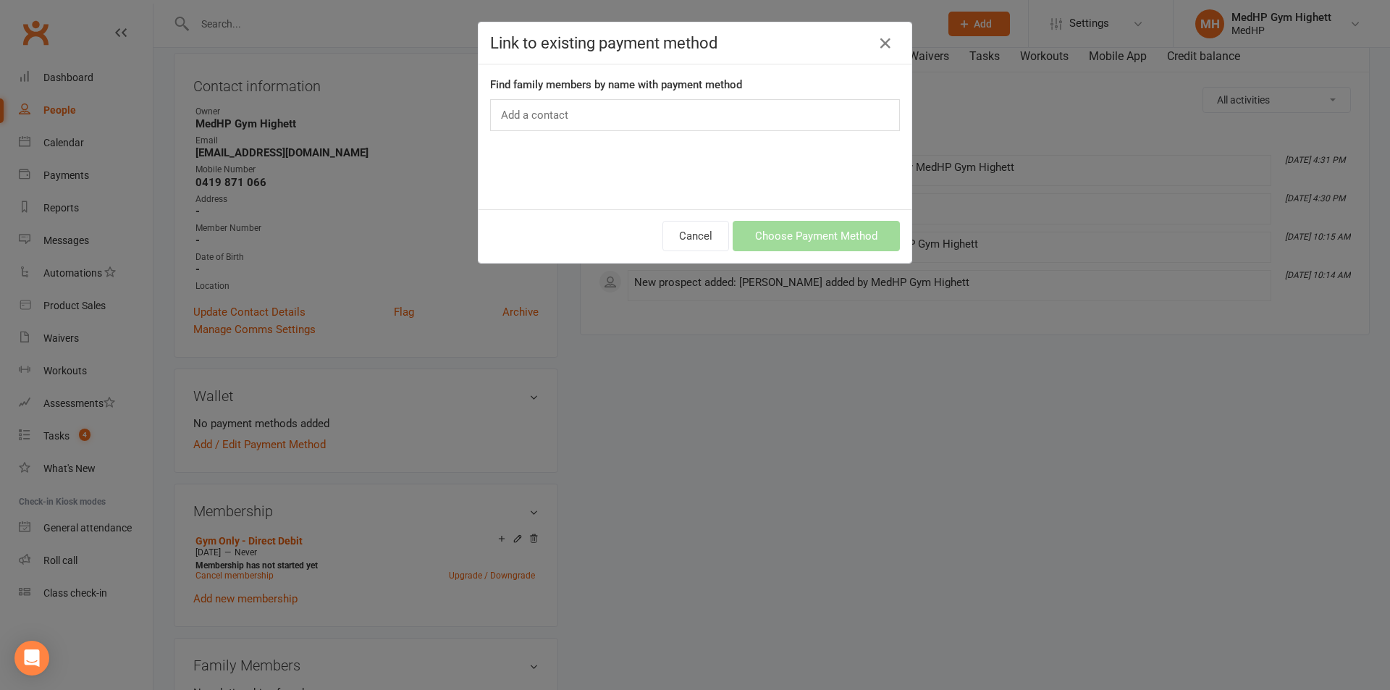
click at [569, 110] on div "Add a contact" at bounding box center [695, 115] width 410 height 32
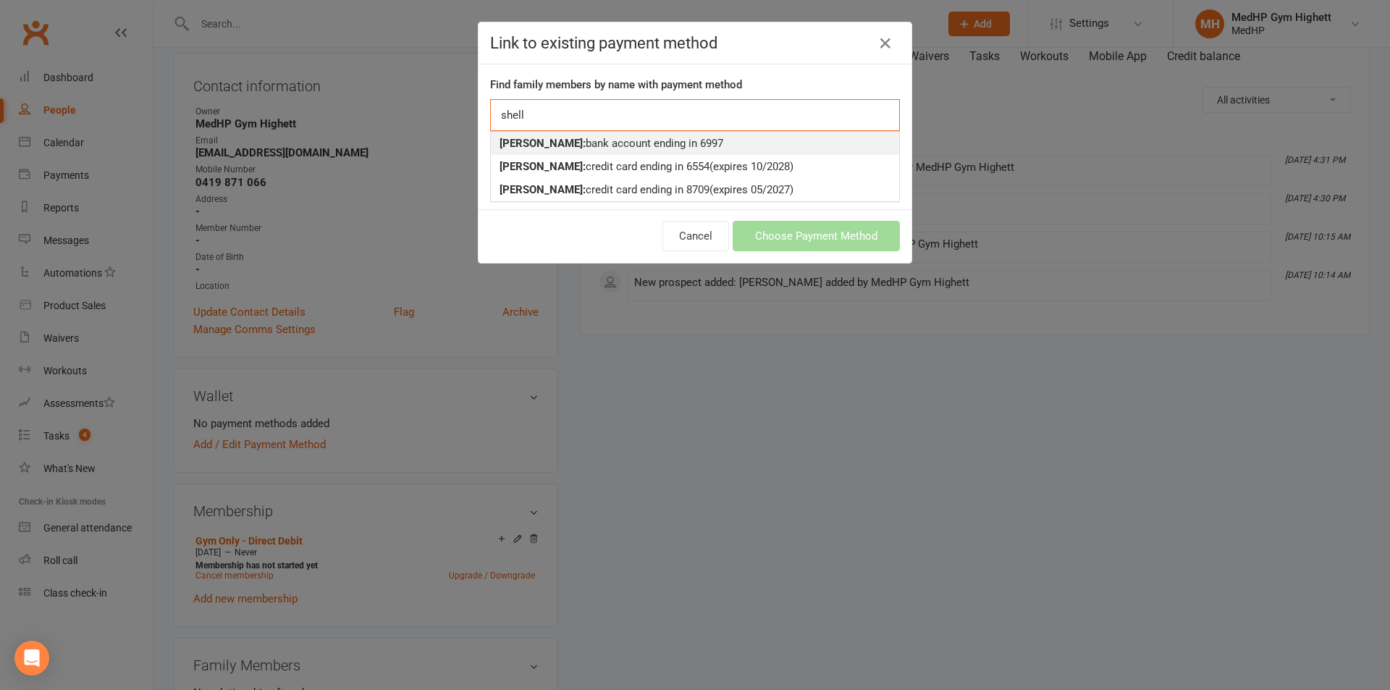
type input "shell"
click at [567, 138] on strong "[PERSON_NAME]:" at bounding box center [542, 143] width 86 height 13
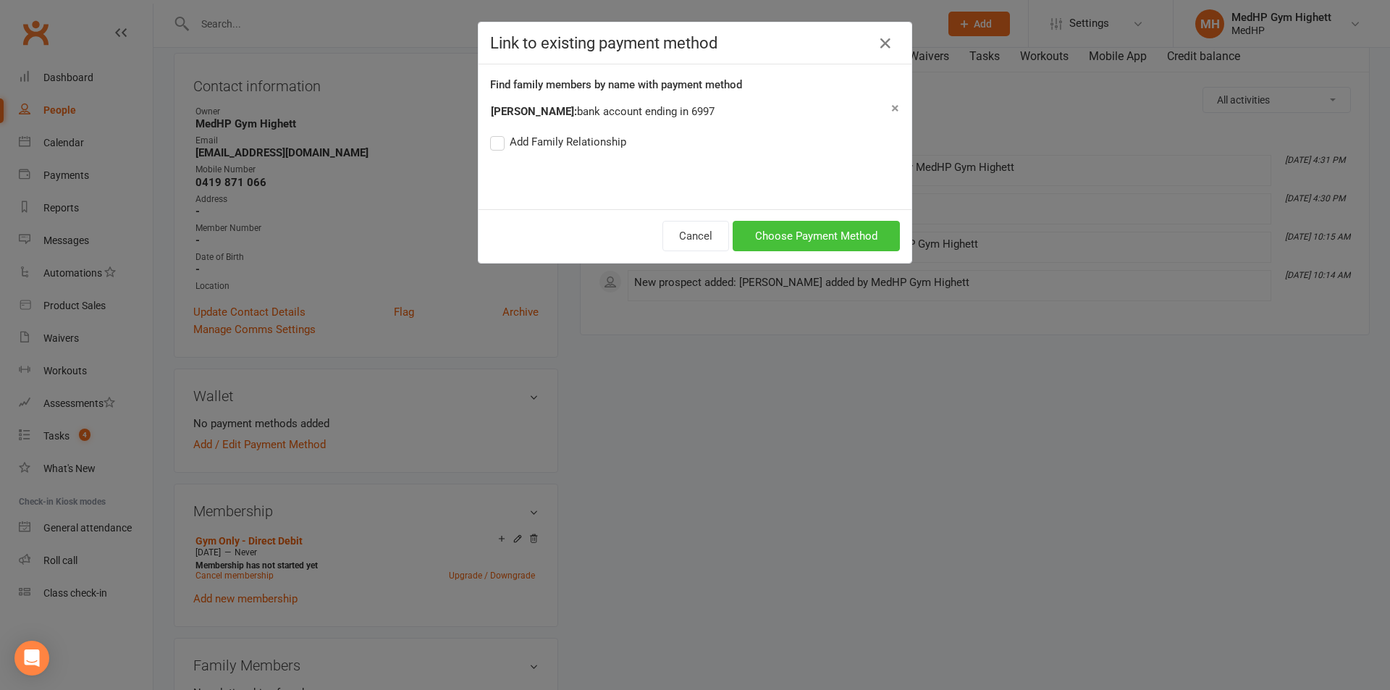
click at [864, 240] on button "Choose Payment Method" at bounding box center [816, 236] width 167 height 30
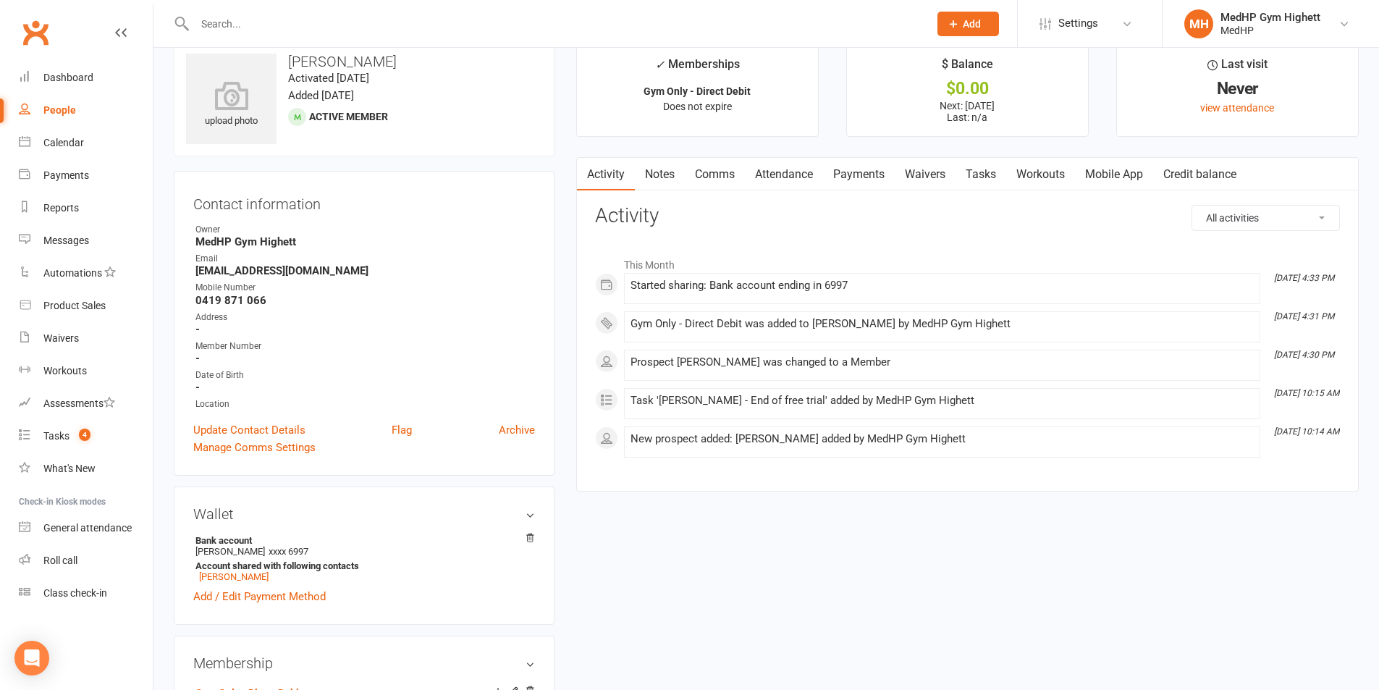
scroll to position [0, 0]
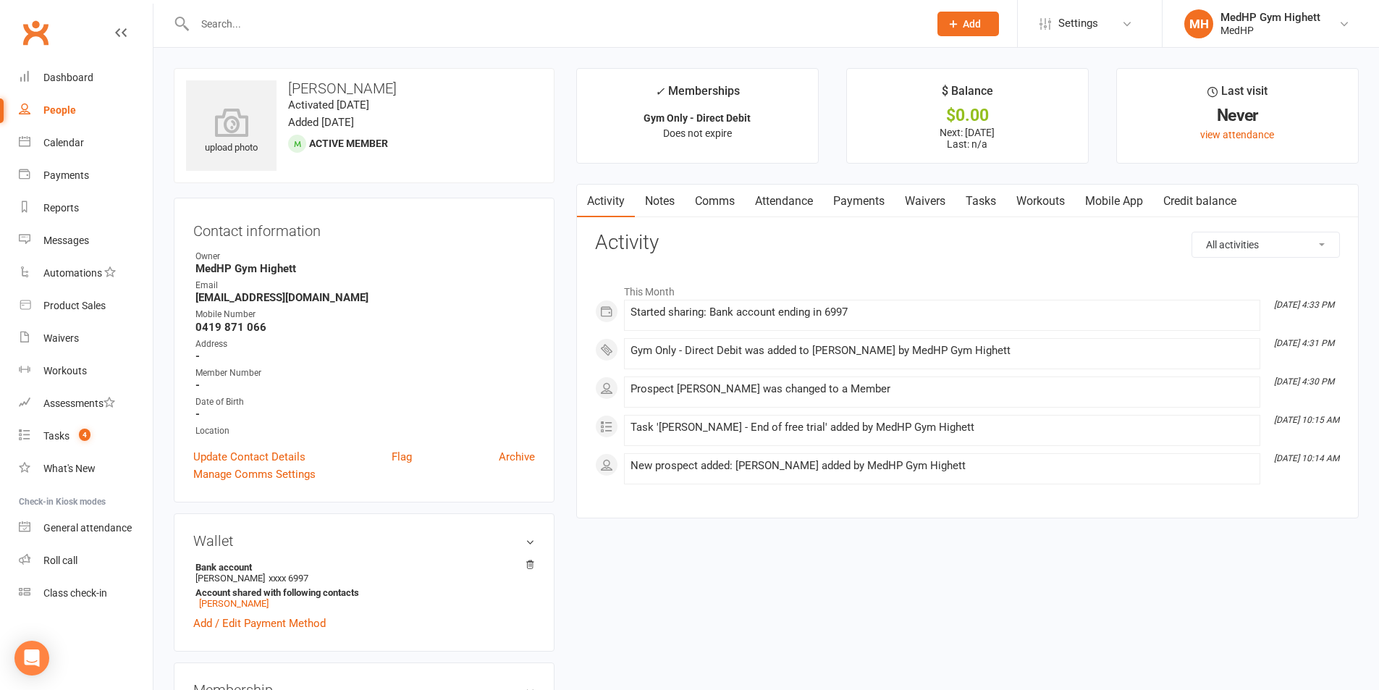
click at [865, 205] on link "Payments" at bounding box center [859, 201] width 72 height 33
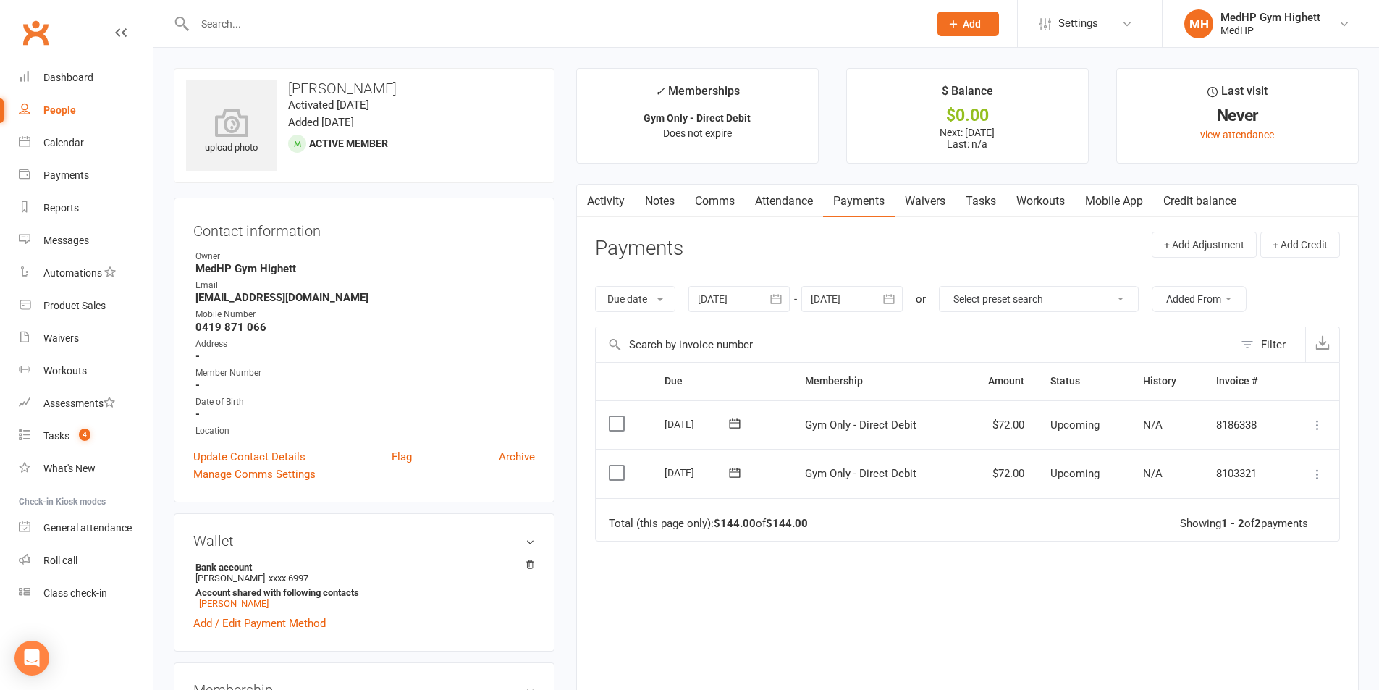
click at [986, 204] on link "Tasks" at bounding box center [981, 201] width 51 height 33
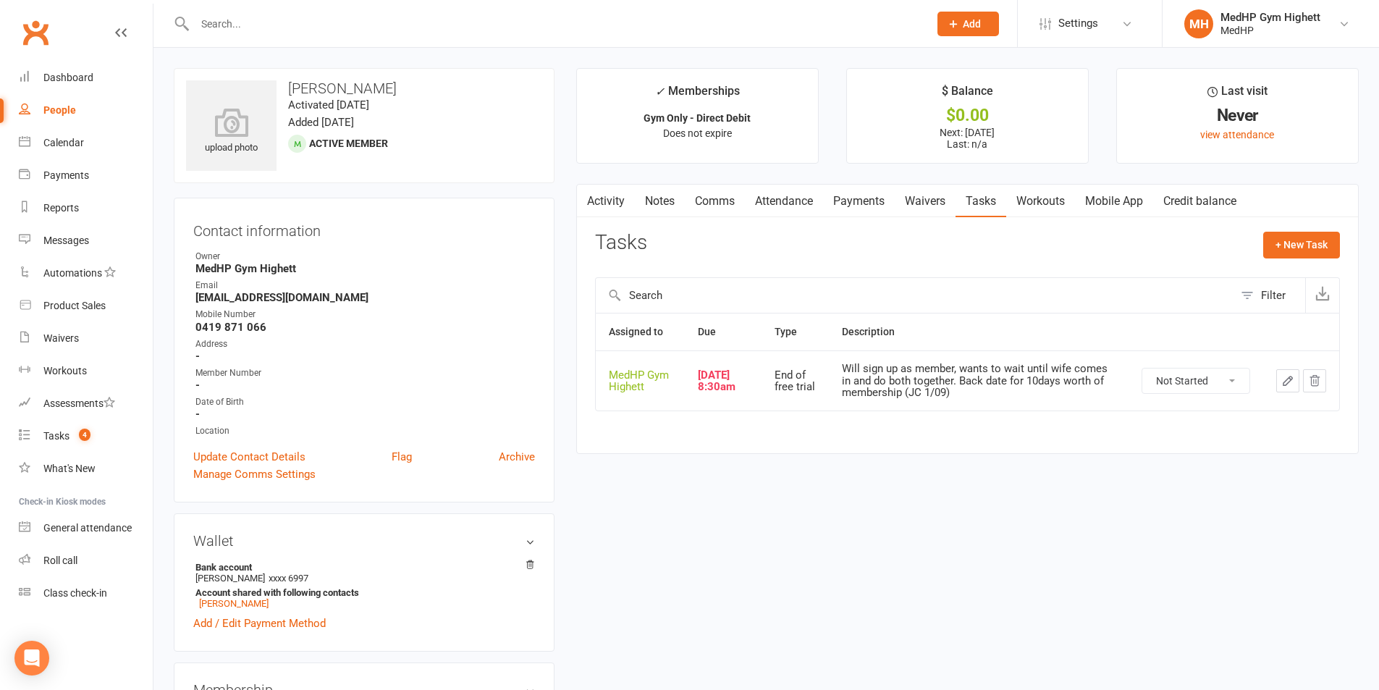
click at [1235, 379] on select "Not Started In Progress Waiting Complete" at bounding box center [1195, 380] width 107 height 25
click at [1142, 368] on select "Not Started In Progress Waiting Complete" at bounding box center [1195, 380] width 107 height 25
select select "unstarted"
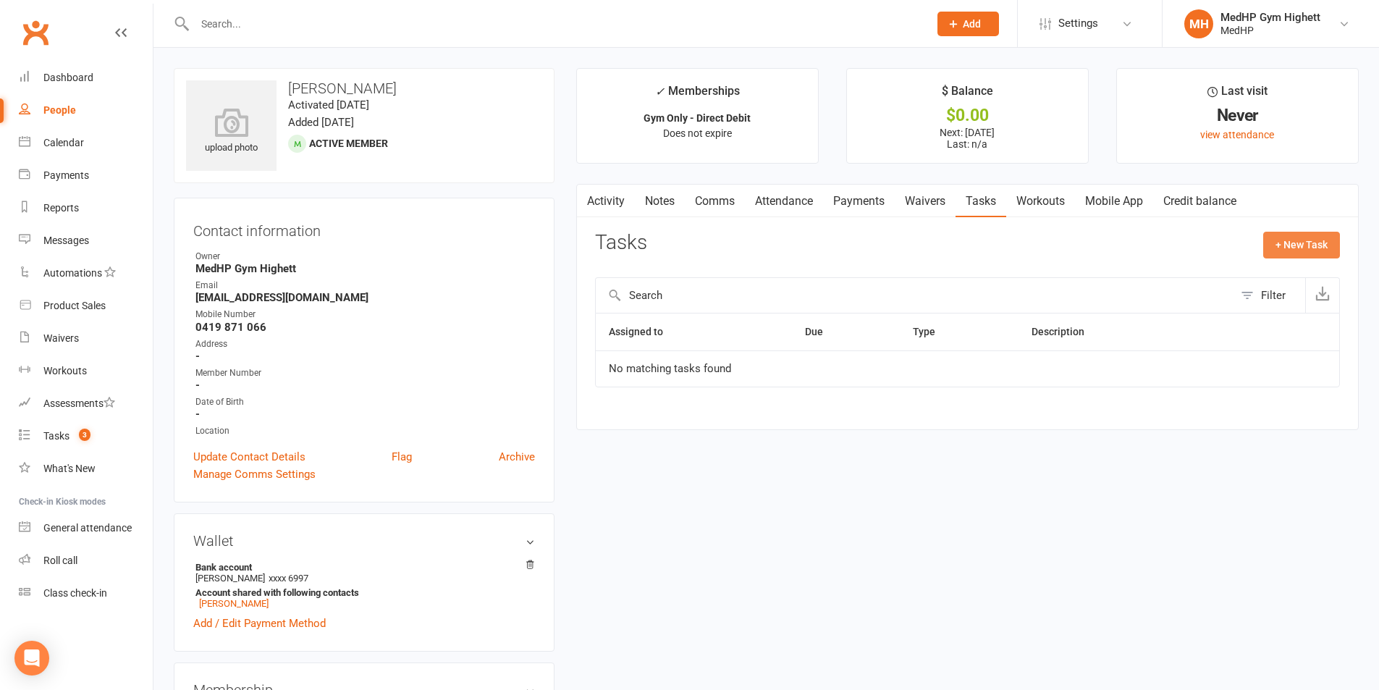
click at [1281, 246] on button "+ New Task" at bounding box center [1301, 245] width 77 height 26
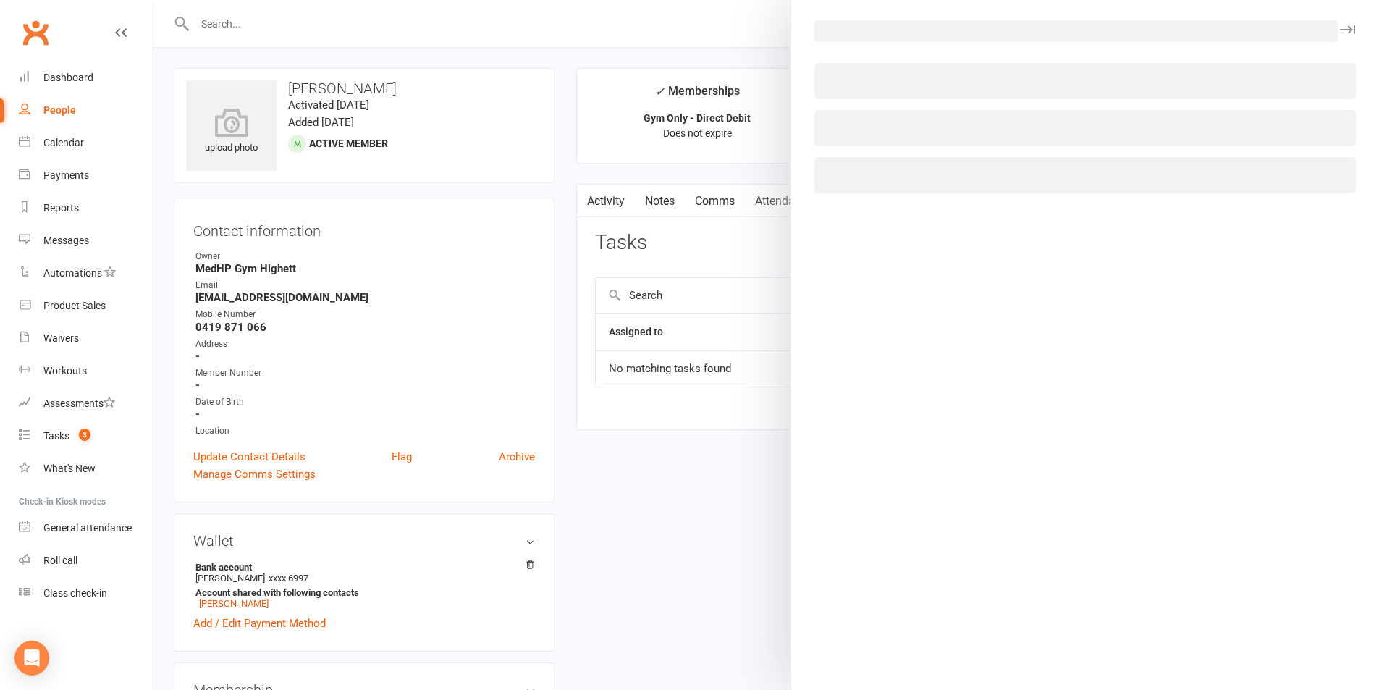
select select "46188"
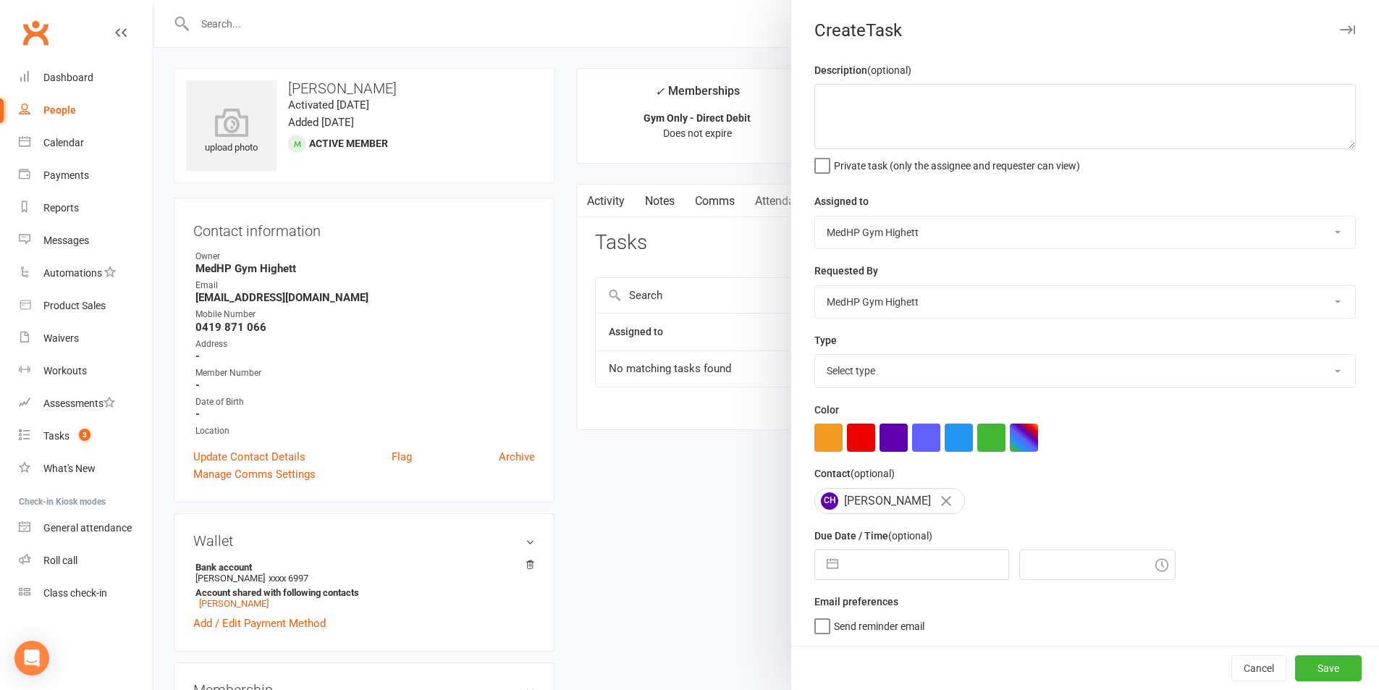
click at [929, 374] on select "Select type 10 class pack finished 6 week program review 6 week review 8 week c…" at bounding box center [1085, 371] width 540 height 32
select select "23034"
click at [815, 358] on select "Select type 10 class pack finished 6 week program review 6 week review 8 week c…" at bounding box center [1085, 371] width 540 height 32
click at [890, 553] on div "Due Date / Time (optional) Navigate forward to interact with the calendar and s…" at bounding box center [1084, 553] width 541 height 53
click at [894, 558] on input "text" at bounding box center [926, 564] width 163 height 29
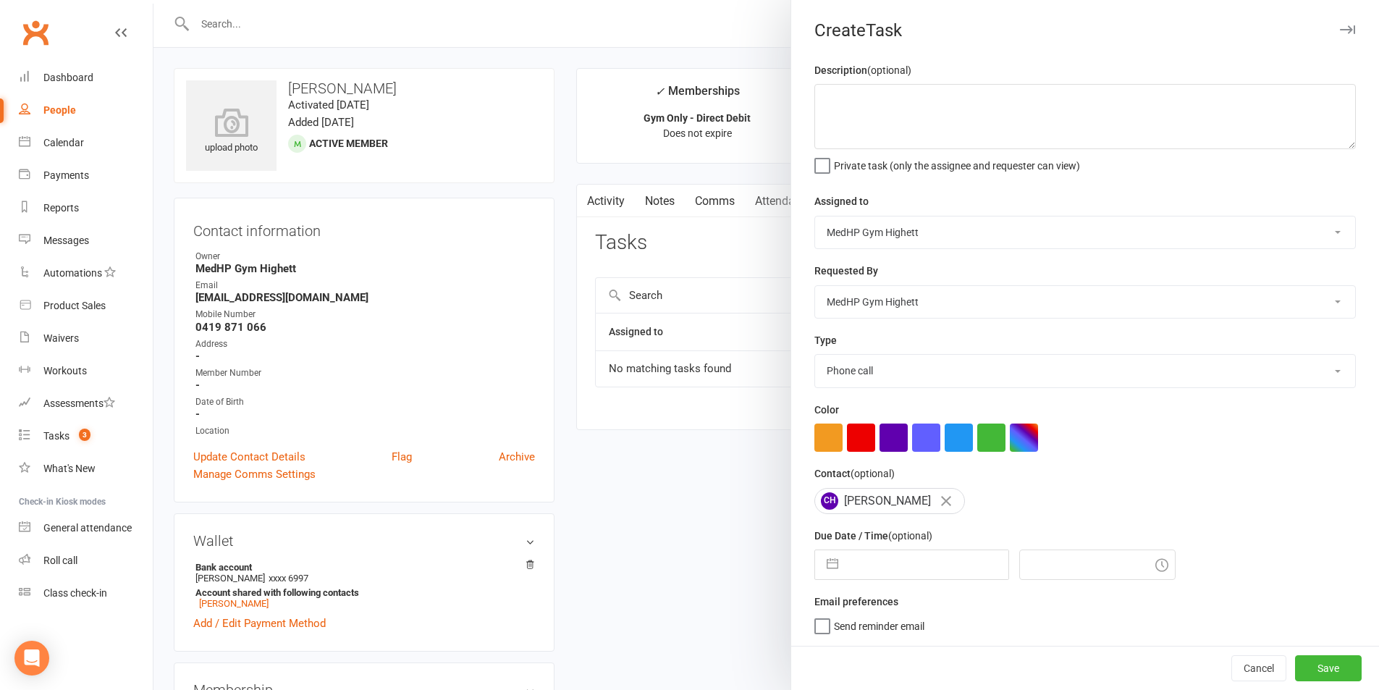
select select "7"
select select "2025"
select select "8"
select select "2025"
select select "9"
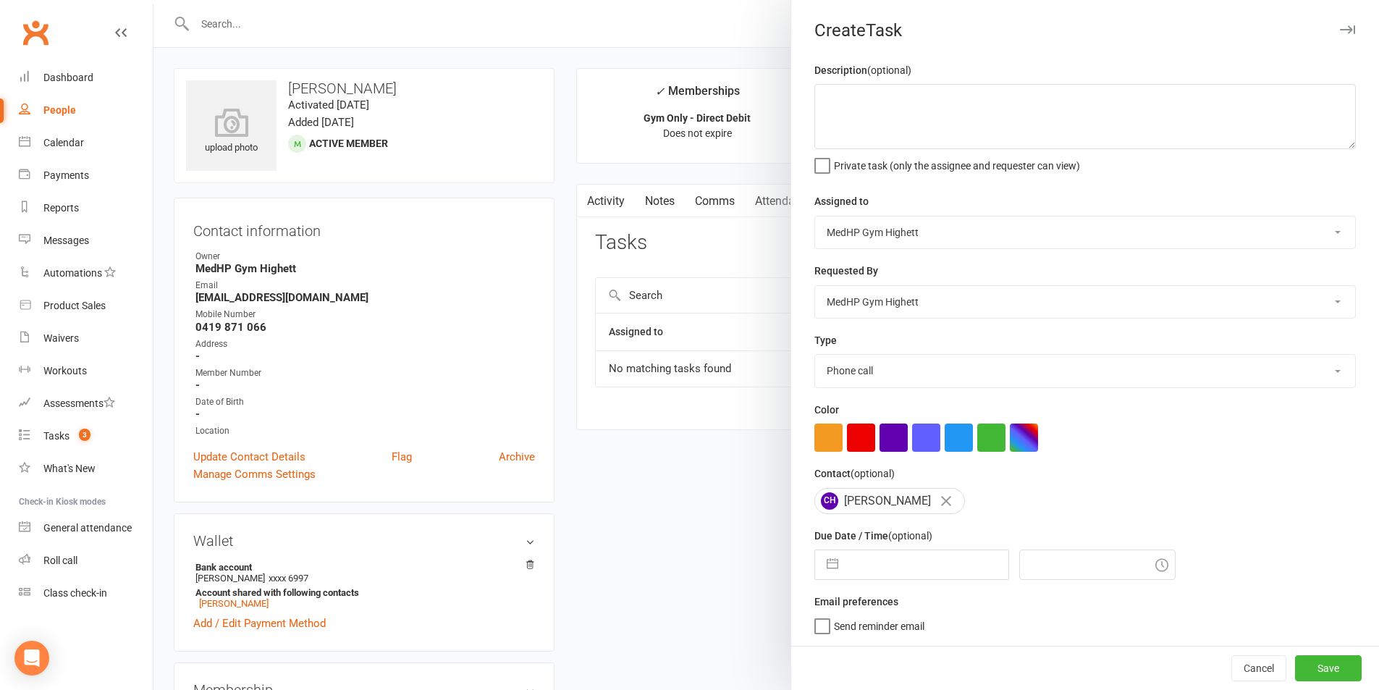
select select "2025"
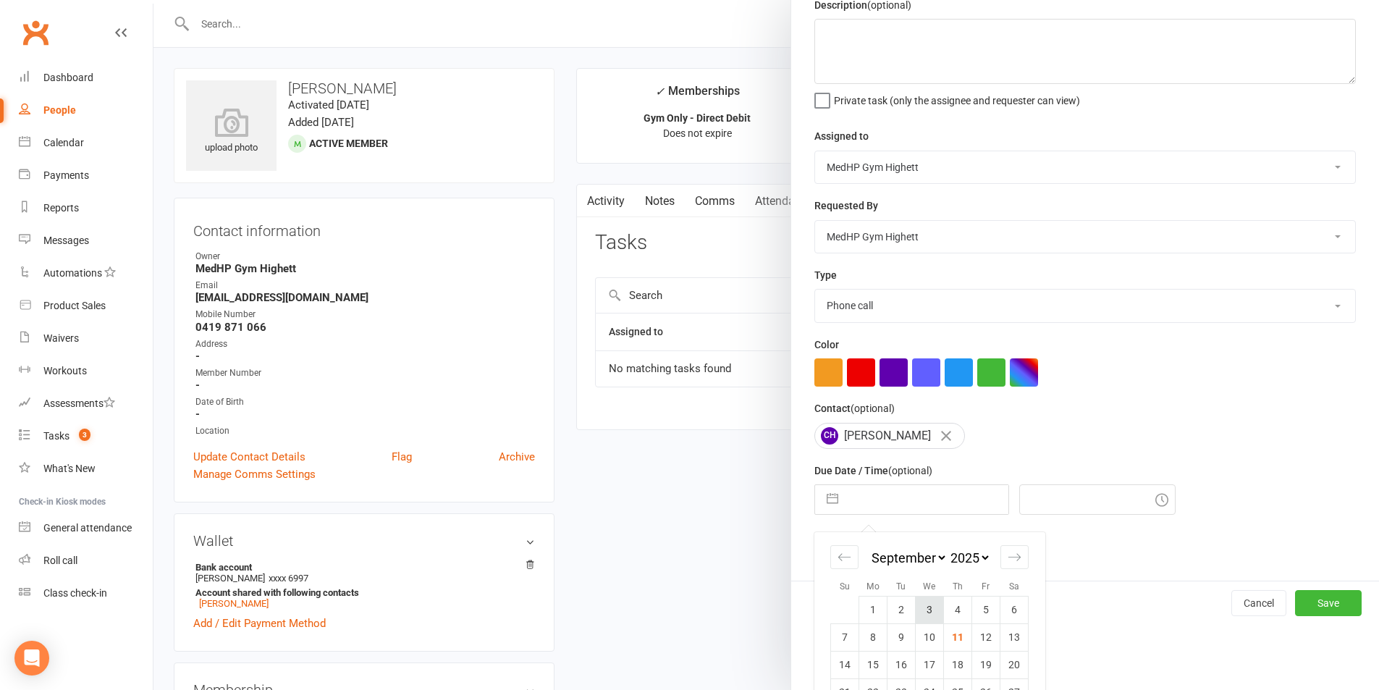
scroll to position [131, 0]
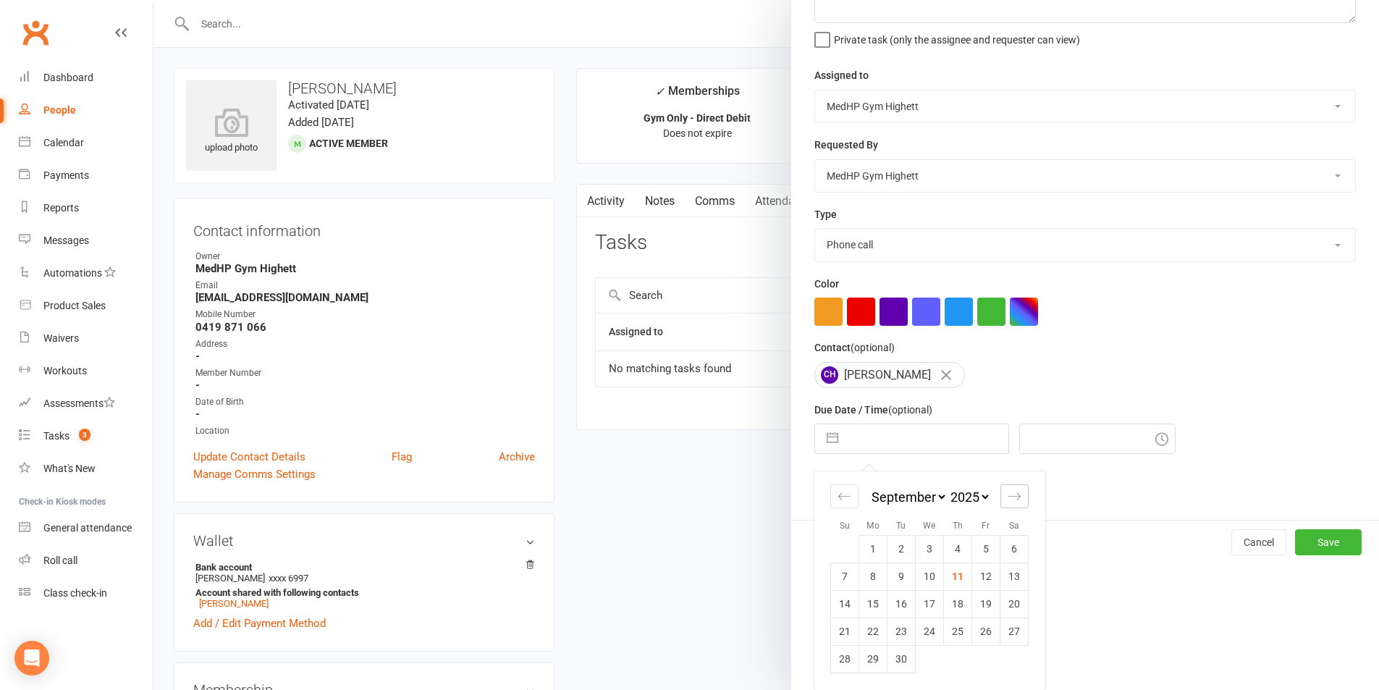
click at [1013, 497] on icon "Move forward to switch to the next month." at bounding box center [1015, 496] width 14 height 14
select select "10"
select select "2025"
select select "11"
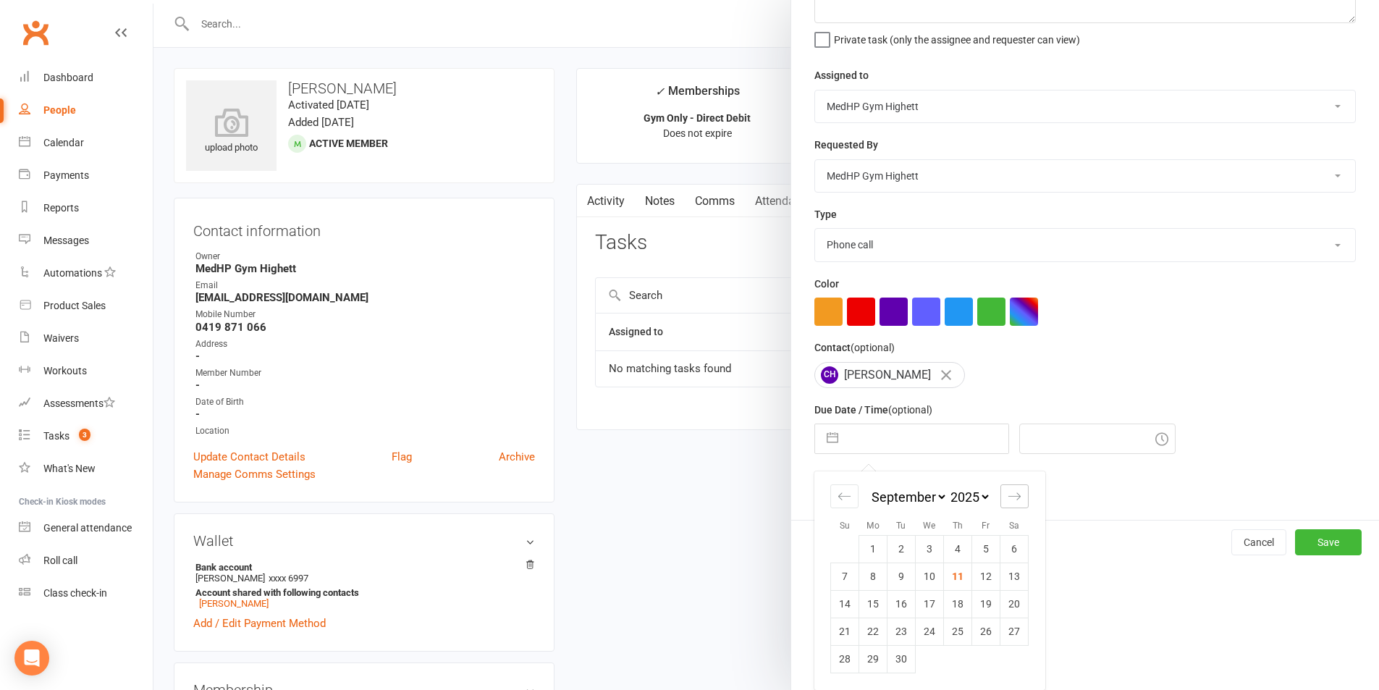
select select "2025"
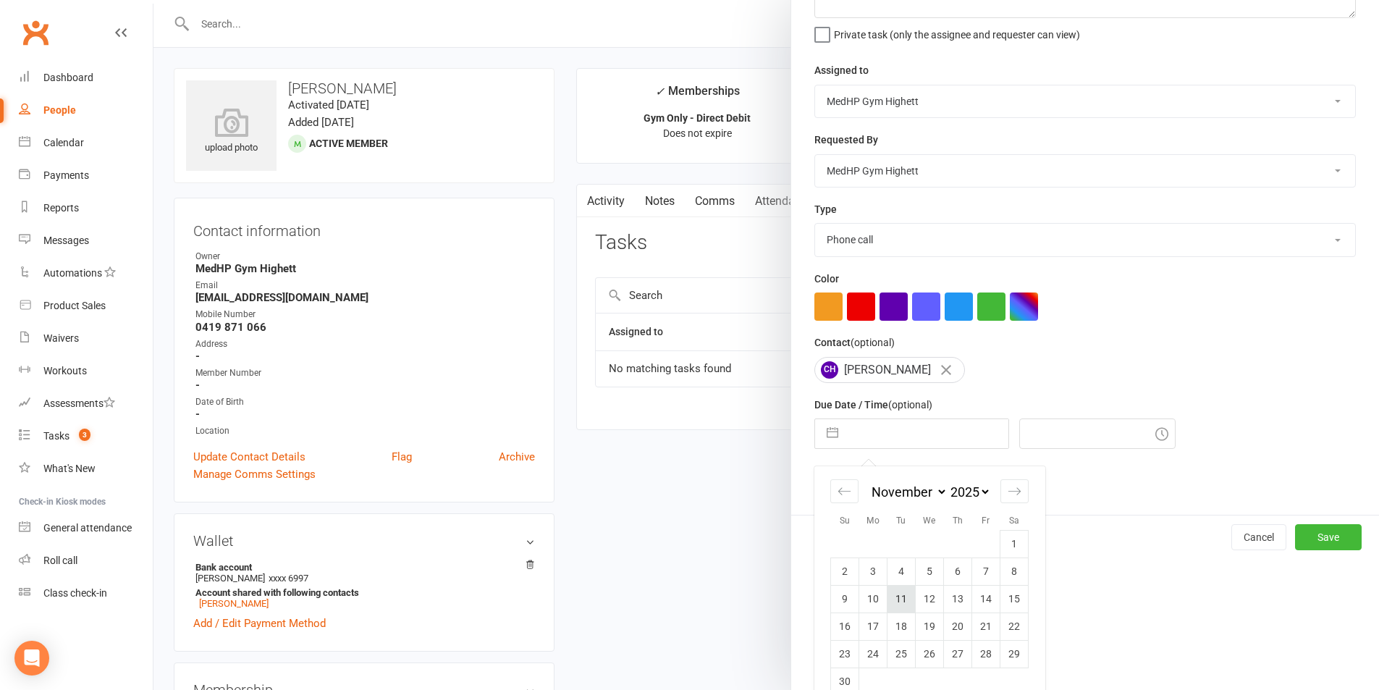
click at [890, 607] on td "11" at bounding box center [901, 599] width 28 height 28
type input "[DATE]"
type input "4:45pm"
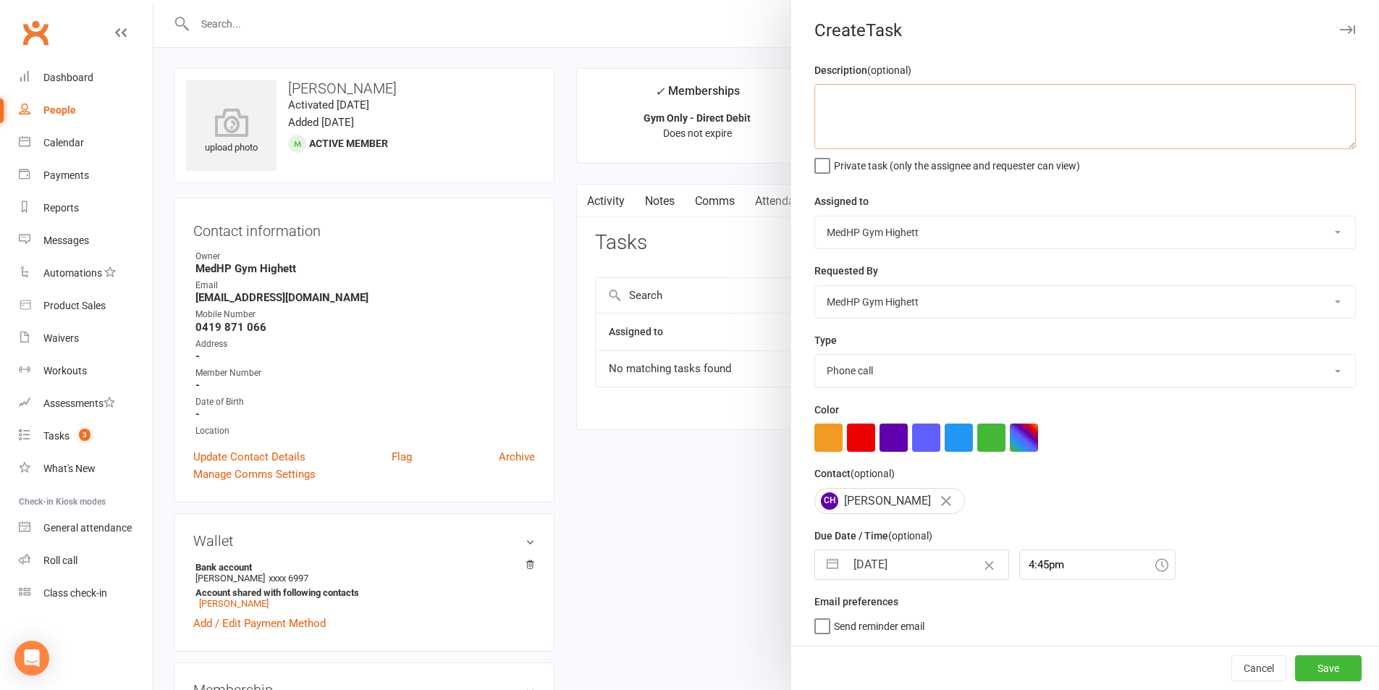
click at [895, 137] on textarea at bounding box center [1084, 116] width 541 height 65
paste textarea "Send off invoice for PH $550"
click at [816, 116] on textarea "Send off invoice for PH $550" at bounding box center [1084, 116] width 541 height 65
type textarea "Send off invoice for PH $550"
click at [1079, 559] on input "4:45pm" at bounding box center [1097, 564] width 156 height 30
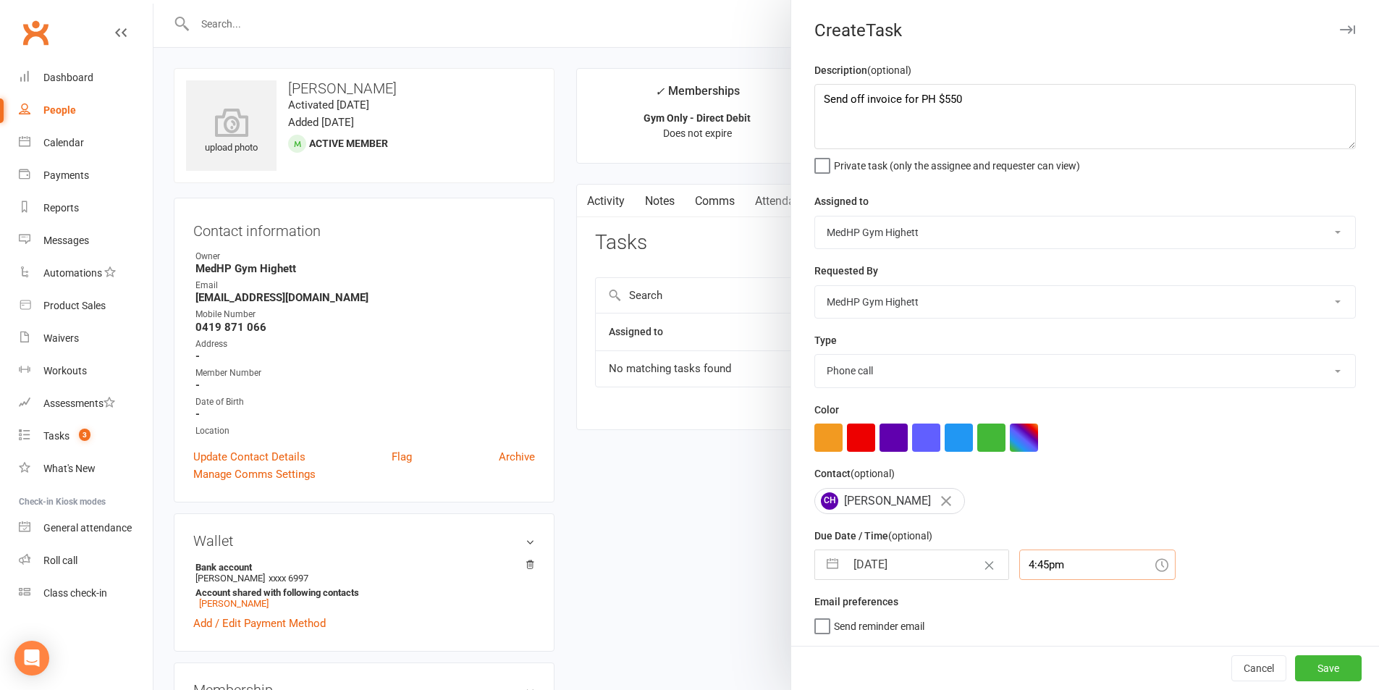
scroll to position [0, 0]
click at [1062, 574] on input "4:45pm" at bounding box center [1097, 564] width 156 height 30
click at [1036, 614] on div "9:45am" at bounding box center [1097, 618] width 155 height 23
type input "9:45am"
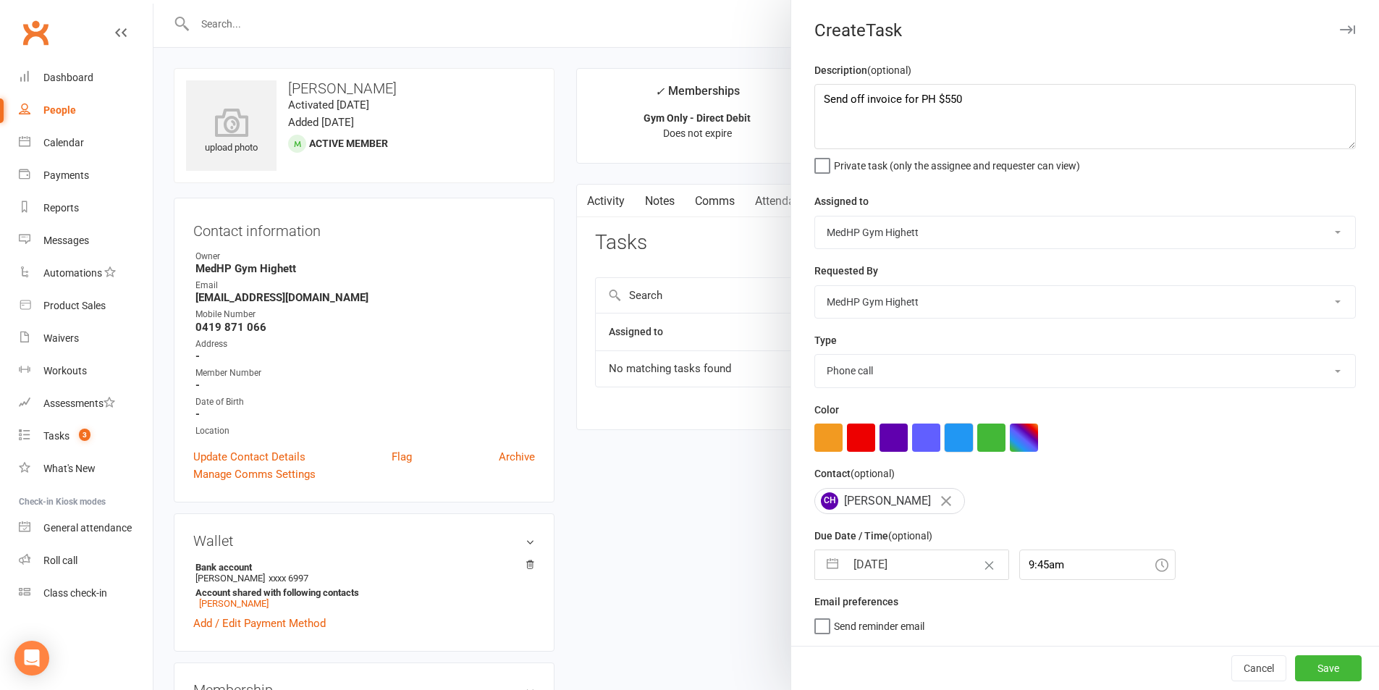
click at [956, 434] on button "button" at bounding box center [959, 437] width 28 height 28
click at [1317, 665] on button "Save" at bounding box center [1328, 668] width 67 height 26
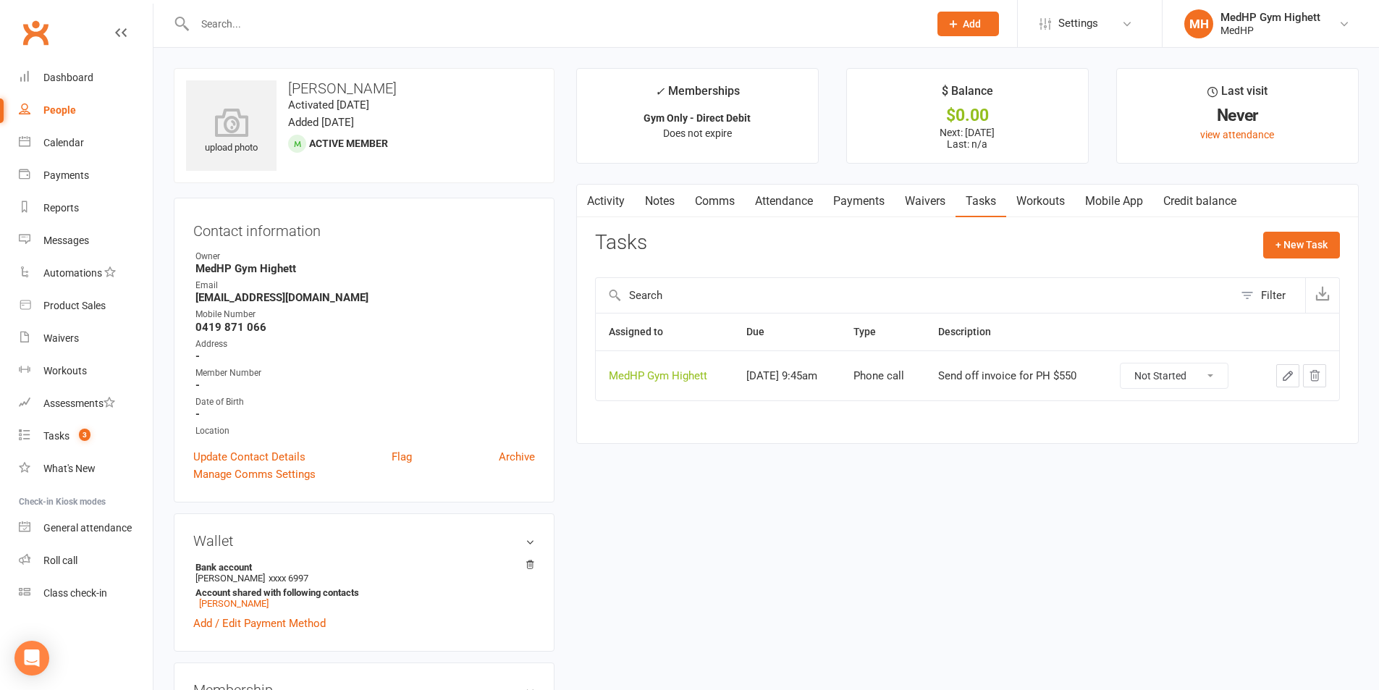
drag, startPoint x: 387, startPoint y: 88, endPoint x: 288, endPoint y: 88, distance: 99.2
click at [287, 88] on h3 "[PERSON_NAME]" at bounding box center [364, 88] width 356 height 16
copy h3 "[PERSON_NAME]"
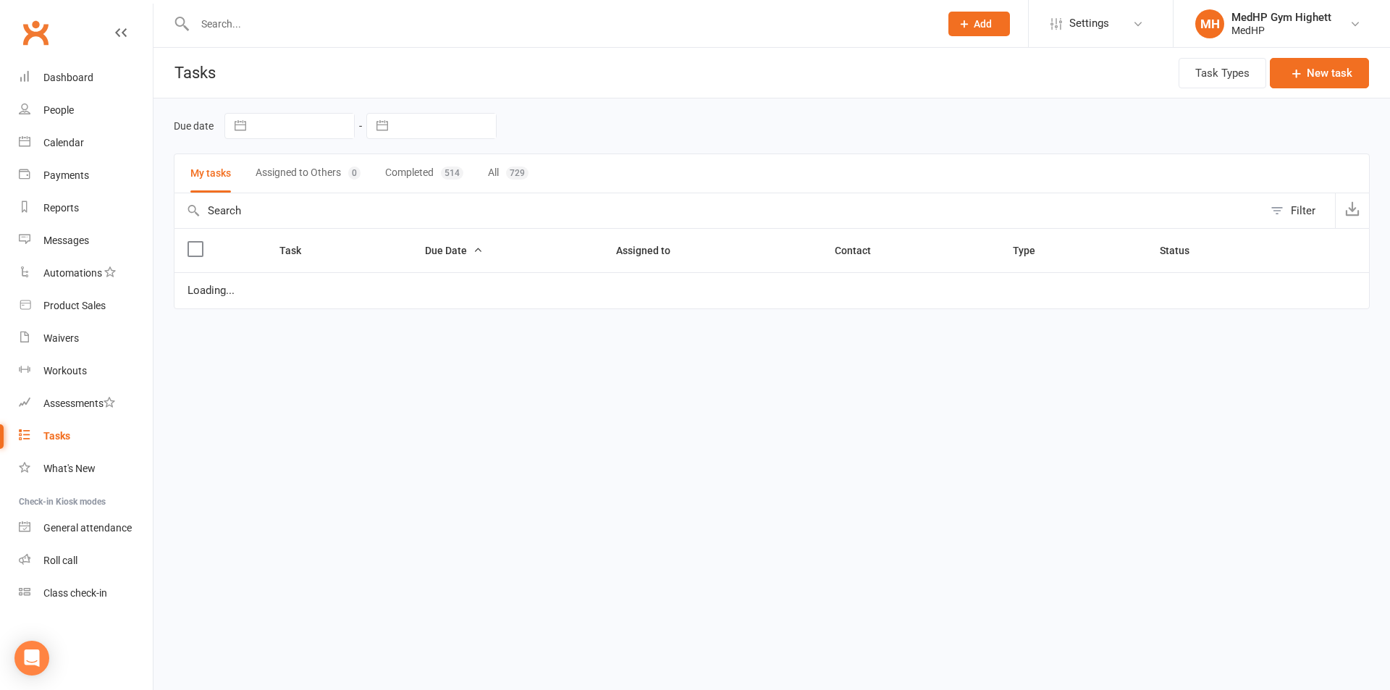
select select "started"
